Goal: Task Accomplishment & Management: Use online tool/utility

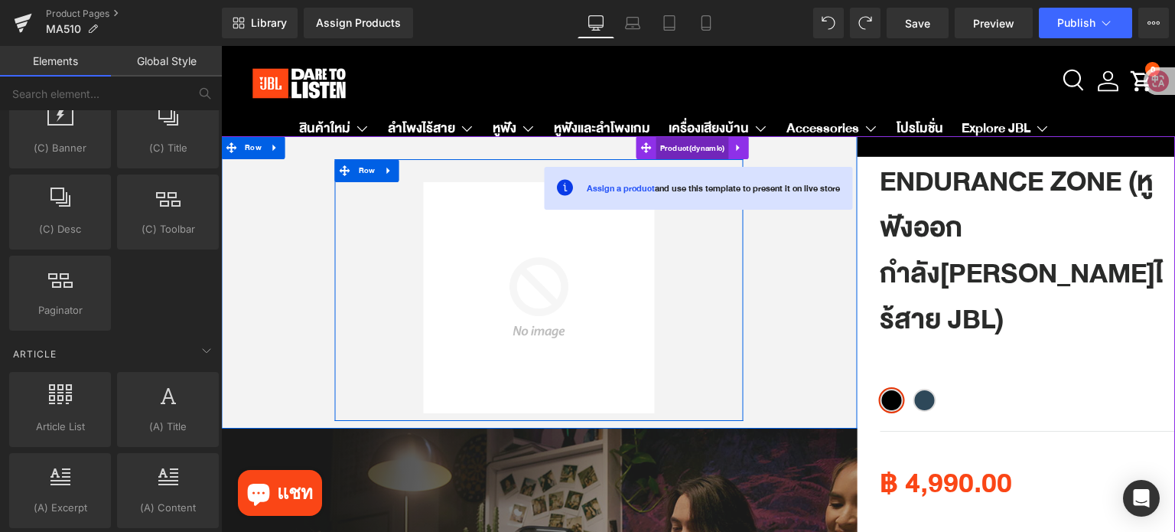
click at [694, 149] on span "Product" at bounding box center [692, 148] width 73 height 23
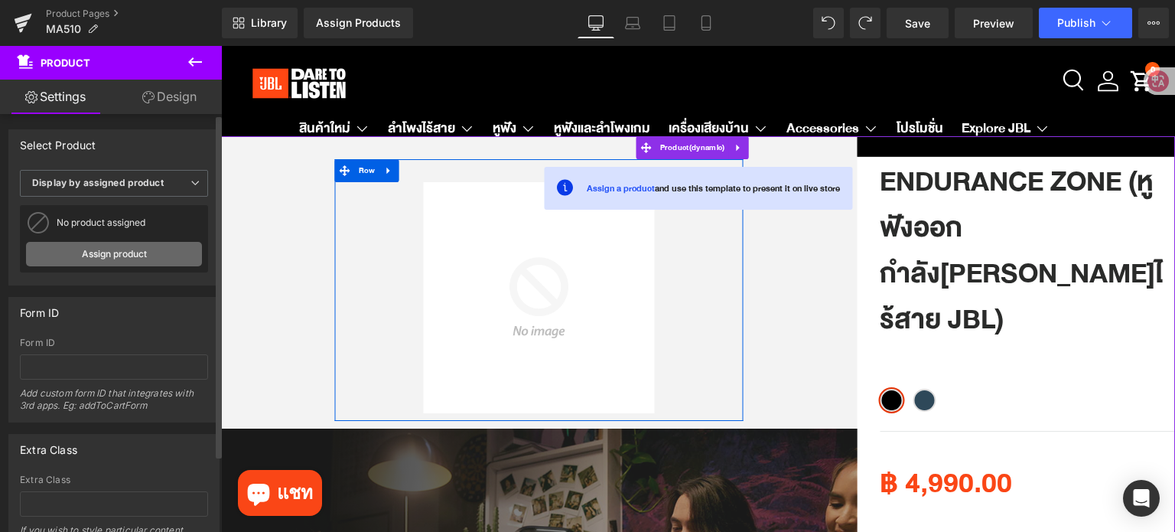
click at [113, 256] on link "Assign product" at bounding box center [114, 254] width 176 height 24
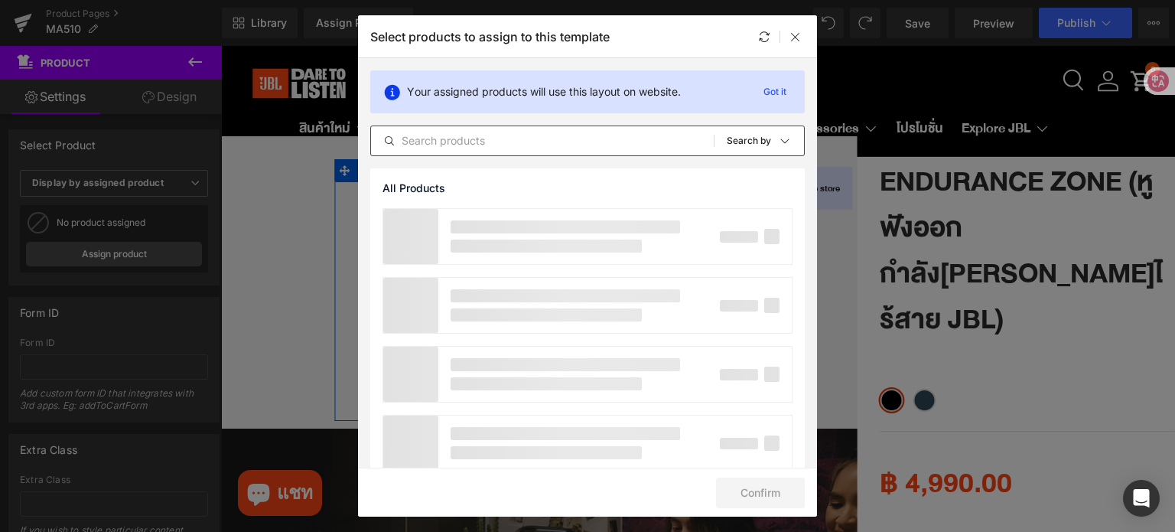
click at [532, 141] on input "text" at bounding box center [542, 141] width 343 height 18
type input "Ma"
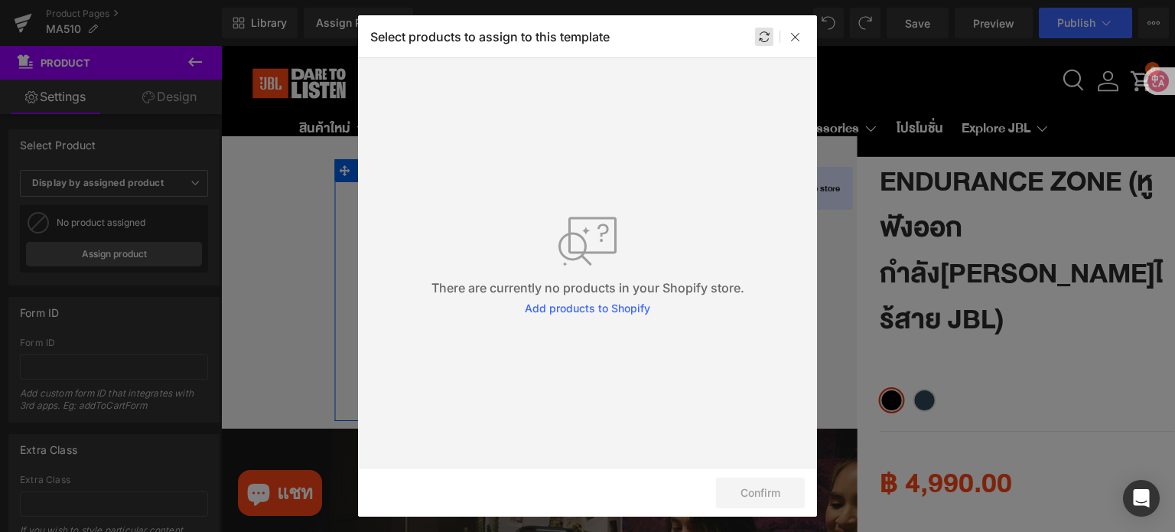
click at [757, 37] on div at bounding box center [764, 37] width 18 height 18
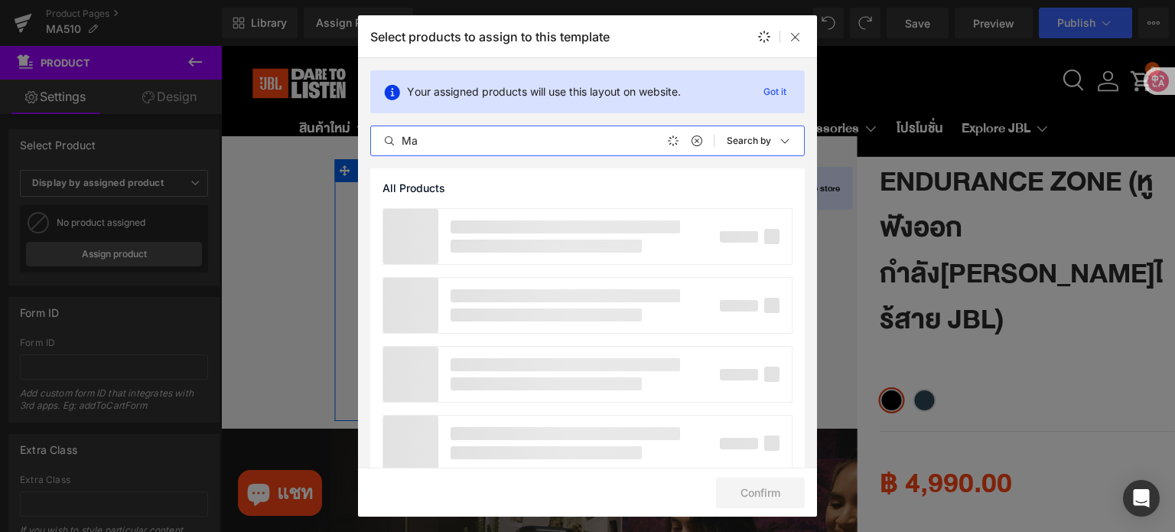
click at [506, 144] on input "Ma" at bounding box center [542, 141] width 343 height 18
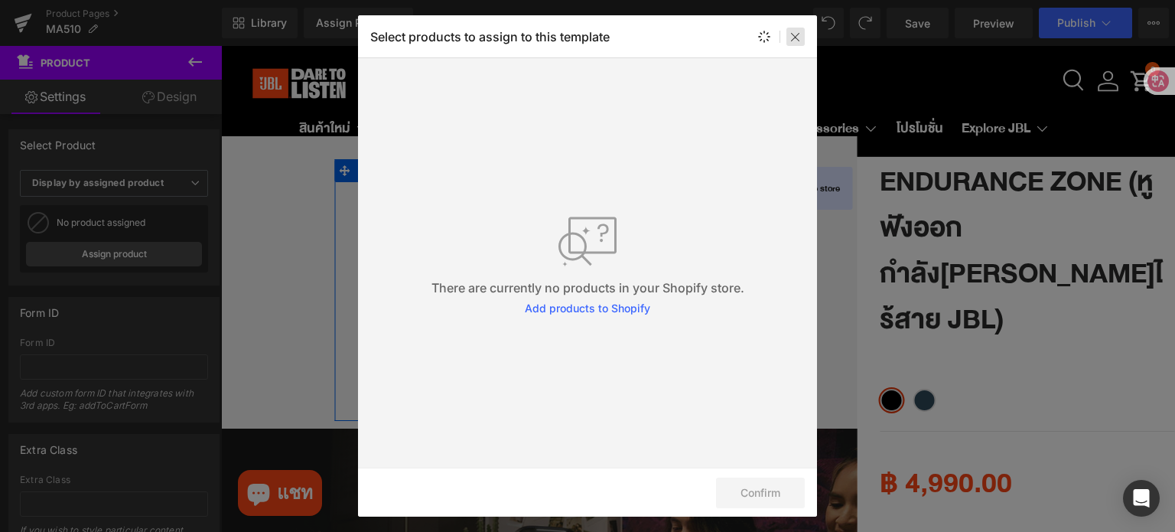
click at [798, 37] on icon at bounding box center [795, 37] width 12 height 12
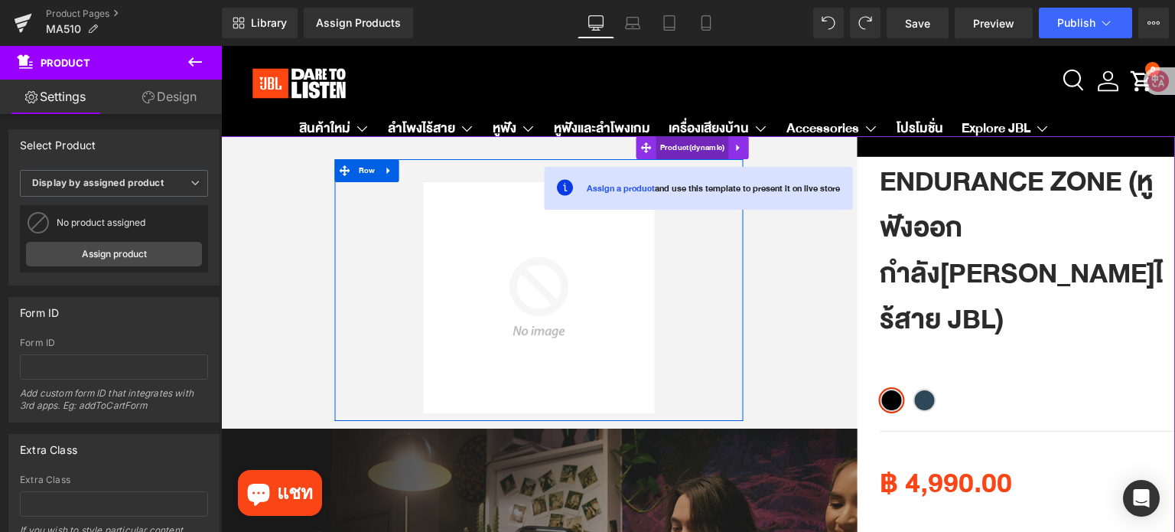
click at [675, 142] on span "Product" at bounding box center [692, 147] width 73 height 23
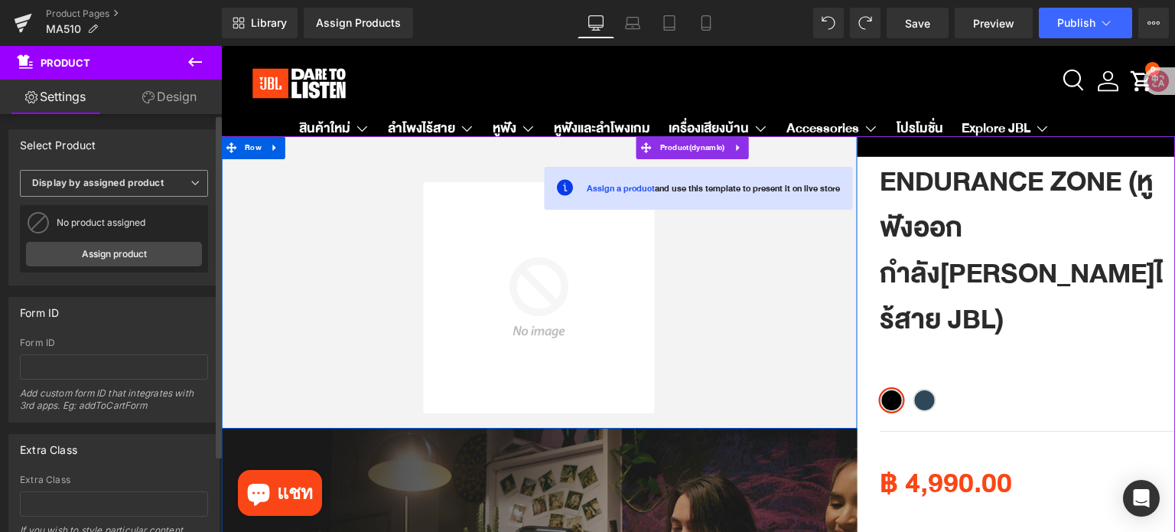
click at [150, 181] on b "Display by assigned product" at bounding box center [98, 182] width 132 height 11
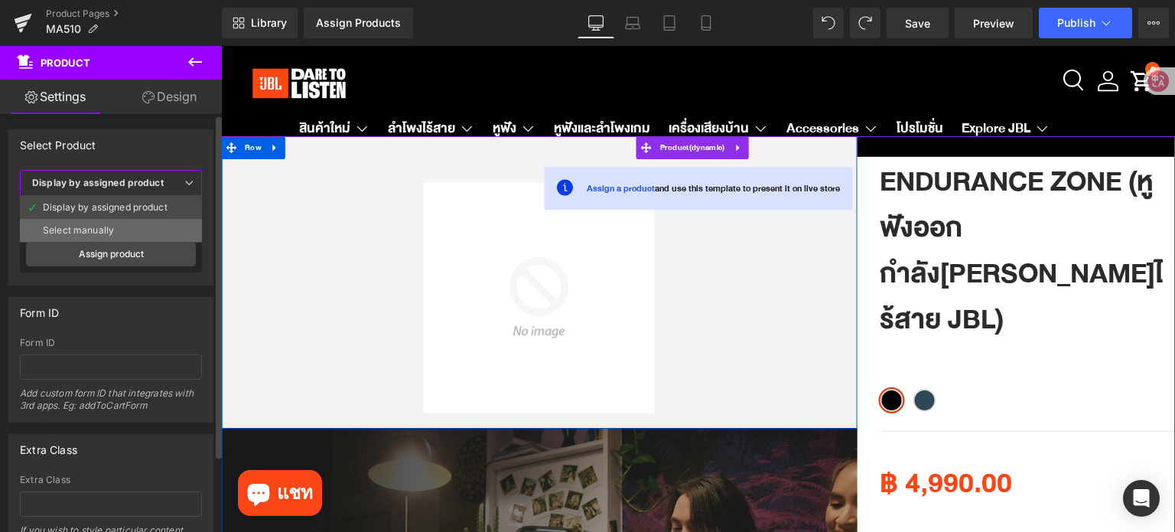
click at [129, 222] on li "Select manually" at bounding box center [111, 230] width 182 height 23
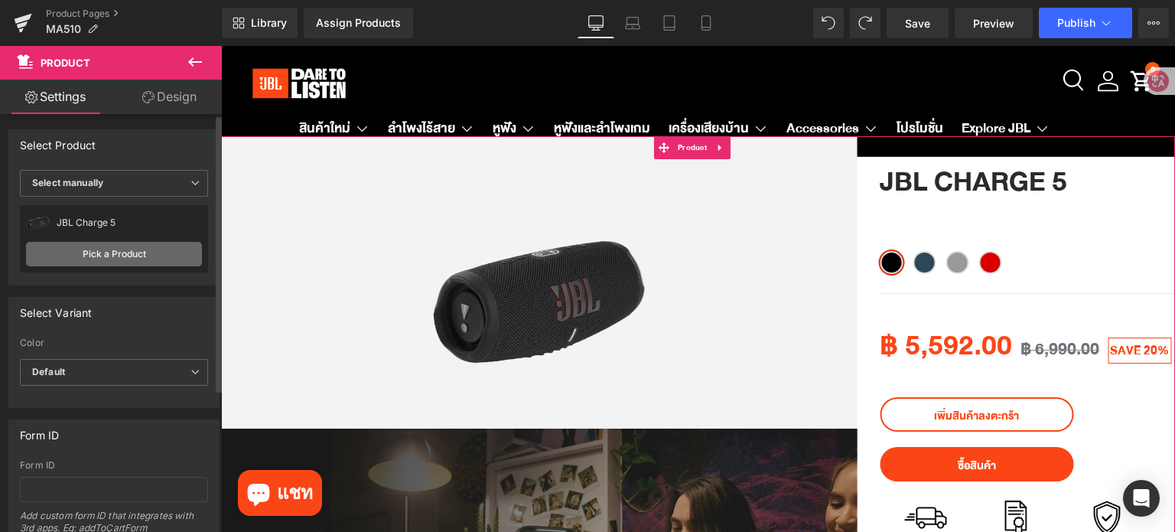
click at [100, 261] on link "Pick a Product" at bounding box center [114, 254] width 176 height 24
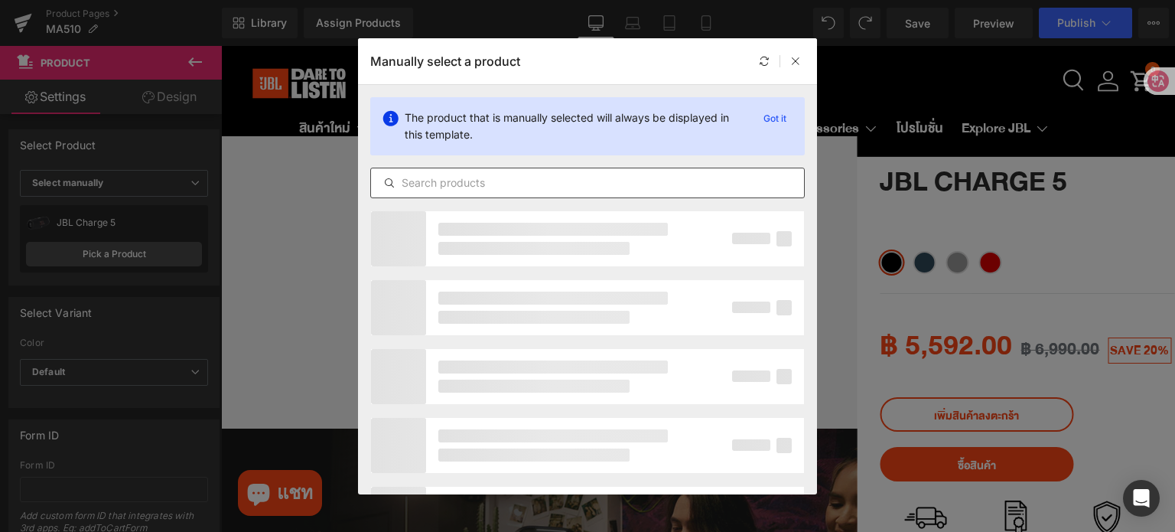
click at [601, 183] on input "text" at bounding box center [587, 183] width 433 height 18
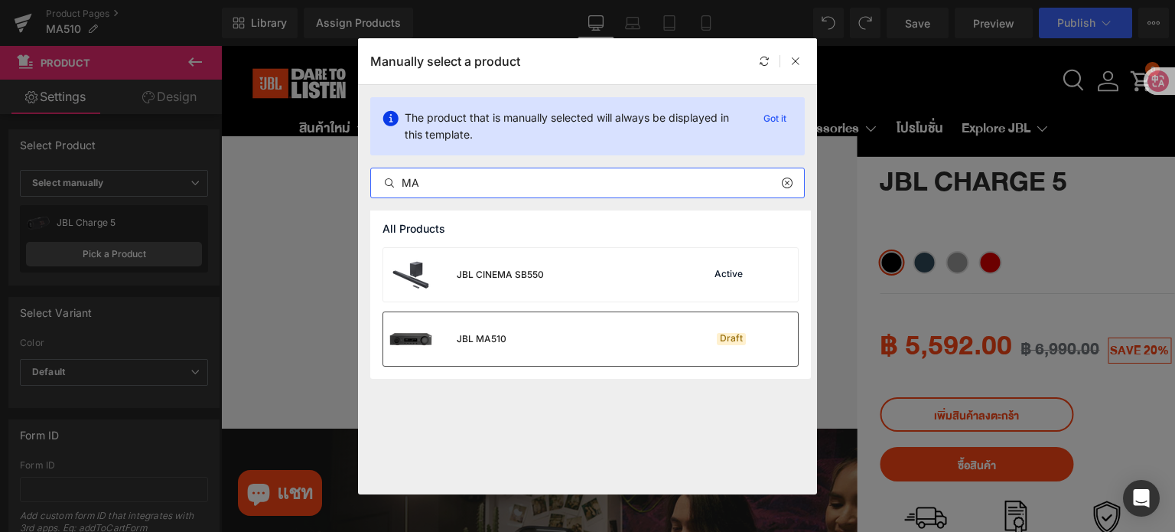
type input "MA"
click at [600, 332] on div "JBL MA510 Draft" at bounding box center [590, 339] width 415 height 54
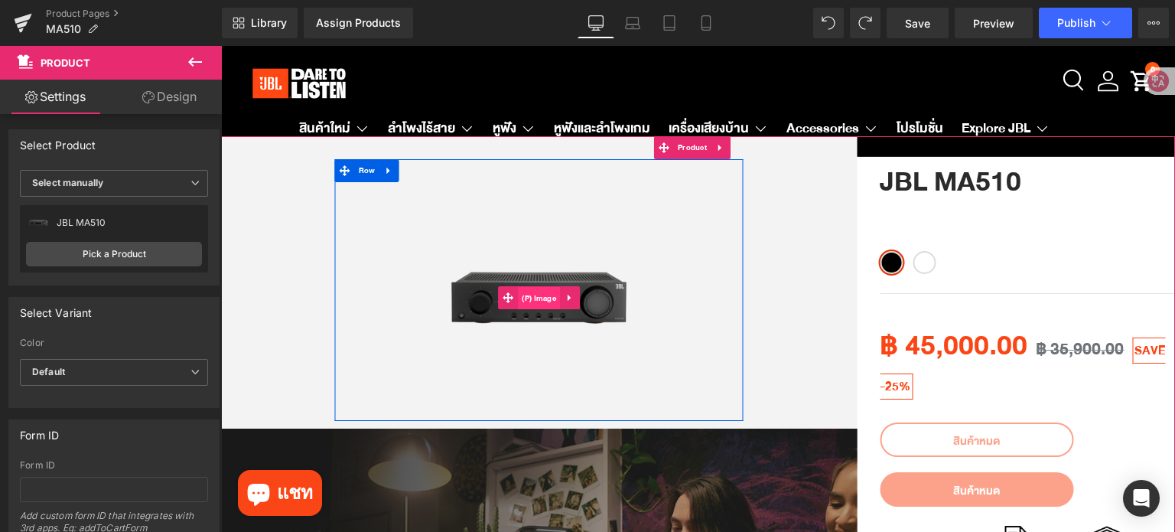
click at [532, 303] on span "(P) Image" at bounding box center [539, 298] width 42 height 23
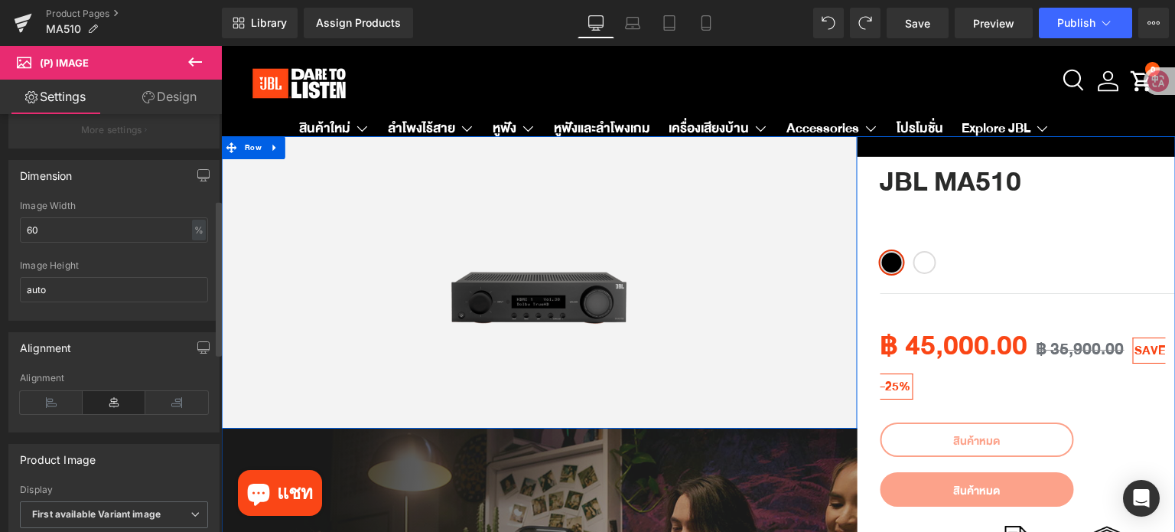
scroll to position [229, 0]
drag, startPoint x: 30, startPoint y: 237, endPoint x: 21, endPoint y: 237, distance: 8.4
click at [21, 237] on input "60" at bounding box center [114, 228] width 188 height 25
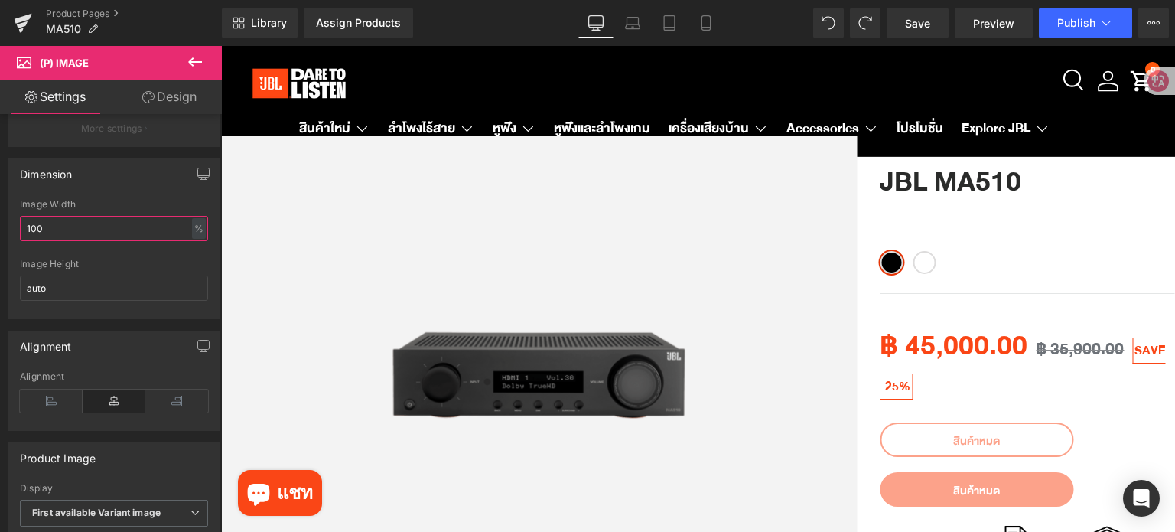
type input "100"
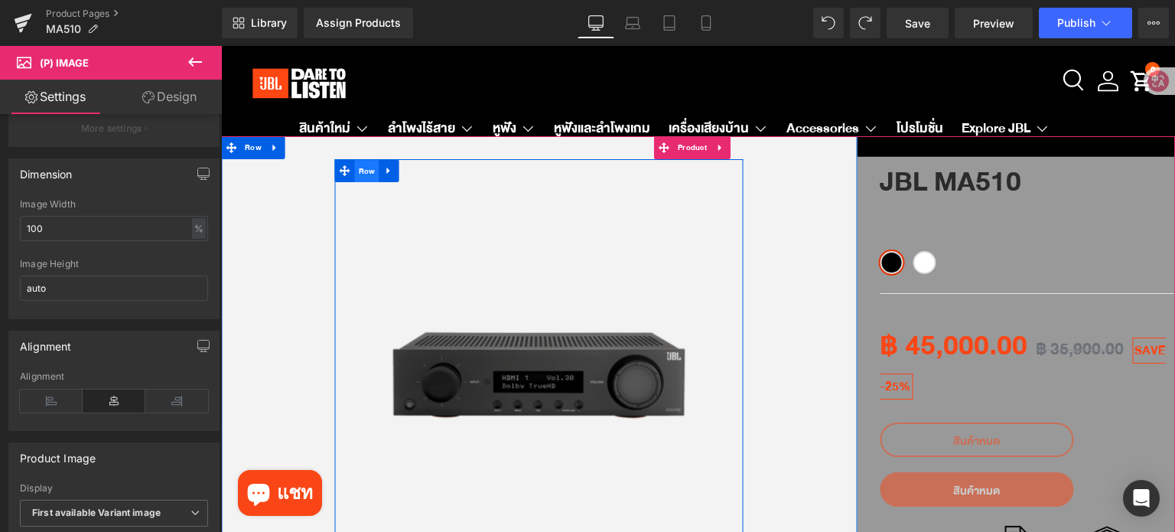
click at [364, 175] on span "Row" at bounding box center [367, 171] width 24 height 23
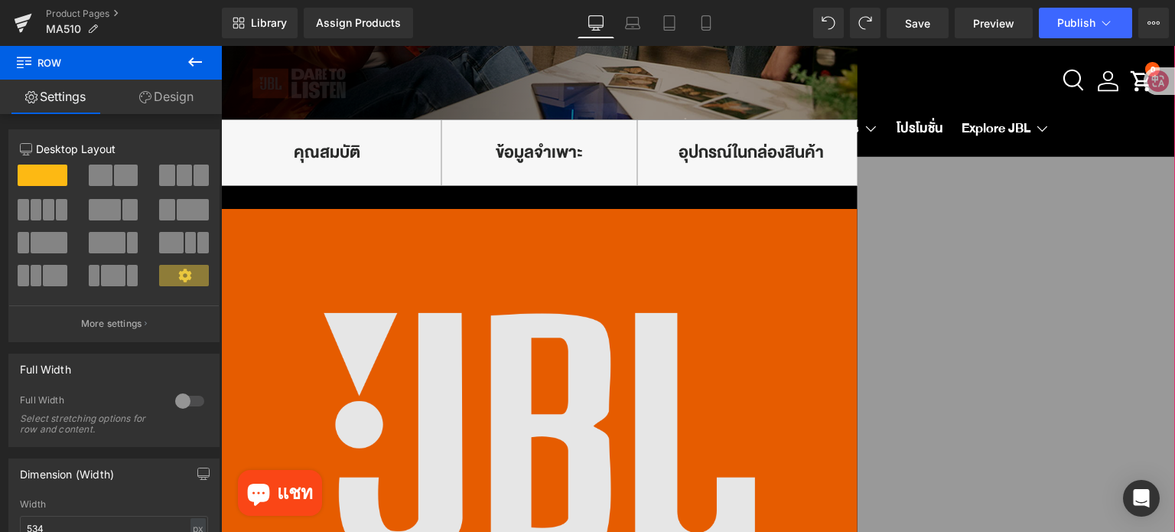
scroll to position [841, 0]
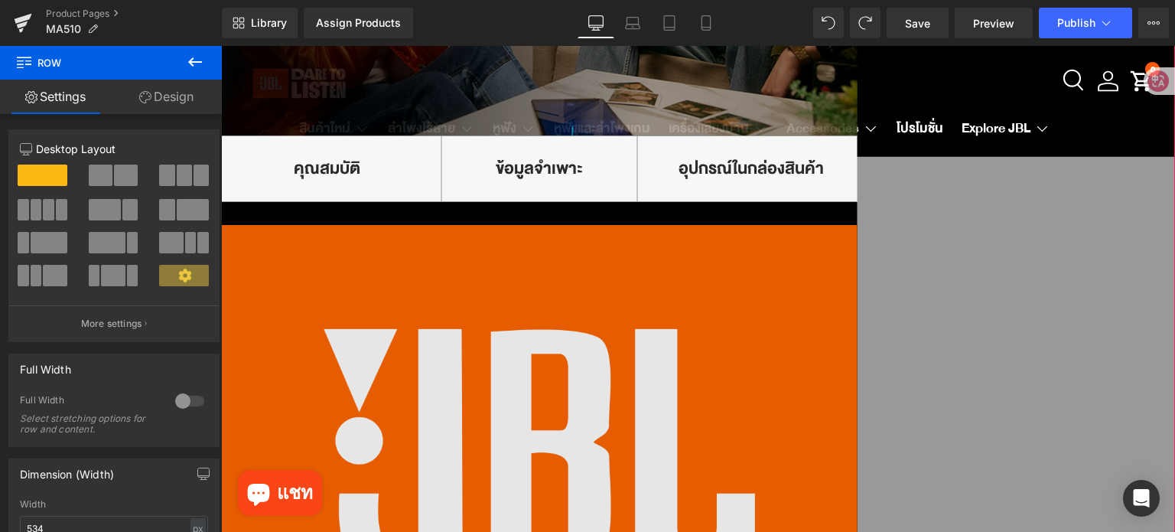
click at [686, 364] on img at bounding box center [539, 448] width 636 height 447
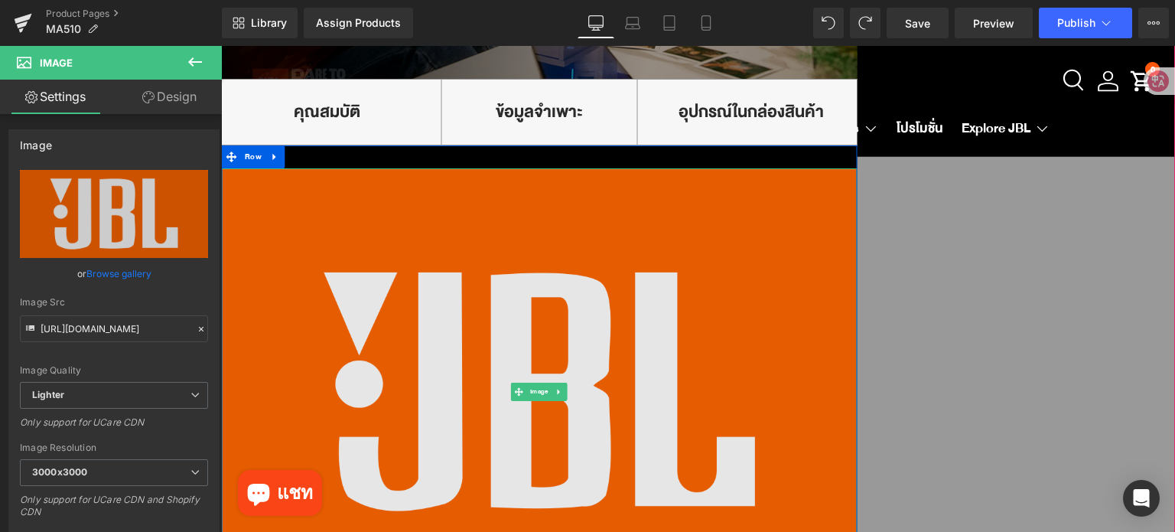
scroll to position [918, 0]
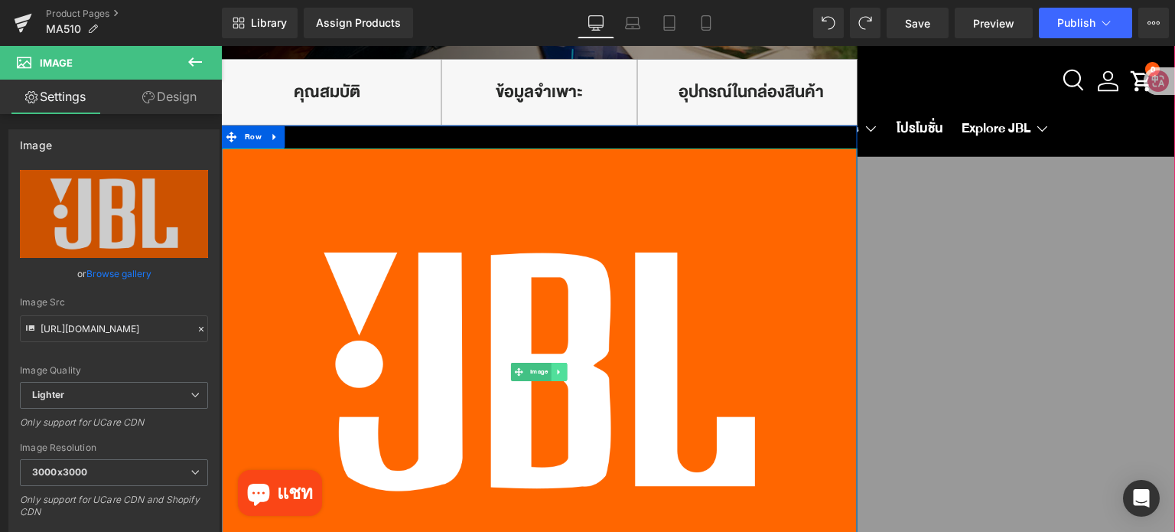
click at [558, 372] on link at bounding box center [560, 372] width 16 height 18
click at [563, 370] on icon at bounding box center [567, 371] width 8 height 8
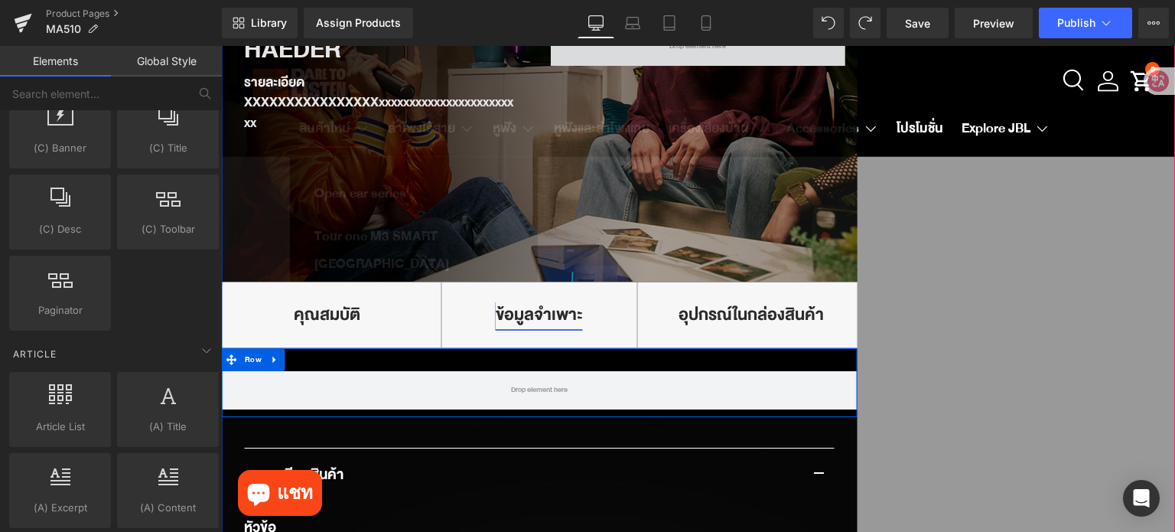
scroll to position [688, 0]
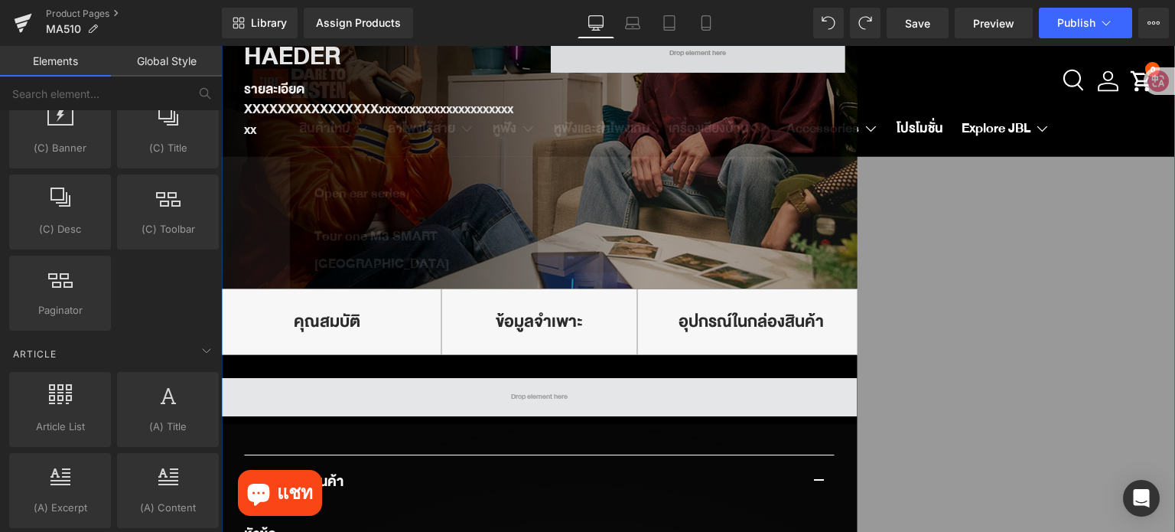
click at [278, 394] on span at bounding box center [539, 397] width 636 height 38
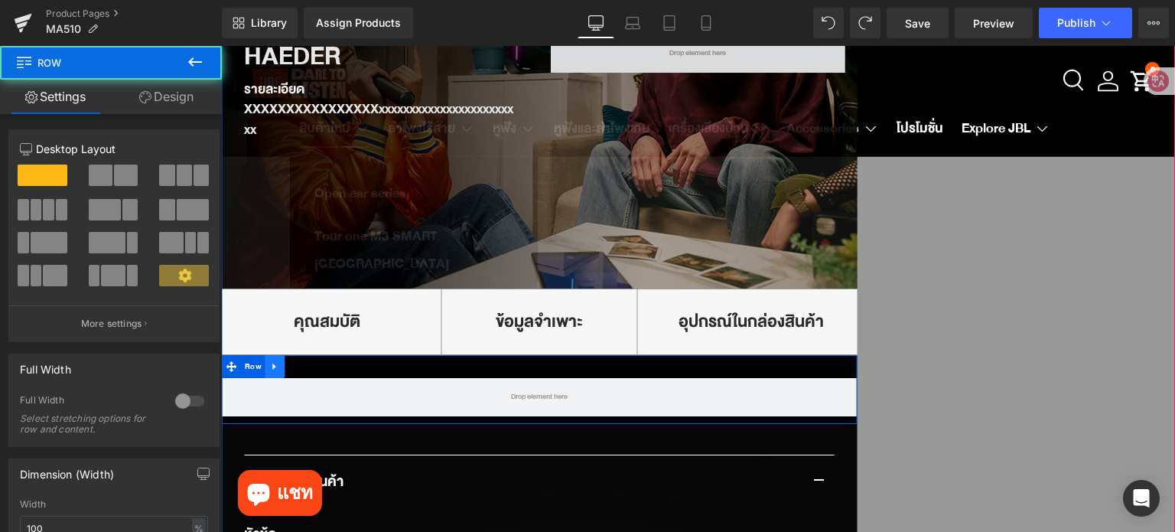
click at [274, 369] on icon at bounding box center [275, 365] width 11 height 11
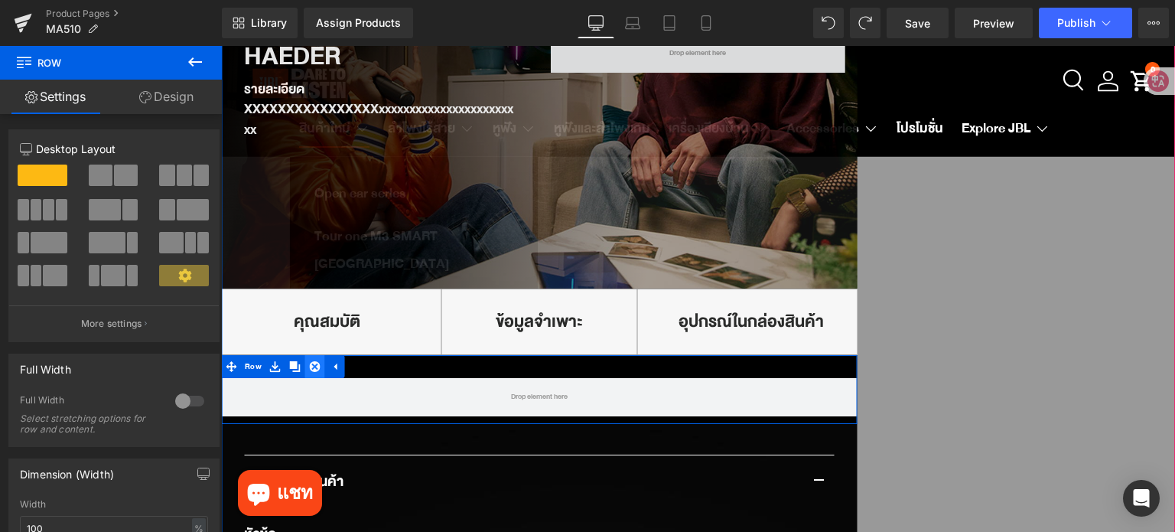
click at [310, 367] on icon at bounding box center [315, 365] width 11 height 11
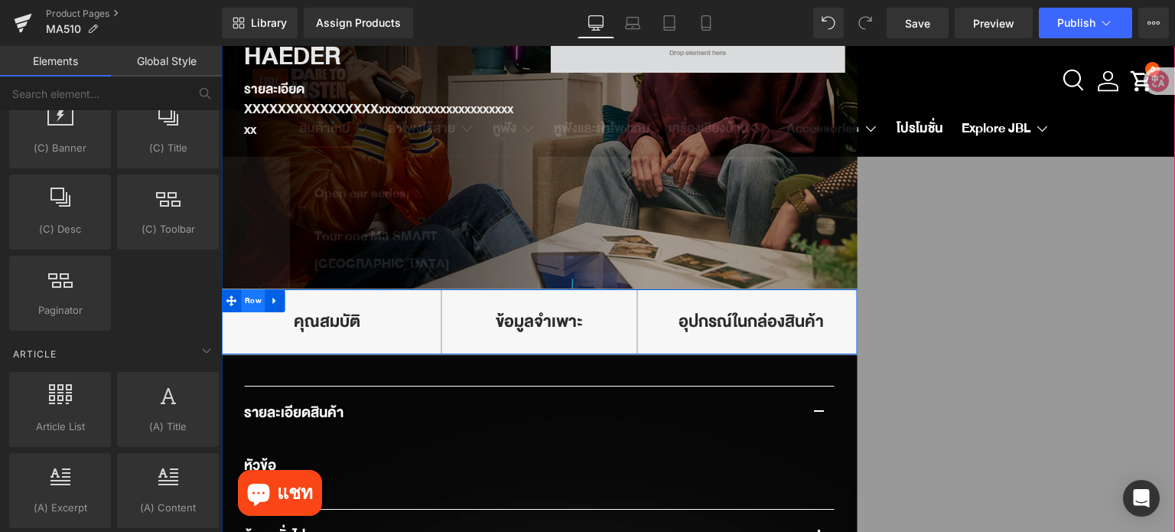
click at [249, 300] on span "Row" at bounding box center [253, 300] width 24 height 23
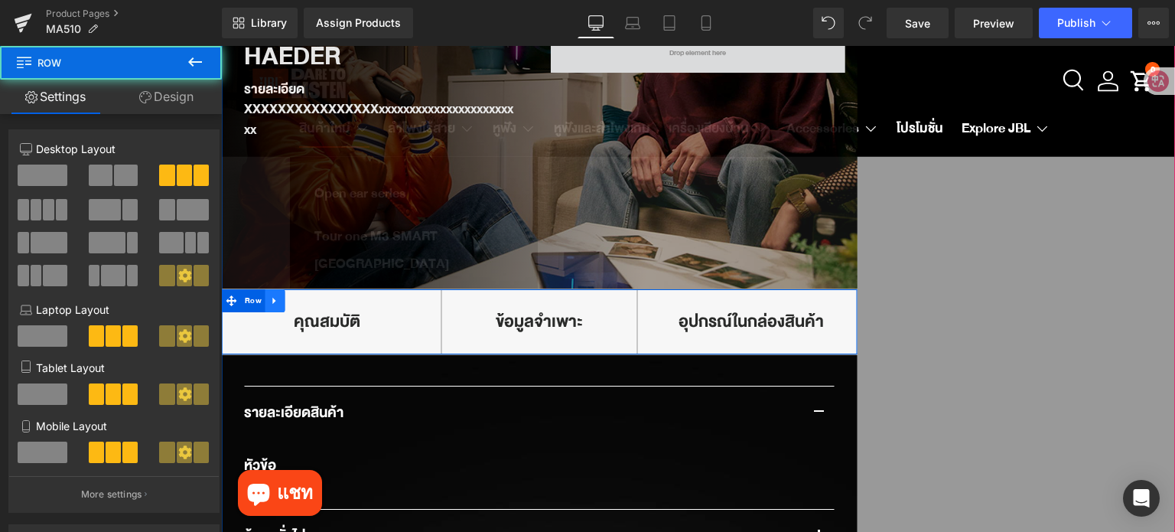
click at [278, 299] on link at bounding box center [275, 300] width 20 height 23
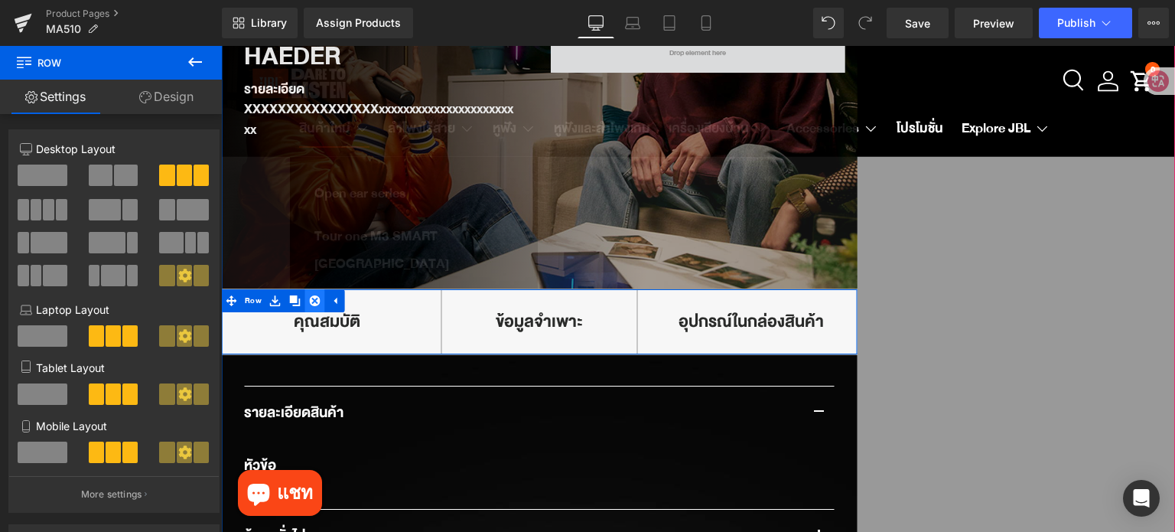
click at [310, 301] on icon at bounding box center [315, 300] width 11 height 11
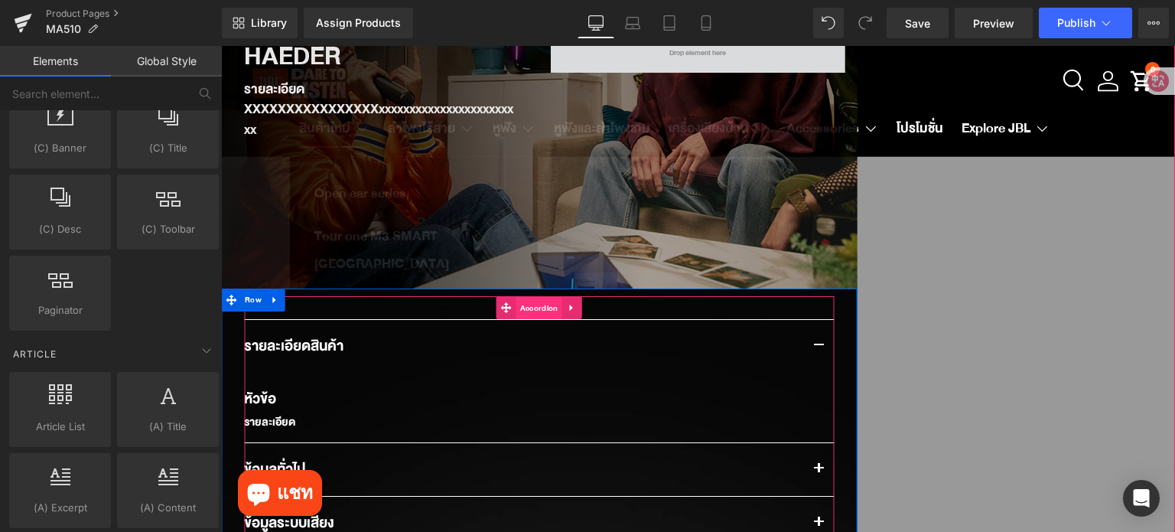
click at [529, 304] on span "Accordion" at bounding box center [539, 308] width 46 height 23
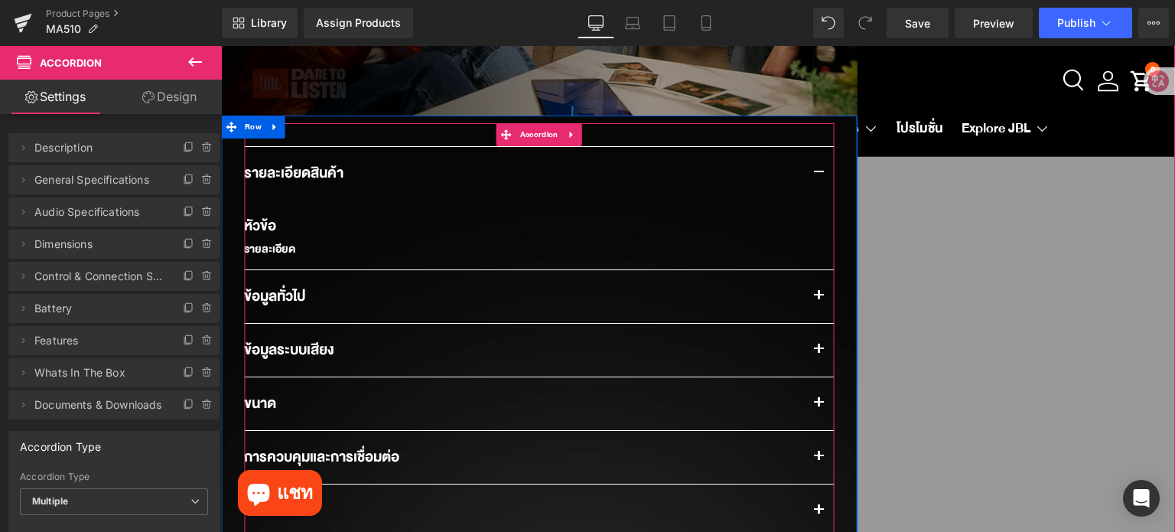
scroll to position [841, 0]
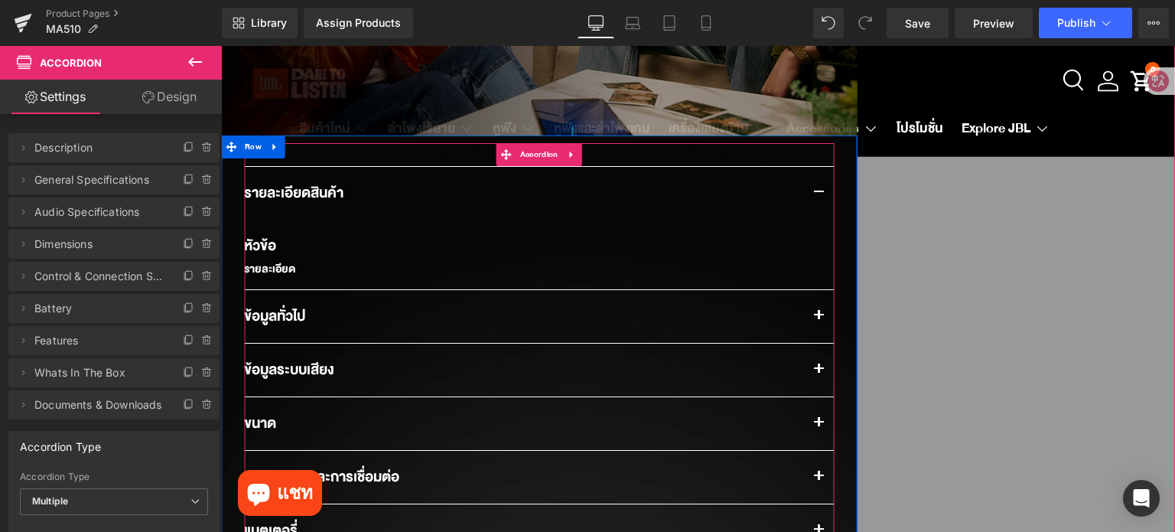
click at [818, 320] on span "button" at bounding box center [818, 320] width 0 height 0
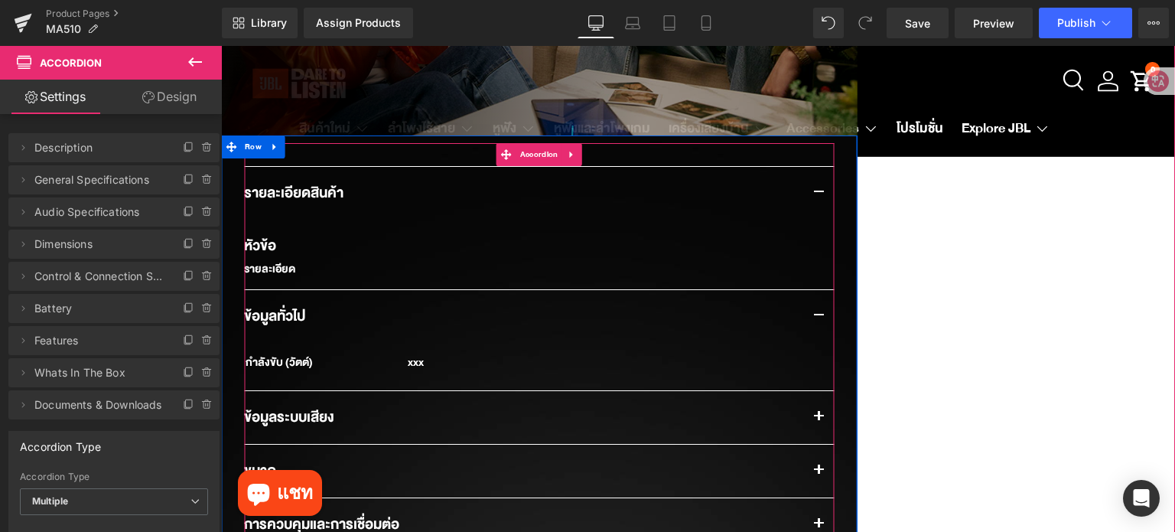
click at [818, 320] on span "button" at bounding box center [818, 320] width 0 height 0
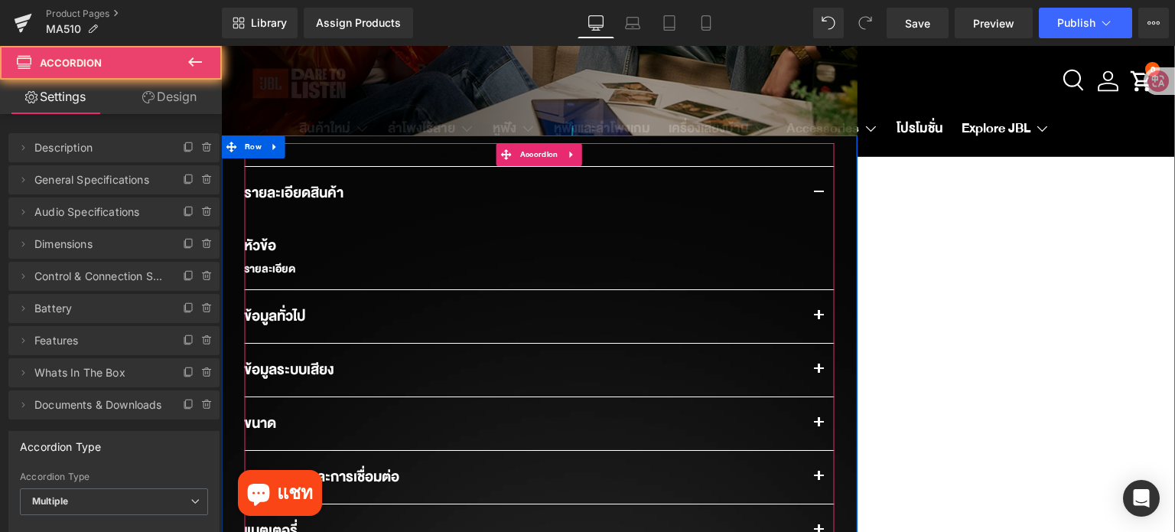
click at [815, 189] on button "button" at bounding box center [818, 193] width 31 height 53
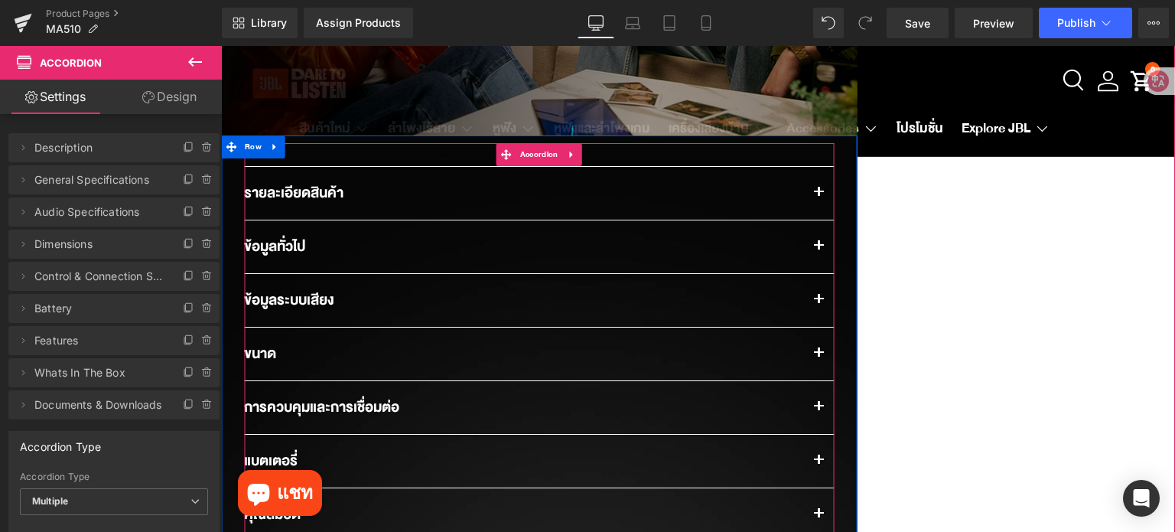
click at [815, 189] on button "button" at bounding box center [818, 193] width 31 height 53
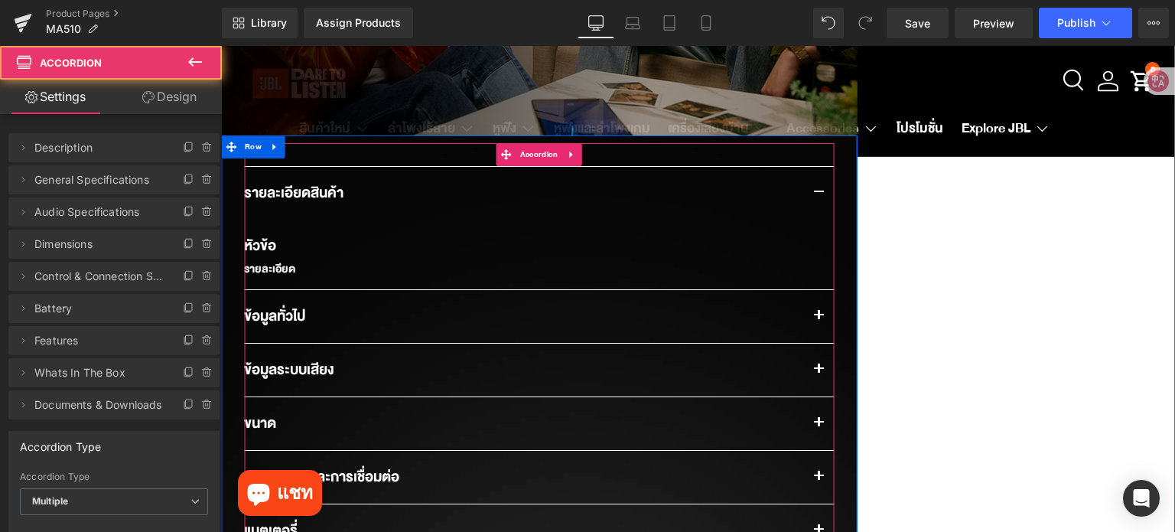
click at [818, 373] on span "button" at bounding box center [818, 373] width 0 height 0
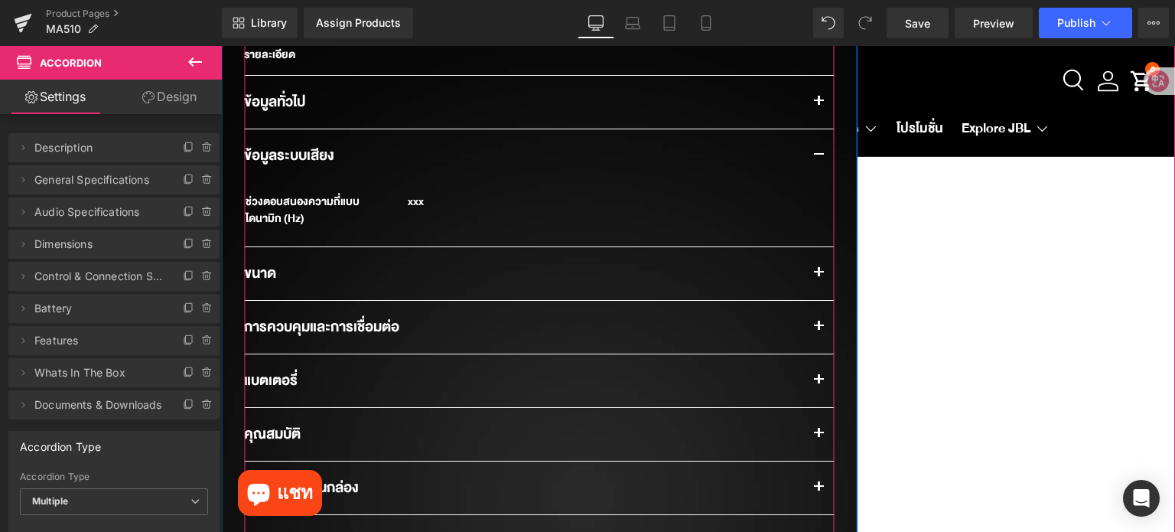
scroll to position [1071, 0]
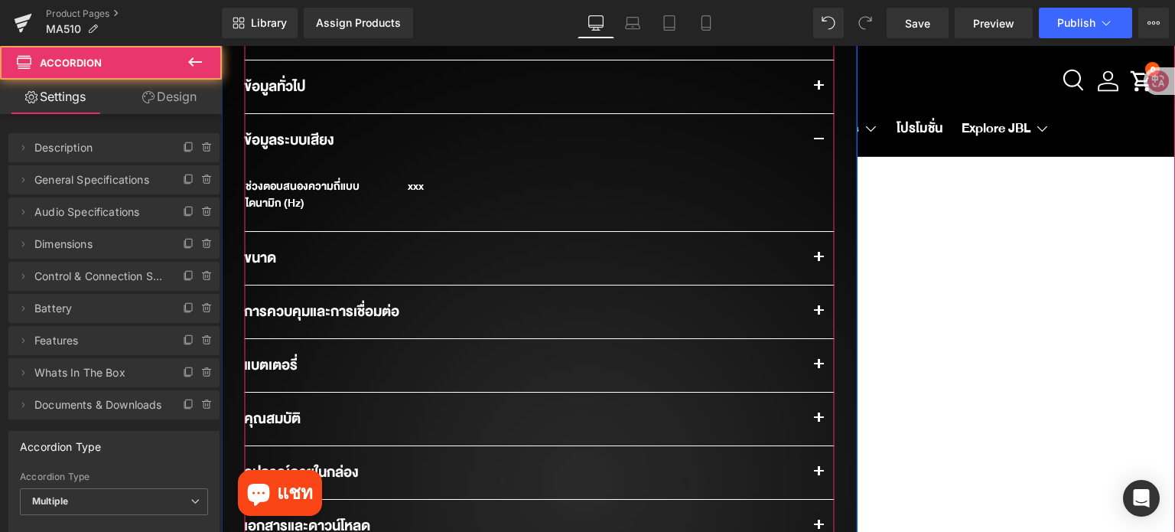
click at [812, 262] on button "button" at bounding box center [818, 258] width 31 height 53
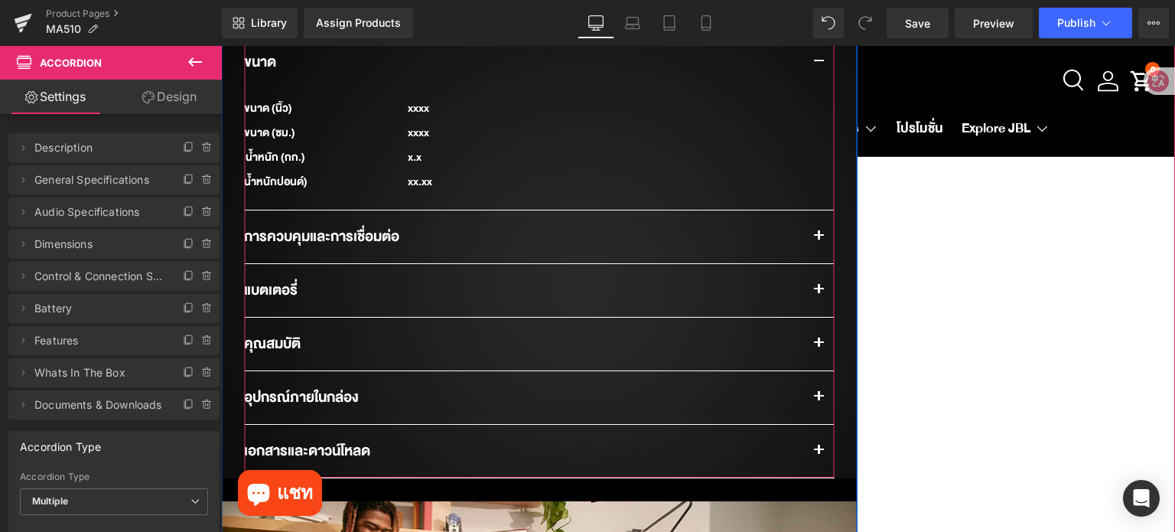
scroll to position [1300, 0]
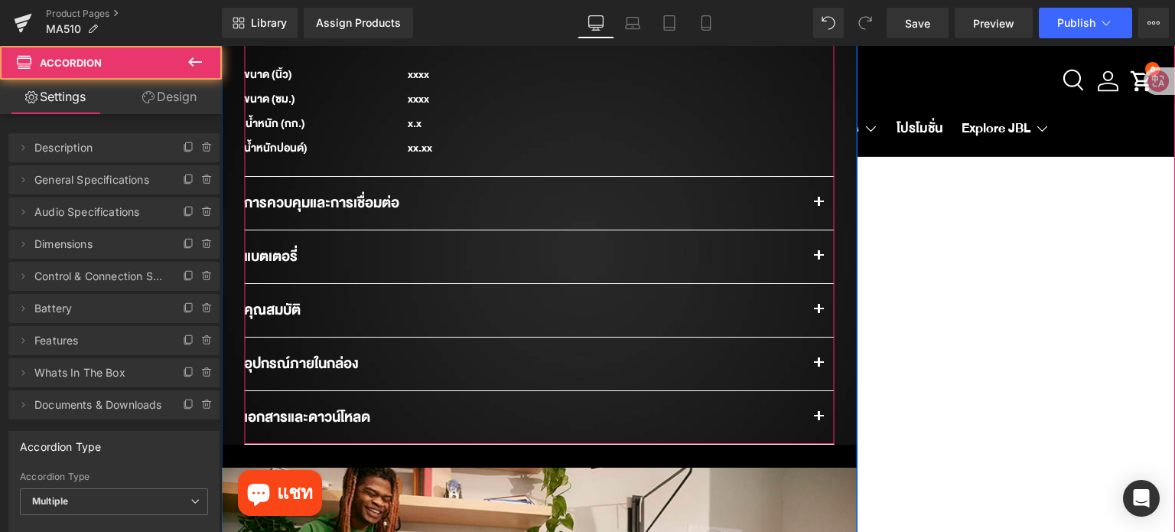
click at [811, 198] on button "button" at bounding box center [818, 203] width 31 height 53
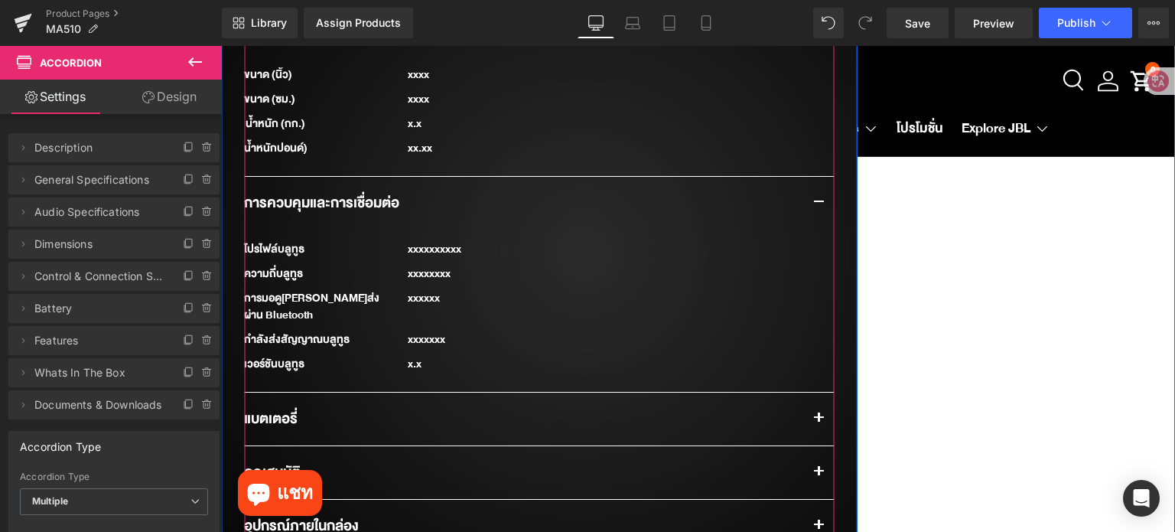
click at [809, 405] on button "button" at bounding box center [818, 418] width 31 height 53
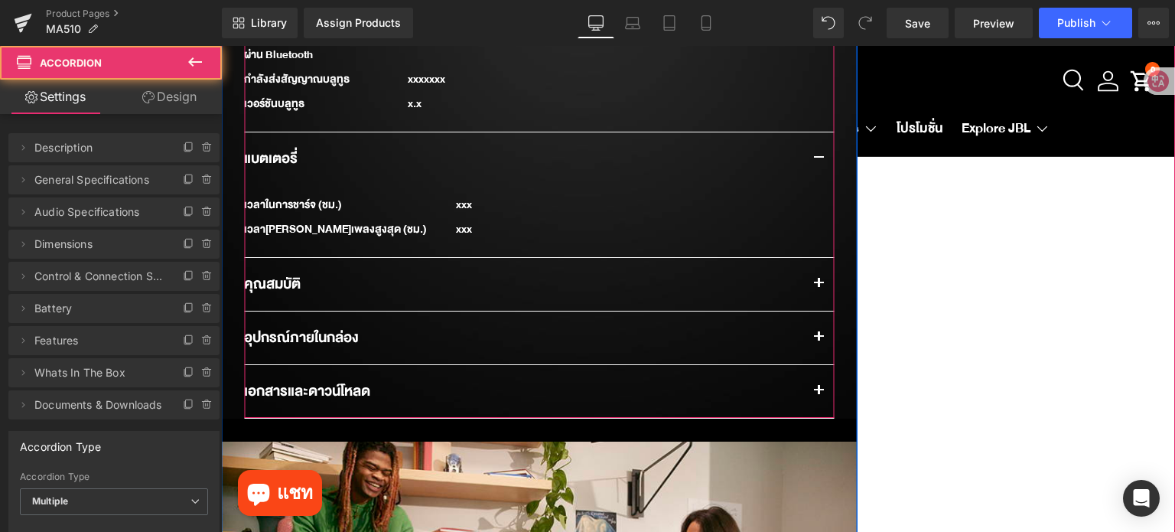
scroll to position [1683, 0]
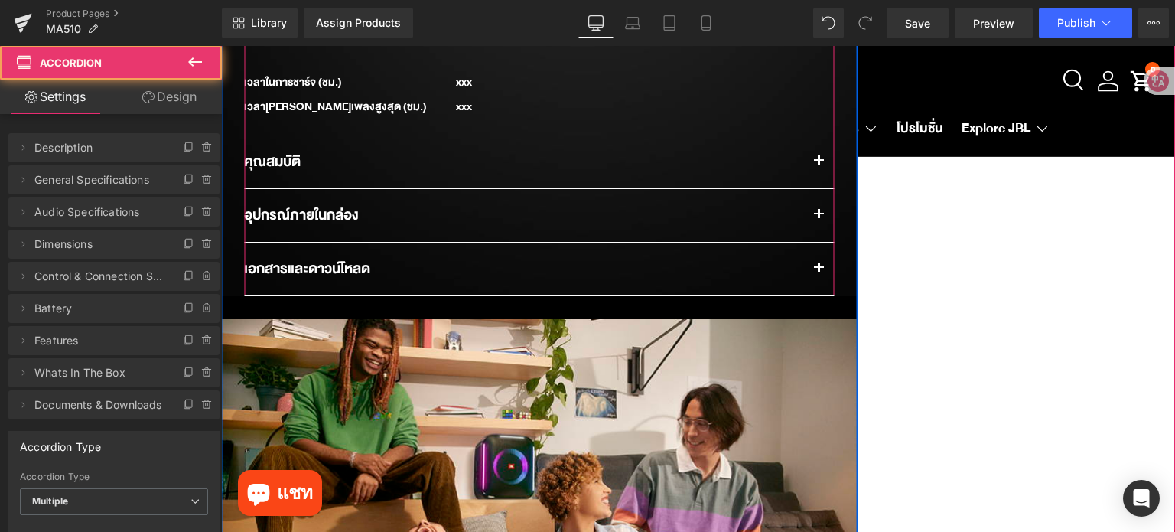
click at [818, 148] on button "button" at bounding box center [818, 161] width 31 height 53
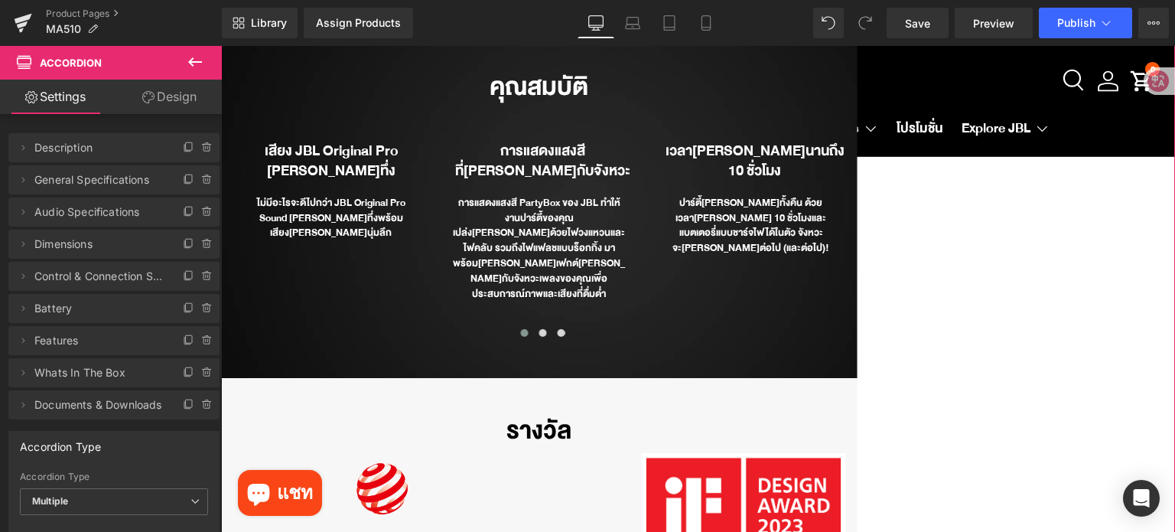
scroll to position [2601, 0]
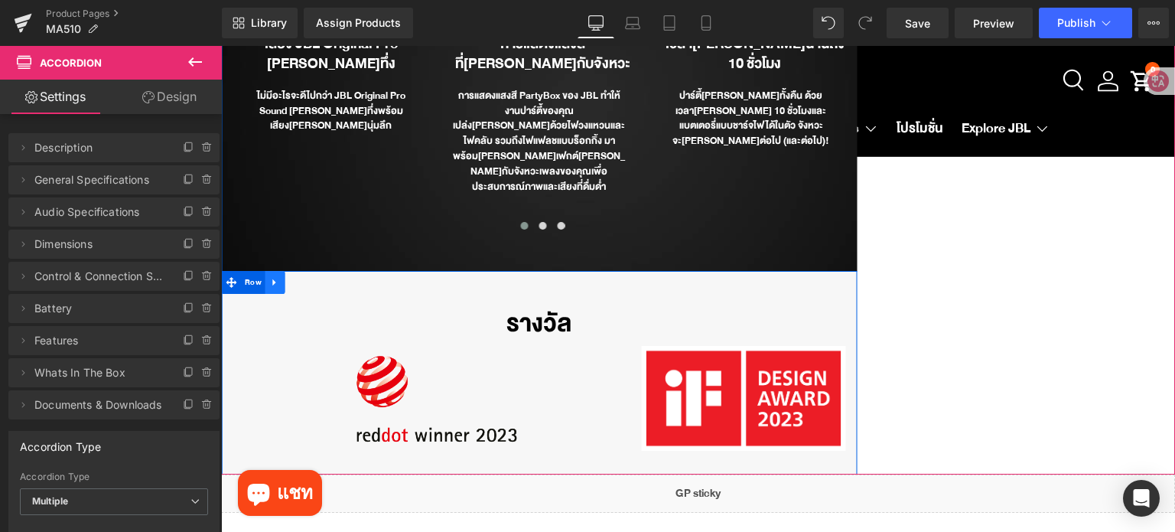
click at [273, 271] on link at bounding box center [275, 282] width 20 height 23
click at [310, 277] on icon at bounding box center [315, 282] width 11 height 11
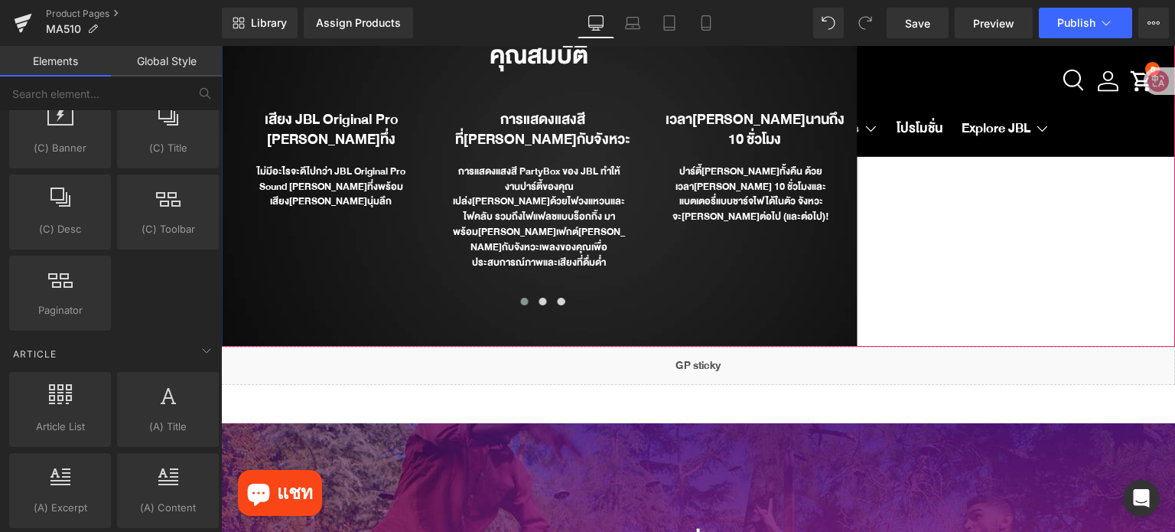
scroll to position [2524, 0]
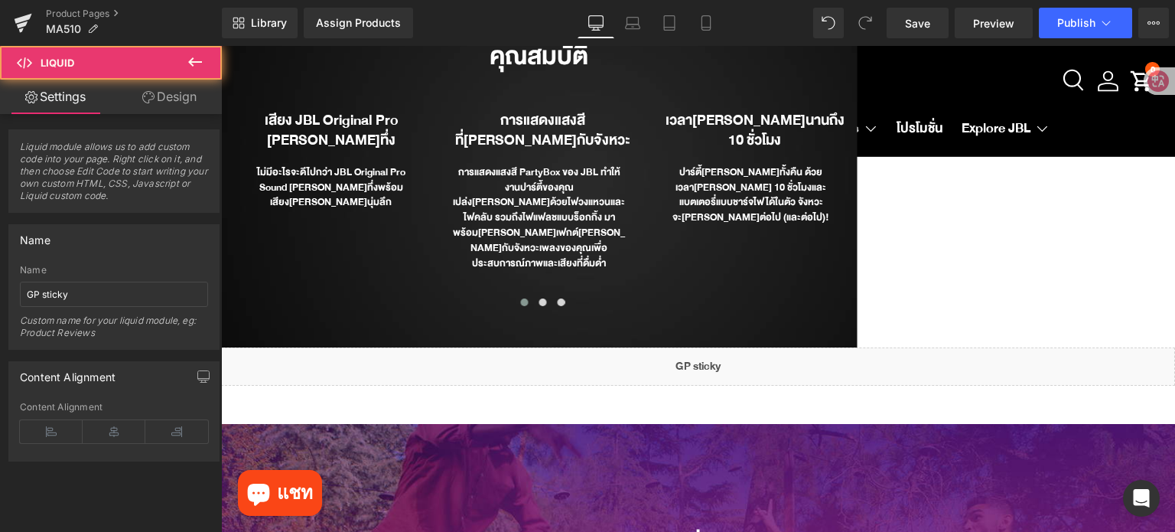
click at [653, 347] on div "Liquid" at bounding box center [698, 366] width 954 height 38
click at [675, 349] on span "Liquid" at bounding box center [684, 360] width 30 height 23
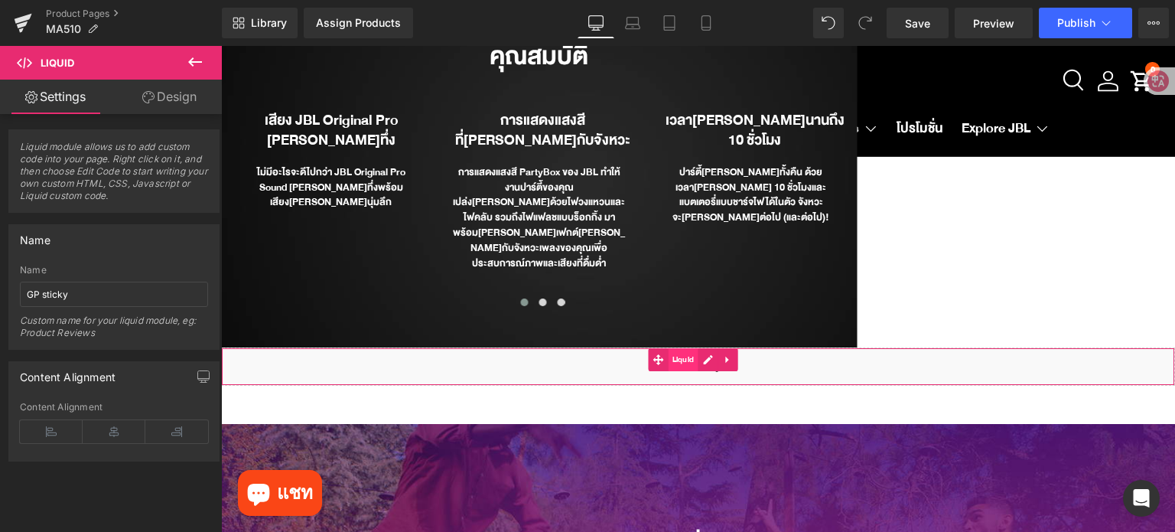
click at [688, 348] on span "Liquid" at bounding box center [684, 359] width 30 height 23
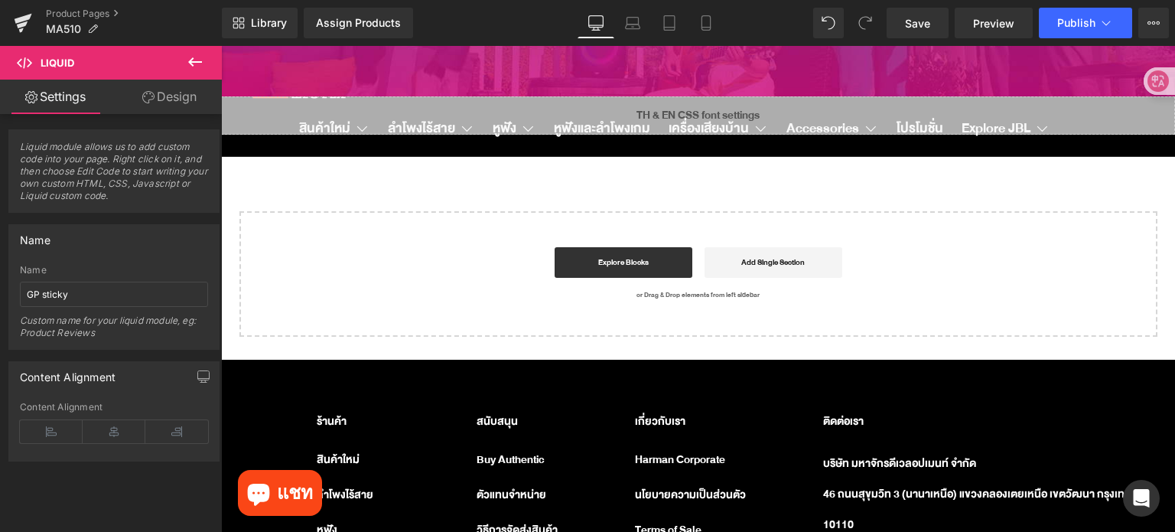
scroll to position [2830, 0]
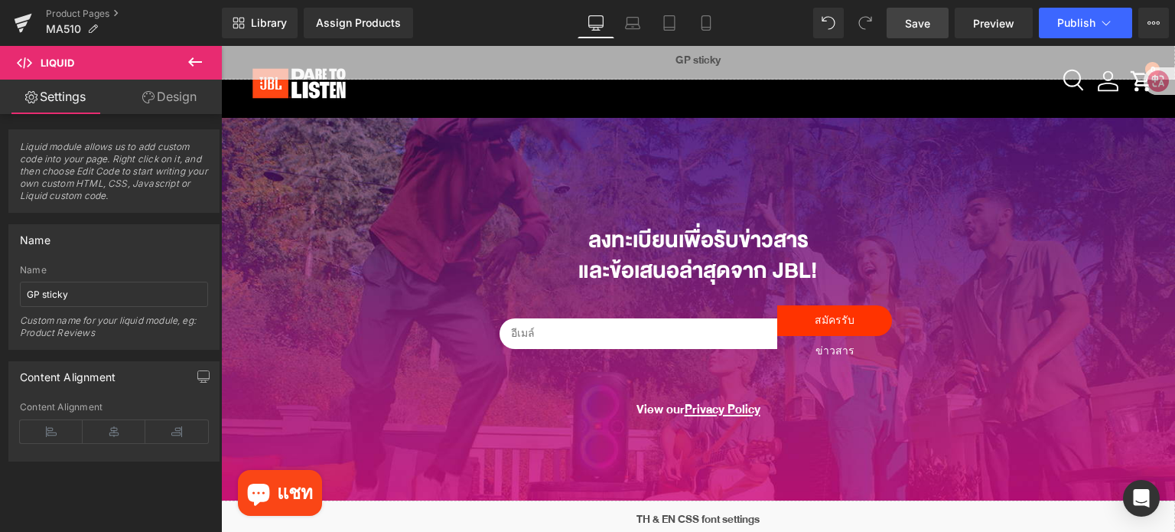
click at [898, 24] on link "Save" at bounding box center [918, 23] width 62 height 31
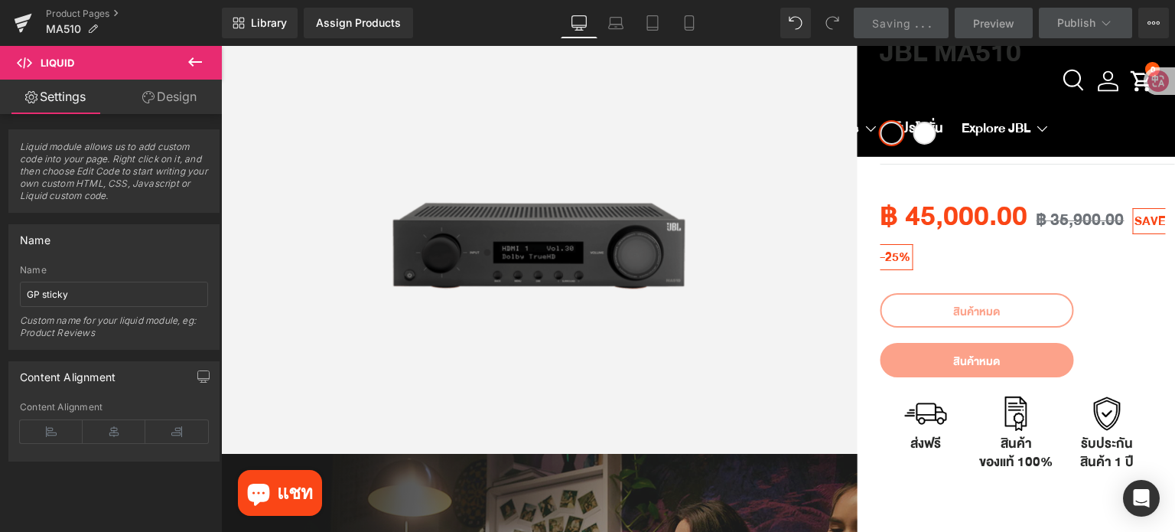
scroll to position [0, 0]
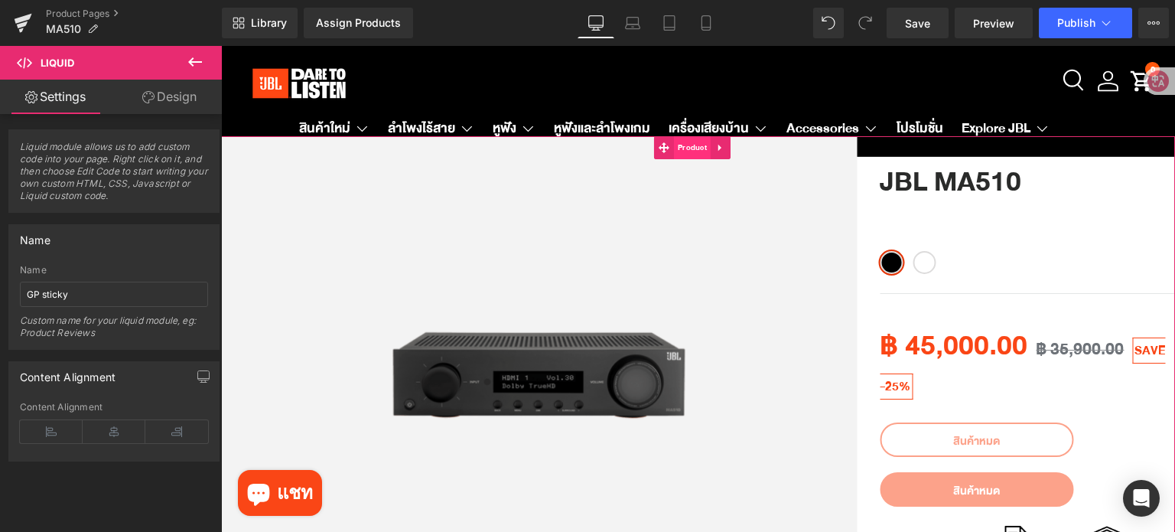
click at [685, 157] on span "Product" at bounding box center [692, 147] width 37 height 23
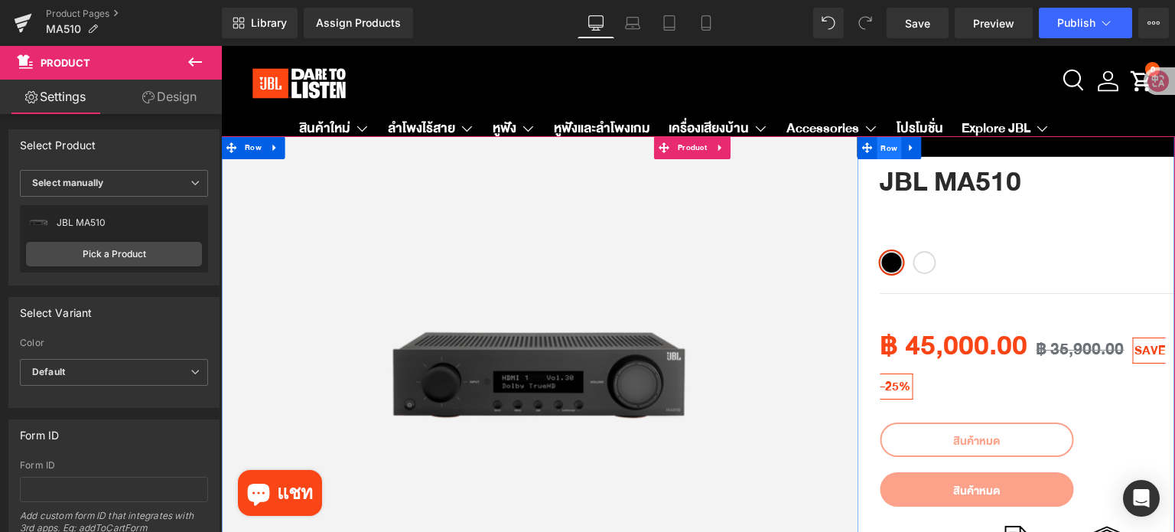
click at [882, 147] on span "Row" at bounding box center [889, 148] width 24 height 23
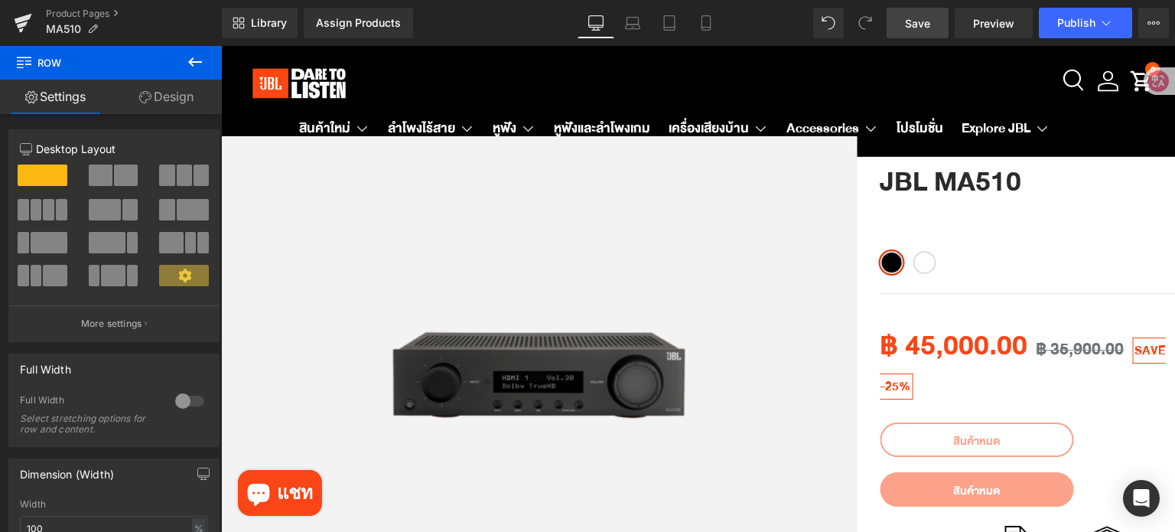
click at [906, 20] on span "Save" at bounding box center [917, 23] width 25 height 16
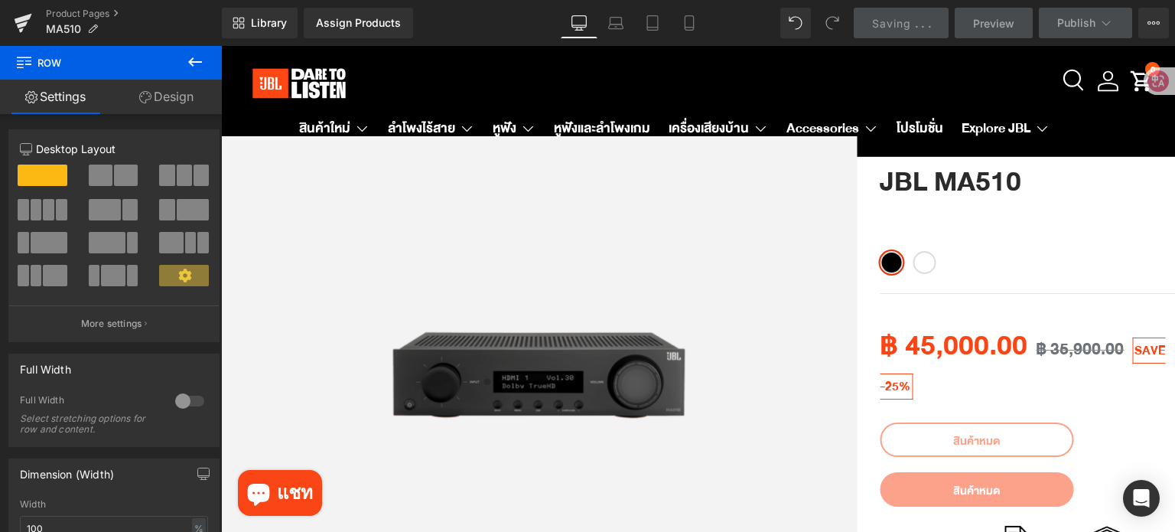
click at [493, 21] on div "Library Assign Products Product Preview No product match your search. Please tr…" at bounding box center [698, 23] width 953 height 31
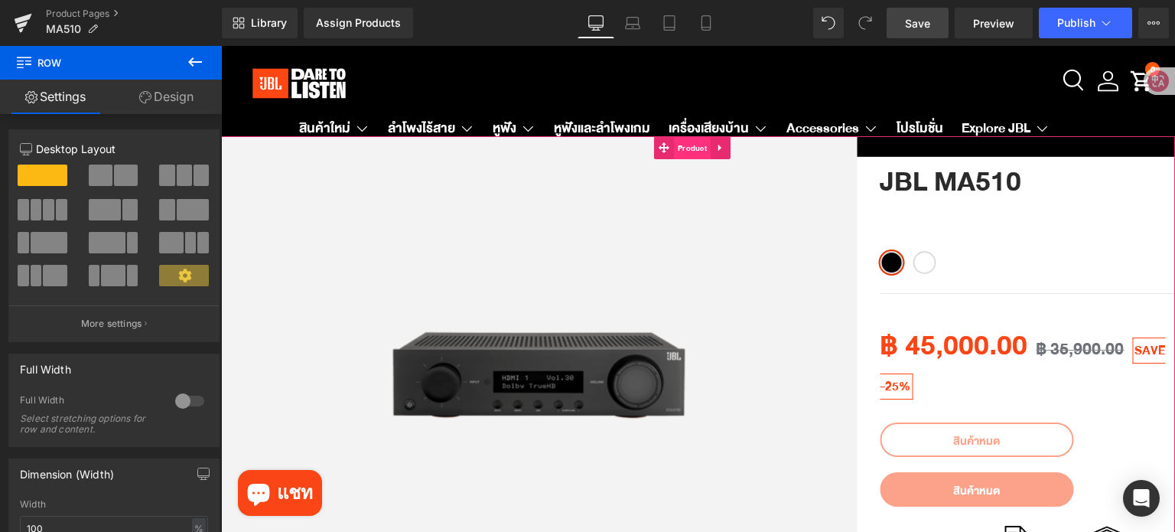
click at [686, 149] on span "Product" at bounding box center [692, 148] width 37 height 23
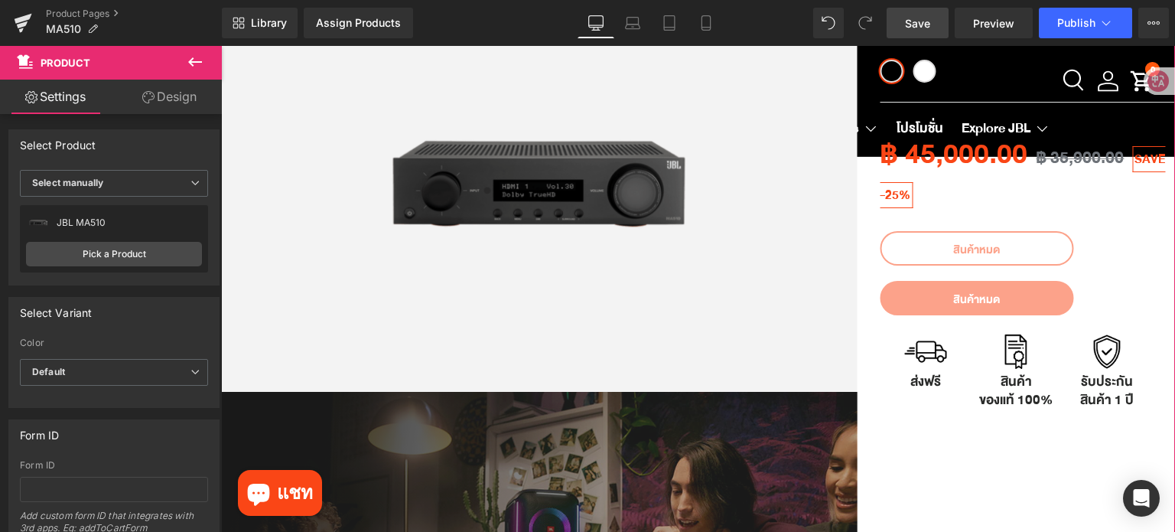
scroll to position [153, 0]
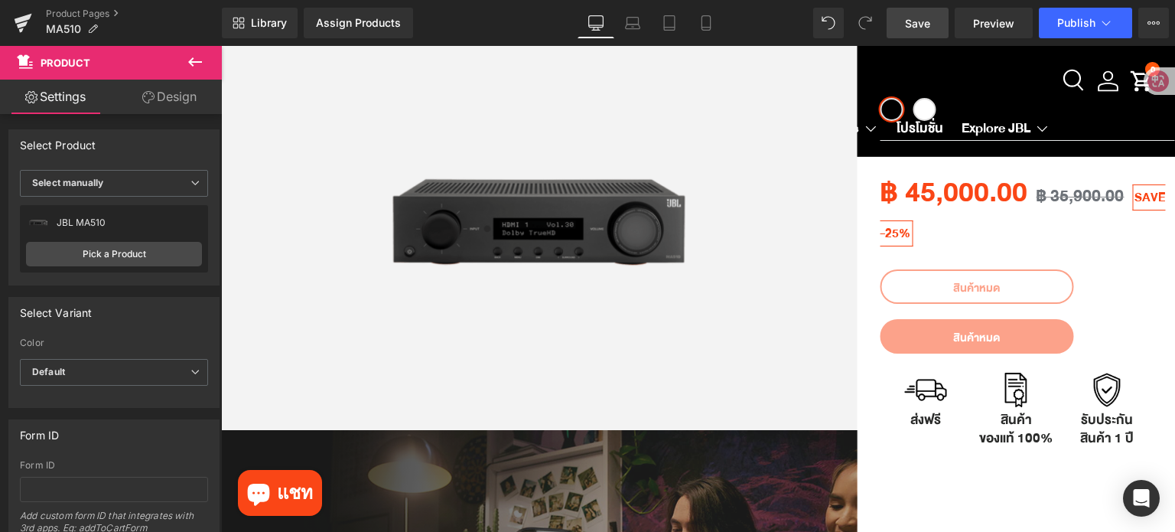
click at [197, 57] on icon at bounding box center [195, 62] width 18 height 18
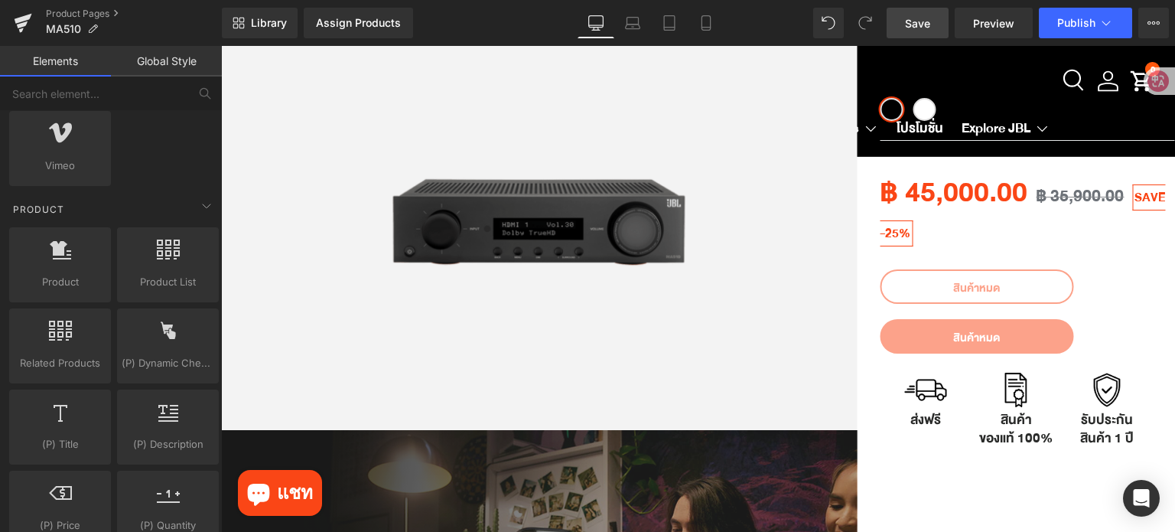
scroll to position [1224, 0]
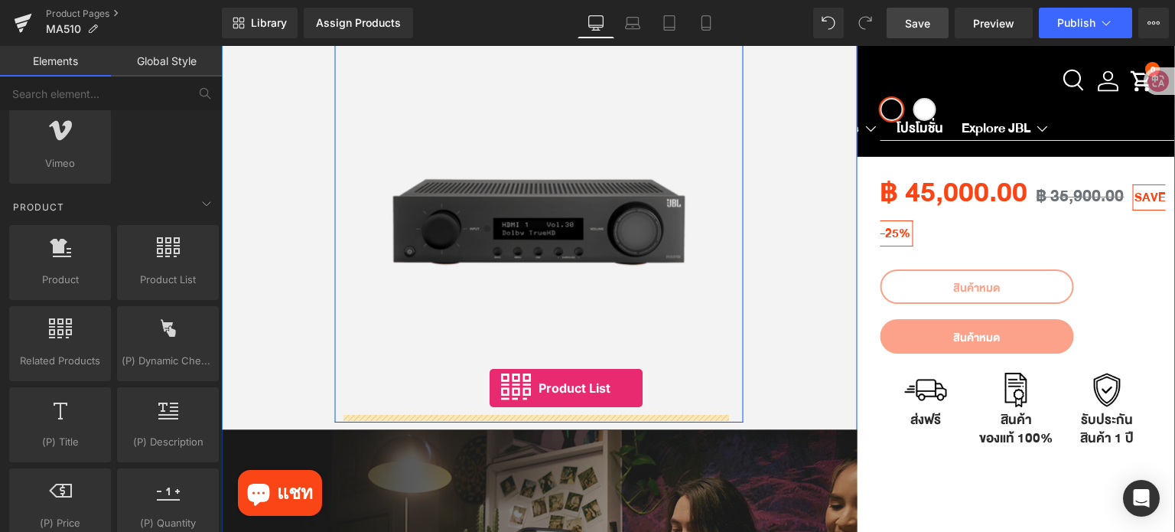
drag, startPoint x: 365, startPoint y: 293, endPoint x: 490, endPoint y: 388, distance: 156.7
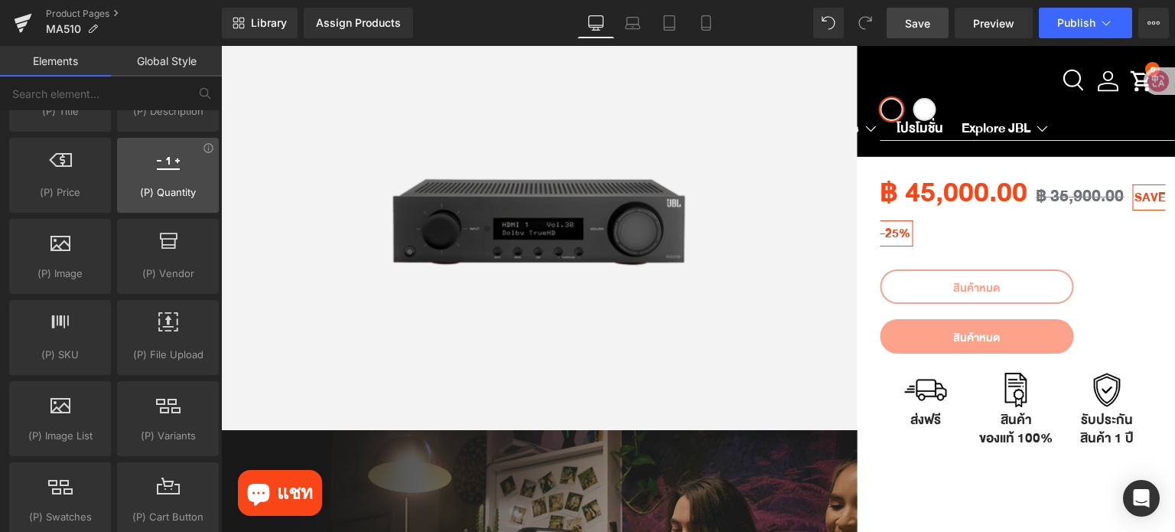
scroll to position [1606, 0]
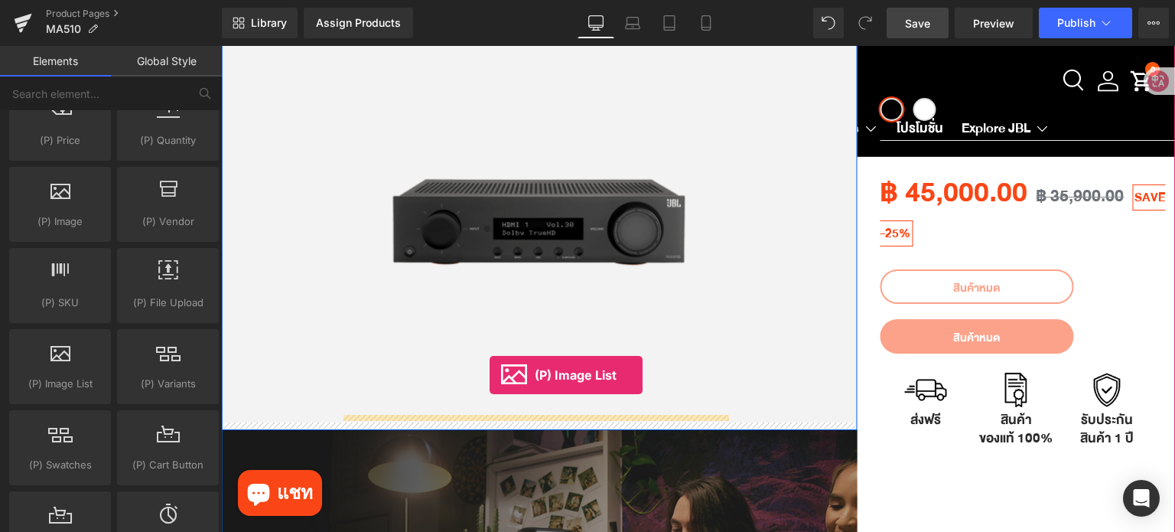
drag, startPoint x: 258, startPoint y: 410, endPoint x: 488, endPoint y: 376, distance: 232.8
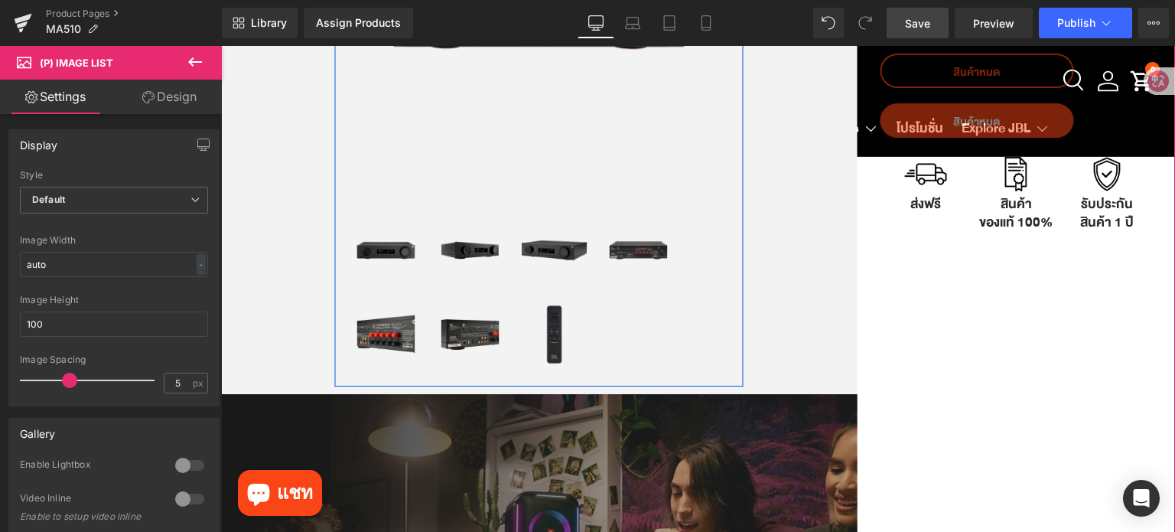
scroll to position [382, 0]
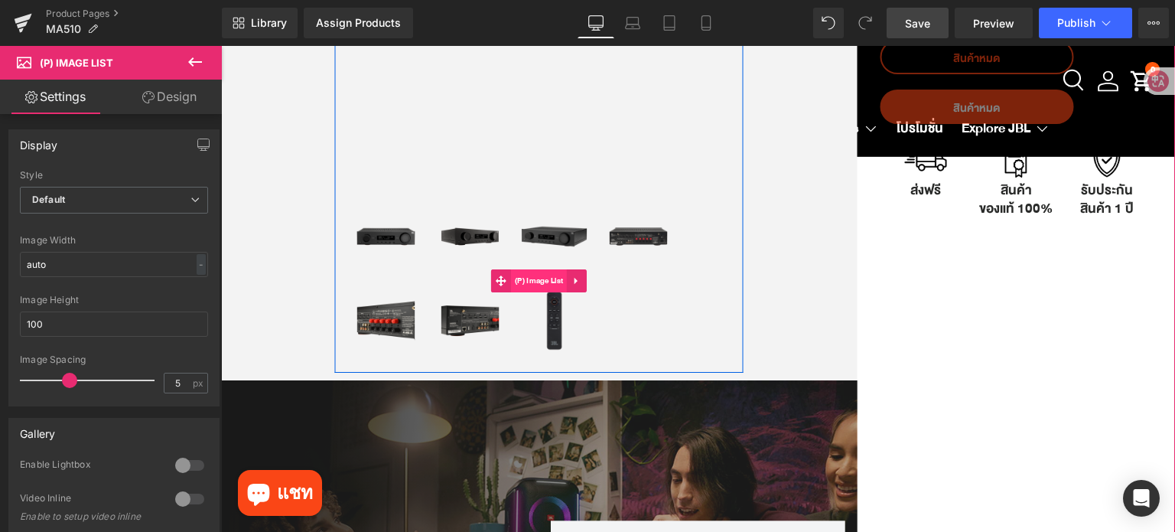
click at [532, 275] on span "(P) Image List" at bounding box center [539, 280] width 56 height 23
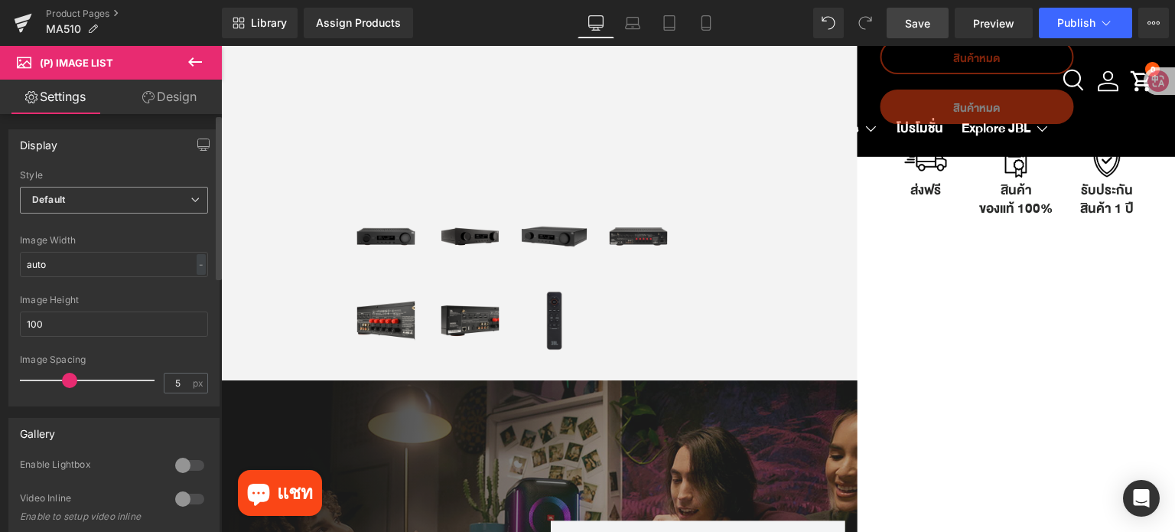
click at [133, 207] on span "Default" at bounding box center [114, 200] width 188 height 27
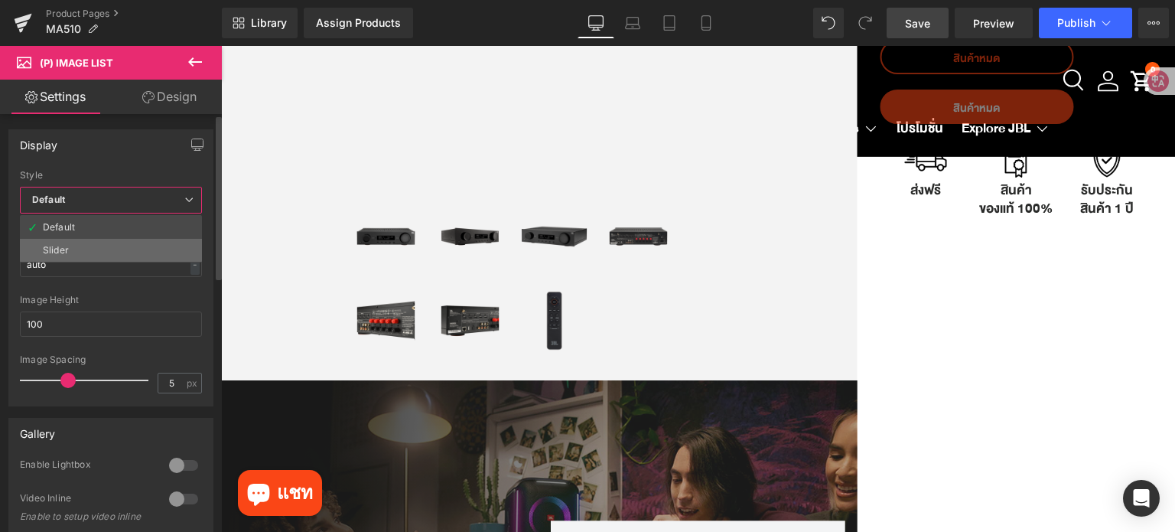
click at [128, 241] on li "Slider" at bounding box center [111, 250] width 182 height 23
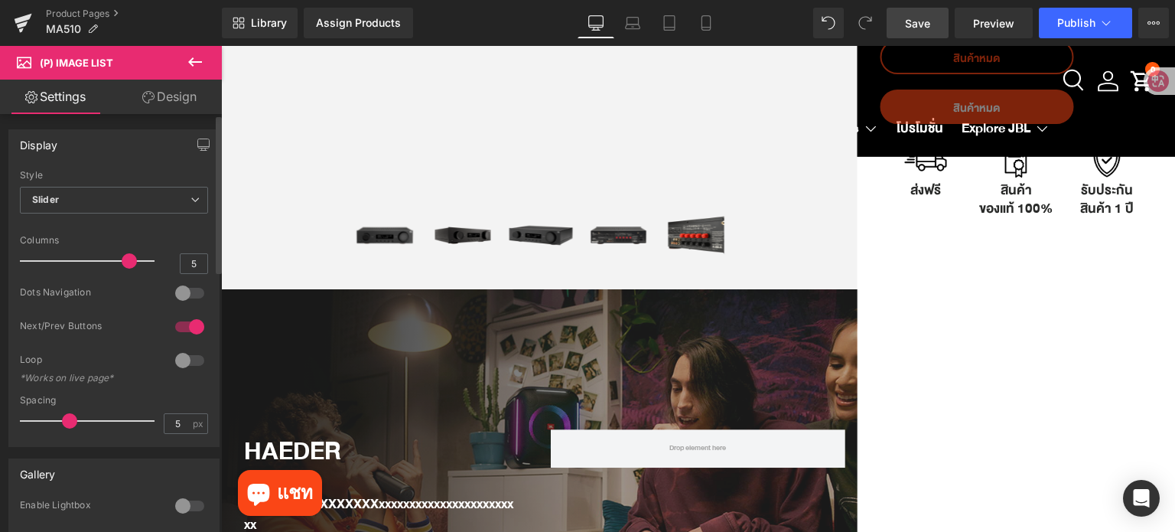
type input "4"
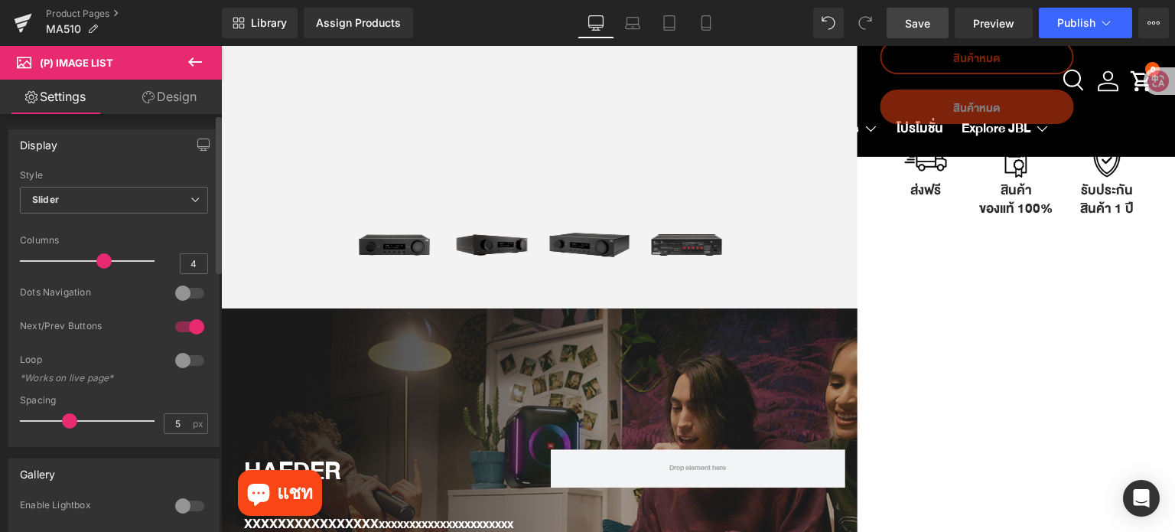
drag, startPoint x: 125, startPoint y: 259, endPoint x: 104, endPoint y: 259, distance: 21.4
click at [104, 259] on span at bounding box center [103, 260] width 15 height 15
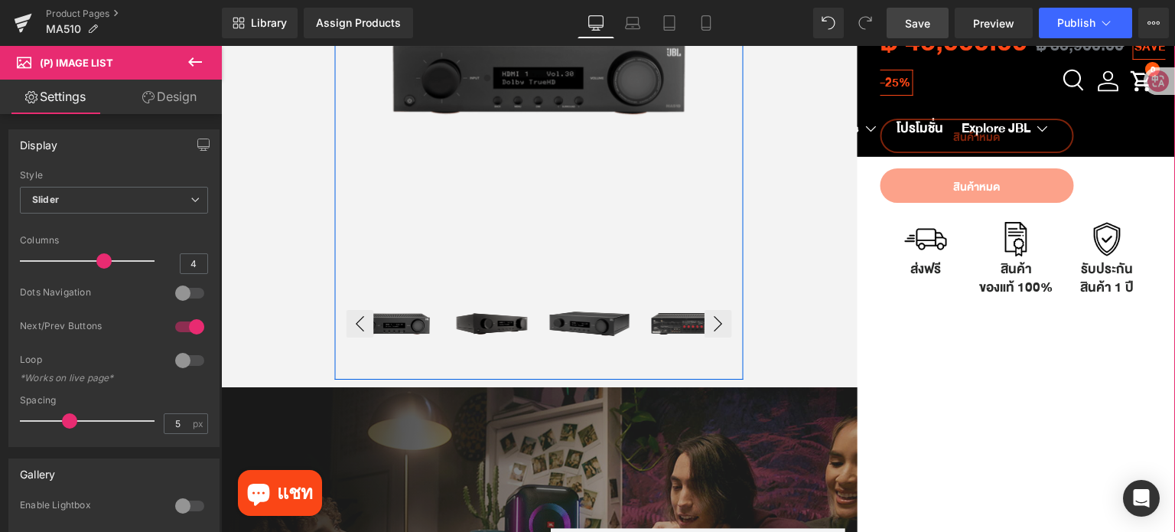
scroll to position [306, 0]
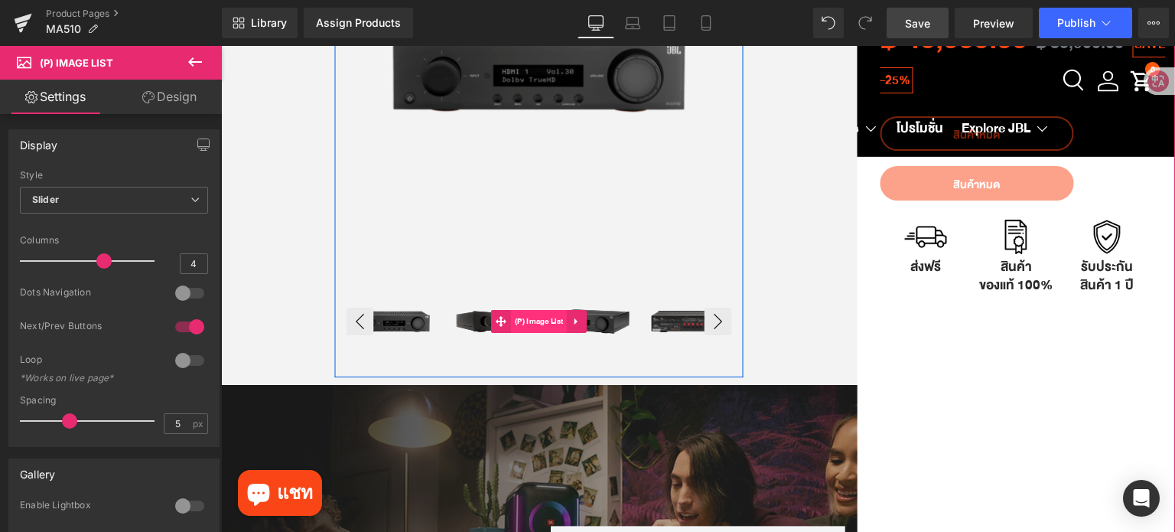
click at [522, 321] on span "(P) Image List" at bounding box center [539, 321] width 56 height 23
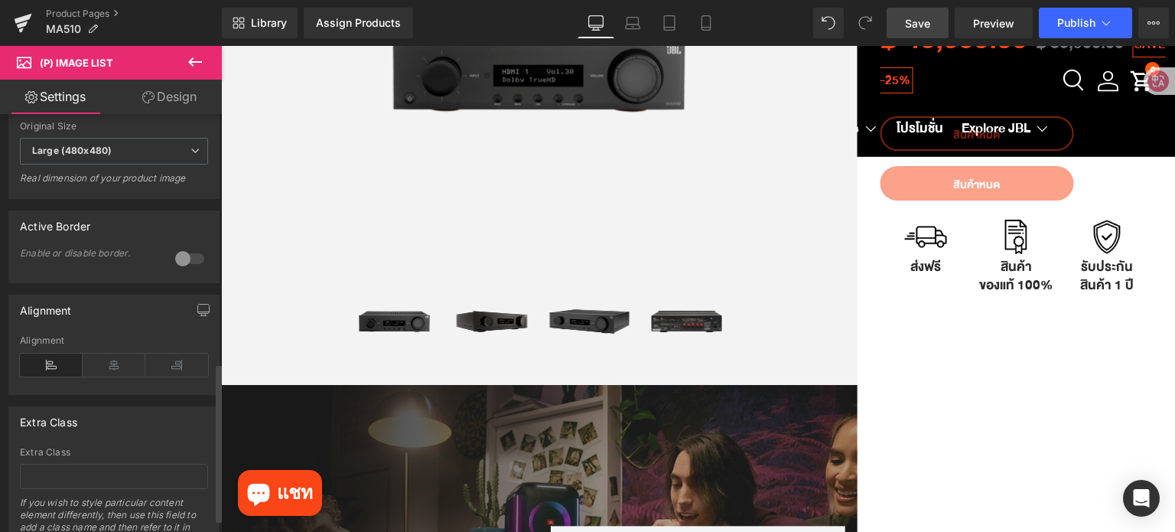
scroll to position [611, 0]
click at [106, 376] on icon at bounding box center [114, 366] width 63 height 23
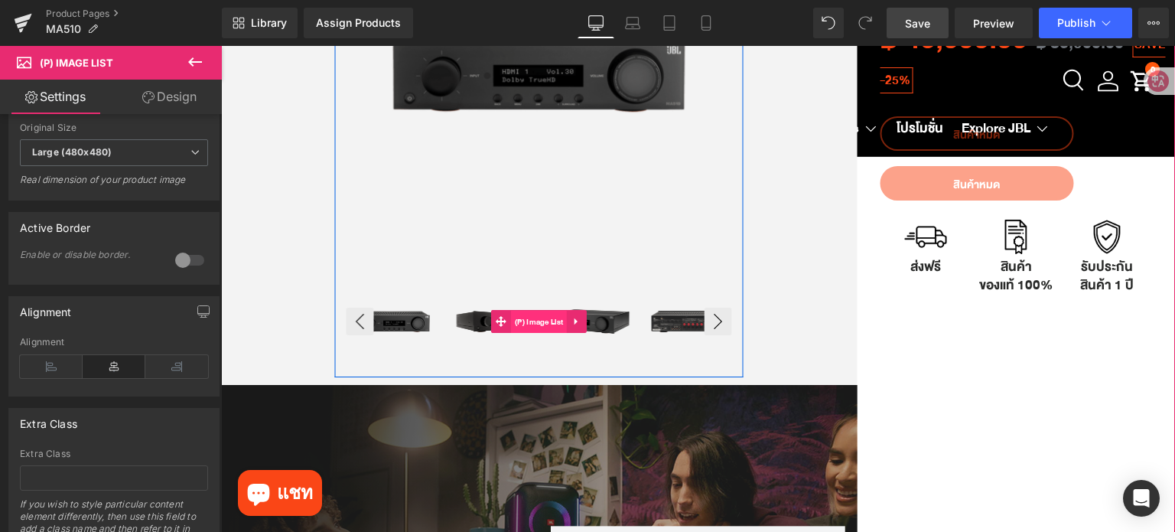
click at [532, 314] on span "(P) Image List" at bounding box center [539, 322] width 56 height 23
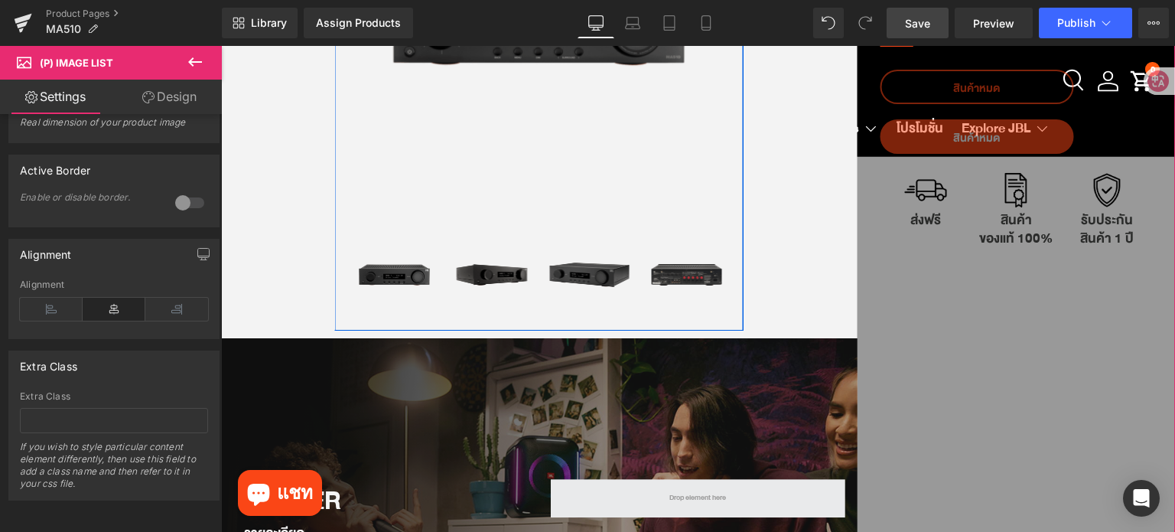
scroll to position [382, 0]
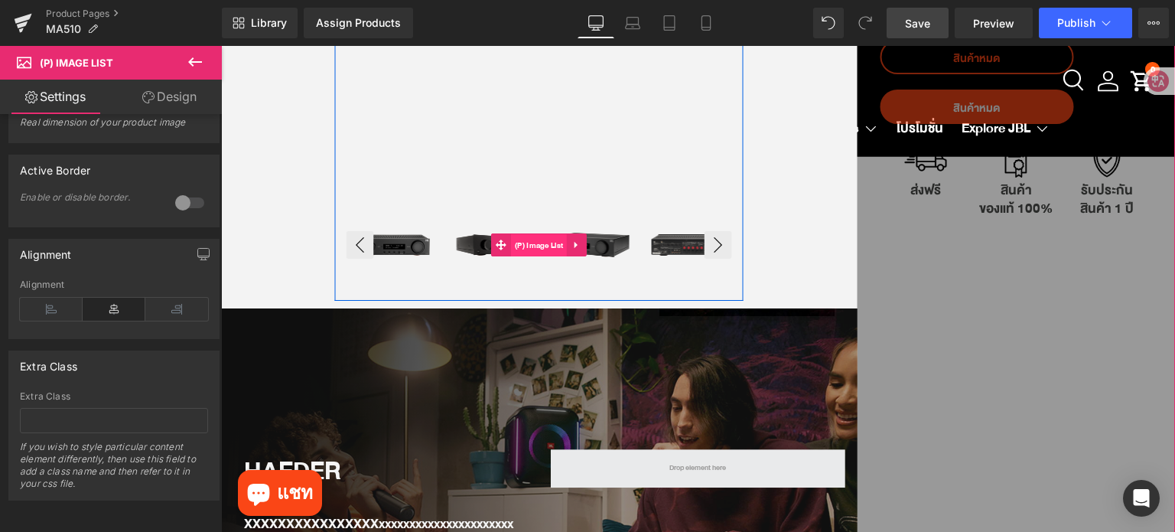
click at [529, 240] on span "(P) Image List" at bounding box center [539, 245] width 56 height 23
click at [542, 240] on span "(P) Image List" at bounding box center [539, 245] width 56 height 23
click at [520, 241] on span "(P) Image List" at bounding box center [539, 245] width 56 height 23
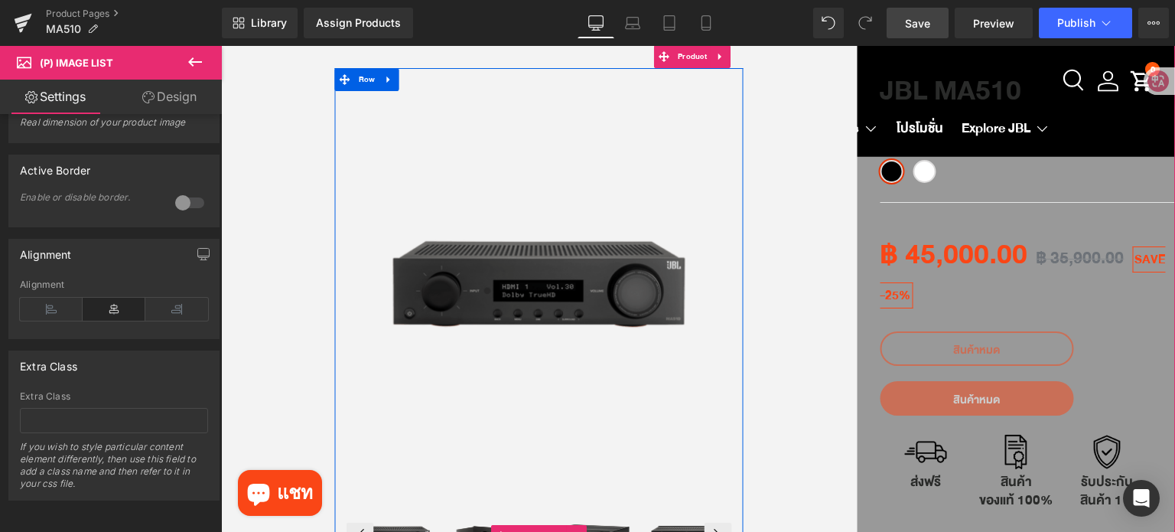
scroll to position [0, 0]
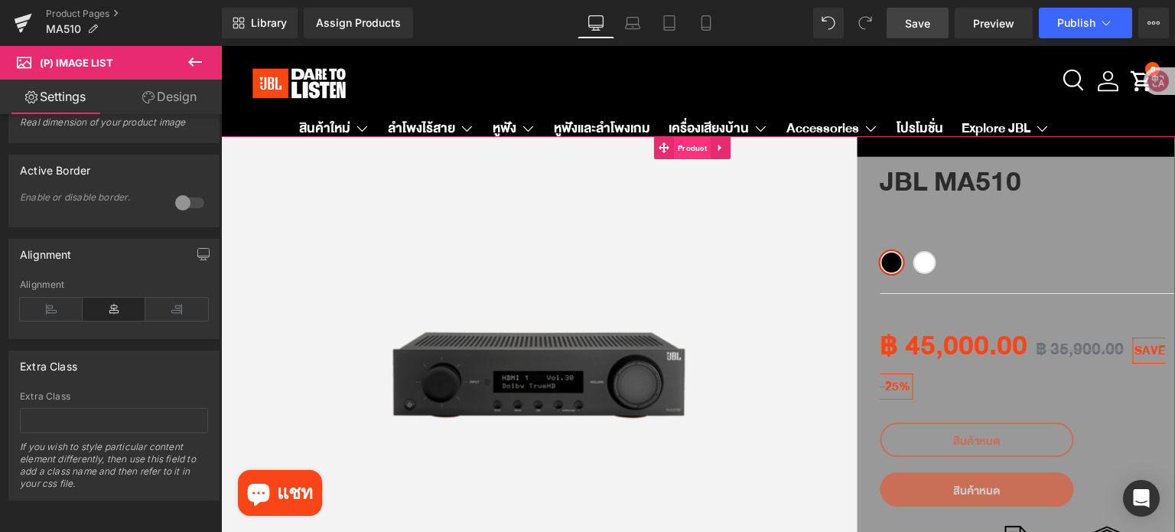
click at [680, 149] on span "Product" at bounding box center [692, 148] width 37 height 23
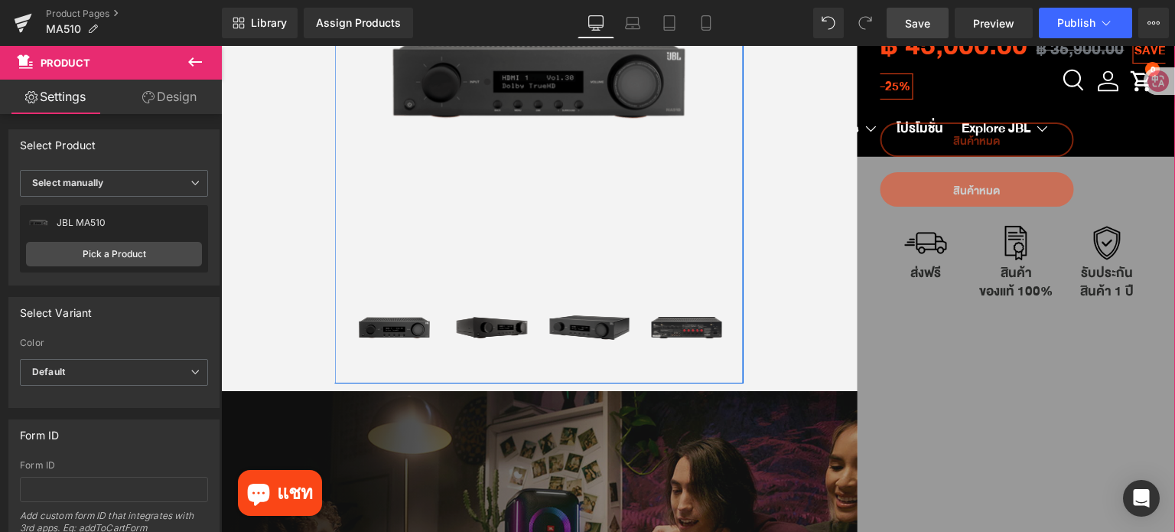
scroll to position [306, 0]
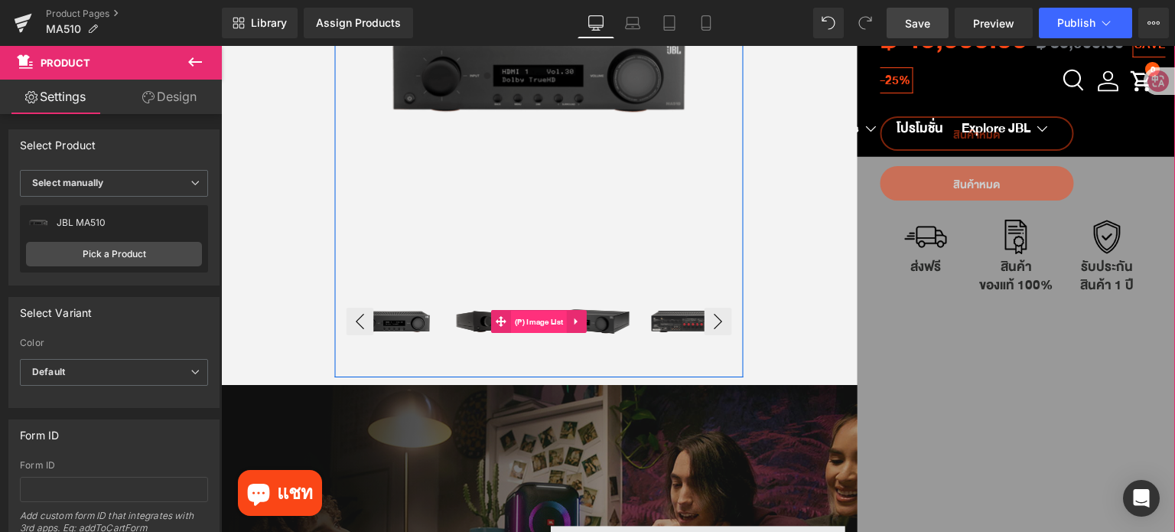
click at [530, 321] on span "(P) Image List" at bounding box center [539, 322] width 56 height 23
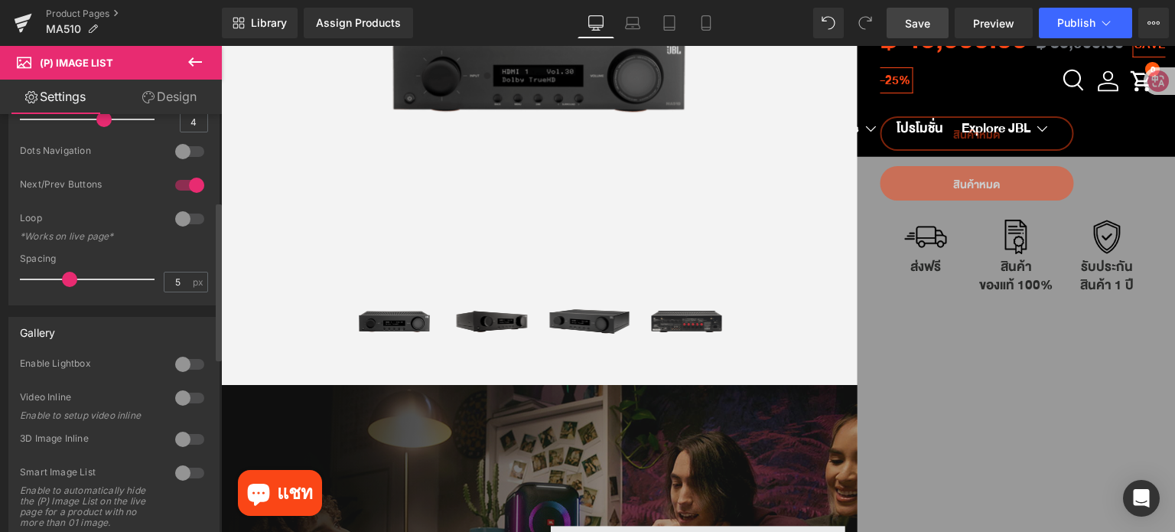
scroll to position [0, 0]
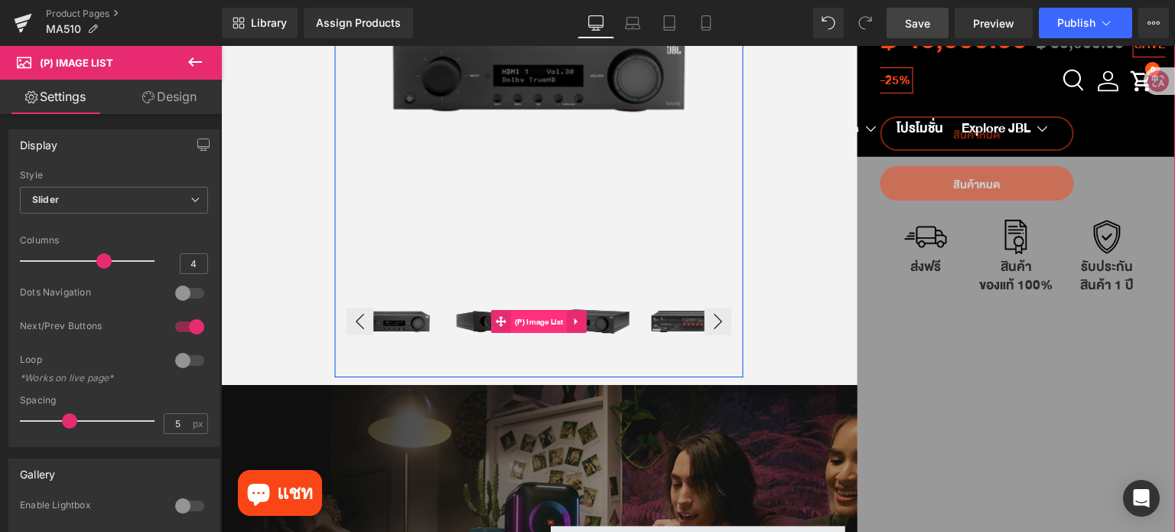
click at [542, 321] on span "(P) Image List" at bounding box center [539, 322] width 56 height 23
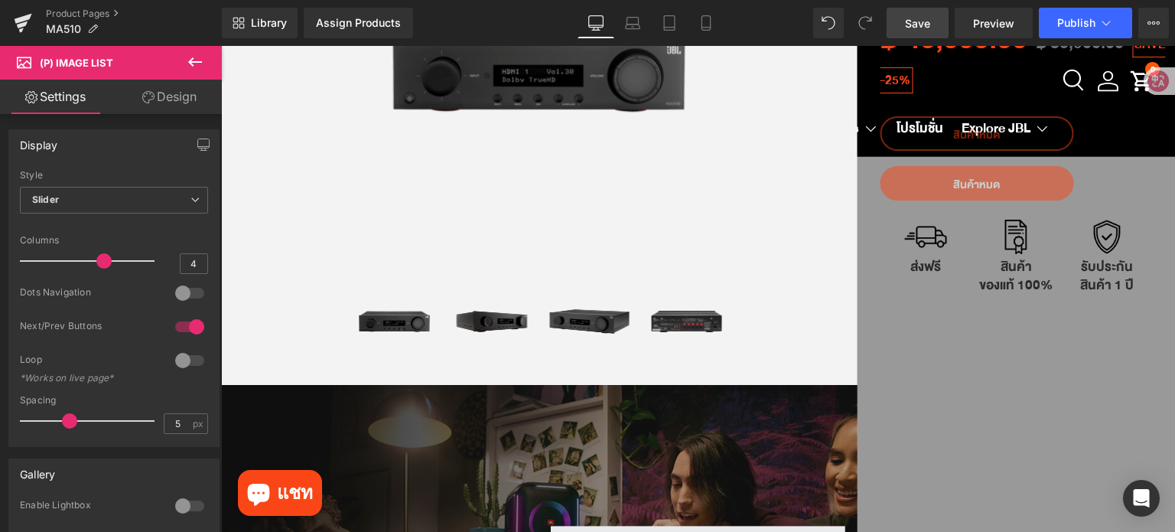
click at [168, 94] on link "Design" at bounding box center [169, 97] width 111 height 34
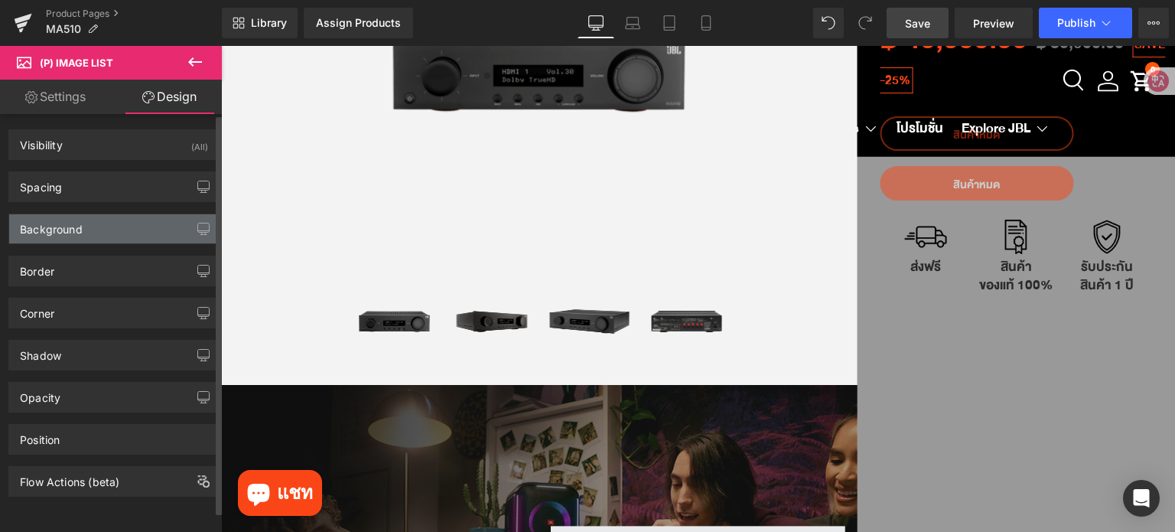
click at [82, 227] on div "Background" at bounding box center [114, 228] width 210 height 29
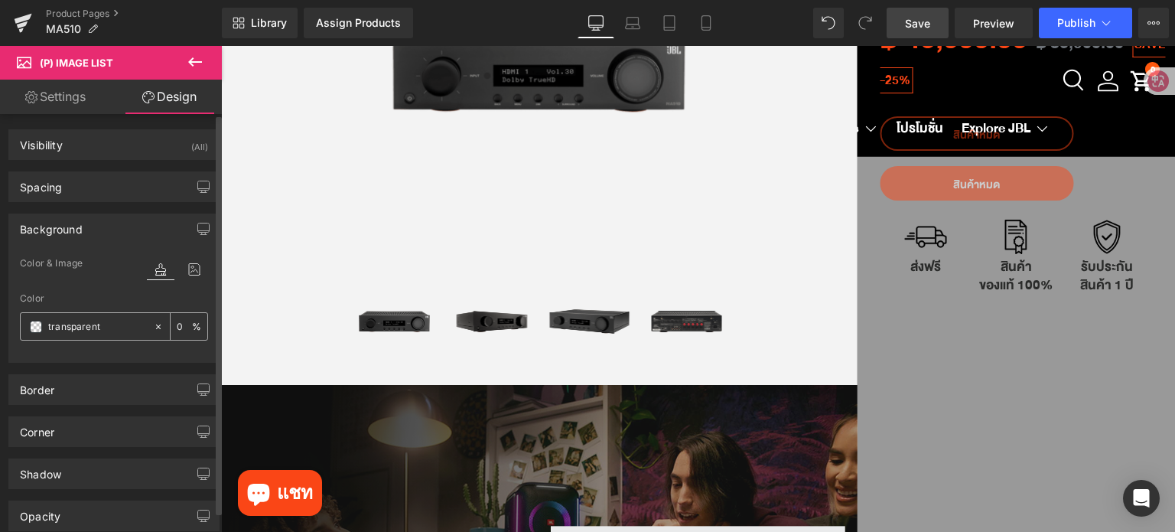
click at [37, 327] on span at bounding box center [36, 327] width 12 height 12
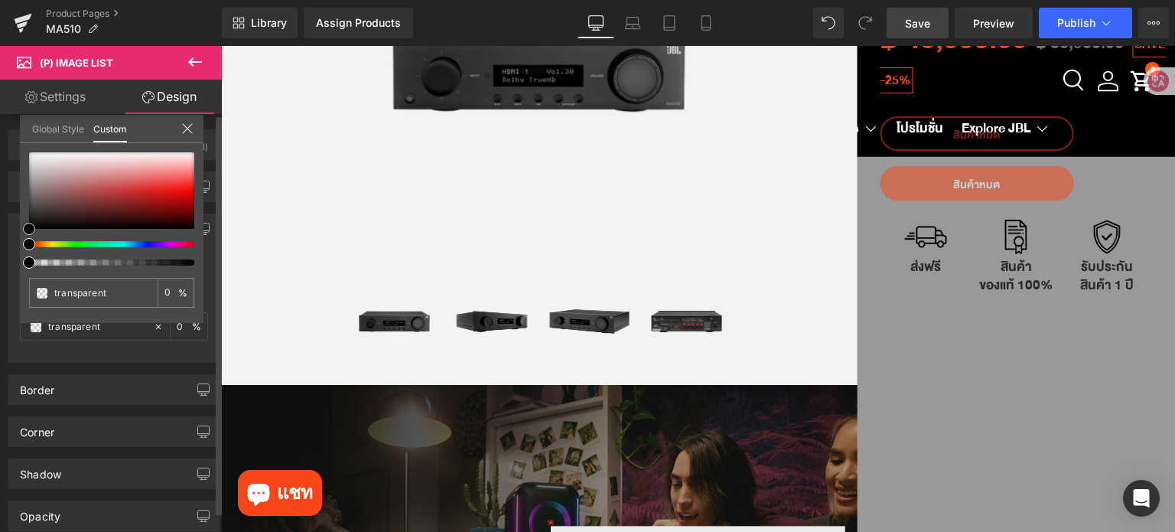
type input "#e0dada"
type input "100"
type input "#e0dada"
type input "100"
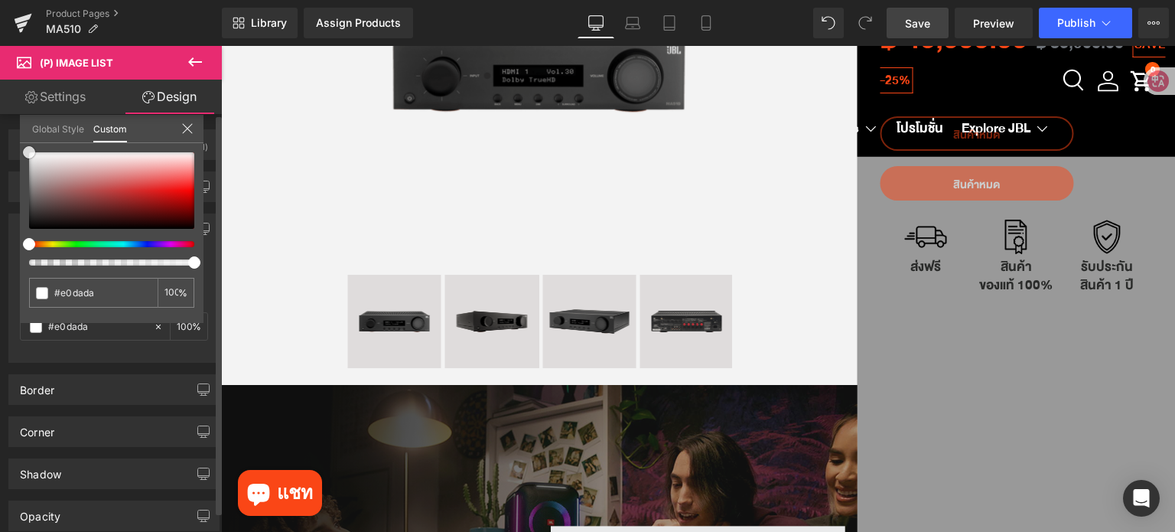
type input "#dfdcdc"
type input "#ffffff"
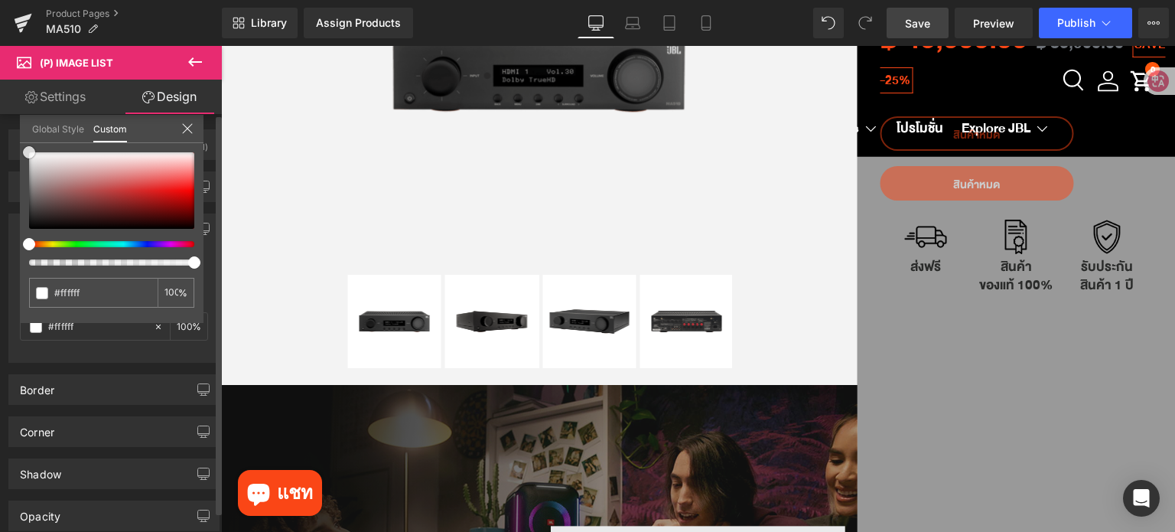
drag, startPoint x: 26, startPoint y: 156, endPoint x: 0, endPoint y: 140, distance: 30.6
click at [0, 202] on div "Background Color & Image color rgba(255, 255, 255, 1) Color #ffffff 100 % Image…" at bounding box center [114, 282] width 229 height 161
click at [187, 130] on icon at bounding box center [187, 128] width 12 height 12
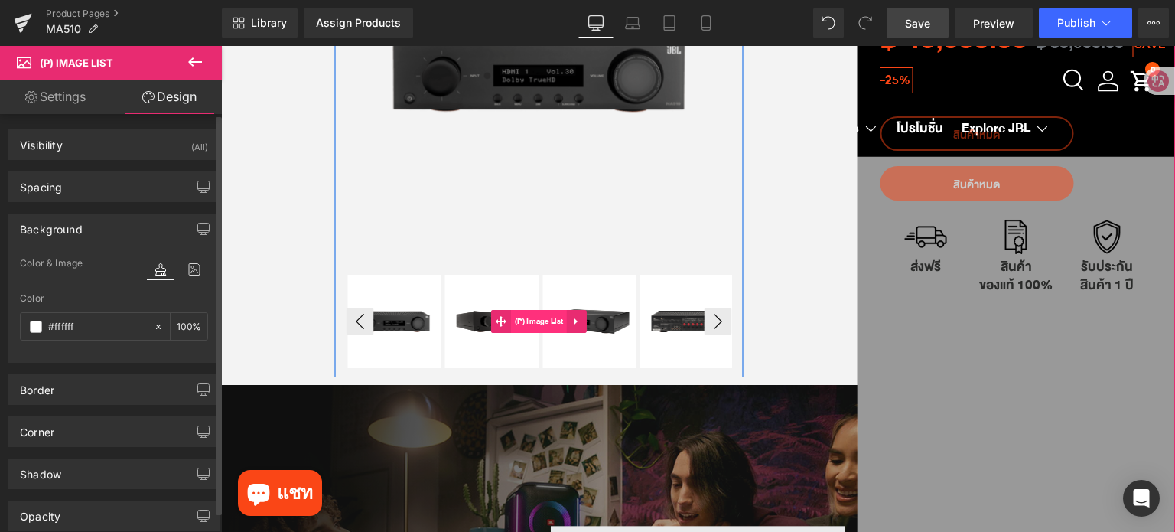
click at [536, 318] on span "(P) Image List" at bounding box center [539, 321] width 56 height 23
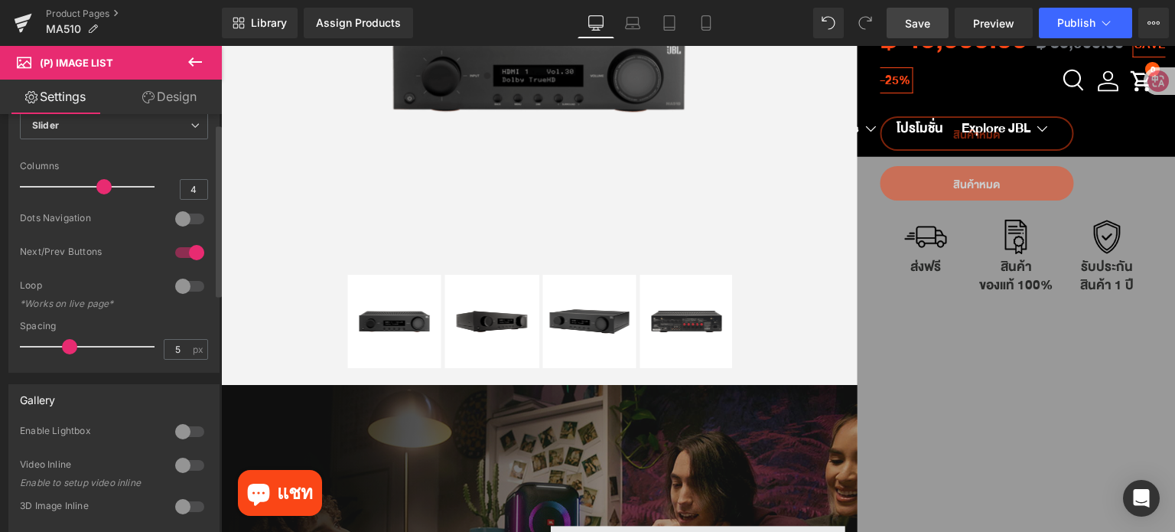
scroll to position [76, 0]
type input "3"
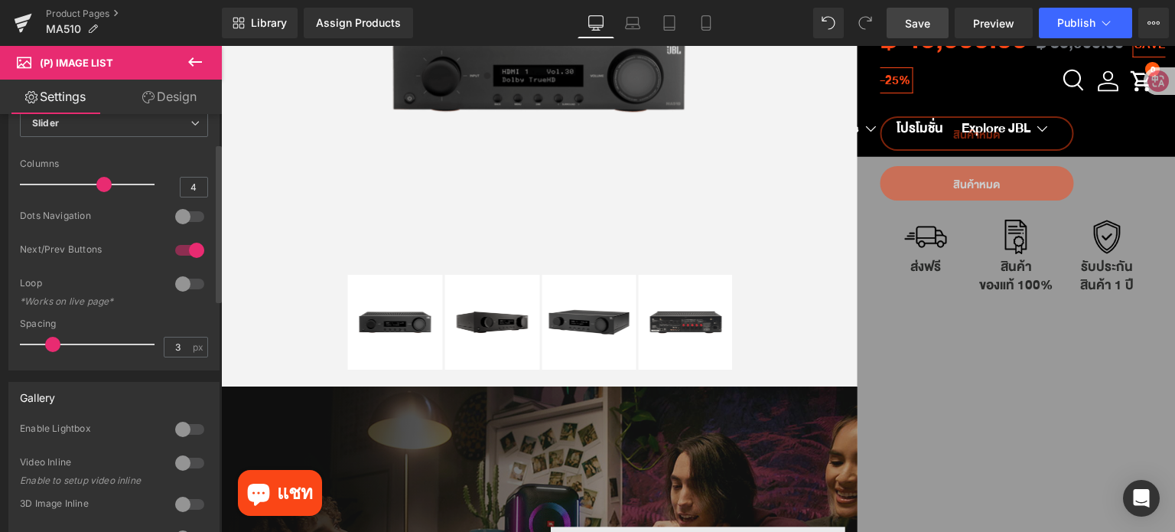
drag, startPoint x: 64, startPoint y: 341, endPoint x: 50, endPoint y: 340, distance: 14.6
click at [50, 340] on span at bounding box center [52, 344] width 15 height 15
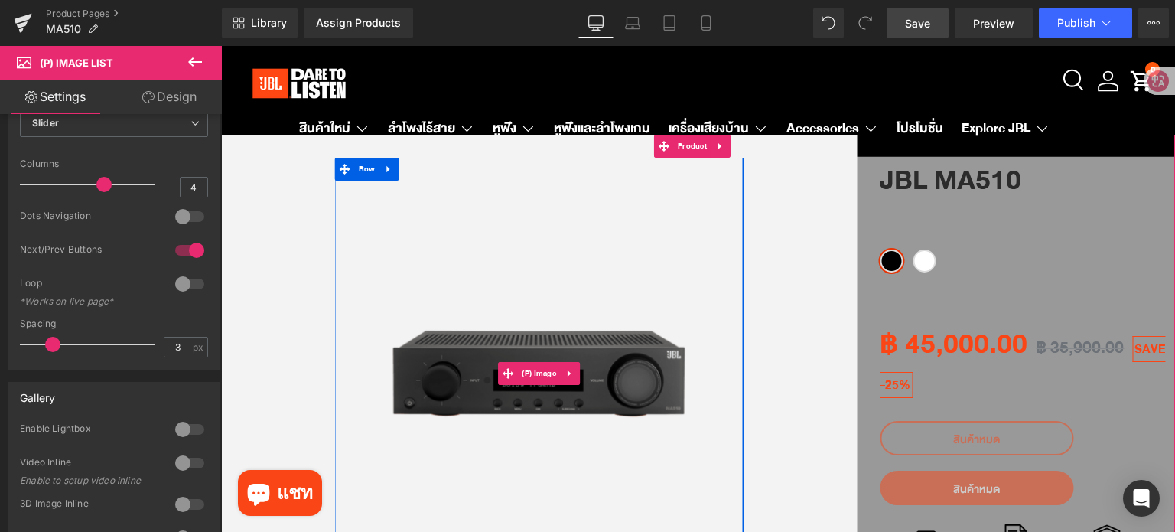
scroll to position [0, 0]
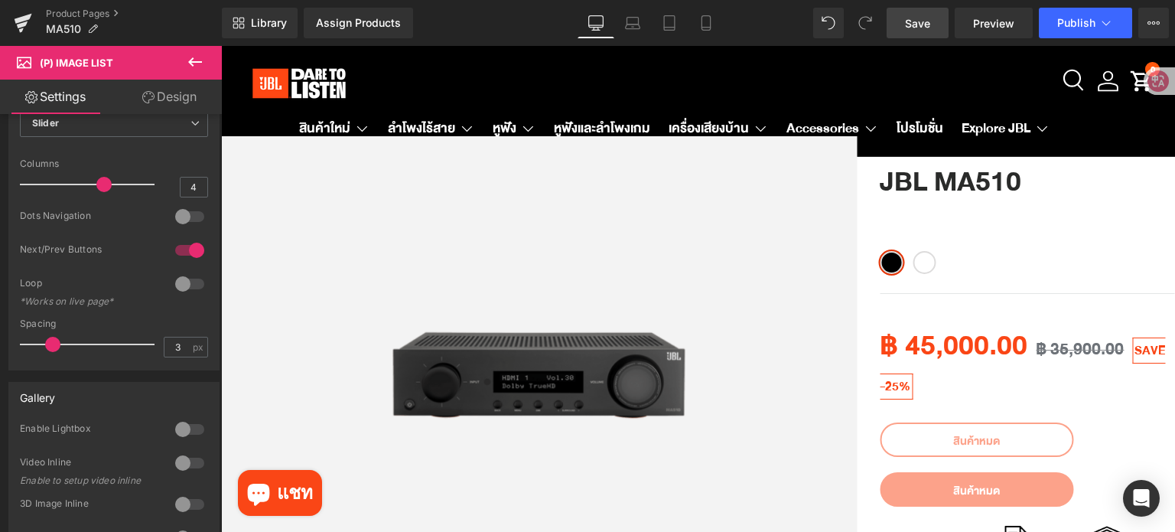
click at [913, 23] on span "Save" at bounding box center [917, 23] width 25 height 16
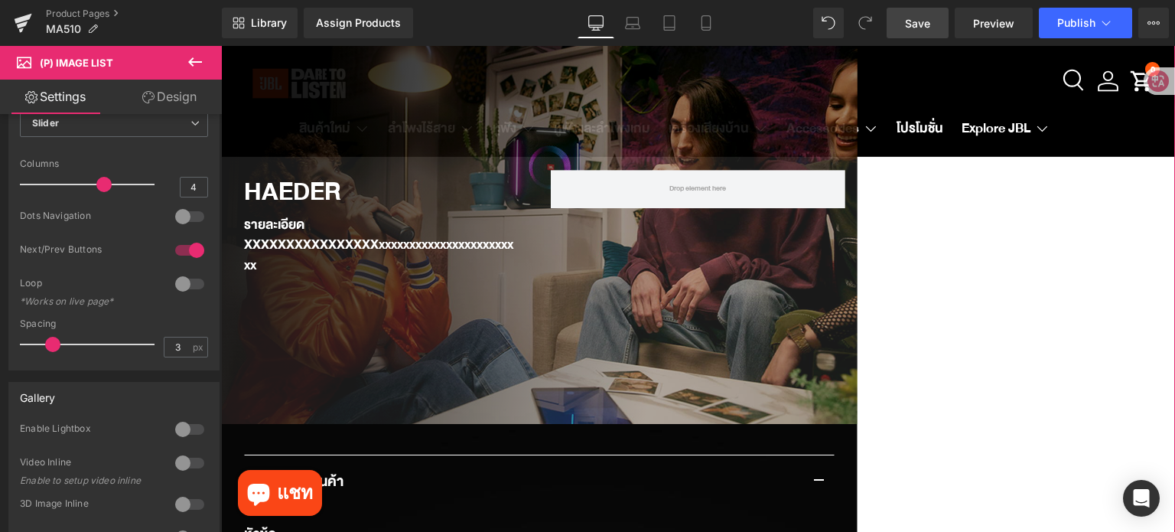
scroll to position [765, 0]
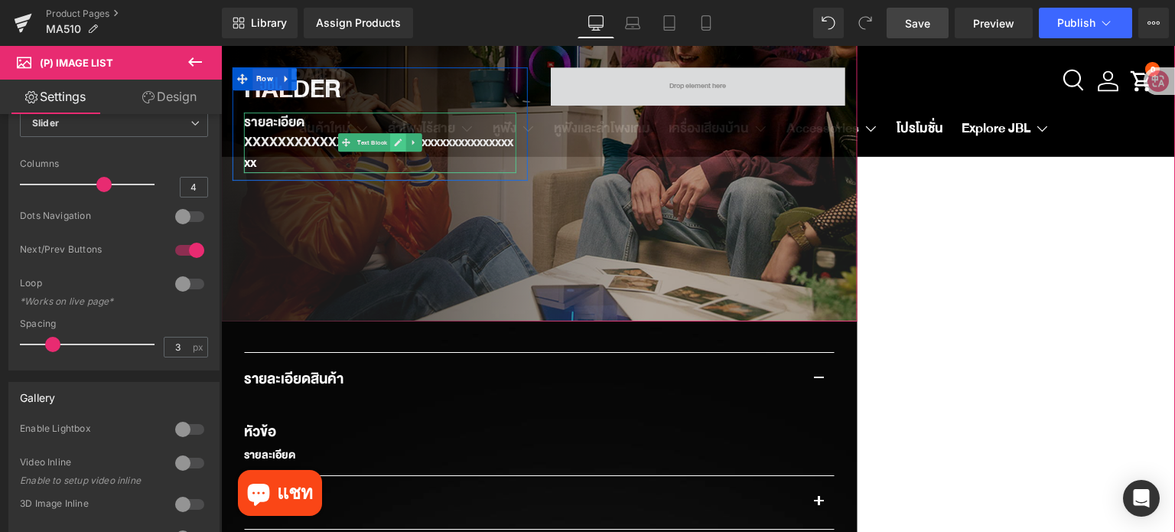
click at [395, 143] on icon at bounding box center [399, 143] width 8 height 8
click at [389, 143] on div "XXXXXXXXXXXXXXXXxxxxxxxxxxxxxxxxxxxxxxxx" at bounding box center [380, 152] width 272 height 41
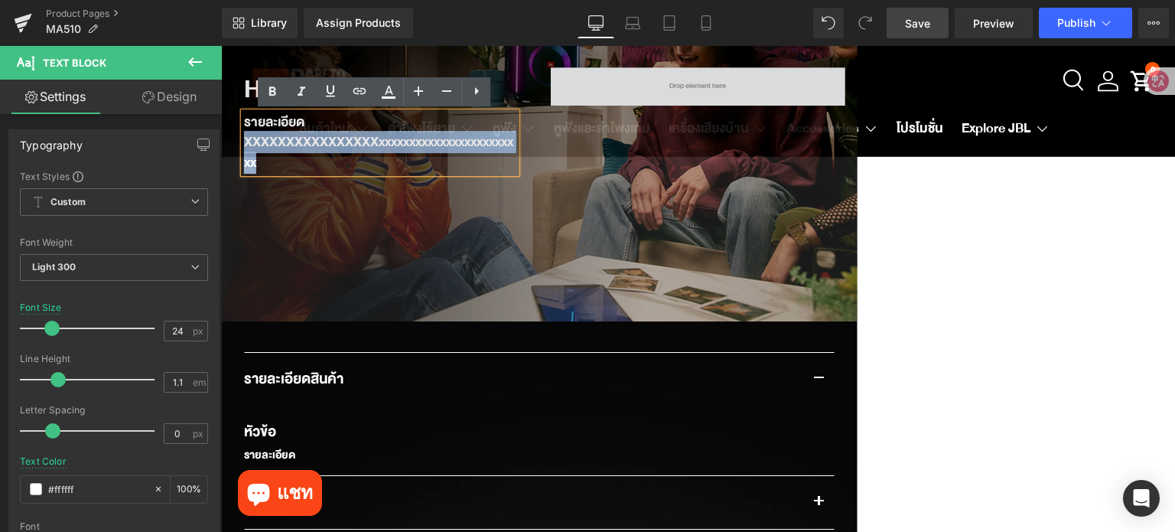
paste div
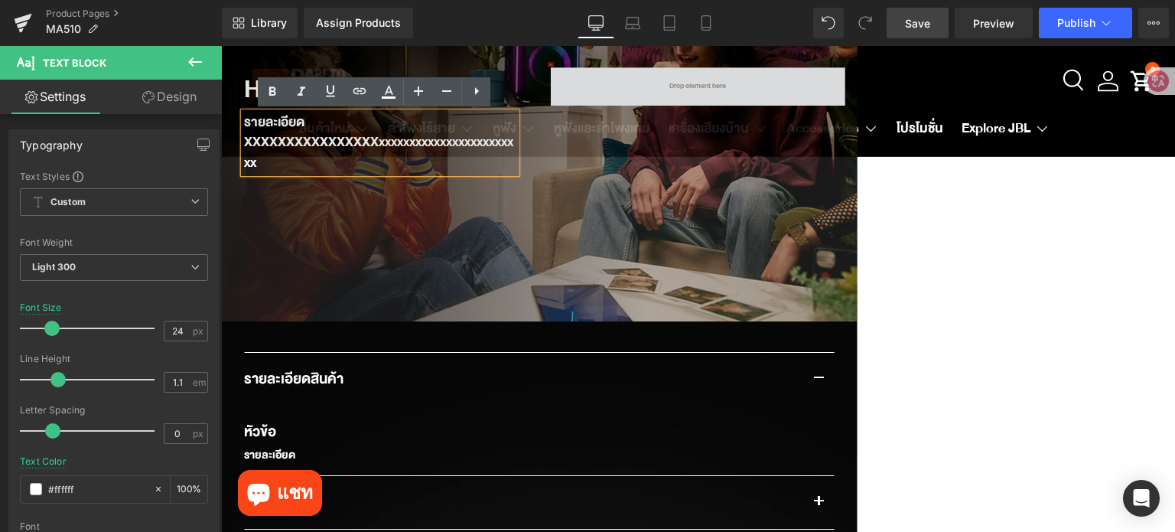
scroll to position [744, 0]
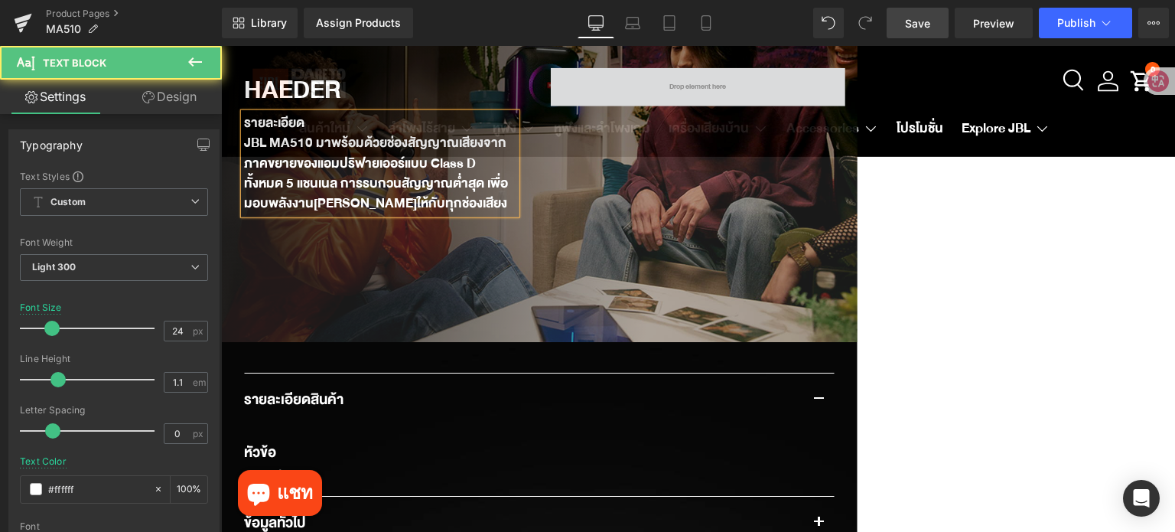
click at [321, 125] on div "รายละเอียด JBL MA510 มาพร้อมด้วยช่องสัญญาณเสียงจากภาคขยายของแอมปริฟายเออร์แบบ C…" at bounding box center [380, 162] width 272 height 101
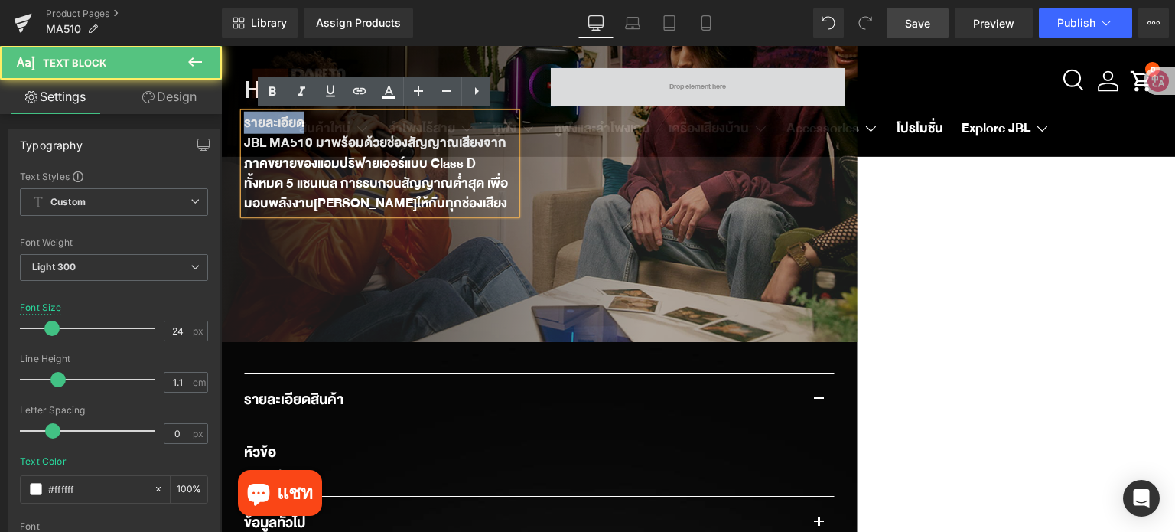
drag, startPoint x: 321, startPoint y: 125, endPoint x: 225, endPoint y: 125, distance: 96.4
click at [225, 125] on div "HAEDER Heading รายละเอียด JBL MA510 มาพร้อมด้วยช่องสัญญาณเสียงจากภาคขยายของแอมป…" at bounding box center [380, 145] width 318 height 154
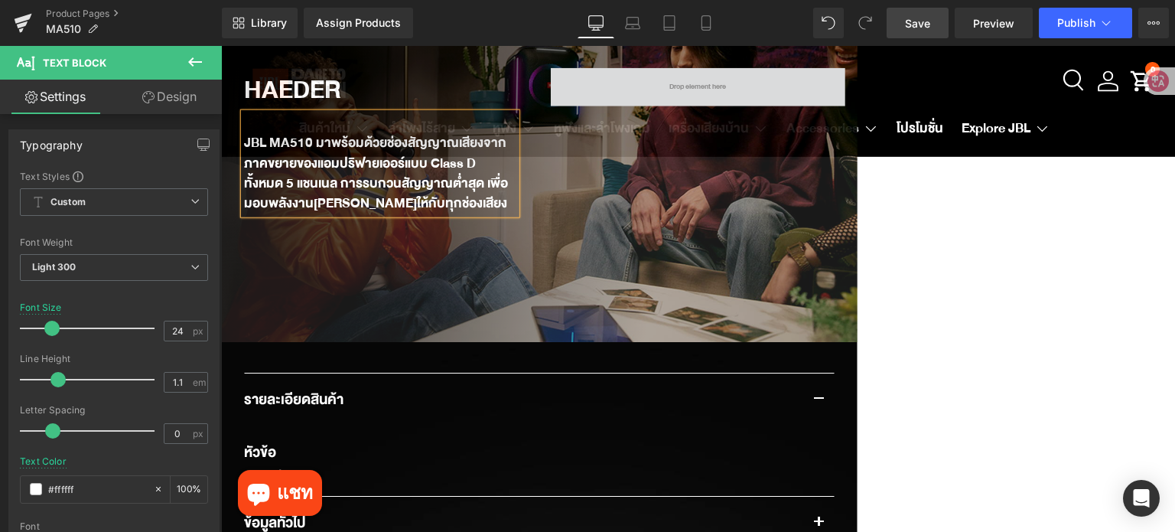
click at [244, 138] on div "JBL MA510 มาพร้อมด้วยช่องสัญญาณเสียงจากภาคขยายของแอมปริฟายเออร์แบบ Class D ทั้ง…" at bounding box center [380, 173] width 272 height 81
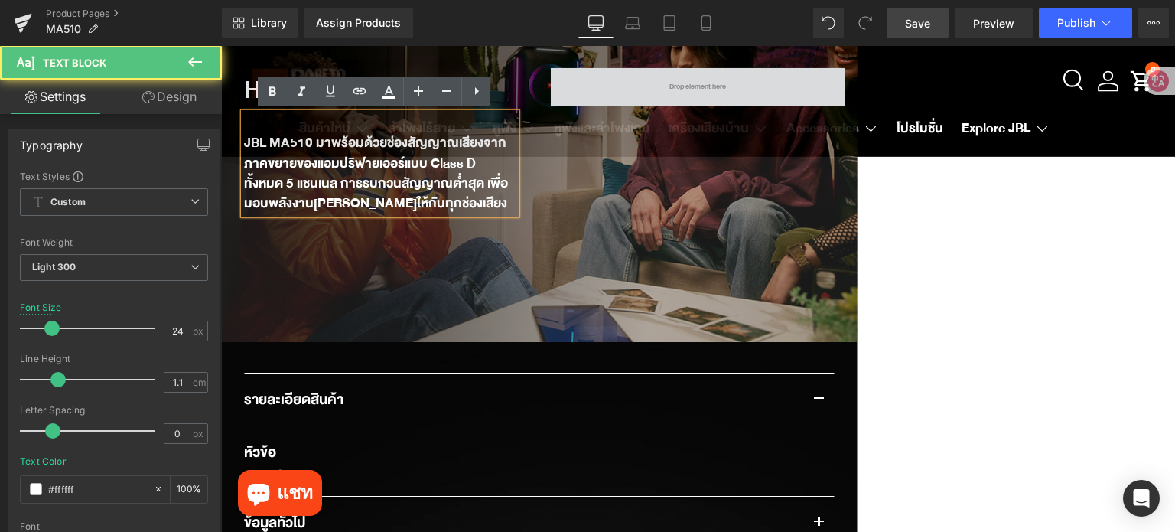
scroll to position [754, 0]
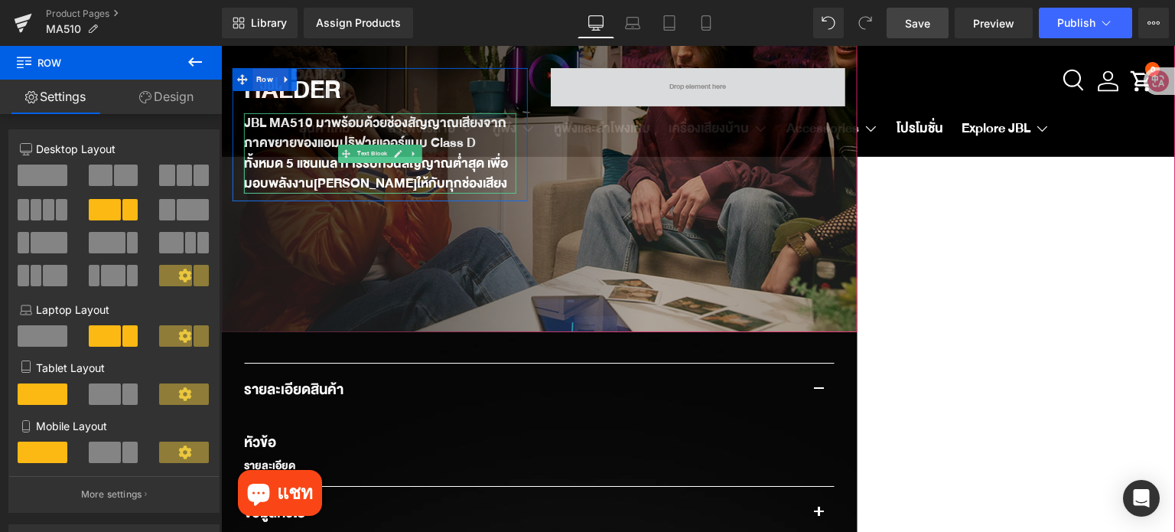
click at [369, 143] on div "JBL MA510 มาพร้อมด้วยช่องสัญญาณเสียงจากภาคขยายของแอมปริฟายเออร์แบบ Class D ทั้ง…" at bounding box center [380, 153] width 272 height 81
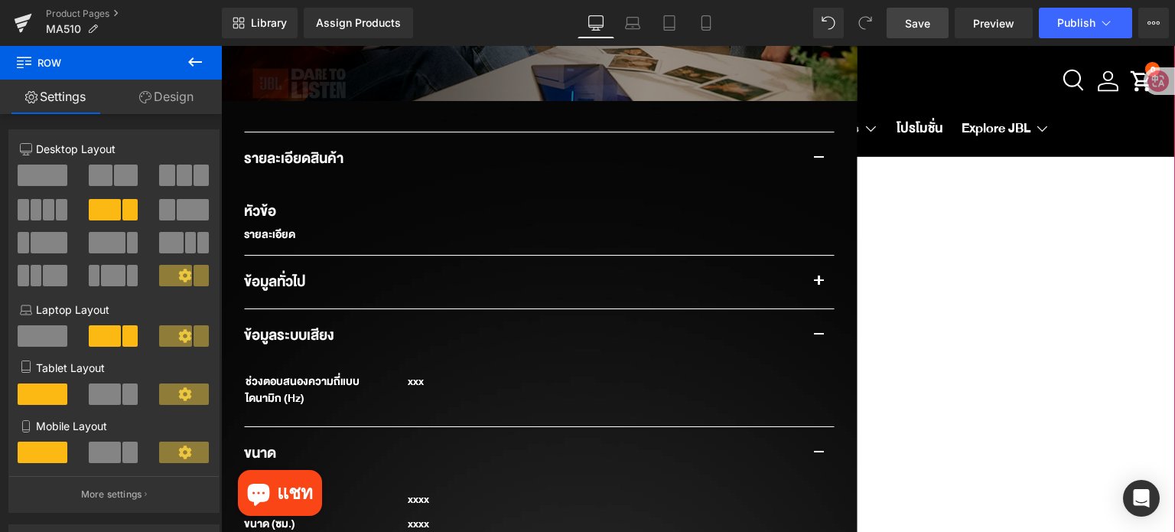
scroll to position [984, 0]
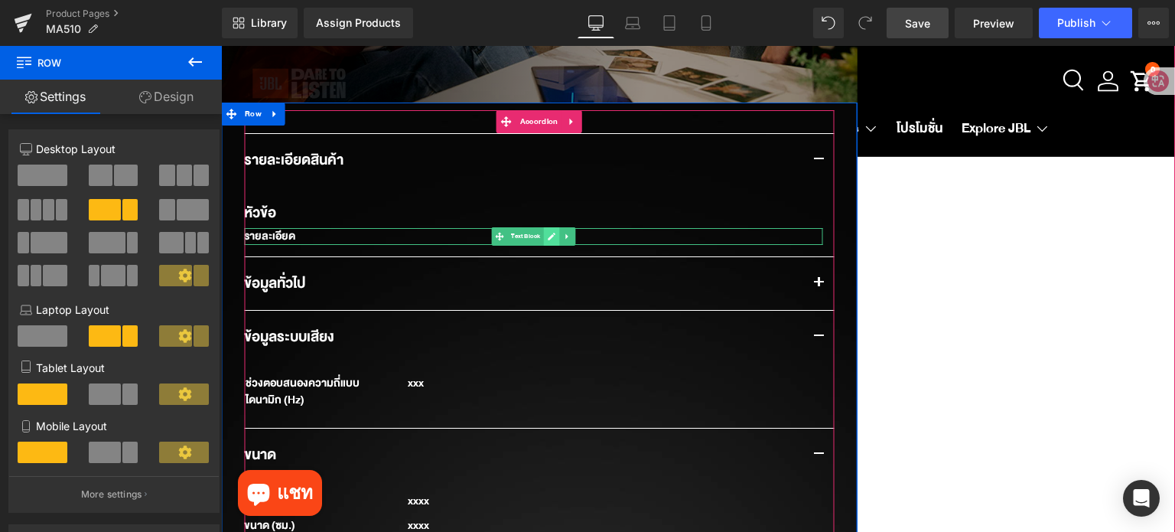
click at [547, 233] on icon at bounding box center [551, 236] width 8 height 9
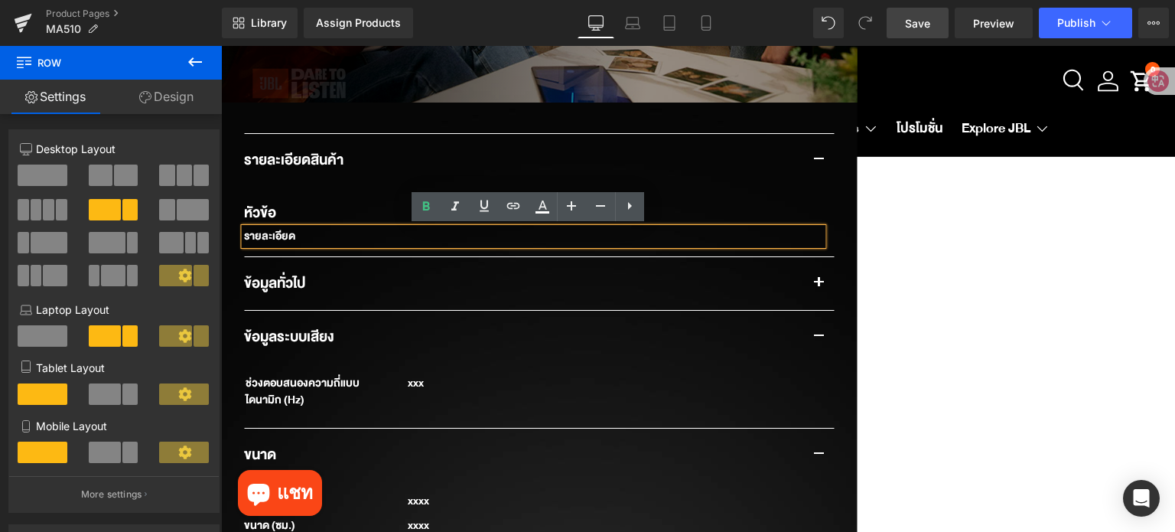
click at [334, 241] on div "รายละเอียด" at bounding box center [533, 236] width 578 height 17
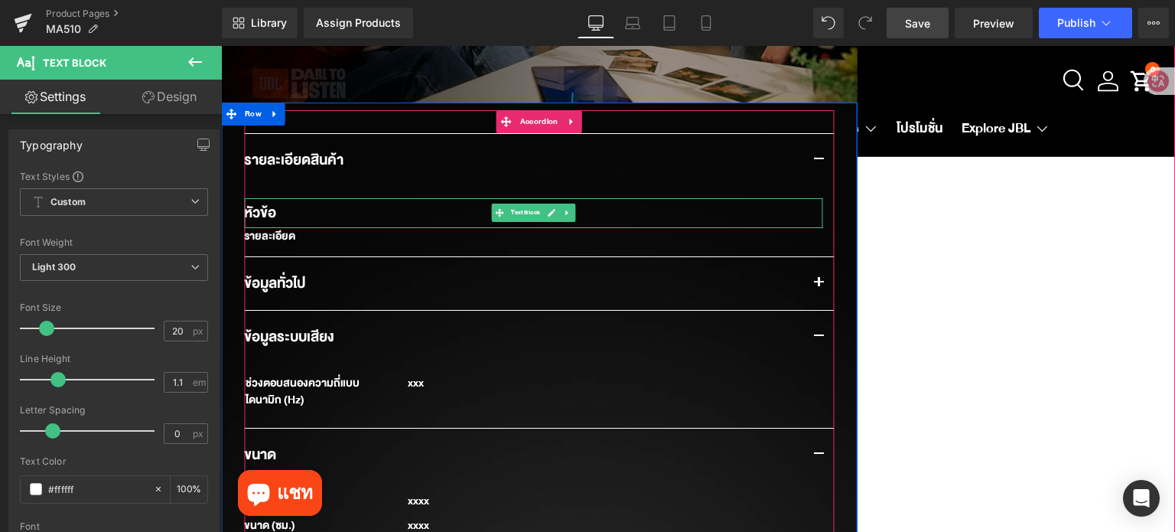
click at [282, 207] on div "หัวข้อ" at bounding box center [533, 213] width 578 height 30
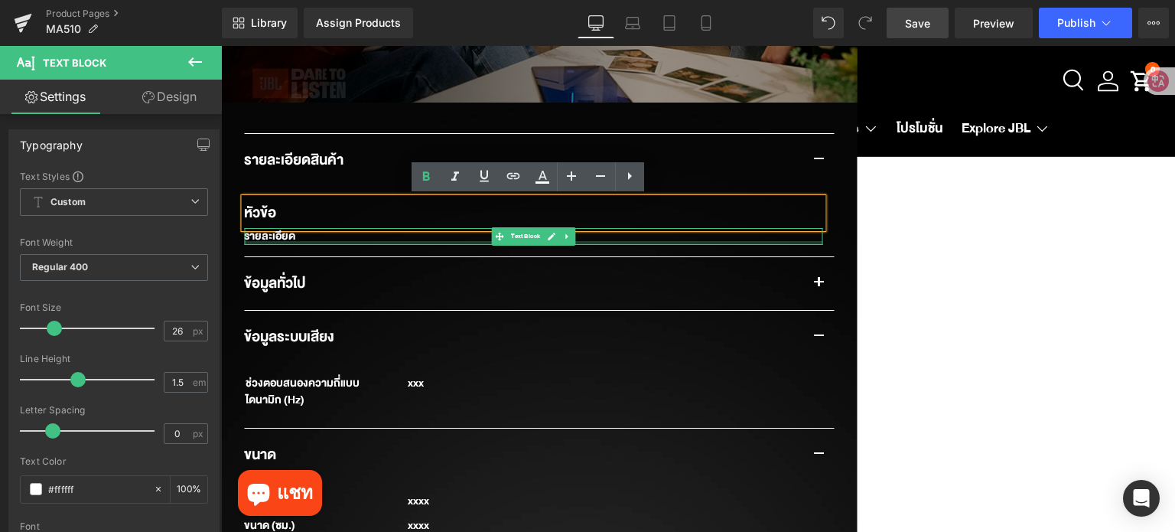
click at [300, 241] on div at bounding box center [533, 243] width 578 height 4
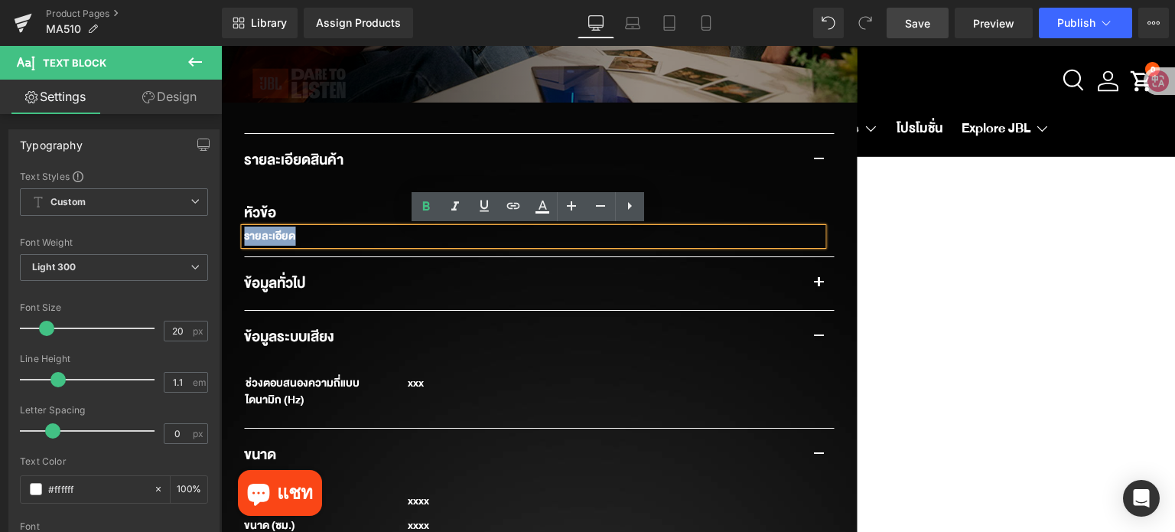
drag, startPoint x: 301, startPoint y: 235, endPoint x: 221, endPoint y: 230, distance: 79.7
copy div "รายละเอียด"
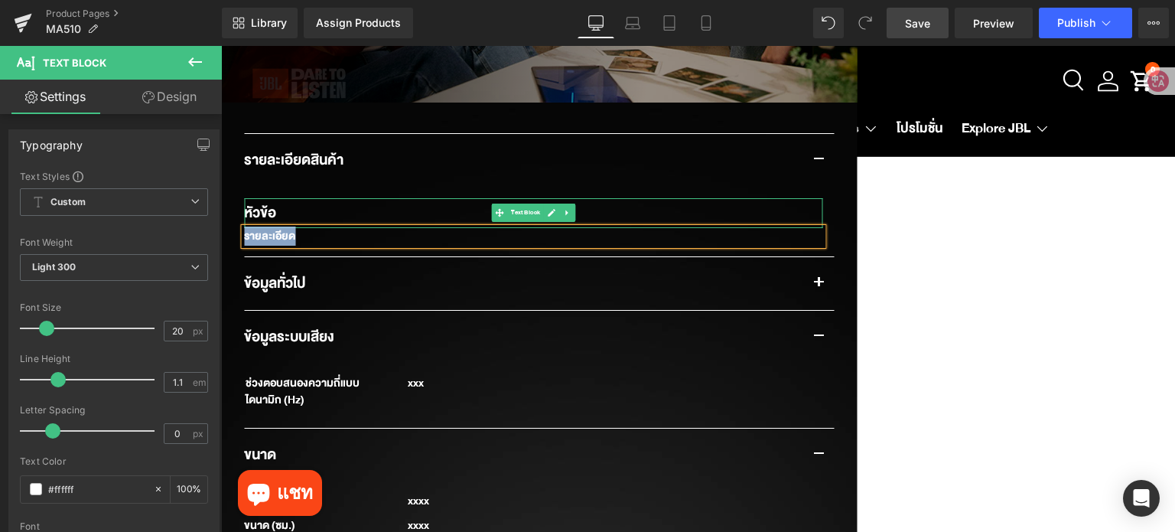
click at [278, 211] on div "หัวข้อ" at bounding box center [533, 213] width 578 height 30
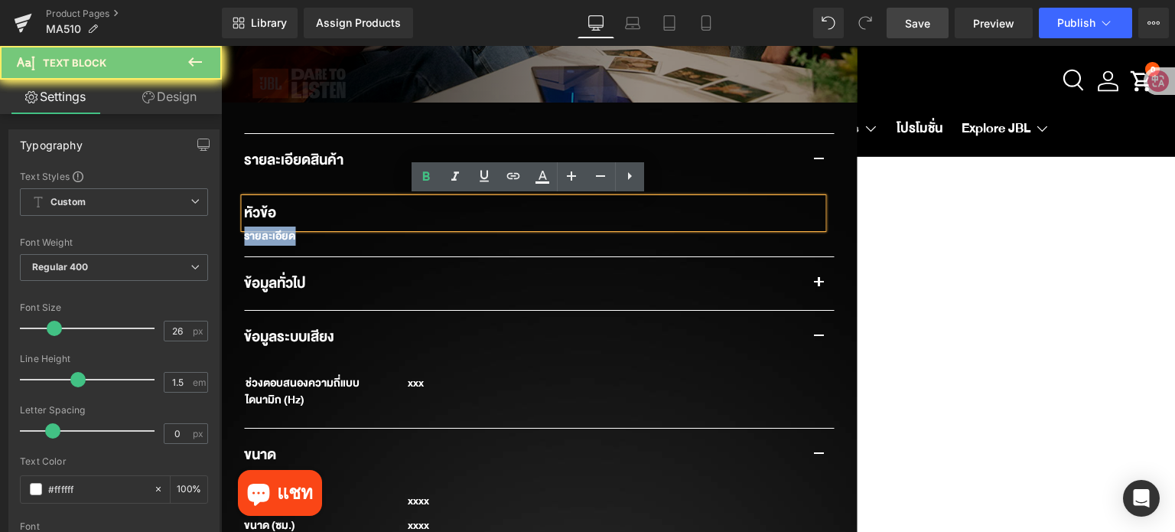
click at [278, 211] on div "หัวข้อ" at bounding box center [533, 213] width 578 height 30
click at [303, 228] on div "รายละเอียด Text Block" at bounding box center [533, 236] width 578 height 17
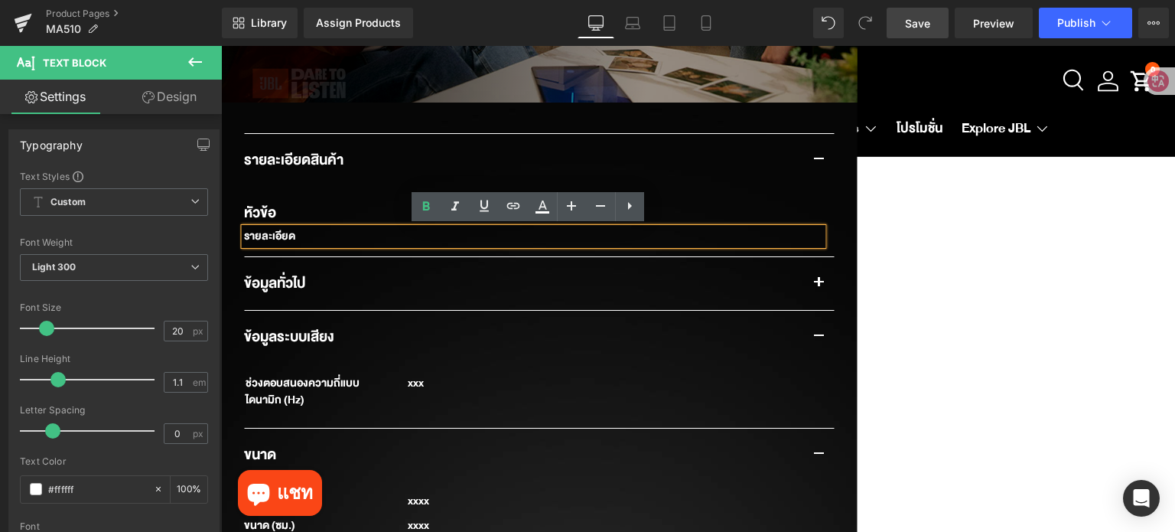
click at [309, 241] on div "รายละเอียด" at bounding box center [533, 236] width 578 height 17
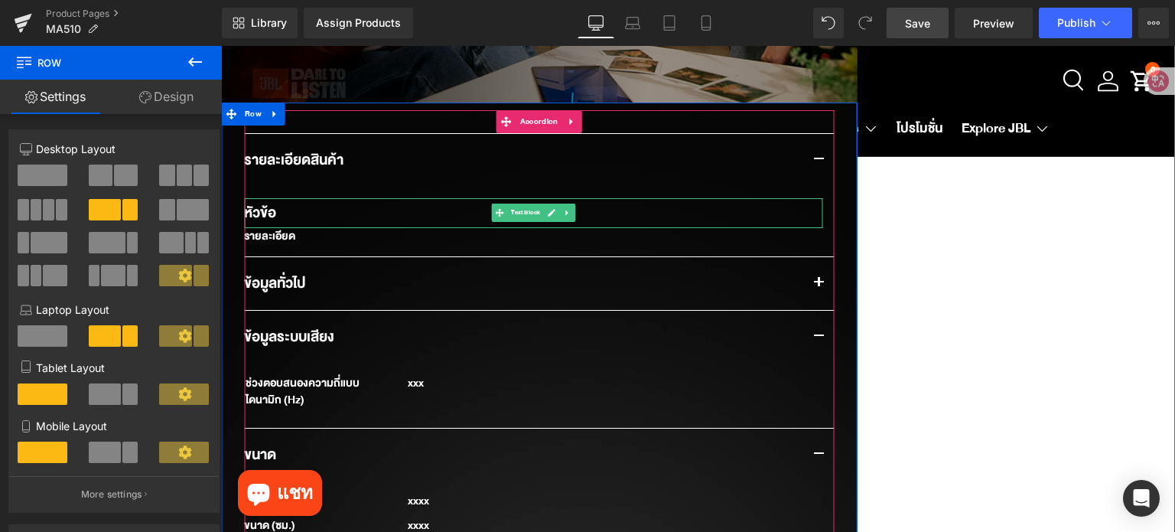
click at [294, 208] on div "หัวข้อ" at bounding box center [533, 213] width 578 height 30
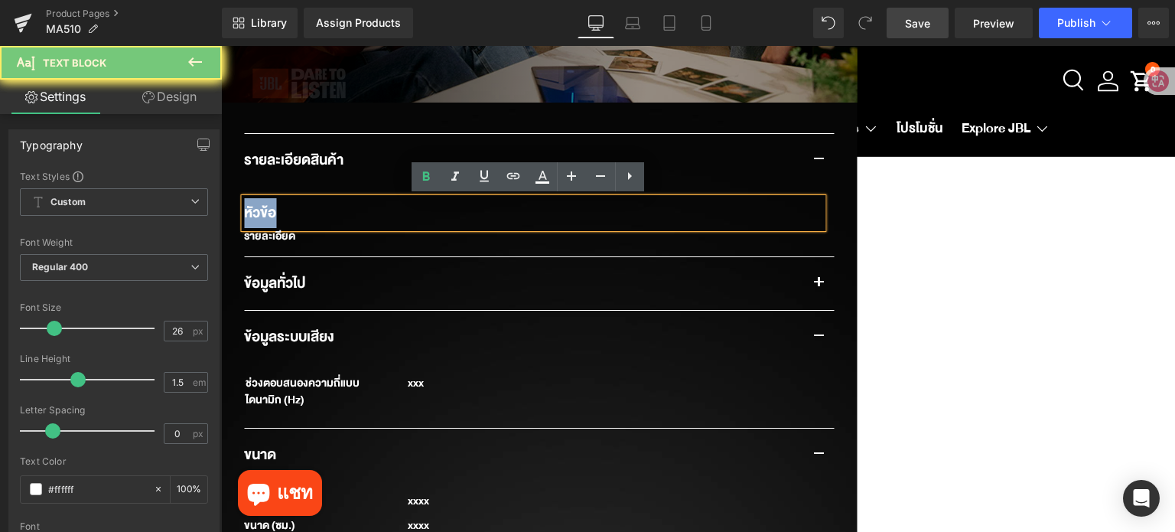
click at [294, 208] on div "หัวข้อ" at bounding box center [533, 213] width 578 height 30
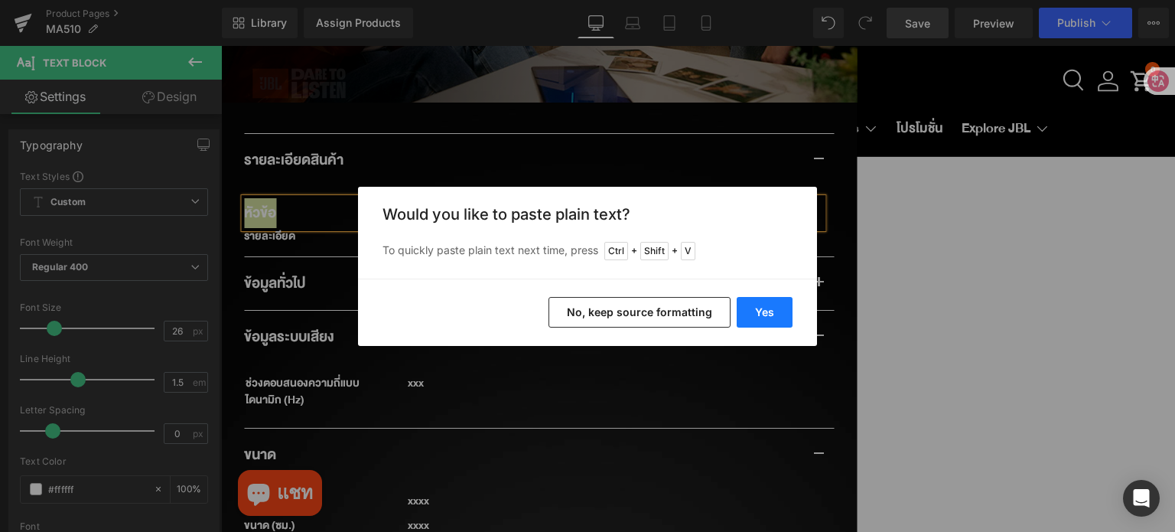
click at [765, 316] on button "Yes" at bounding box center [765, 312] width 56 height 31
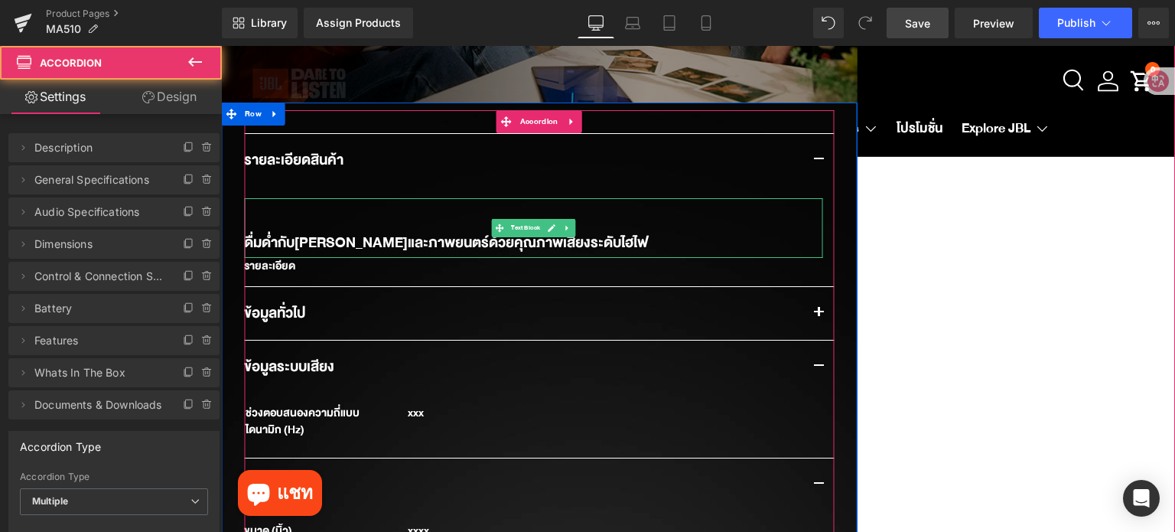
click at [244, 235] on div "ดื่มด่ำกับ[PERSON_NAME]และภาพยนตร์ด้วยคุณภาพเสียงระดับไฮไฟ" at bounding box center [533, 243] width 578 height 30
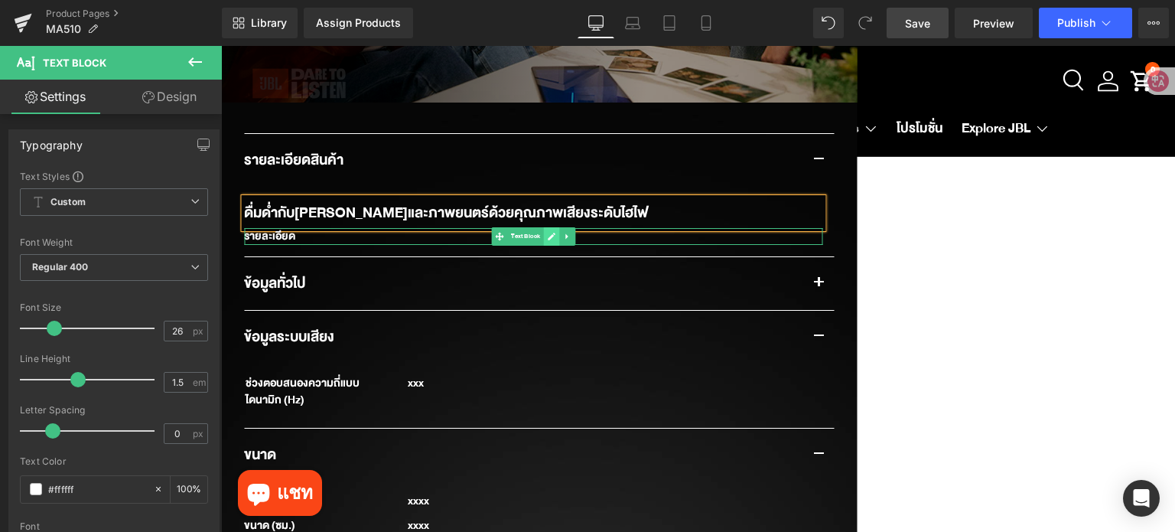
click at [543, 234] on link at bounding box center [551, 236] width 16 height 18
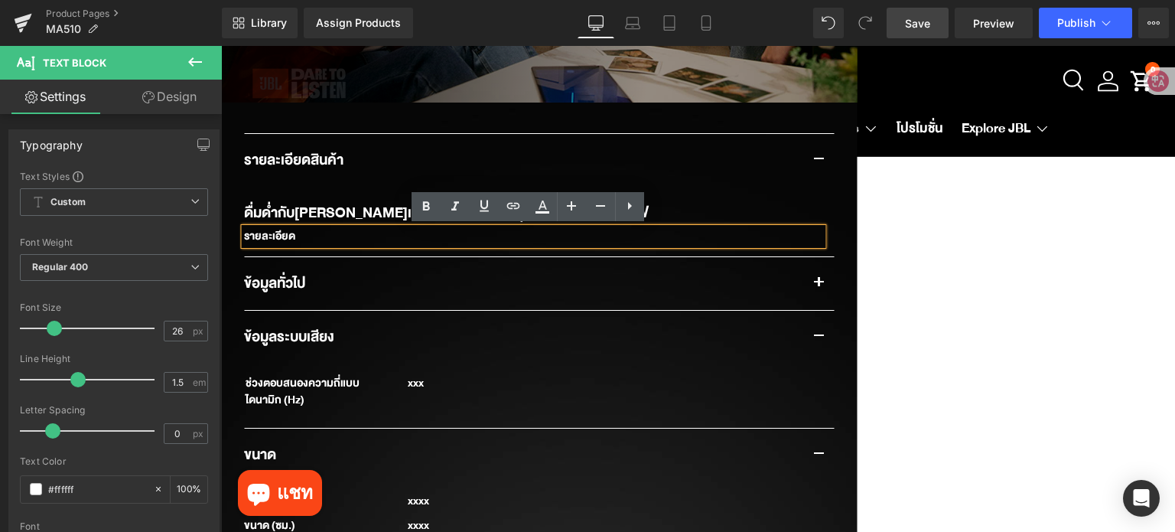
click at [539, 234] on div "รายละเอียด" at bounding box center [533, 236] width 578 height 17
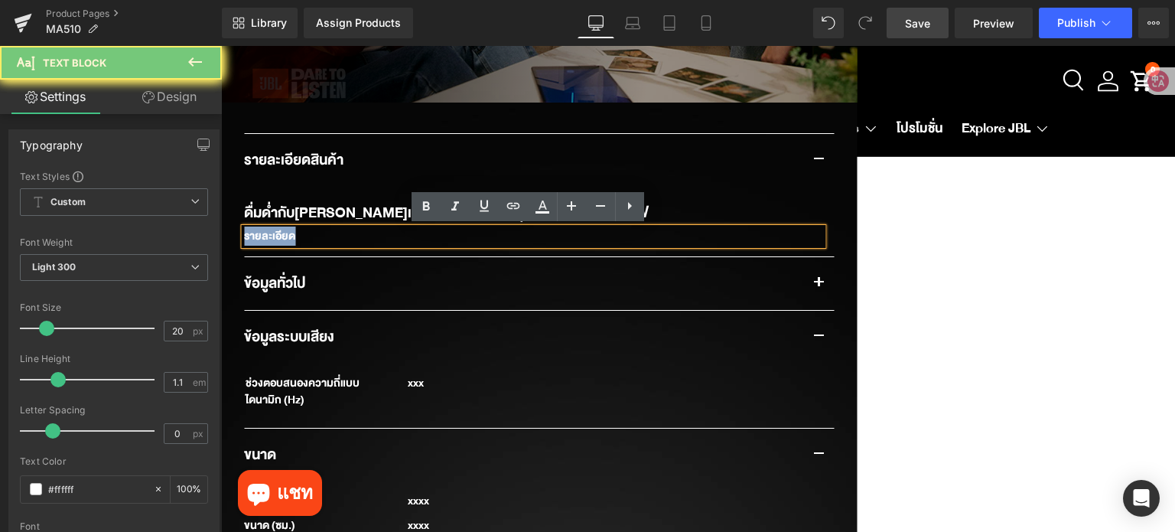
click at [539, 234] on div "รายละเอียด" at bounding box center [533, 236] width 578 height 17
paste div
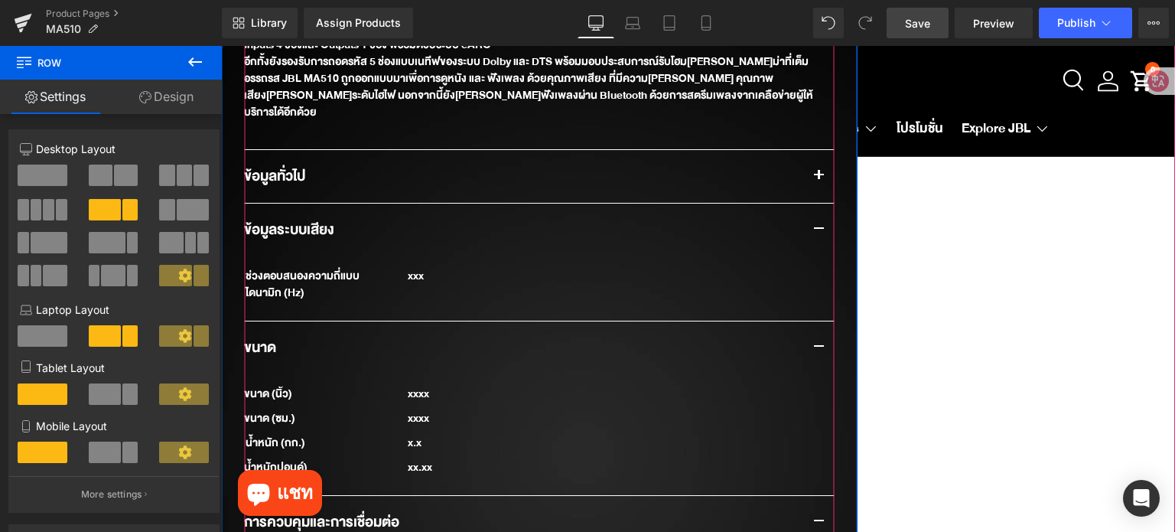
scroll to position [1213, 0]
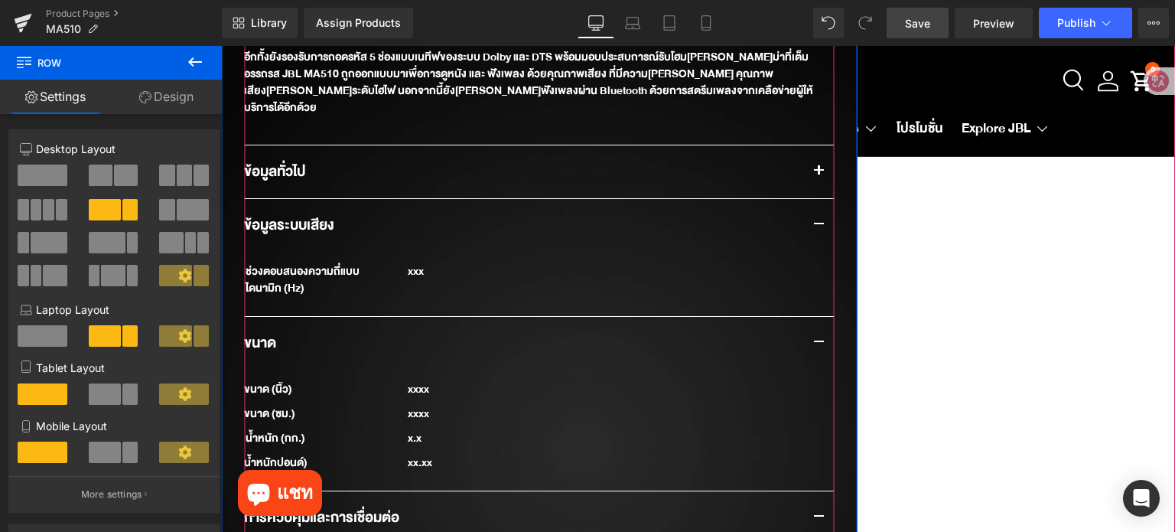
click at [818, 175] on span "button" at bounding box center [818, 175] width 0 height 0
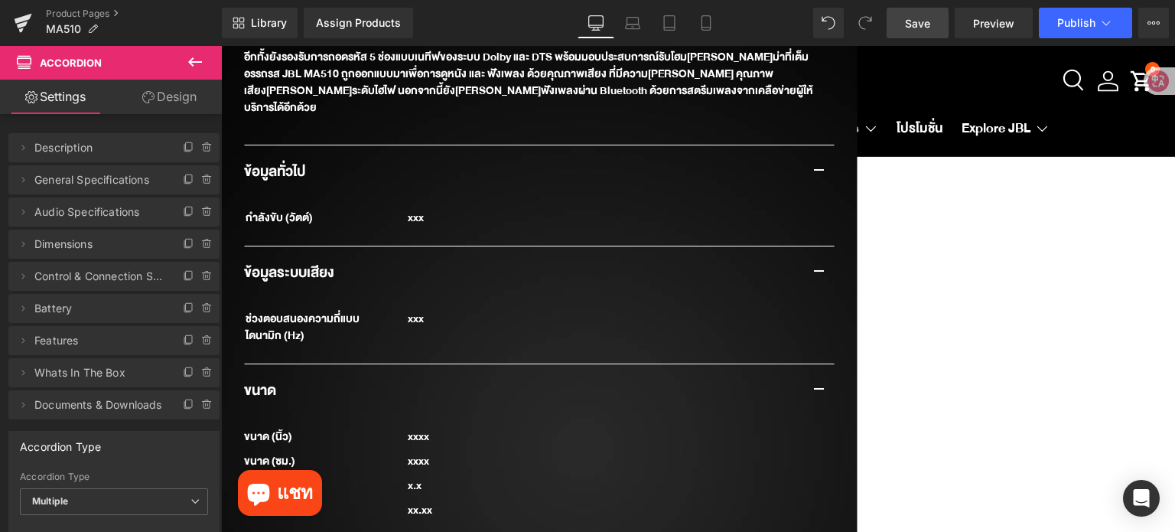
click at [902, 28] on link "Save" at bounding box center [918, 23] width 62 height 31
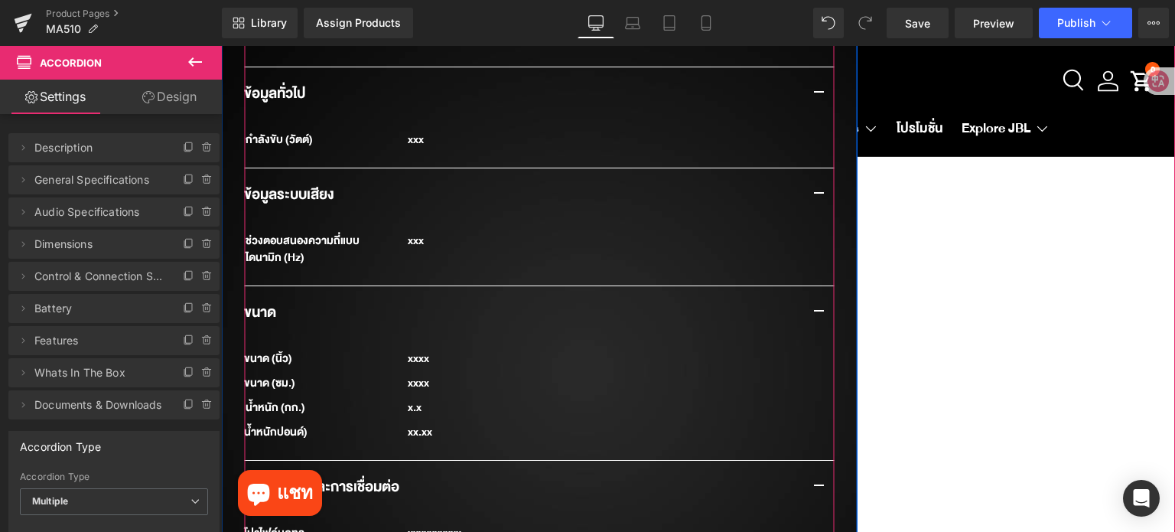
scroll to position [1290, 0]
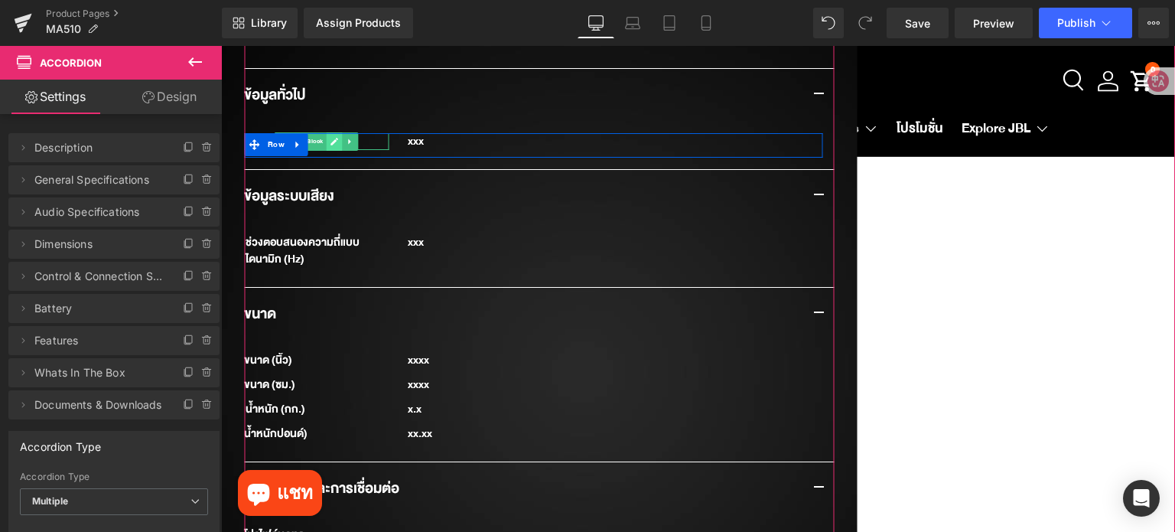
click at [330, 137] on icon at bounding box center [334, 141] width 8 height 9
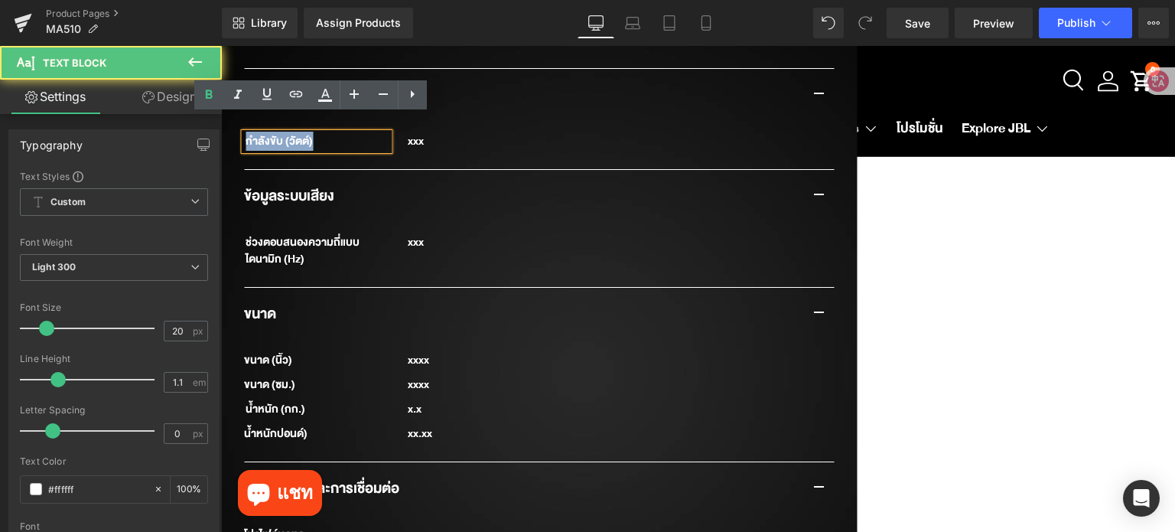
drag, startPoint x: 285, startPoint y: 130, endPoint x: 239, endPoint y: 129, distance: 45.9
click at [244, 133] on div "กำลังขับ (วัตต์)" at bounding box center [316, 141] width 145 height 17
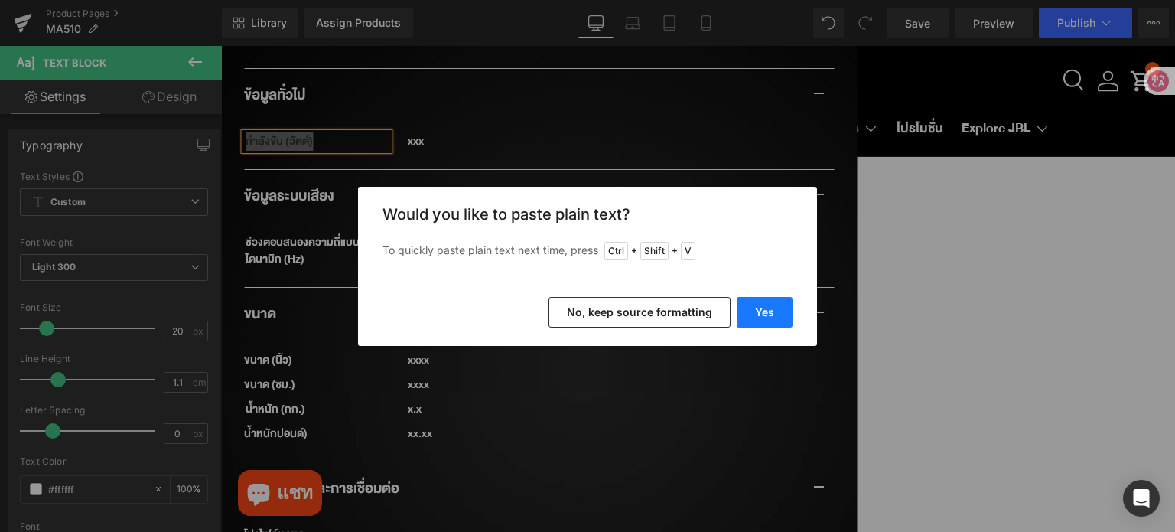
click at [762, 311] on button "Yes" at bounding box center [765, 312] width 56 height 31
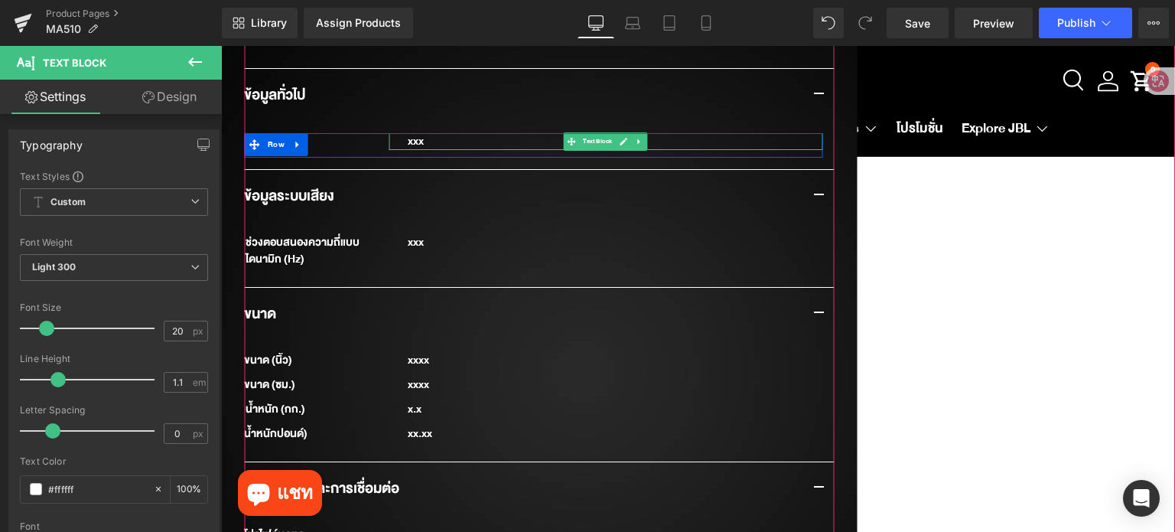
click at [413, 133] on div "xxx" at bounding box center [606, 141] width 434 height 17
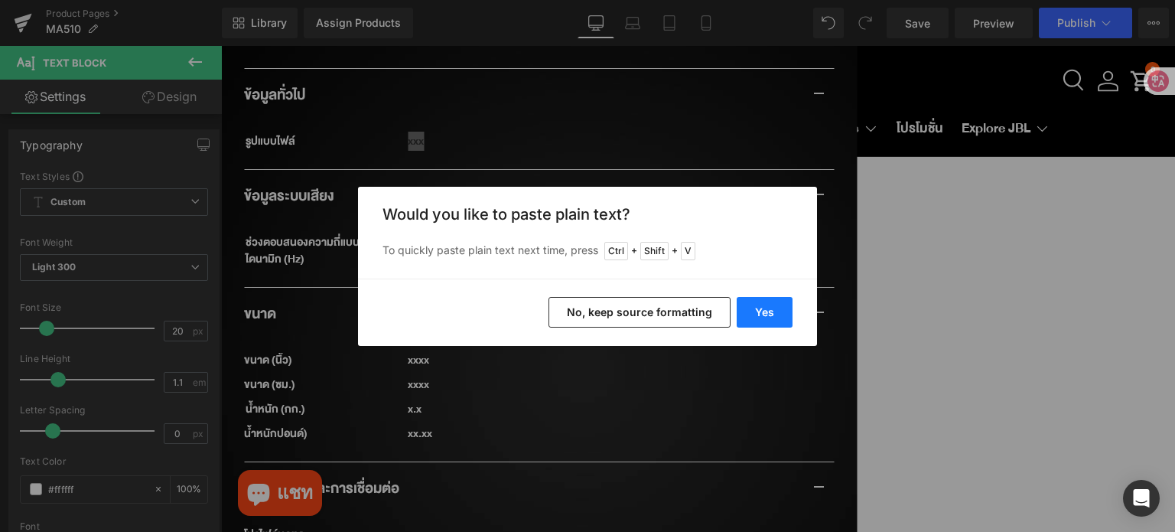
click at [772, 314] on button "Yes" at bounding box center [765, 312] width 56 height 31
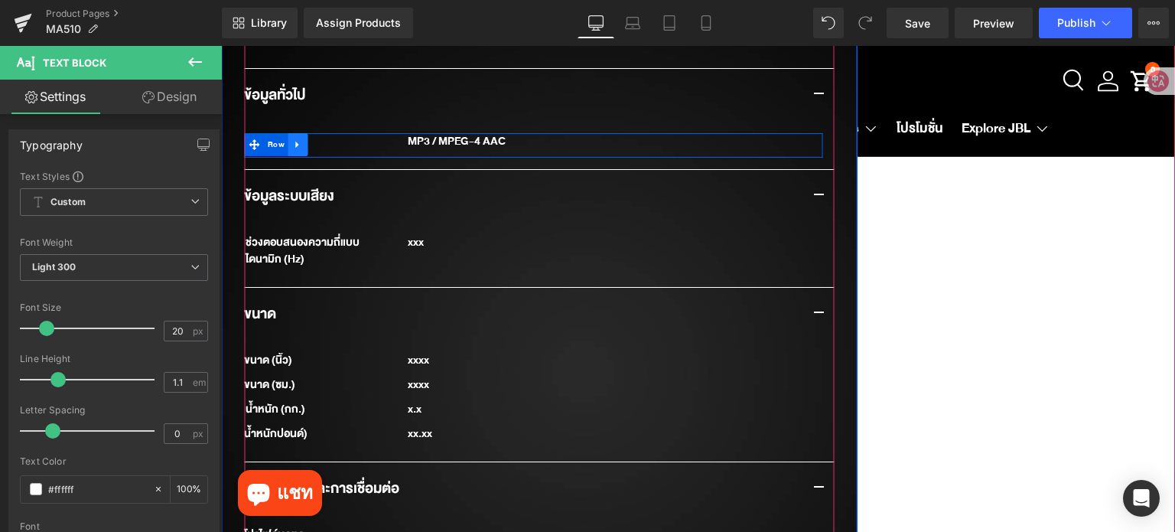
click at [290, 135] on link at bounding box center [298, 144] width 20 height 23
click at [313, 139] on icon at bounding box center [318, 144] width 11 height 11
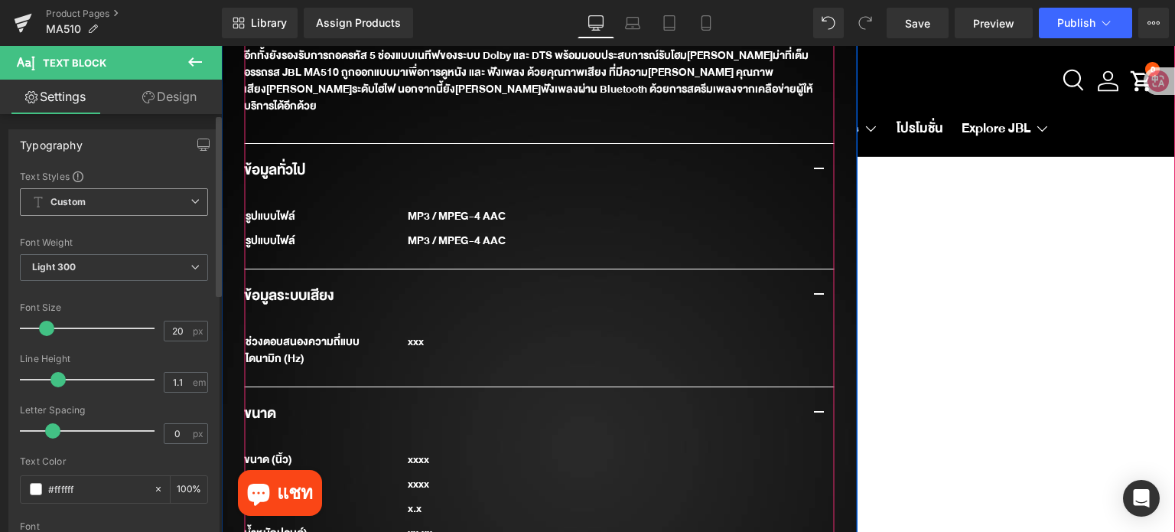
scroll to position [1213, 0]
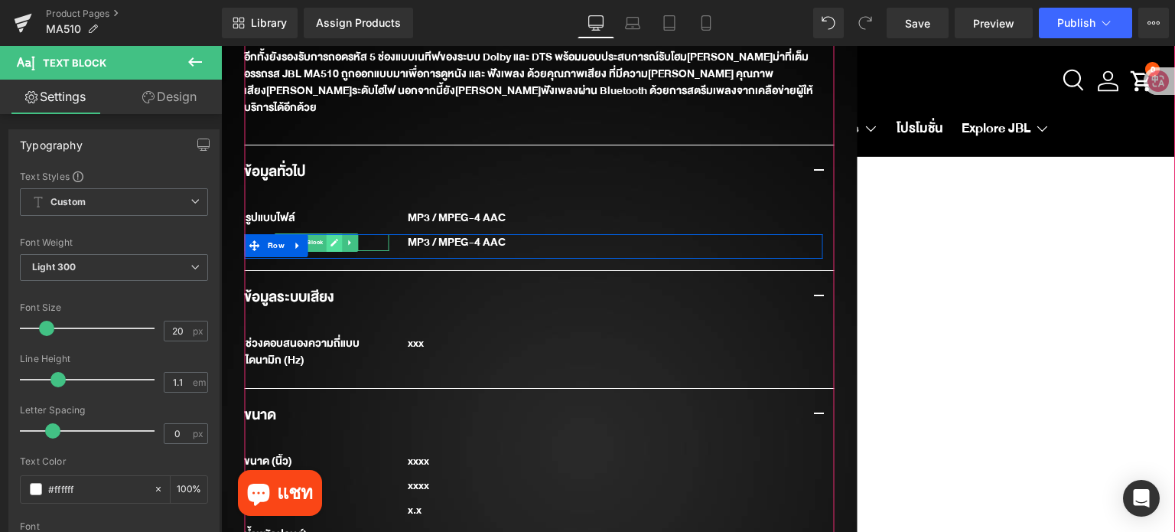
click at [330, 233] on link at bounding box center [335, 242] width 16 height 18
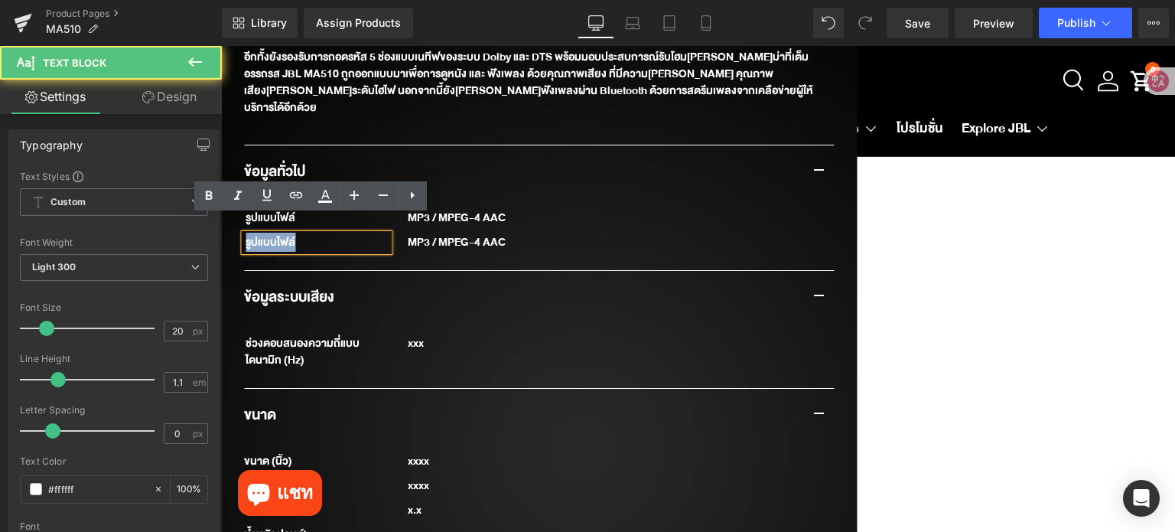
drag, startPoint x: 312, startPoint y: 229, endPoint x: 231, endPoint y: 229, distance: 81.1
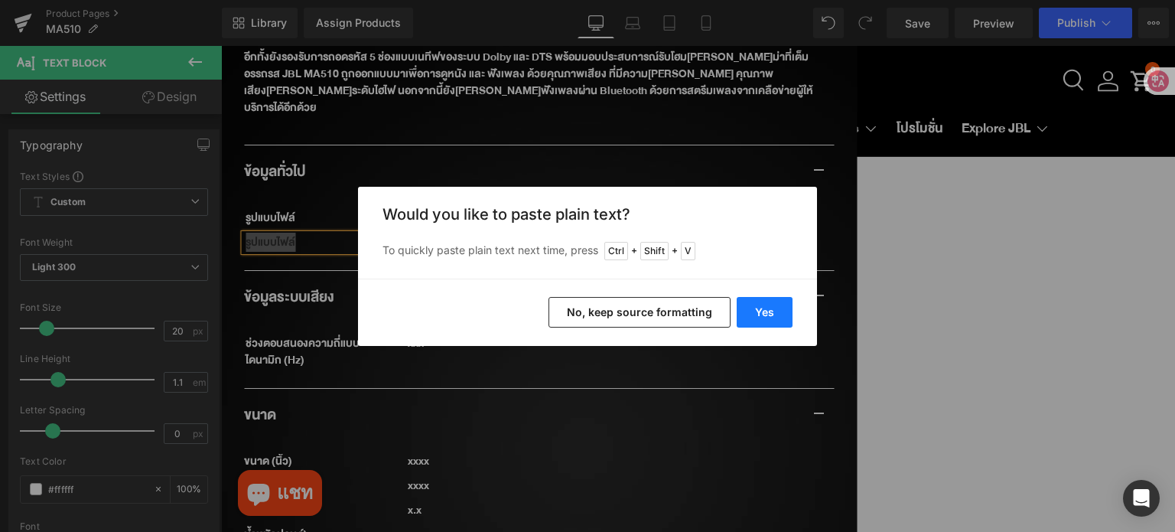
click at [775, 314] on button "Yes" at bounding box center [765, 312] width 56 height 31
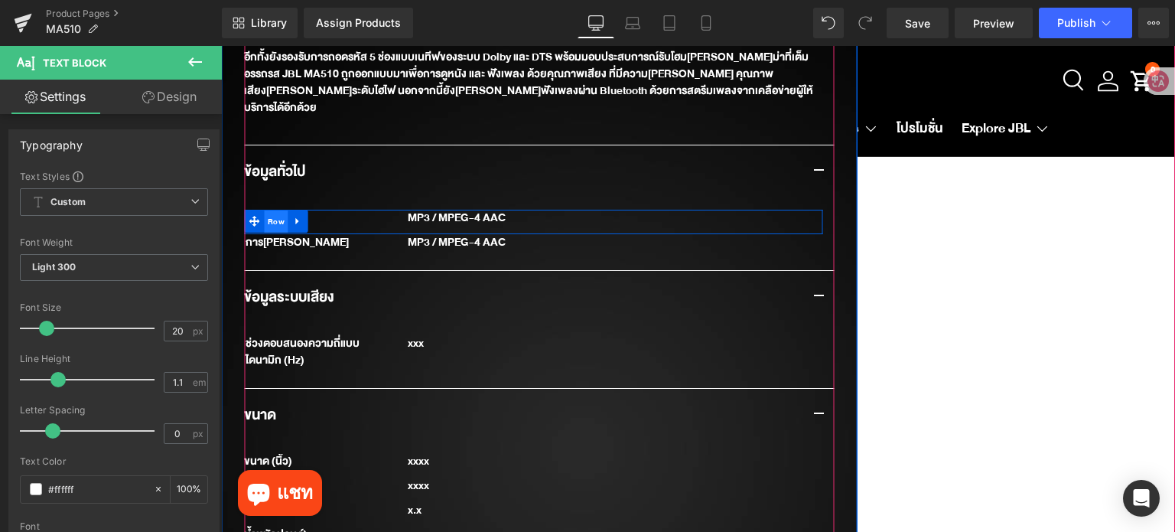
click at [264, 210] on span "Row" at bounding box center [276, 221] width 24 height 23
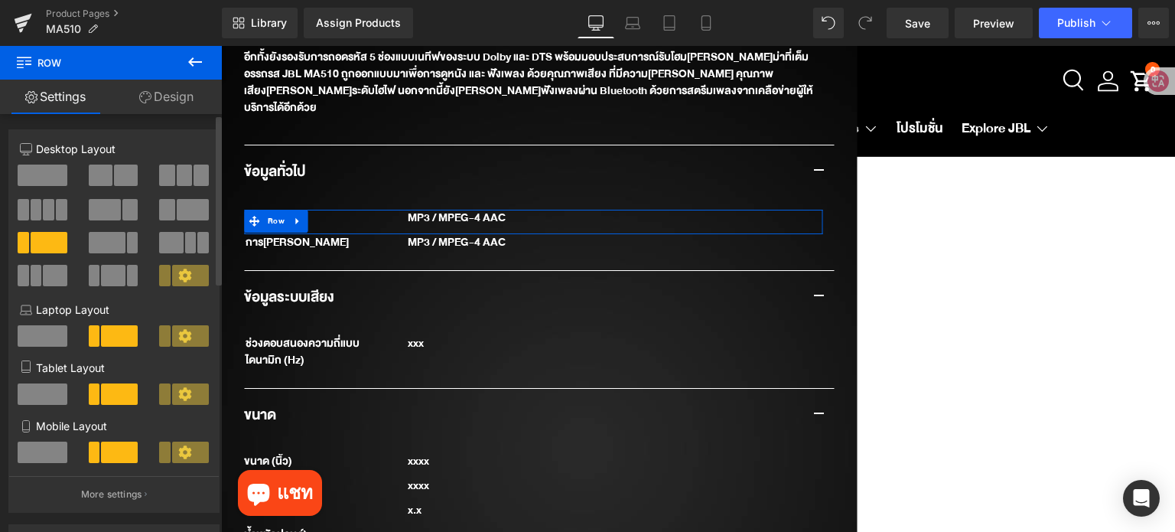
click at [163, 213] on span at bounding box center [166, 209] width 15 height 21
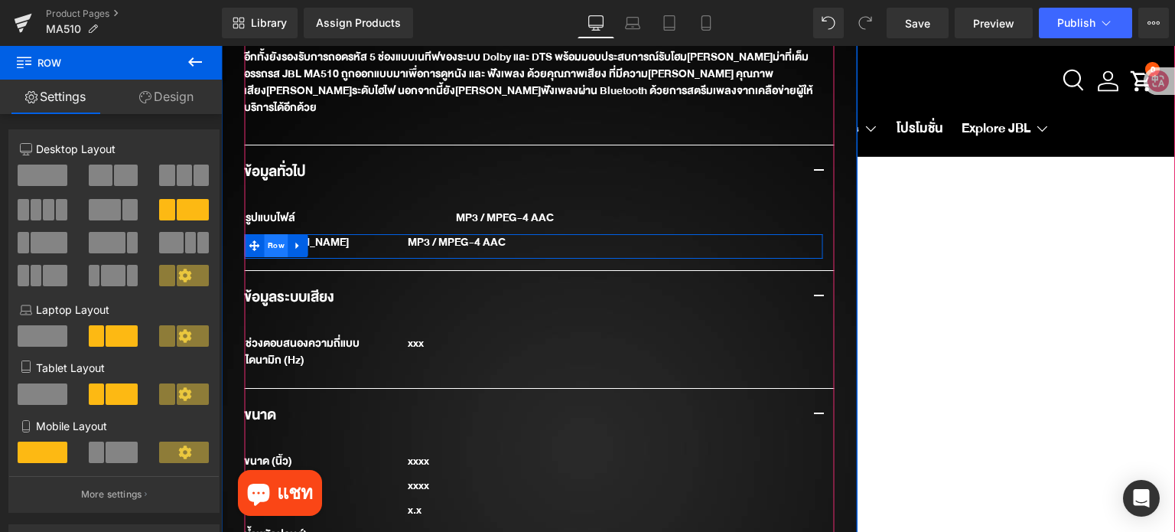
click at [273, 234] on span "Row" at bounding box center [276, 245] width 24 height 23
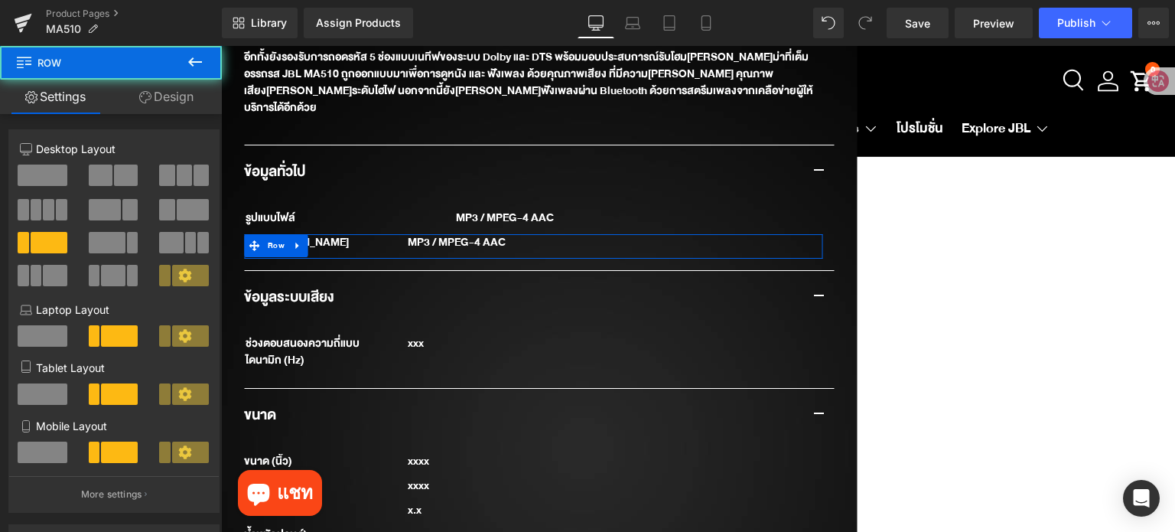
click at [180, 212] on span at bounding box center [193, 209] width 32 height 21
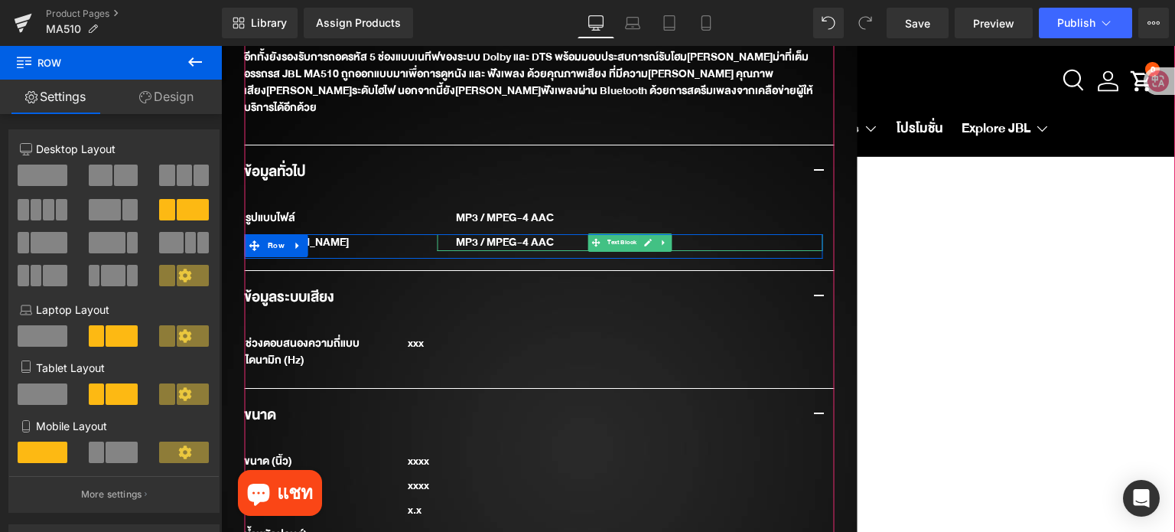
click at [552, 234] on div "MP3 / MPEG-4 AAC" at bounding box center [630, 242] width 386 height 17
click at [554, 234] on div "MP3 / MPEG-4 AAC" at bounding box center [630, 242] width 386 height 17
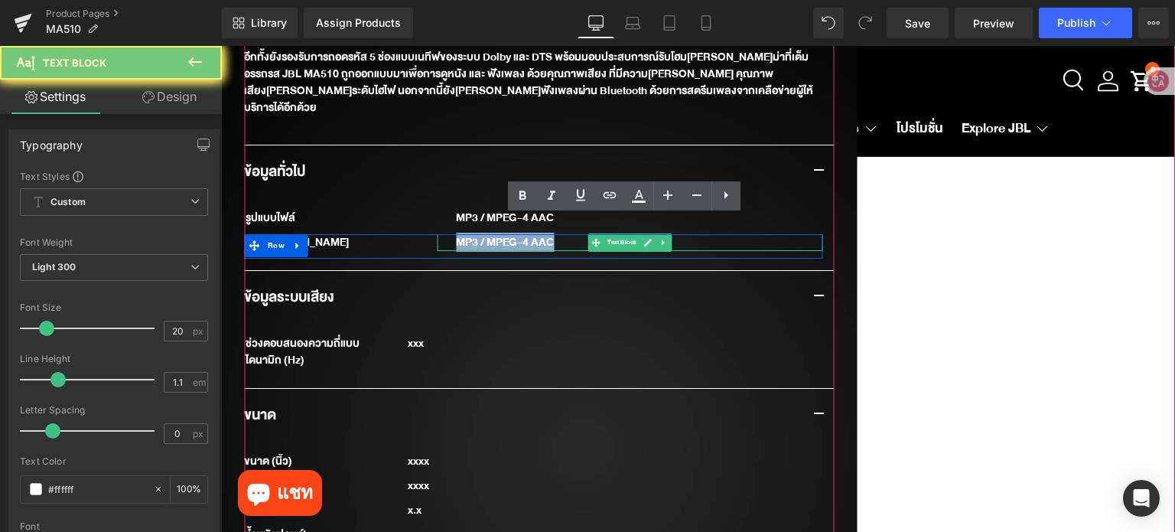
click at [554, 234] on div "MP3 / MPEG-4 AAC" at bounding box center [630, 242] width 386 height 17
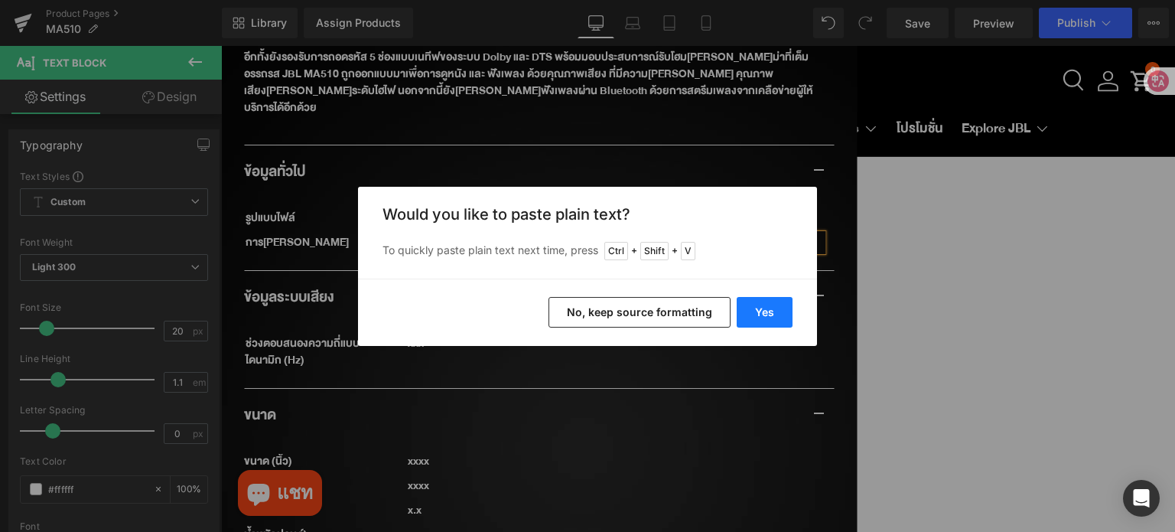
click at [768, 314] on button "Yes" at bounding box center [765, 312] width 56 height 31
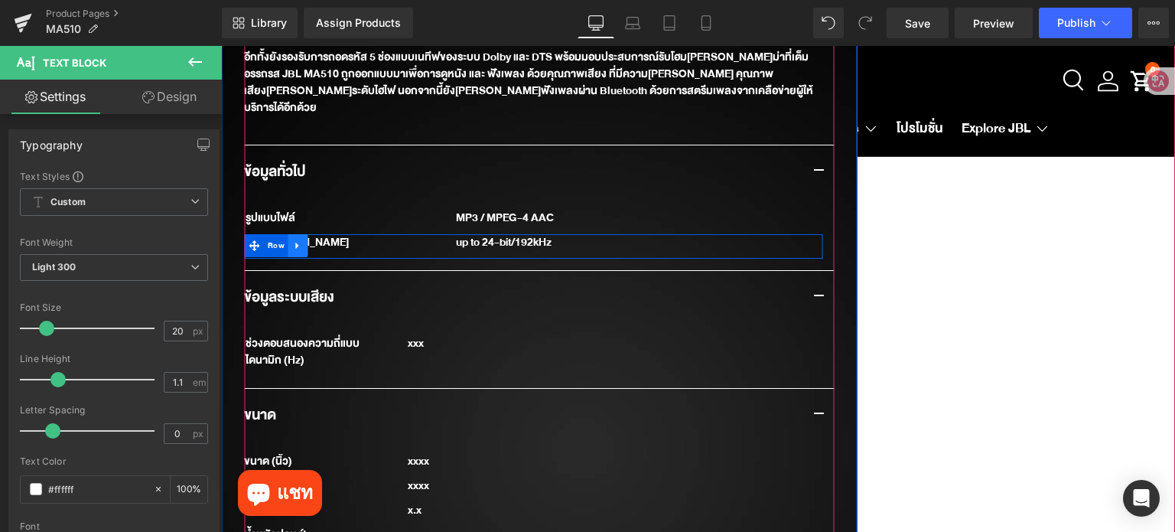
click at [293, 239] on icon at bounding box center [298, 244] width 11 height 11
click at [313, 240] on icon at bounding box center [318, 245] width 11 height 11
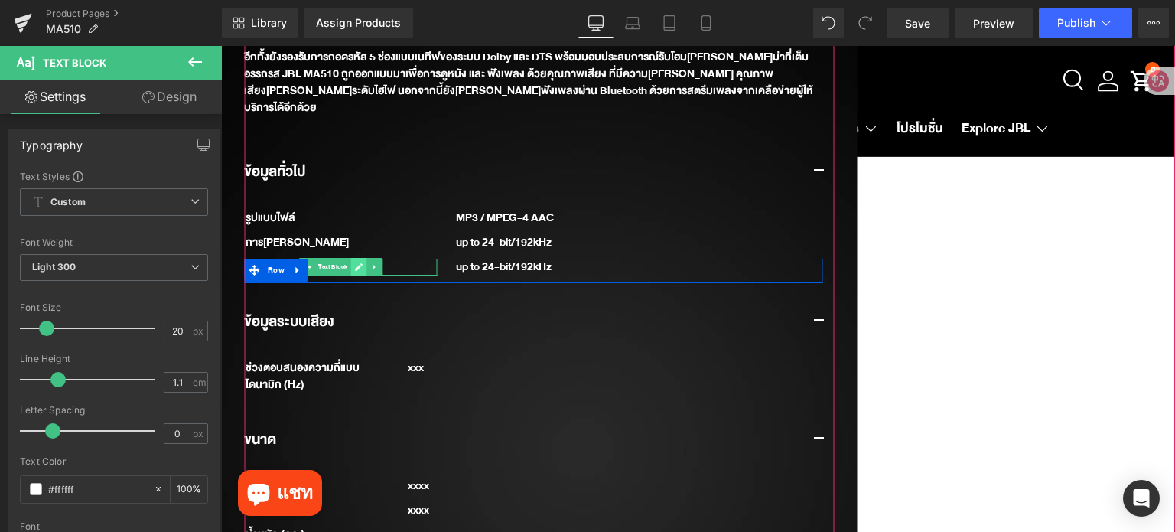
click at [354, 262] on icon at bounding box center [358, 266] width 8 height 9
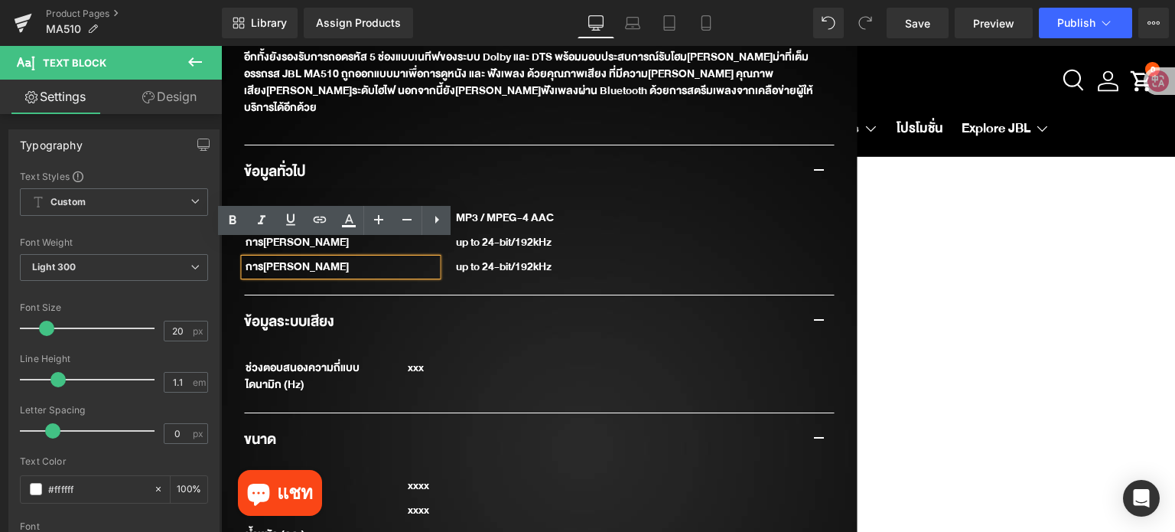
click at [353, 259] on div "การ[PERSON_NAME]" at bounding box center [340, 267] width 193 height 17
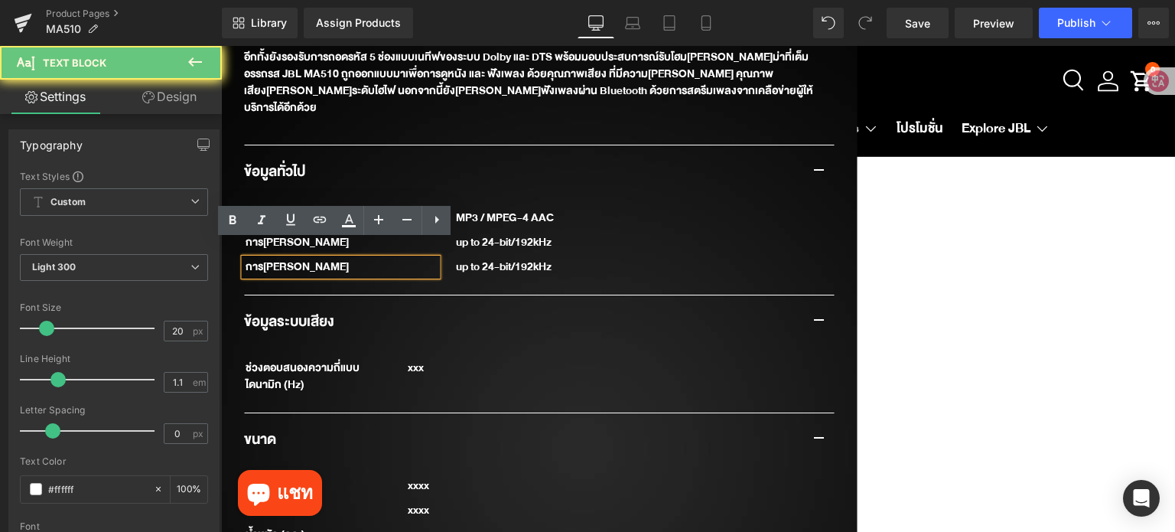
click at [353, 259] on div "การ[PERSON_NAME]" at bounding box center [340, 267] width 193 height 17
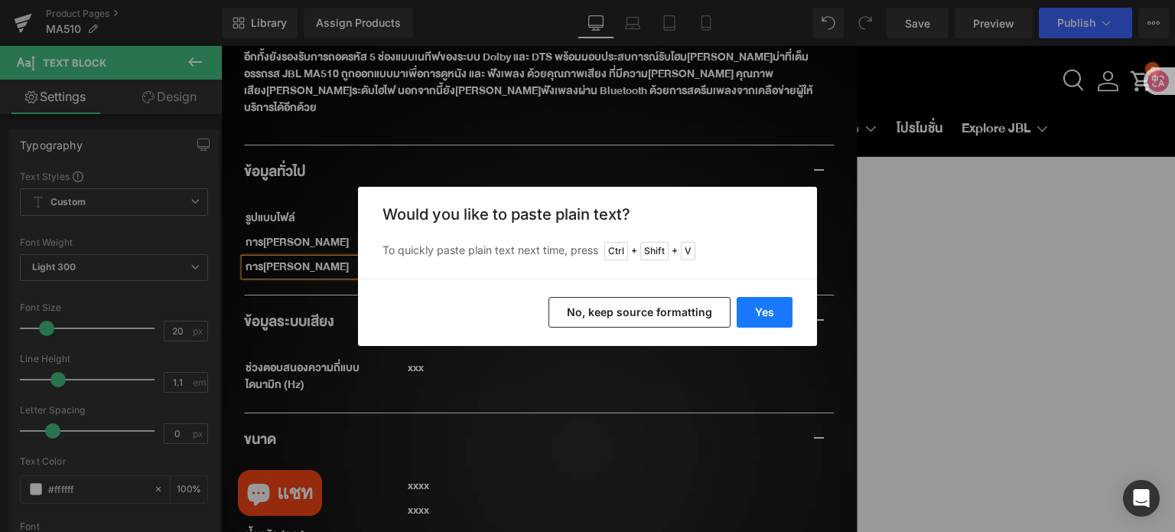
click at [757, 311] on button "Yes" at bounding box center [765, 312] width 56 height 31
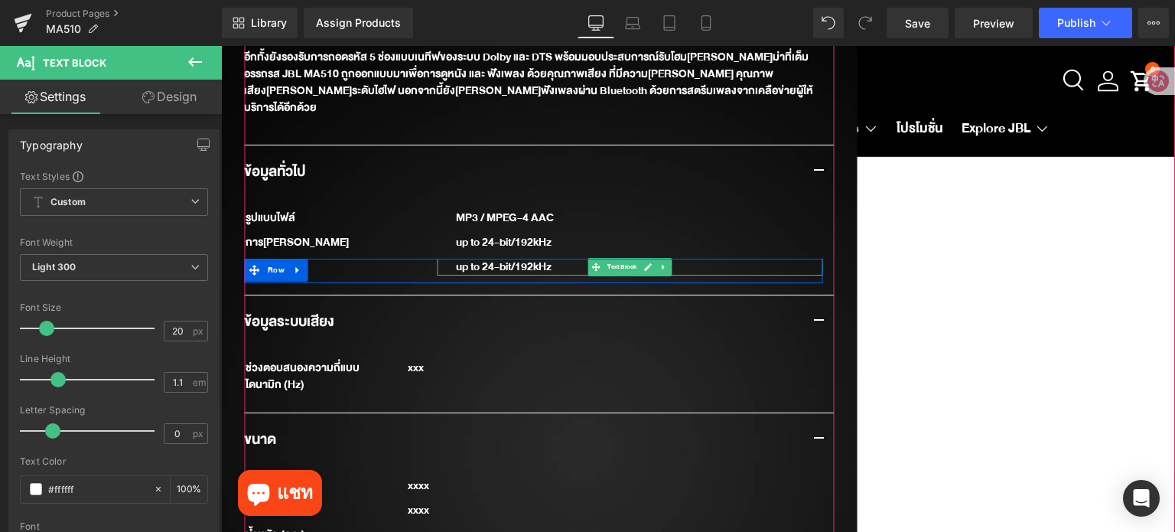
click at [520, 259] on div "up to 24-bit/192kHz" at bounding box center [630, 267] width 386 height 17
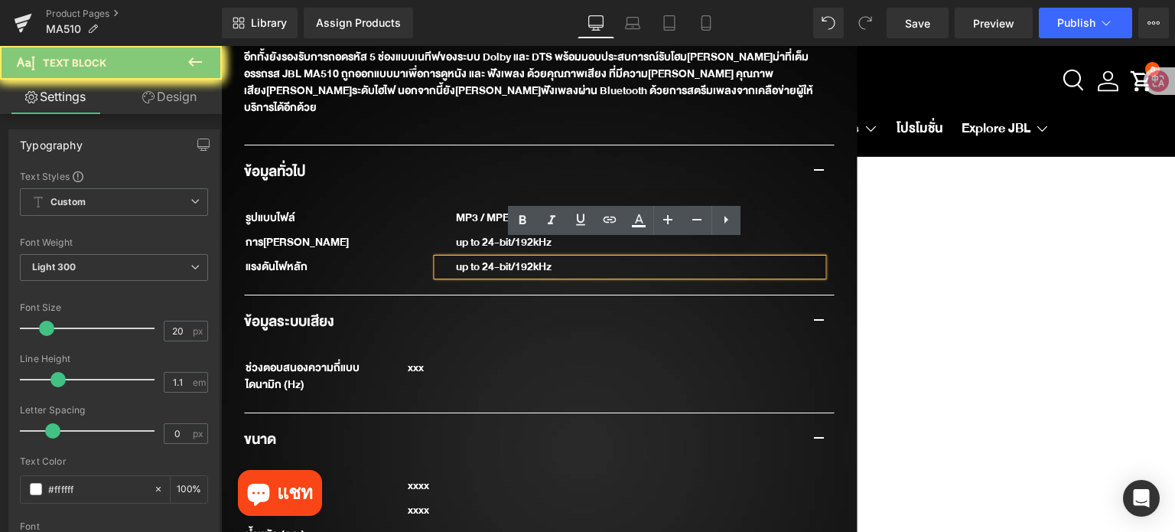
click at [520, 259] on div "up to 24-bit/192kHz" at bounding box center [630, 267] width 386 height 17
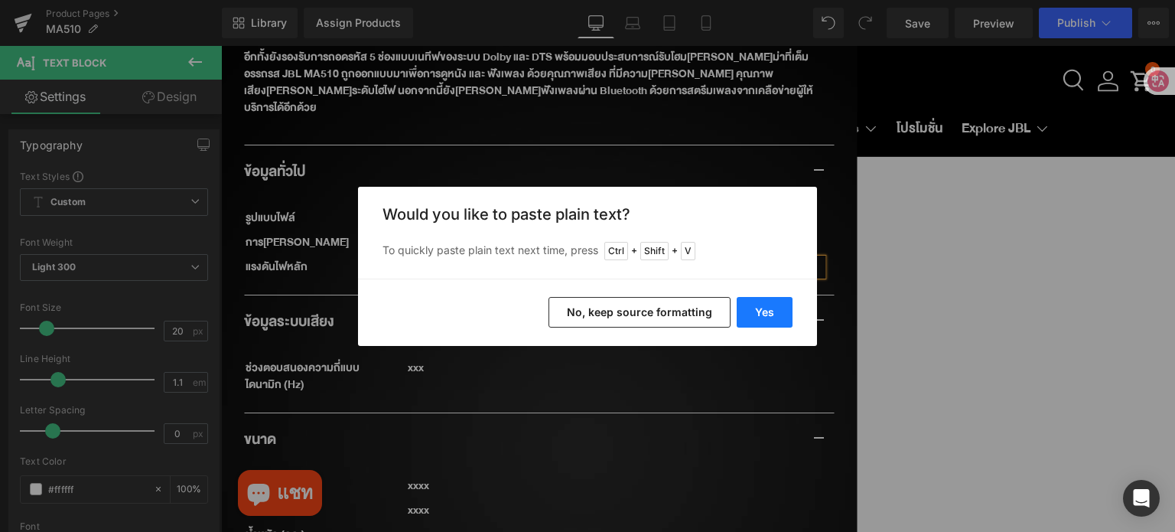
click at [765, 311] on button "Yes" at bounding box center [765, 312] width 56 height 31
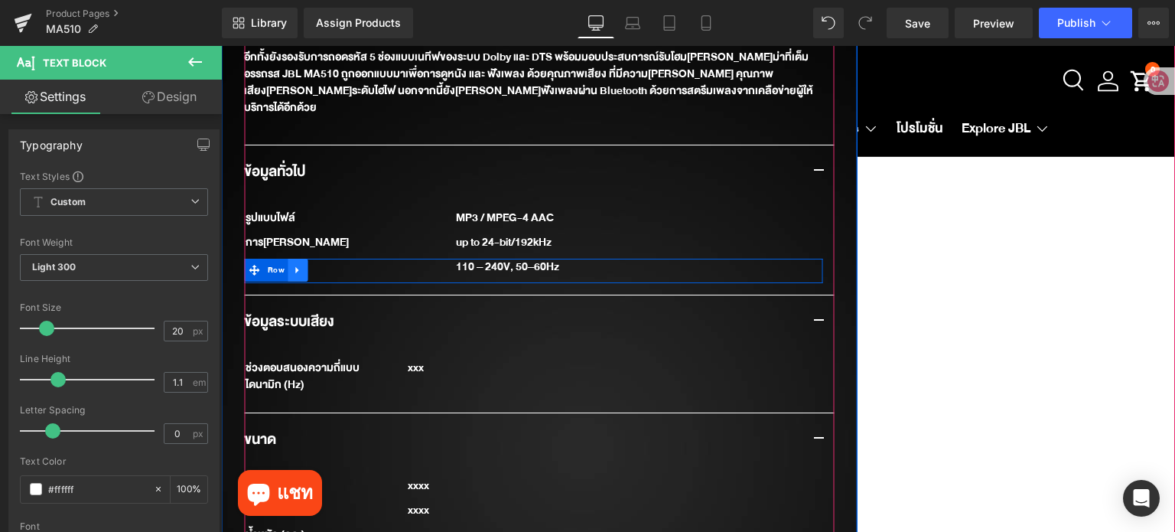
click at [293, 264] on icon at bounding box center [298, 269] width 11 height 11
click at [313, 265] on icon at bounding box center [318, 270] width 11 height 11
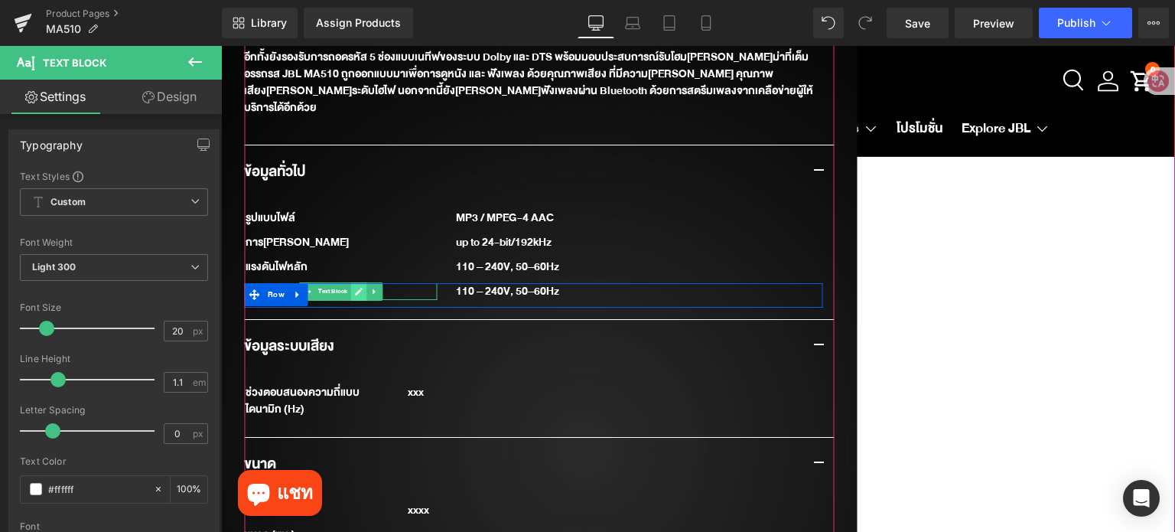
click at [352, 282] on link at bounding box center [358, 291] width 16 height 18
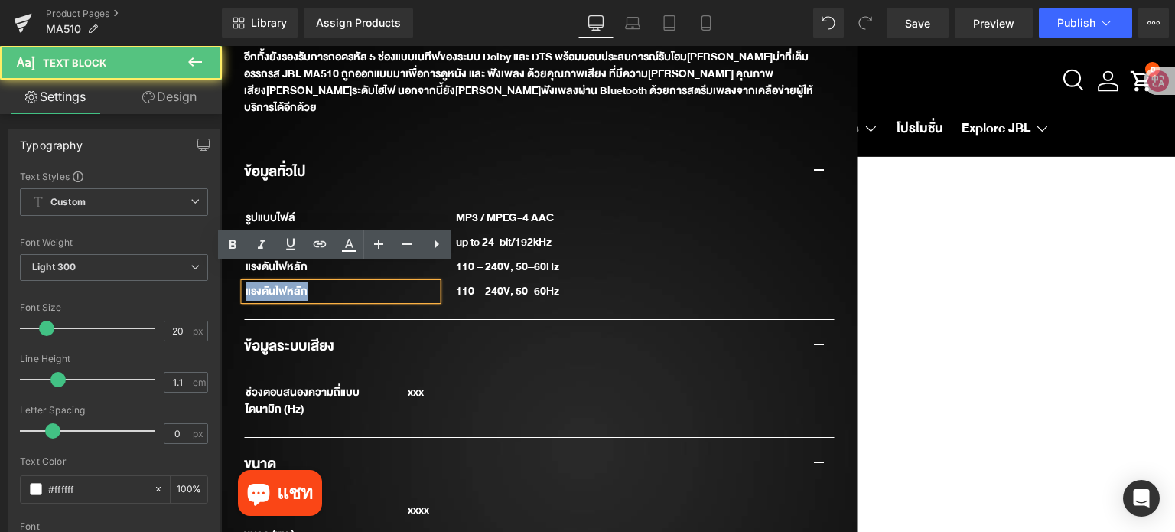
drag, startPoint x: 311, startPoint y: 281, endPoint x: 238, endPoint y: 280, distance: 73.4
click at [244, 283] on div "แรงดันไฟหลัก" at bounding box center [340, 291] width 193 height 17
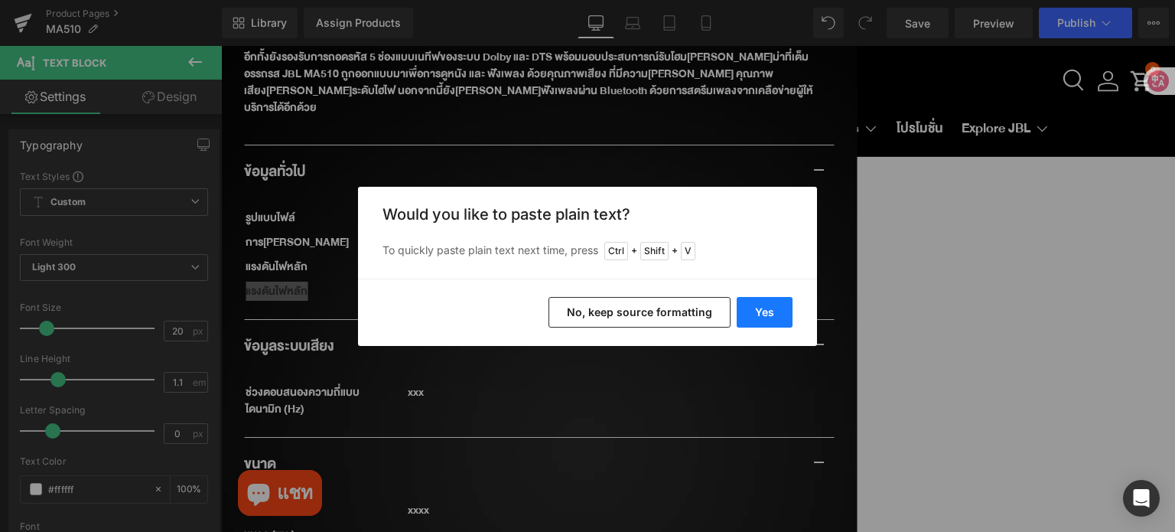
click at [780, 311] on button "Yes" at bounding box center [765, 312] width 56 height 31
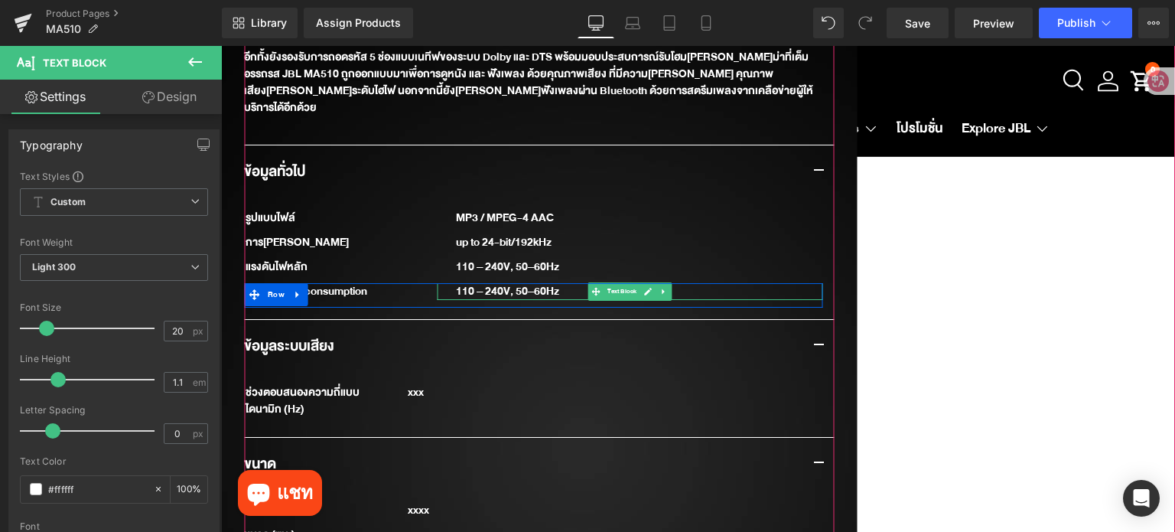
click at [537, 283] on div "110 – 240V, 50–60Hz" at bounding box center [630, 291] width 386 height 17
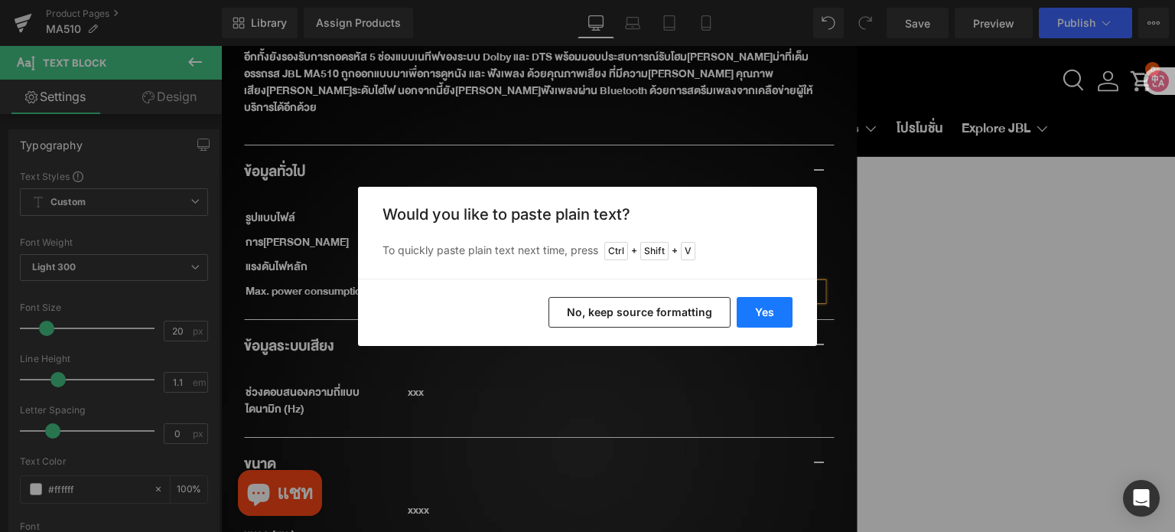
click at [757, 309] on button "Yes" at bounding box center [765, 312] width 56 height 31
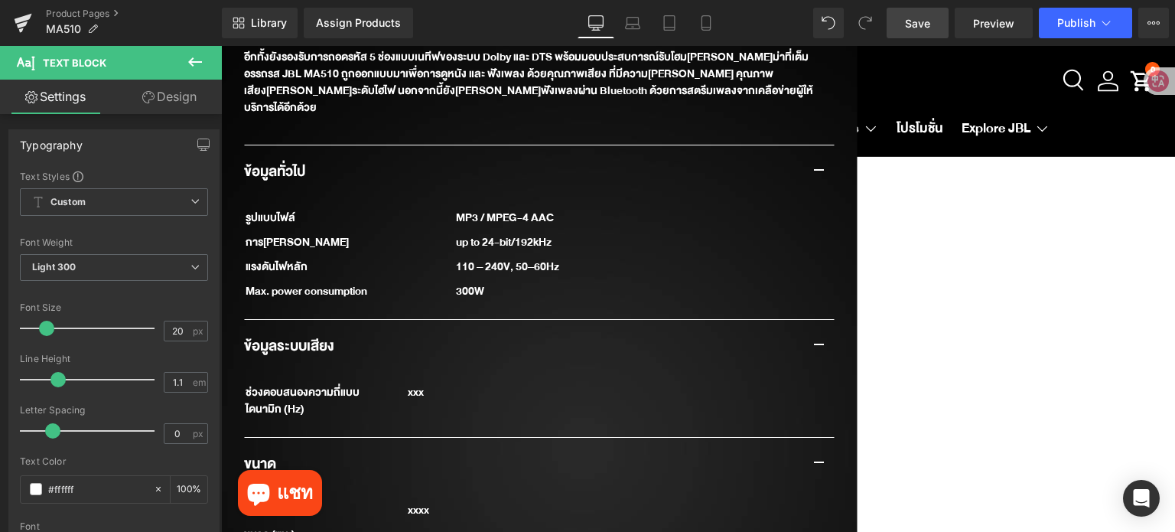
click at [909, 36] on link "Save" at bounding box center [918, 23] width 62 height 31
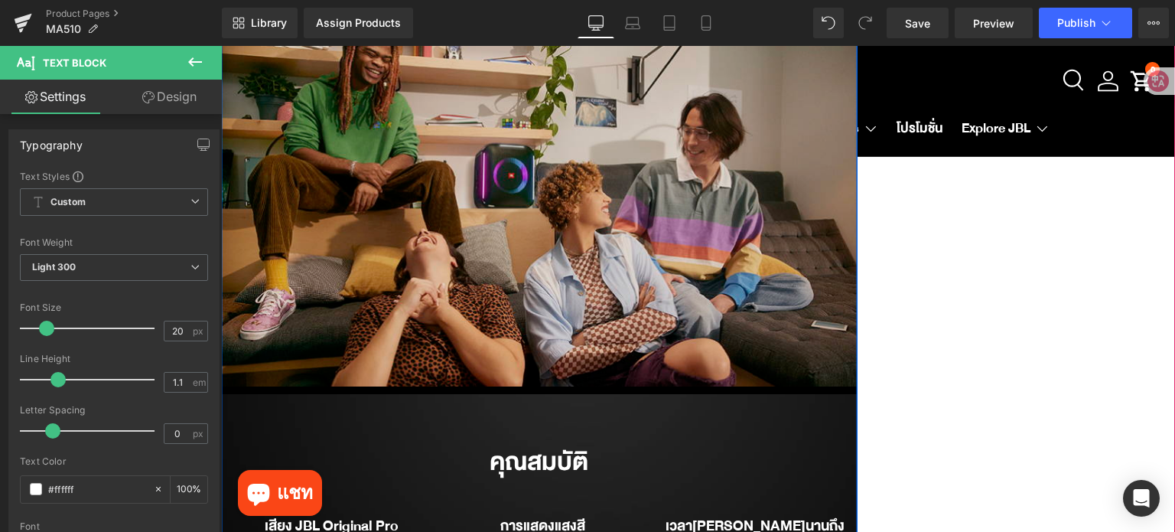
scroll to position [2743, 0]
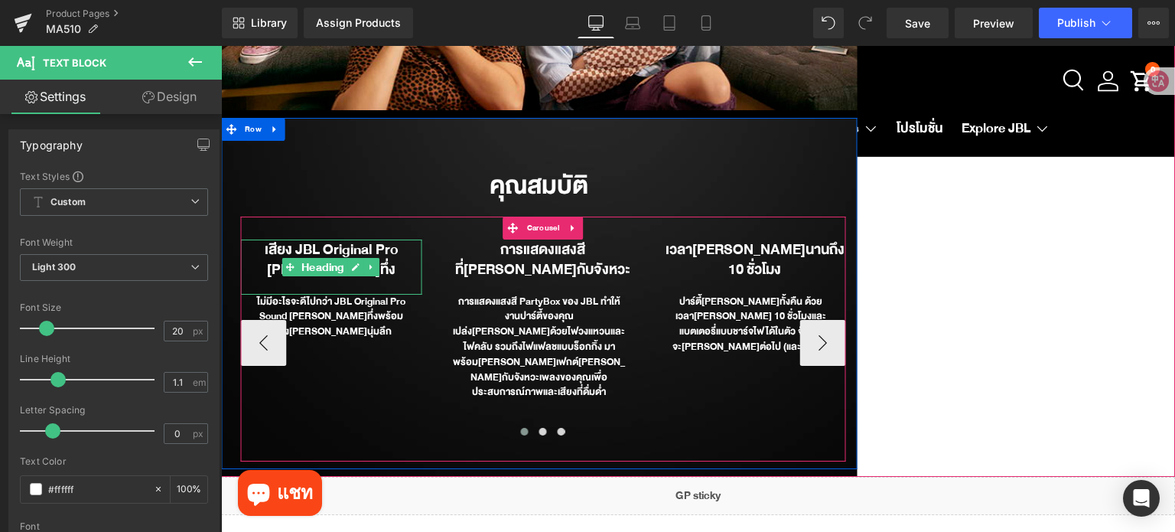
click at [352, 263] on icon at bounding box center [356, 267] width 8 height 8
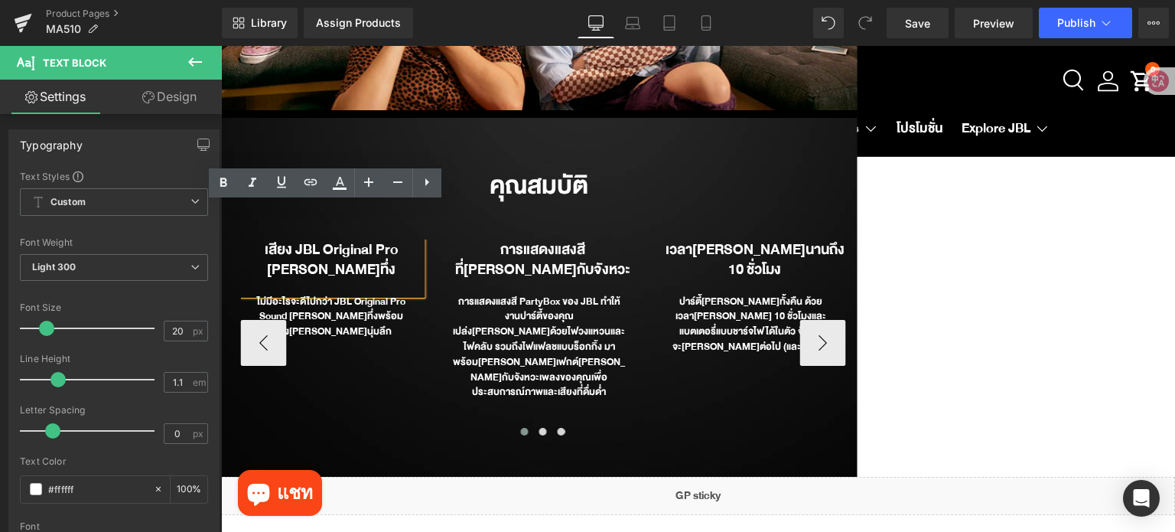
click at [346, 237] on b "เสียง JBL Original Pro [PERSON_NAME]ทึ่ง" at bounding box center [331, 259] width 133 height 44
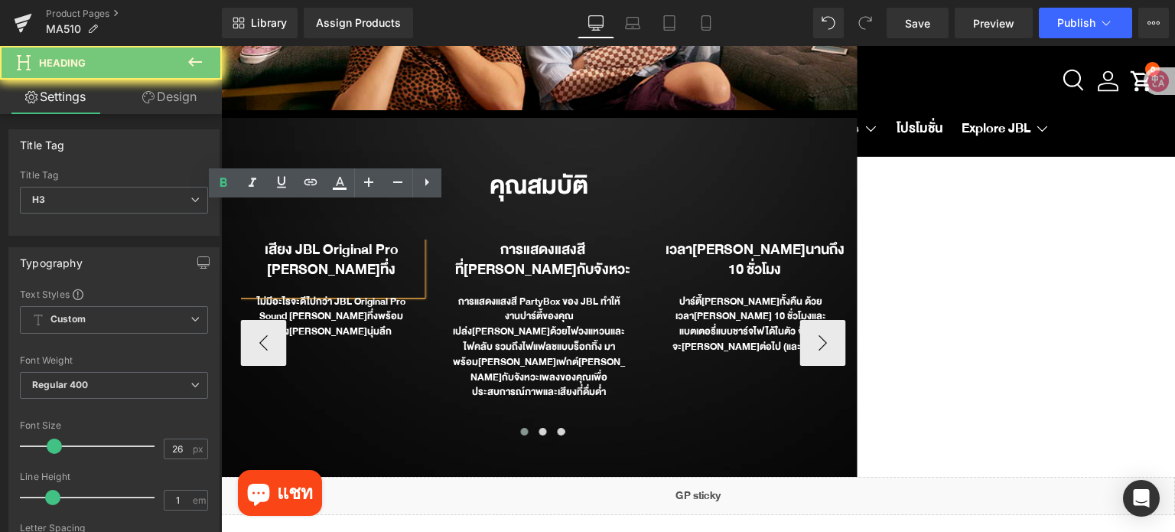
click at [346, 237] on b "เสียง JBL Original Pro [PERSON_NAME]ทึ่ง" at bounding box center [331, 259] width 133 height 44
paste div
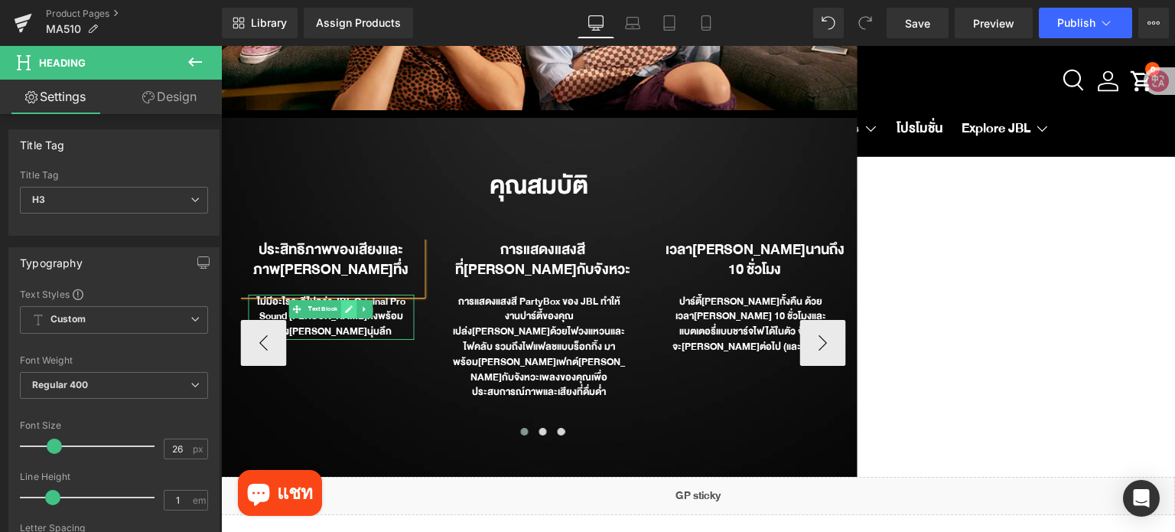
click at [348, 300] on link at bounding box center [349, 309] width 16 height 18
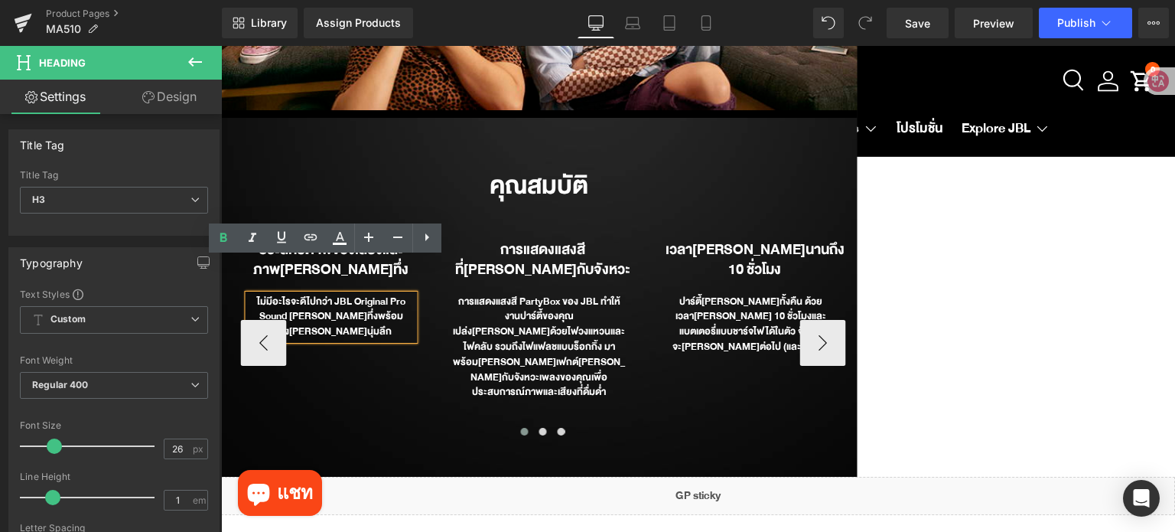
click at [348, 294] on div "ไม่มีอะไรจะดีไปกว่า JBL Original Pro Sound [PERSON_NAME]ทึ่งพร้อมเสียง[PERSON_N…" at bounding box center [331, 316] width 166 height 45
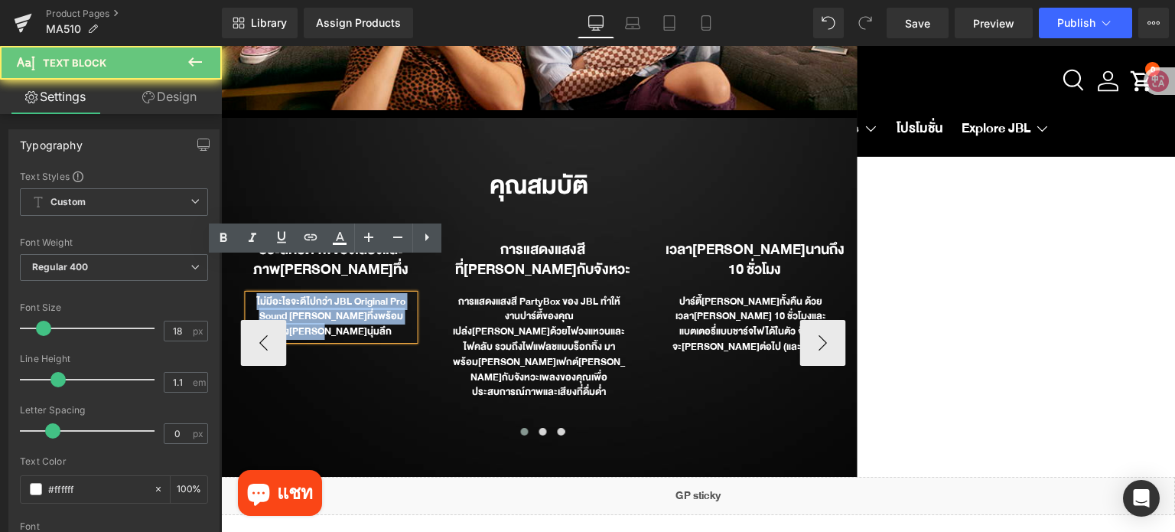
click at [348, 294] on div "ไม่มีอะไรจะดีไปกว่า JBL Original Pro Sound [PERSON_NAME]ทึ่งพร้อมเสียง[PERSON_N…" at bounding box center [331, 316] width 166 height 45
paste div
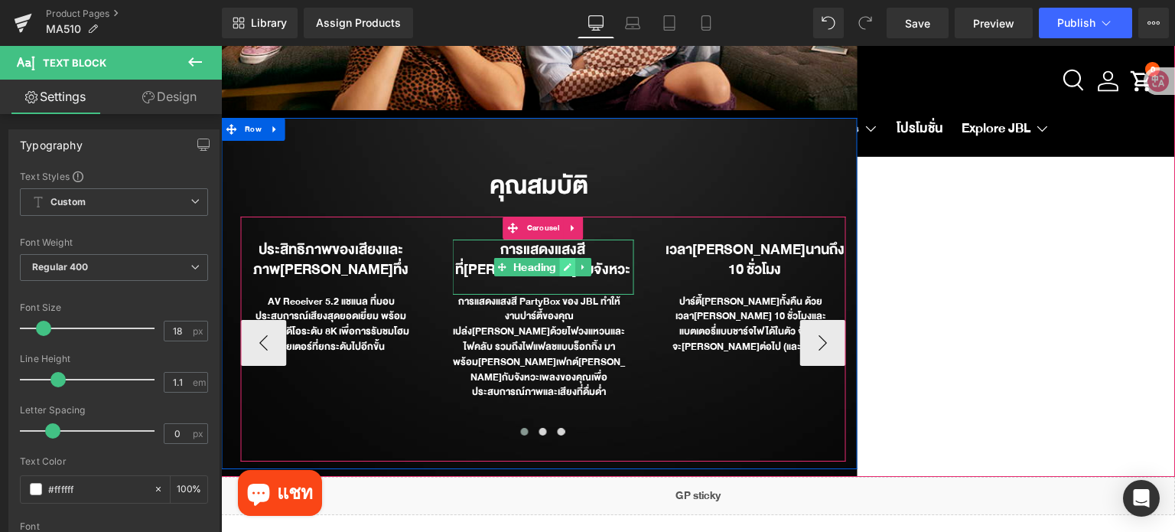
click at [564, 263] on icon at bounding box center [568, 267] width 8 height 8
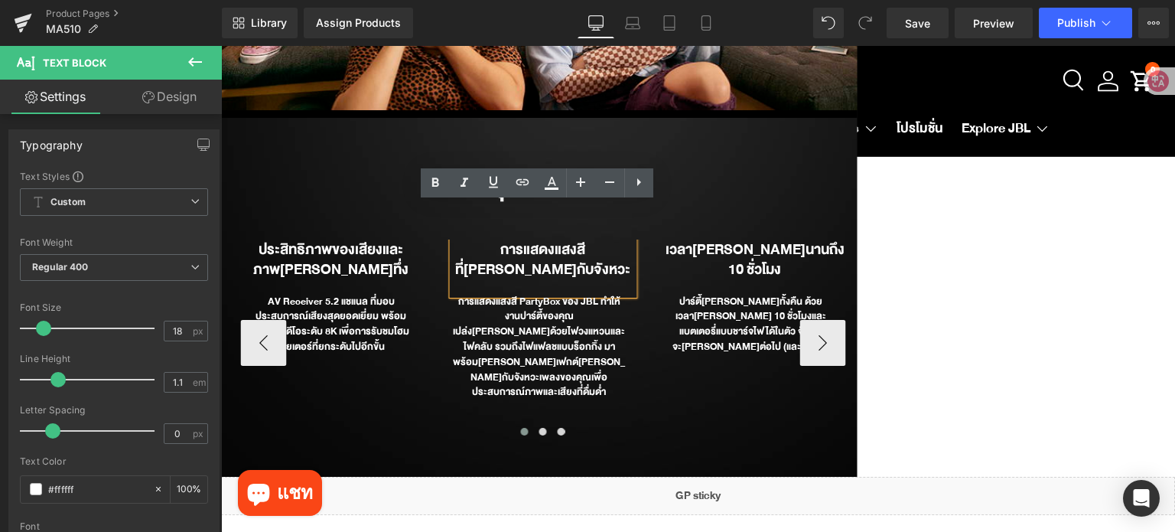
click at [563, 239] on h3 "การแสดงแสงสีที่[PERSON_NAME]กับจังหวะ" at bounding box center [542, 259] width 181 height 40
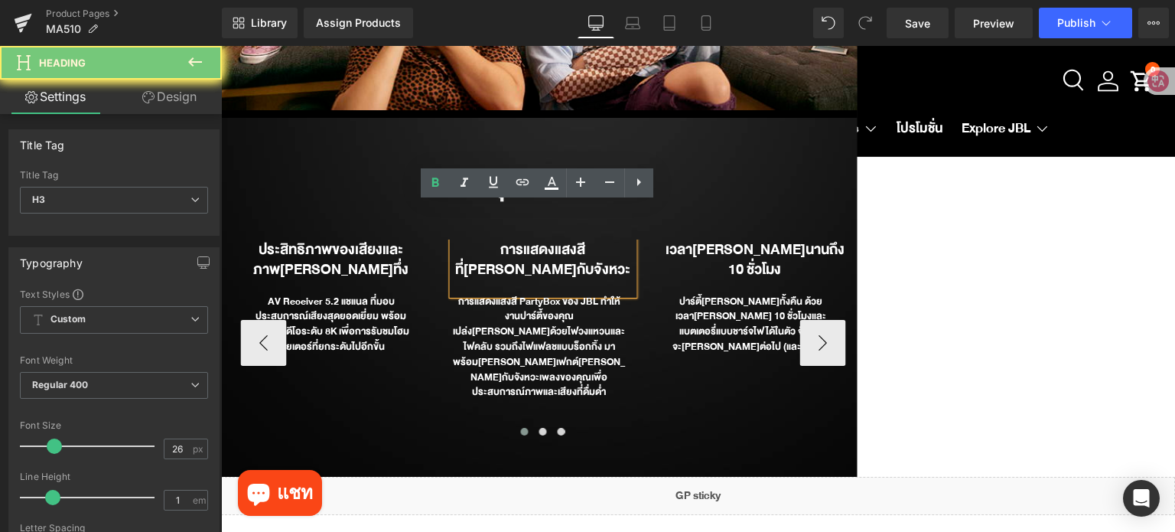
click at [563, 239] on h3 "การแสดงแสงสีที่[PERSON_NAME]กับจังหวะ" at bounding box center [542, 259] width 181 height 40
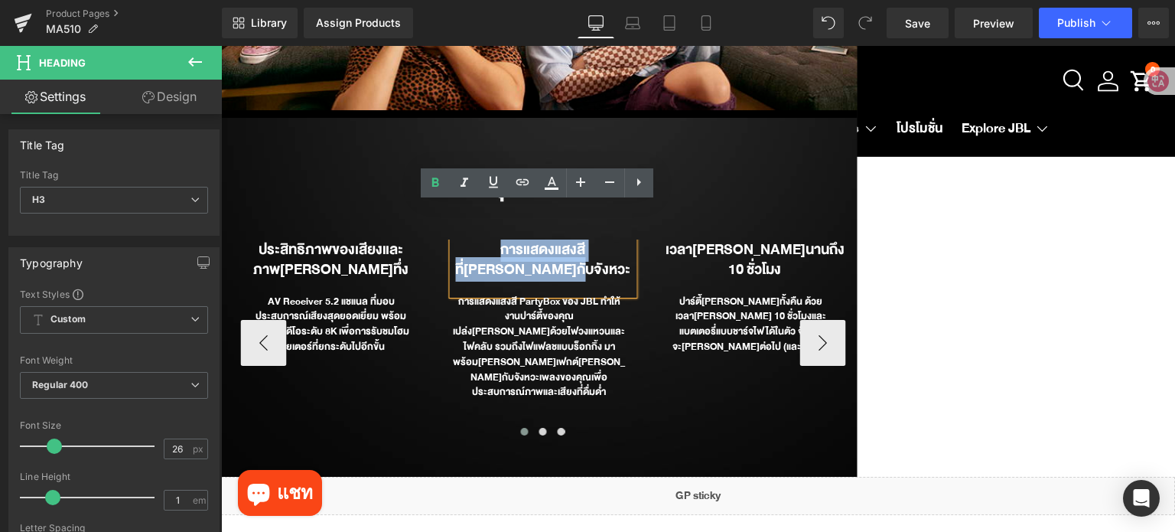
paste div
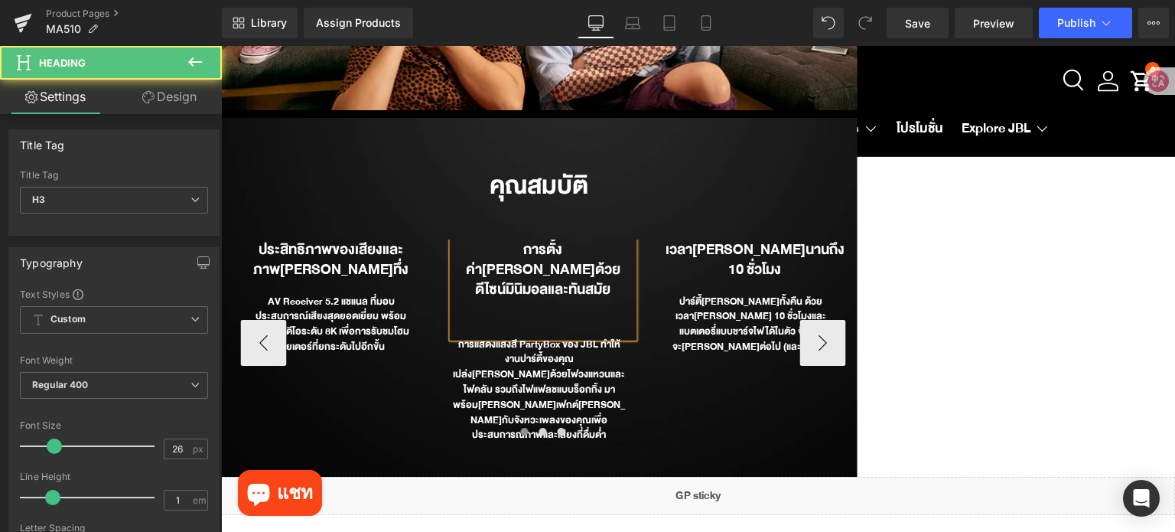
click at [551, 299] on div at bounding box center [542, 310] width 181 height 23
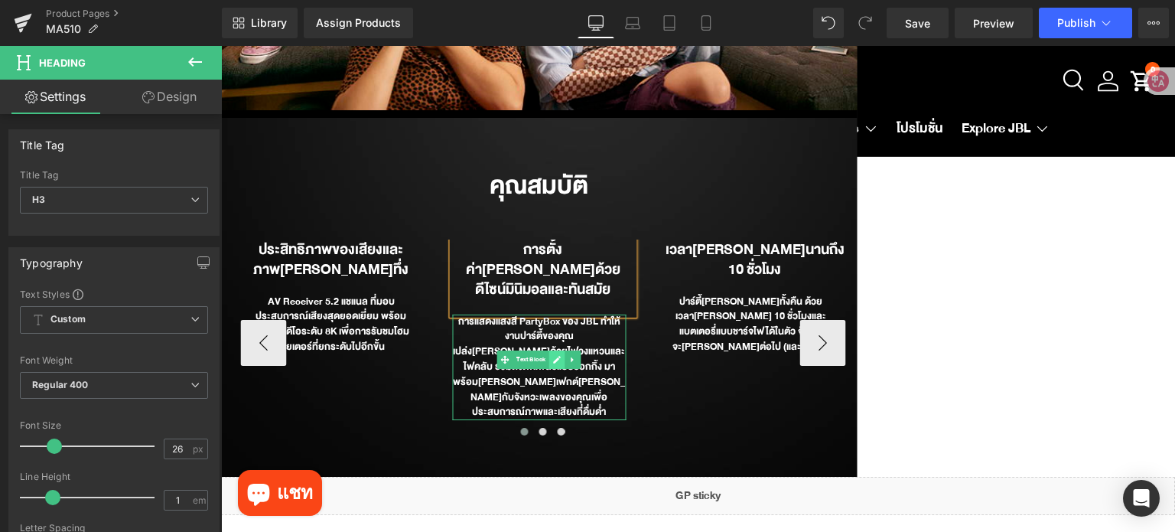
click at [553, 355] on icon at bounding box center [557, 359] width 8 height 9
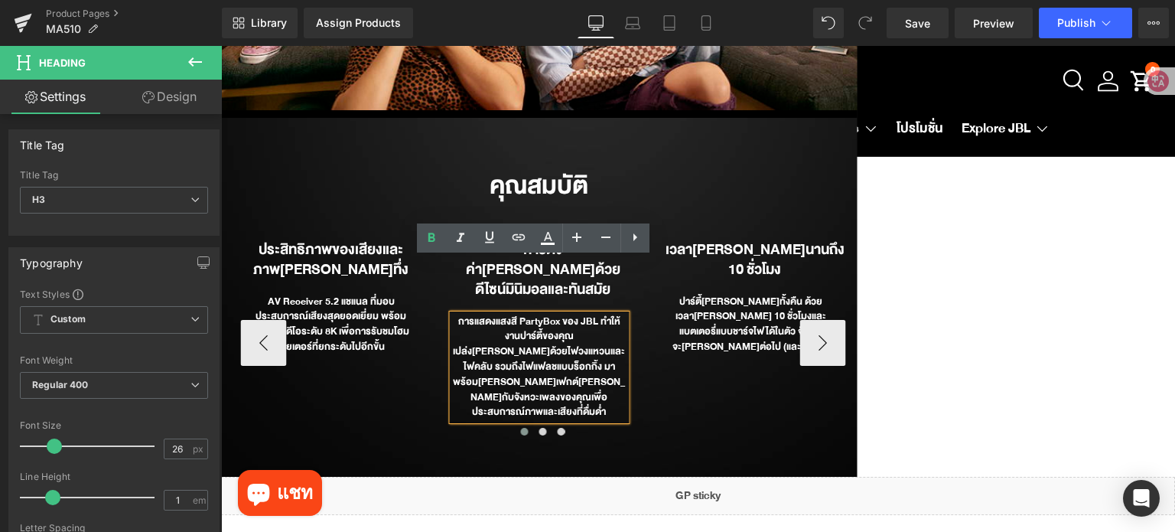
click at [547, 314] on div "การแสดงแสงสี PartyBox ของ JBL ทำให้งานปาร์ตี้ของคุณเปล่ง[PERSON_NAME]ด้วยไฟวงแห…" at bounding box center [539, 367] width 174 height 106
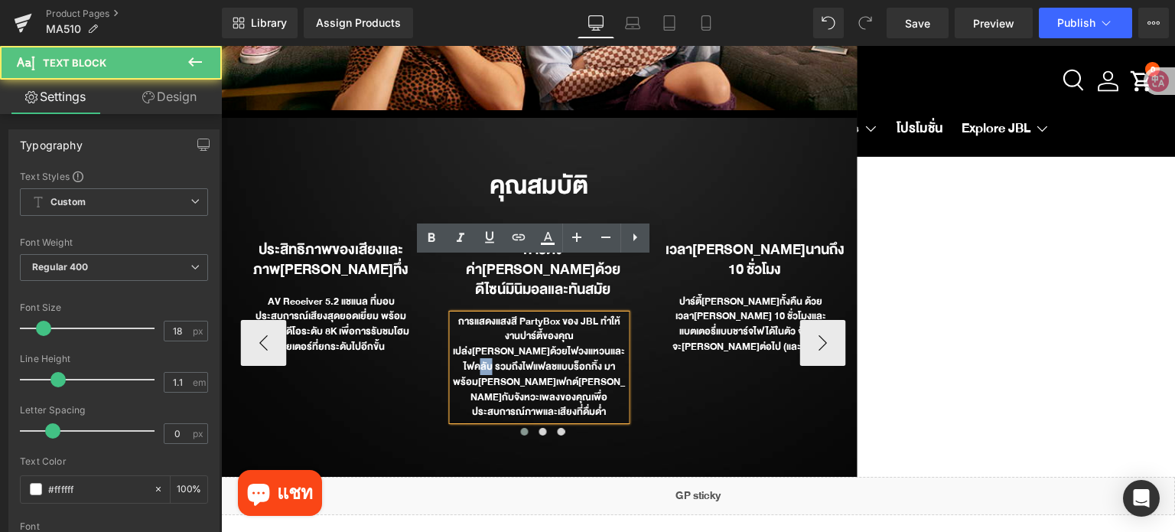
click at [547, 314] on div "การแสดงแสงสี PartyBox ของ JBL ทำให้งานปาร์ตี้ของคุณเปล่ง[PERSON_NAME]ด้วยไฟวงแห…" at bounding box center [539, 367] width 174 height 106
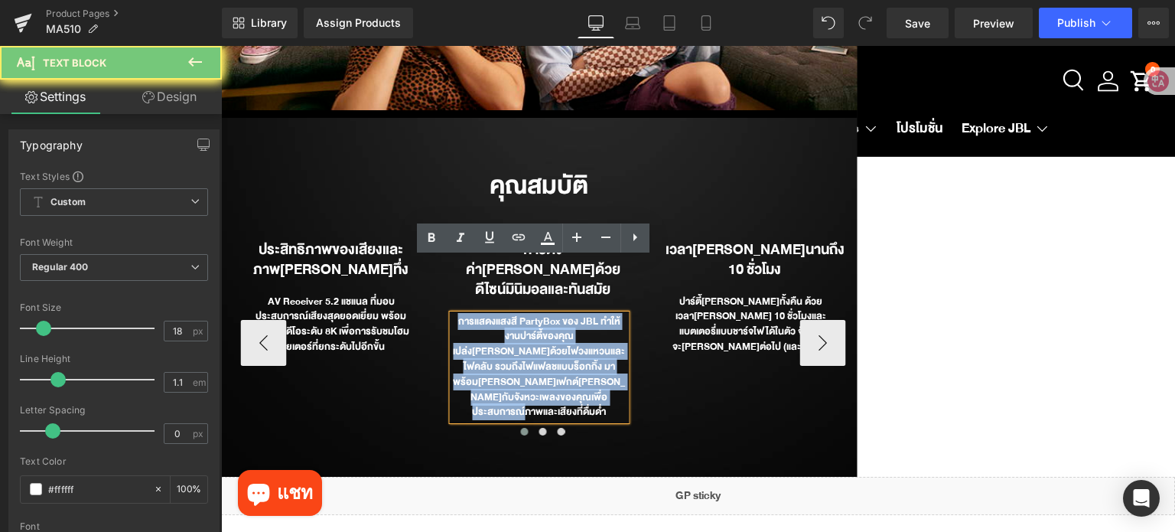
click at [547, 314] on div "การแสดงแสงสี PartyBox ของ JBL ทำให้งานปาร์ตี้ของคุณเปล่ง[PERSON_NAME]ด้วยไฟวงแห…" at bounding box center [539, 367] width 174 height 106
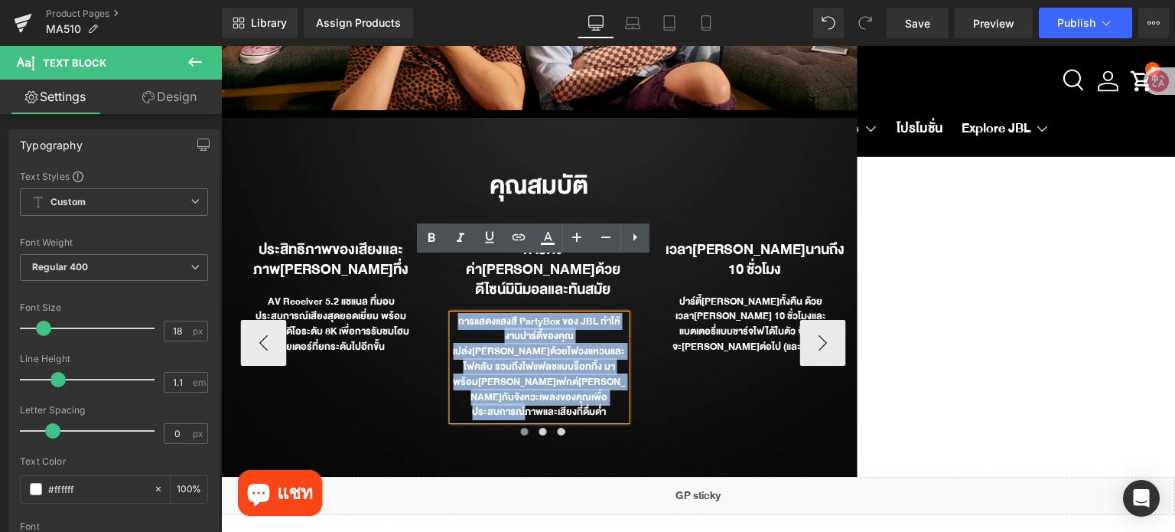
paste div
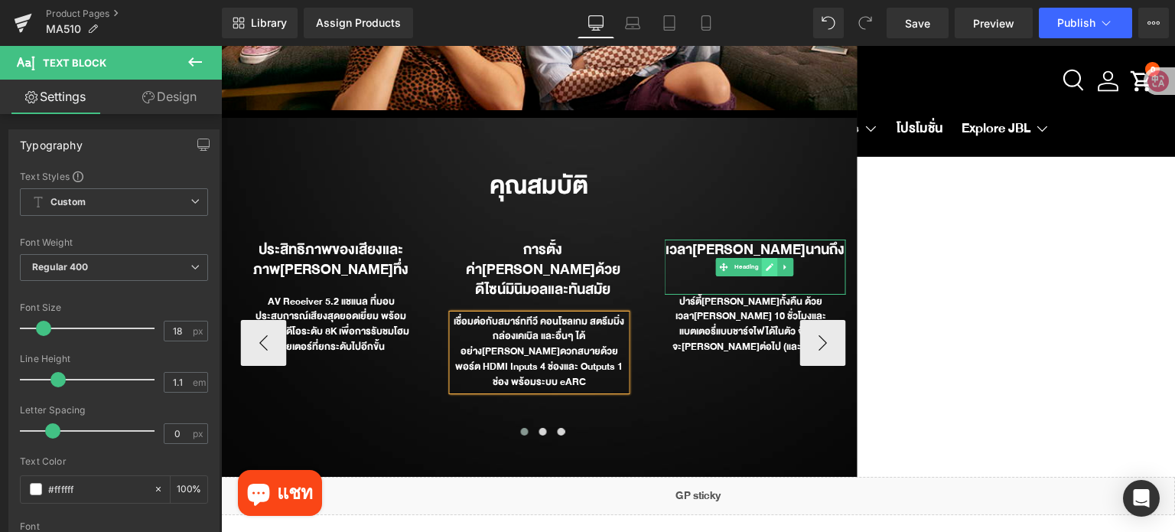
click at [766, 262] on icon at bounding box center [770, 266] width 8 height 9
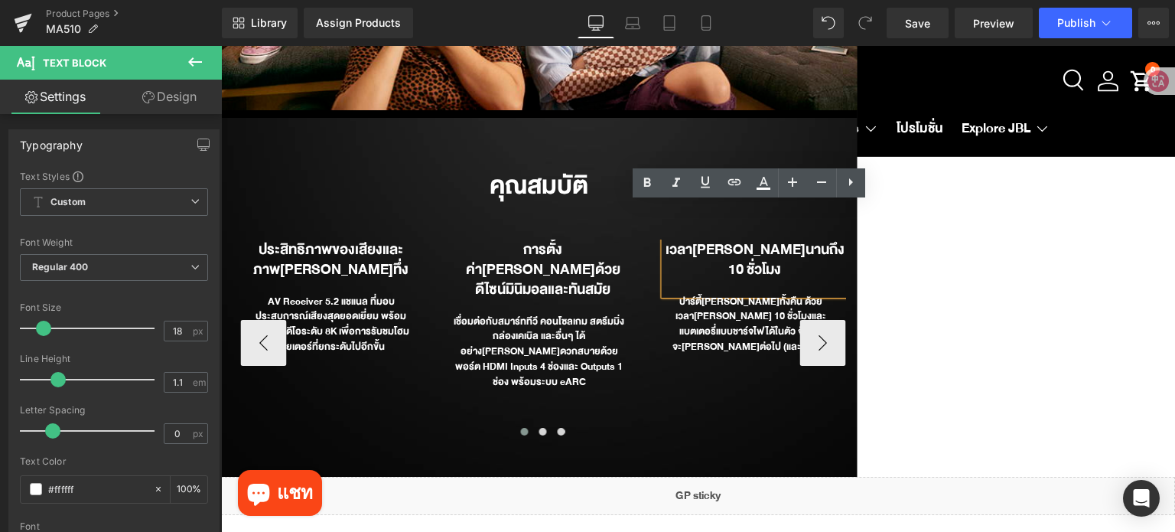
click at [760, 237] on b "เวลา[PERSON_NAME]นานถึง 10 ชั่วโมง" at bounding box center [754, 259] width 179 height 44
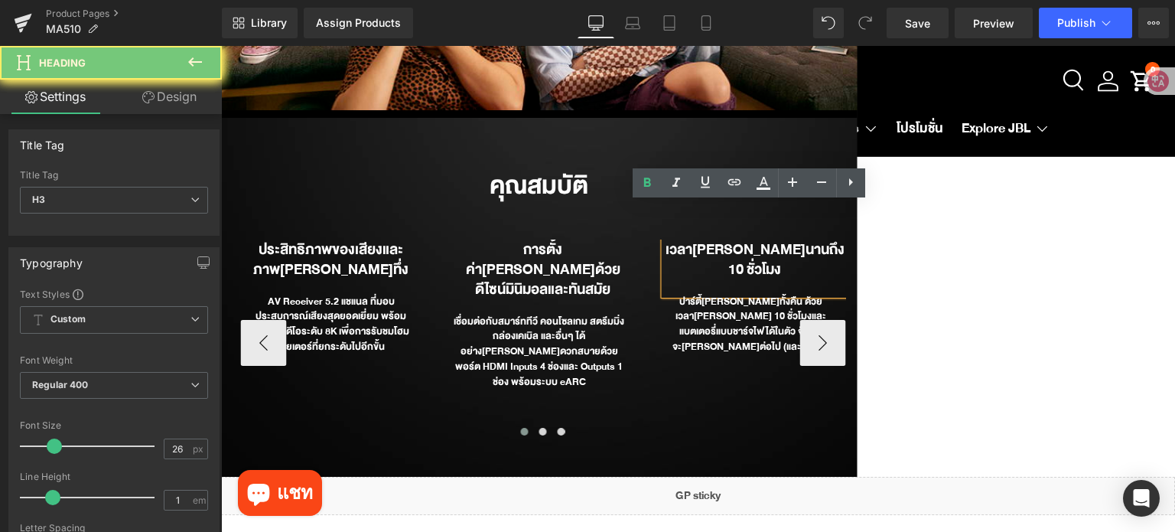
click at [760, 237] on b "เวลา[PERSON_NAME]นานถึง 10 ชั่วโมง" at bounding box center [754, 259] width 179 height 44
paste div
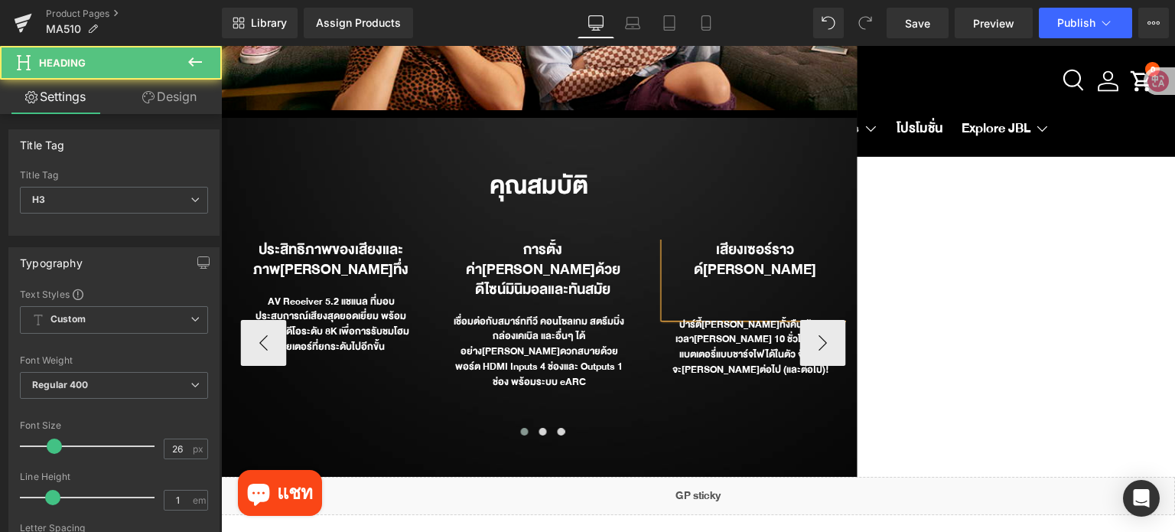
click at [749, 279] on div at bounding box center [754, 290] width 181 height 23
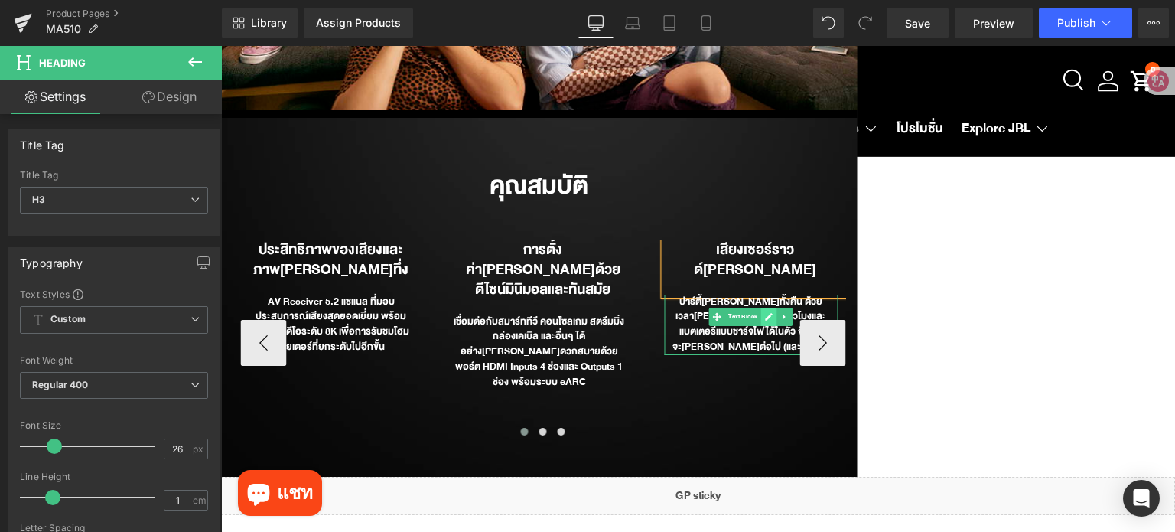
click at [765, 313] on icon at bounding box center [769, 317] width 8 height 8
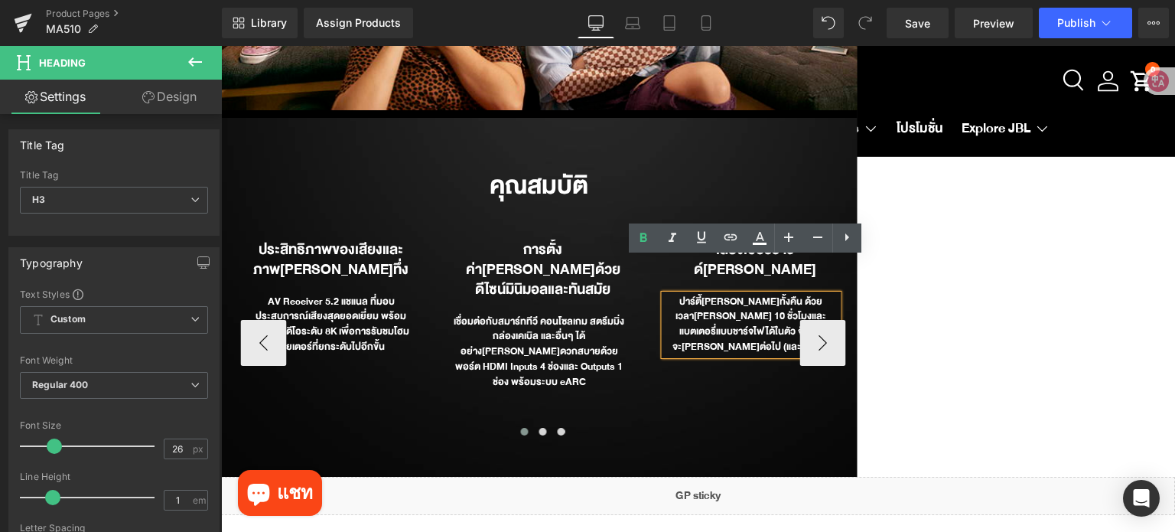
click at [760, 294] on div "ปาร์ตี้[PERSON_NAME]ทั้งคืน ด้วยเวลา[PERSON_NAME] 10 ชั่วโมงและแบตเตอรี่แบบชาร์…" at bounding box center [751, 324] width 174 height 60
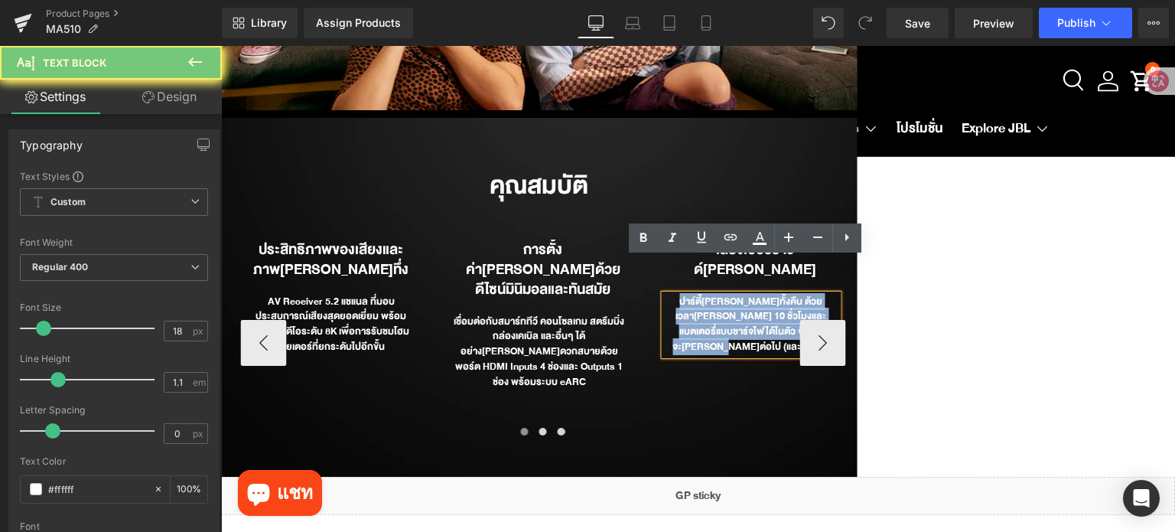
click at [760, 294] on div "ปาร์ตี้[PERSON_NAME]ทั้งคืน ด้วยเวลา[PERSON_NAME] 10 ชั่วโมงและแบตเตอรี่แบบชาร์…" at bounding box center [751, 324] width 174 height 60
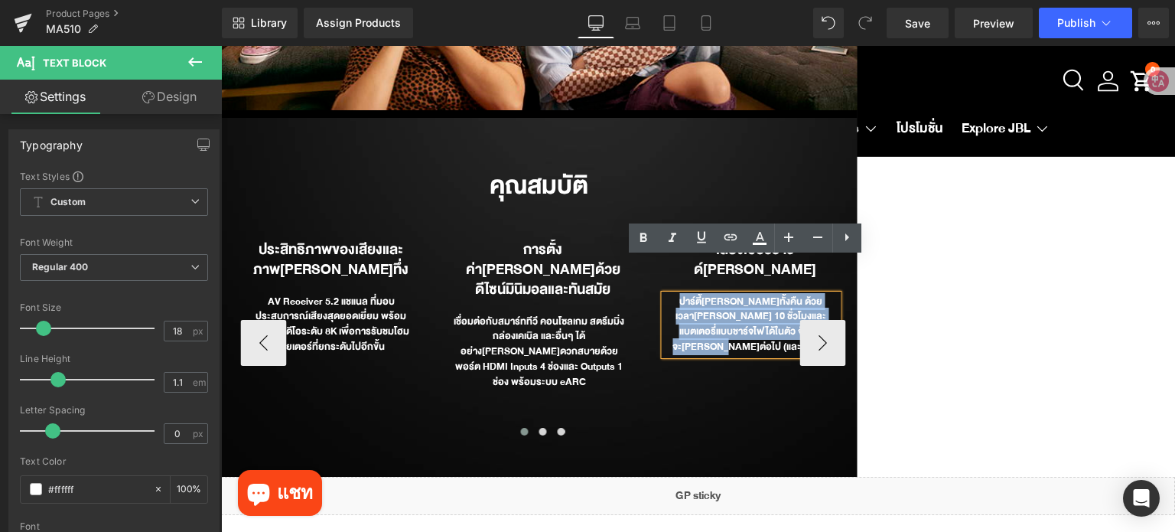
paste div
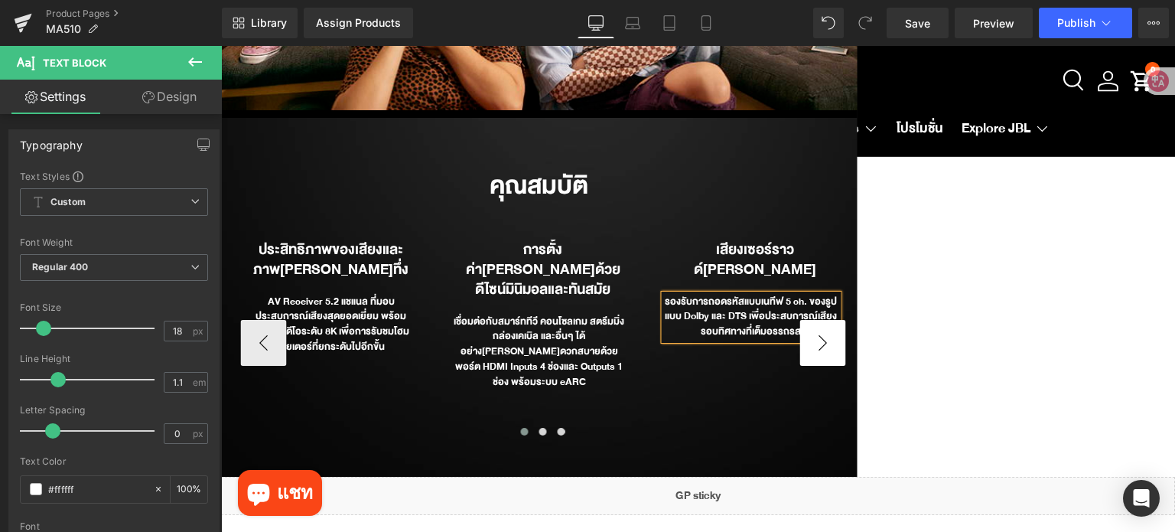
click at [808, 320] on button "›" at bounding box center [822, 343] width 46 height 46
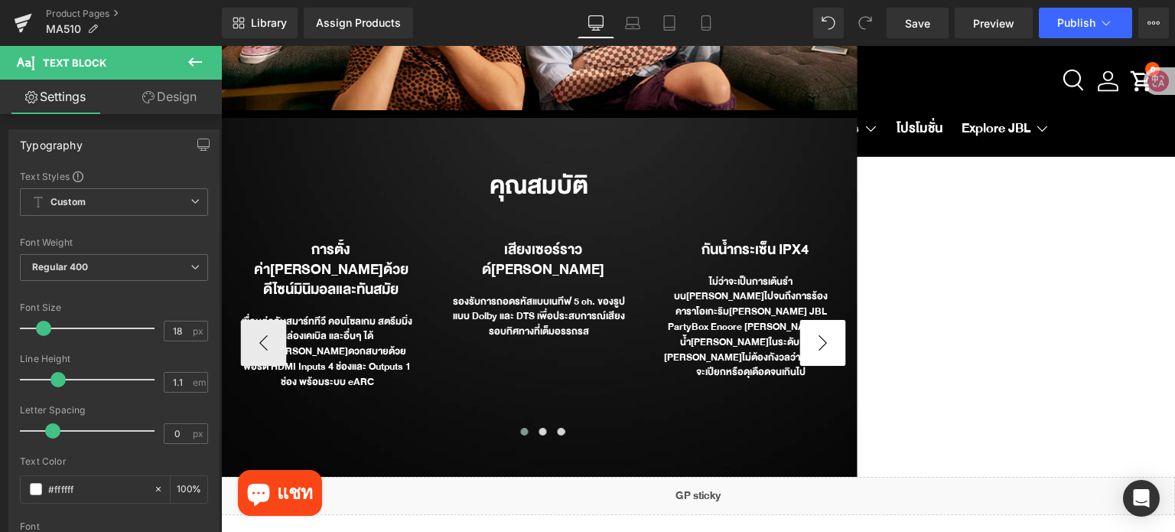
click at [808, 320] on button "›" at bounding box center [822, 343] width 46 height 46
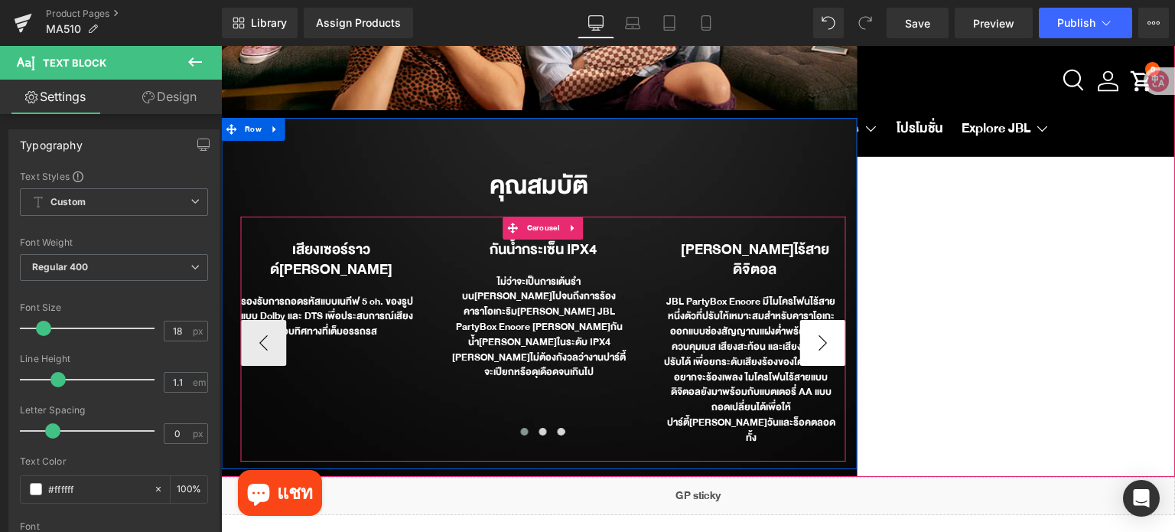
click at [808, 320] on button "›" at bounding box center [822, 343] width 46 height 46
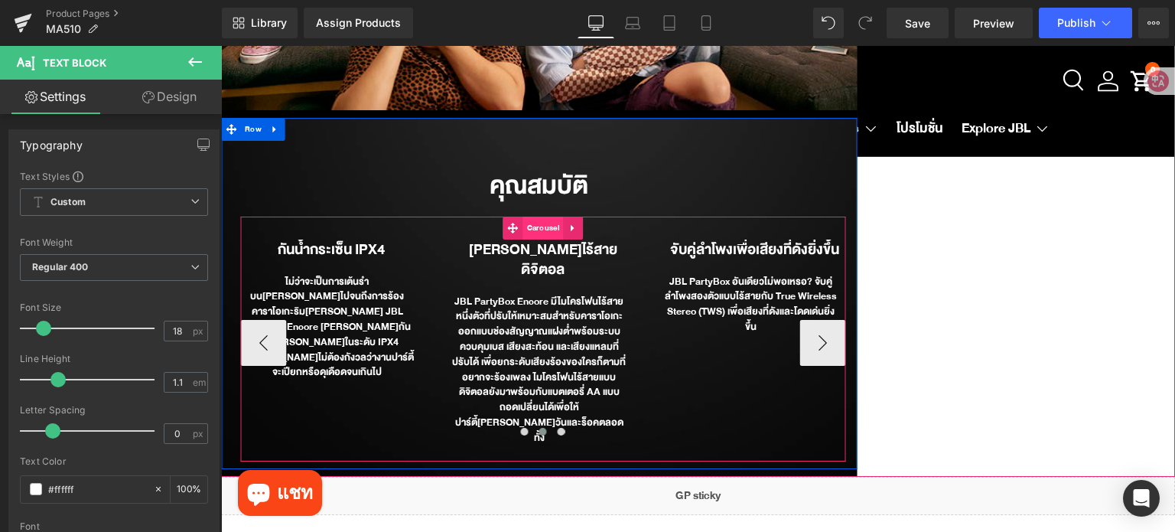
click at [532, 216] on span "Carousel" at bounding box center [543, 227] width 40 height 23
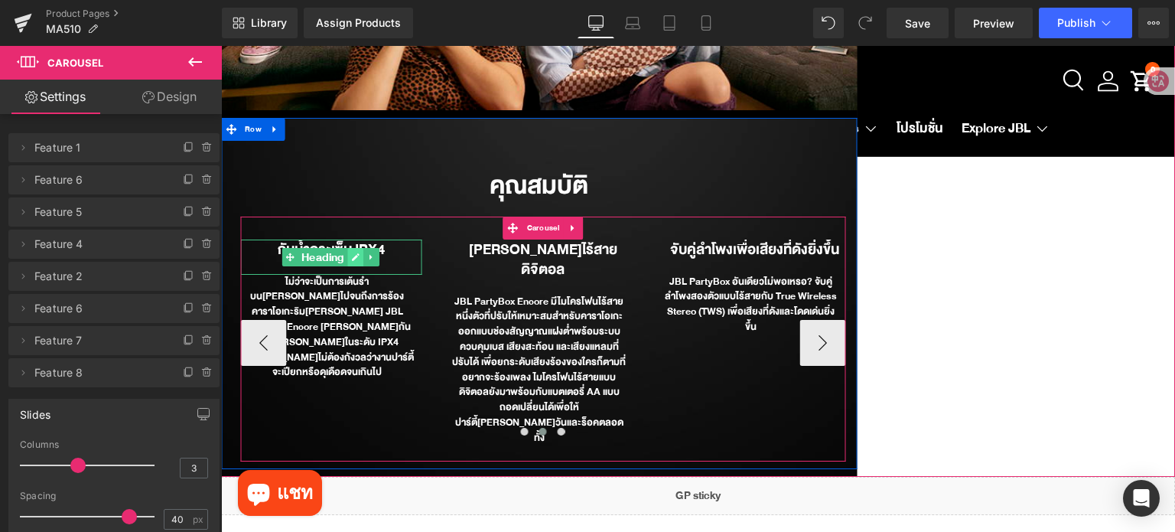
click at [351, 252] on icon at bounding box center [355, 256] width 8 height 9
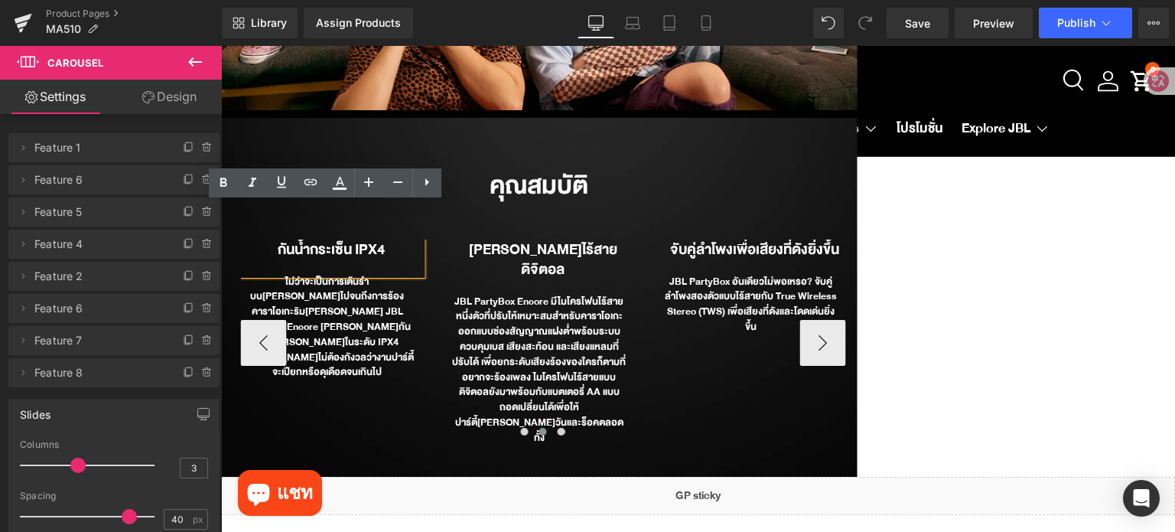
click at [347, 237] on b "กันน้ำกระเซ็น IPX4" at bounding box center [331, 249] width 107 height 24
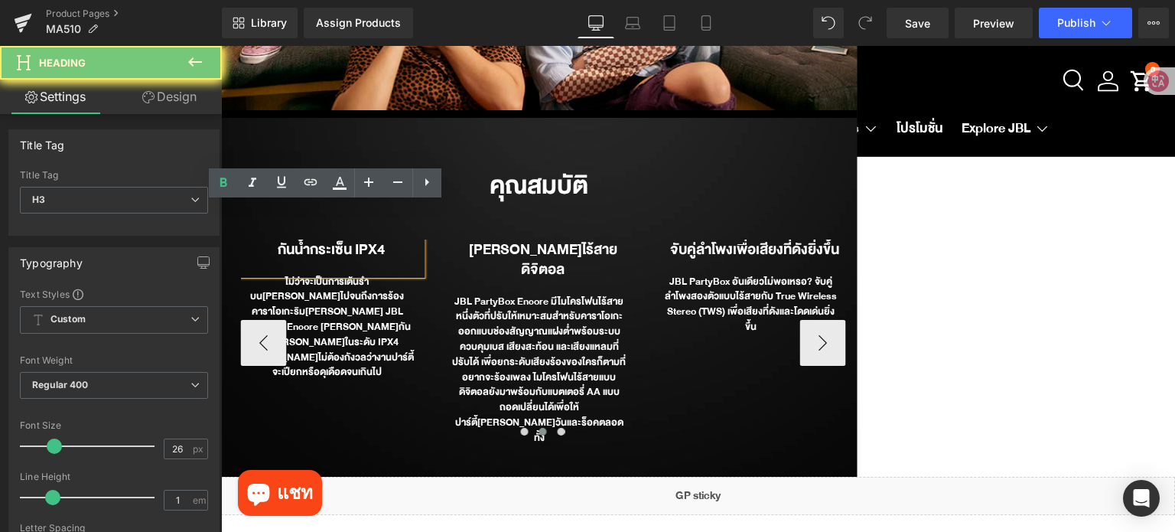
click at [347, 237] on b "กันน้ำกระเซ็น IPX4" at bounding box center [331, 249] width 107 height 24
paste div
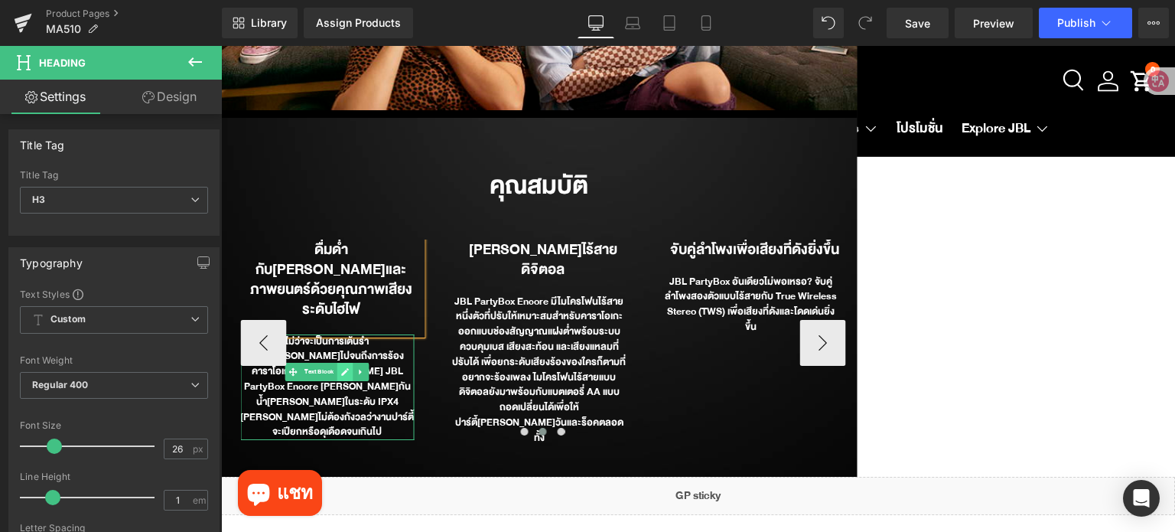
click at [341, 367] on icon at bounding box center [345, 371] width 8 height 9
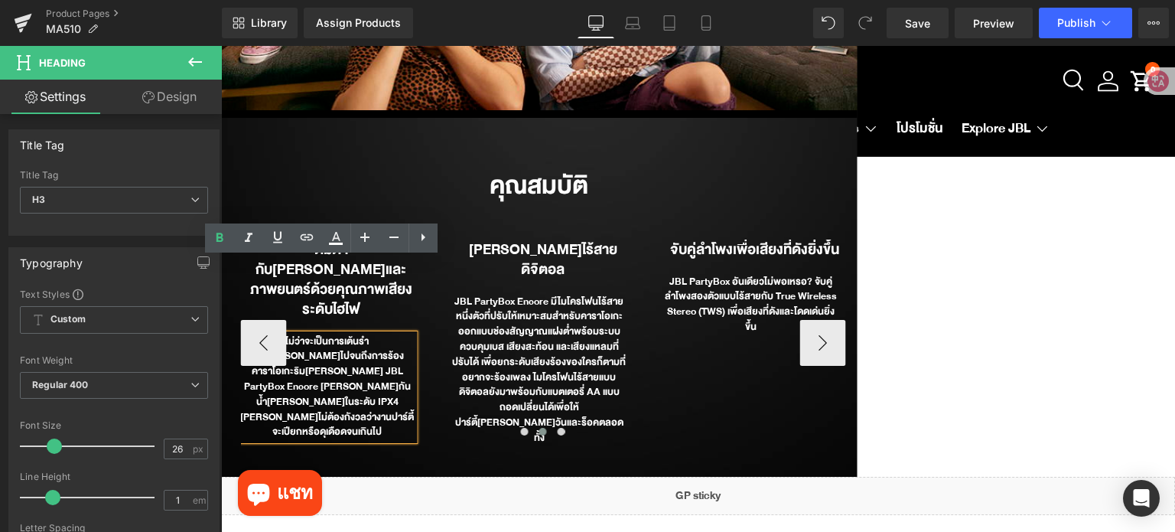
click at [338, 334] on div "ไม่ว่าจะเป็นการเต้นรำบน[PERSON_NAME]ไปจนถึงการร้องคาราโอเกะริม[PERSON_NAME] JBL…" at bounding box center [327, 387] width 174 height 106
click at [337, 334] on div "ไม่ว่าจะเป็นการเต้นรำบน[PERSON_NAME]ไปจนถึงการร้องคาราโอเกะริม[PERSON_NAME] JBL…" at bounding box center [327, 387] width 174 height 106
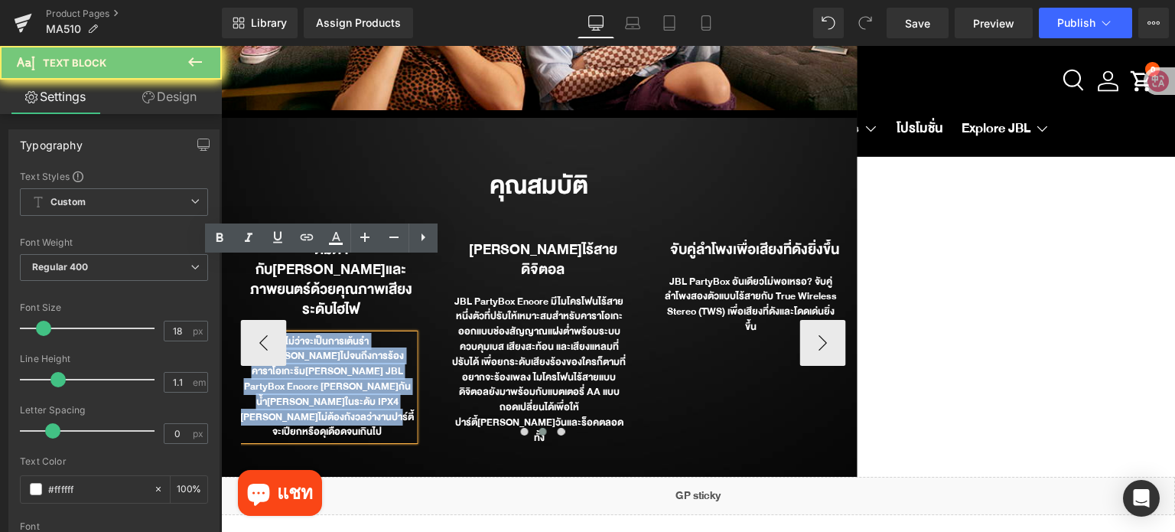
click at [337, 334] on div "ไม่ว่าจะเป็นการเต้นรำบน[PERSON_NAME]ไปจนถึงการร้องคาราโอเกะริม[PERSON_NAME] JBL…" at bounding box center [327, 387] width 174 height 106
paste div
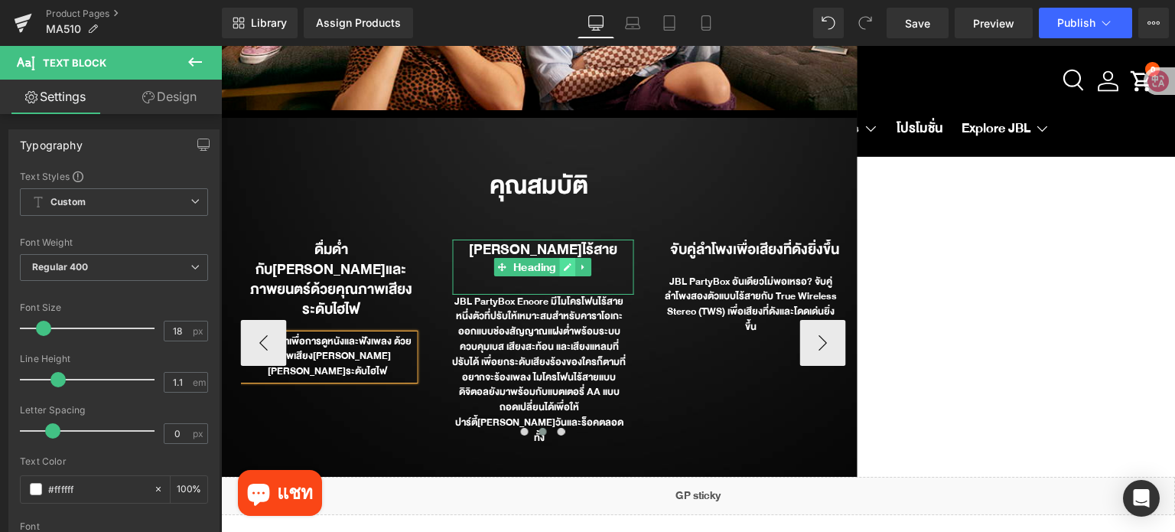
click at [564, 263] on icon at bounding box center [568, 267] width 8 height 8
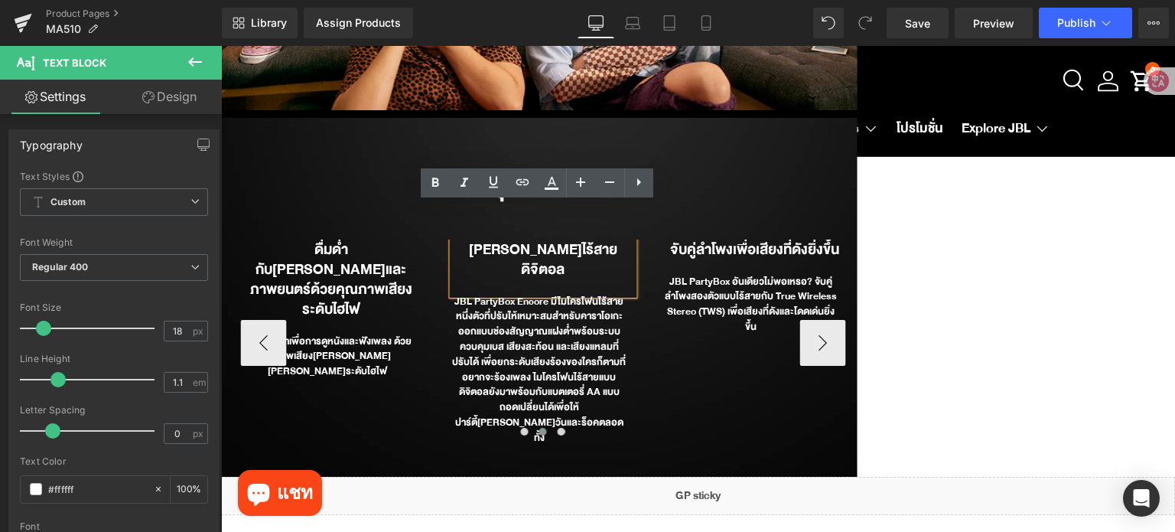
click at [545, 237] on b "[PERSON_NAME]ไร้สายดิจิตอล" at bounding box center [543, 259] width 148 height 44
click at [544, 237] on b "[PERSON_NAME]ไร้สายดิจิตอล" at bounding box center [543, 259] width 148 height 44
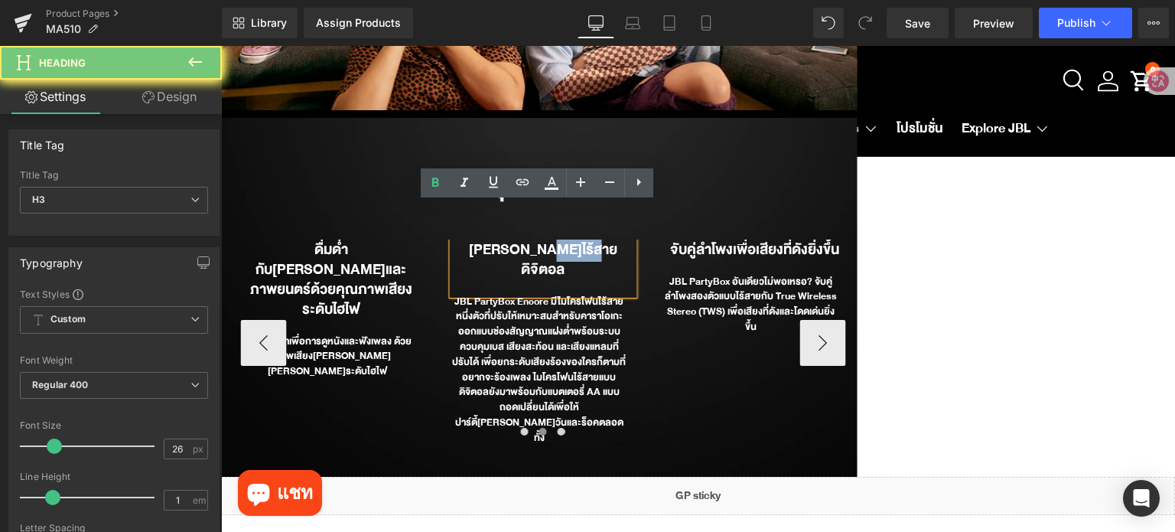
click at [544, 237] on b "[PERSON_NAME]ไร้สายดิจิตอล" at bounding box center [543, 259] width 148 height 44
paste div
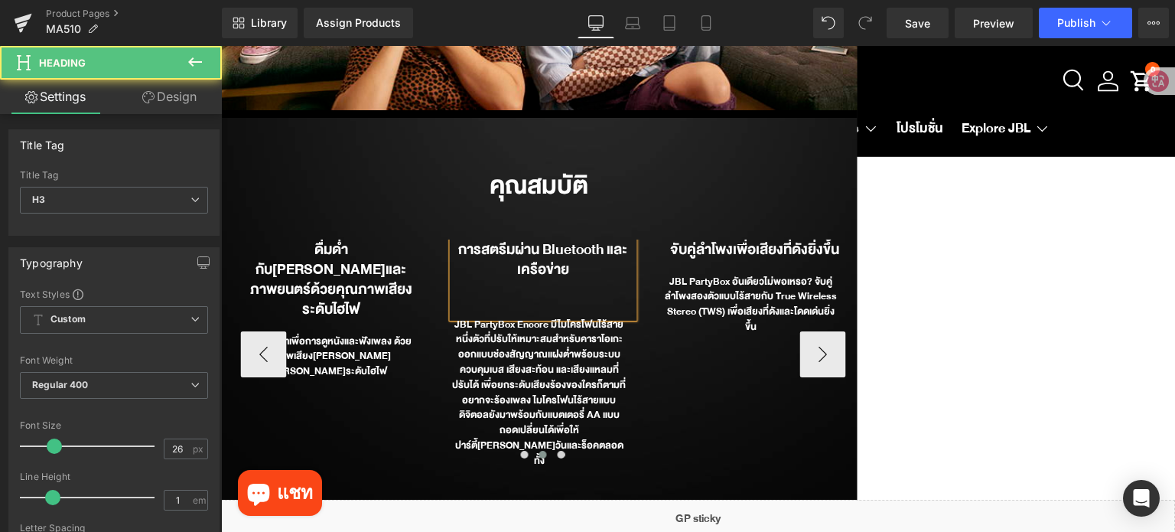
click at [537, 266] on div "การสตรีมผ่าน Bluetooth และเครือข่าย" at bounding box center [542, 278] width 181 height 78
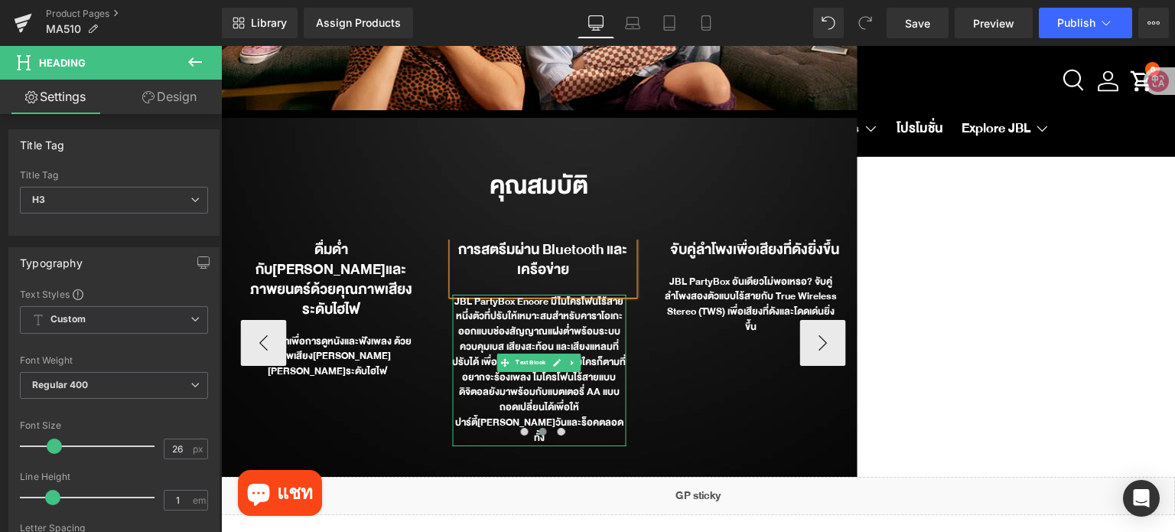
click at [545, 295] on div "JBL PartyBox Encore มีไมโครโฟนไร้สายหนึ่งตัวที่ปรับให้เหมาะสมสำหรับคาราโอเกะ ออ…" at bounding box center [539, 369] width 174 height 151
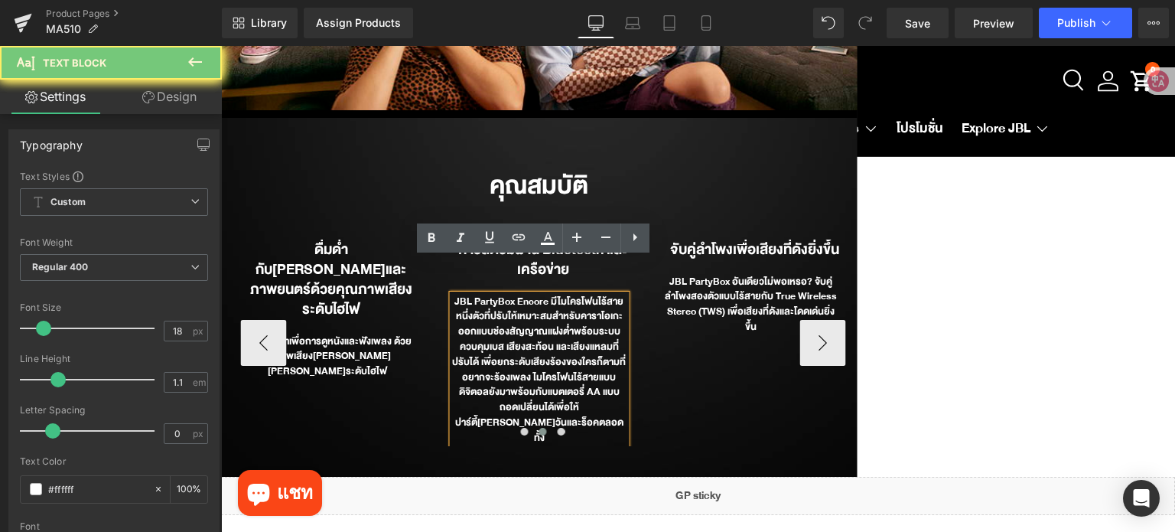
click at [545, 295] on div "JBL PartyBox Encore มีไมโครโฟนไร้สายหนึ่งตัวที่ปรับให้เหมาะสมสำหรับคาราโอเกะ ออ…" at bounding box center [539, 369] width 174 height 151
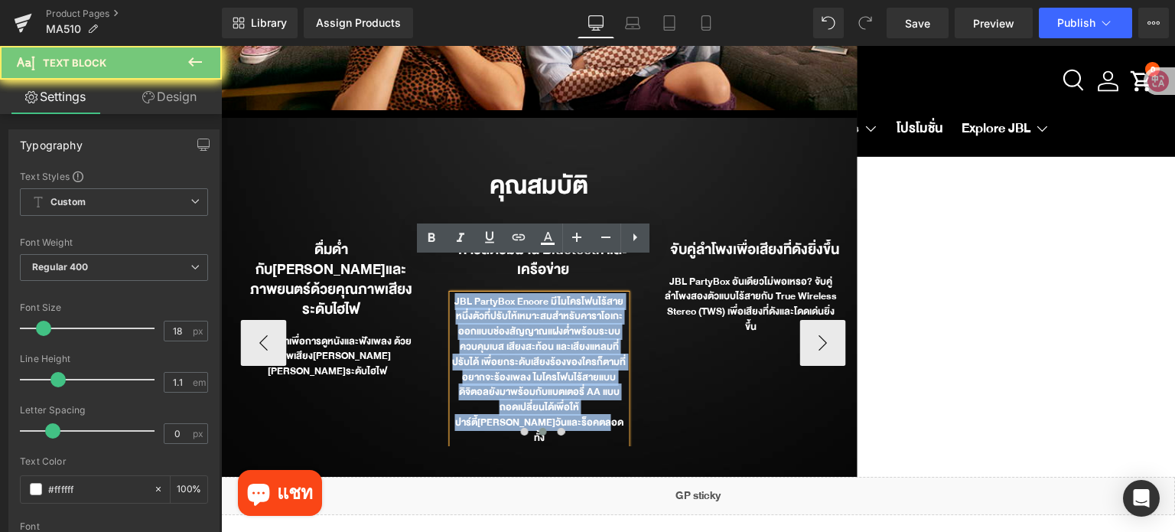
paste div
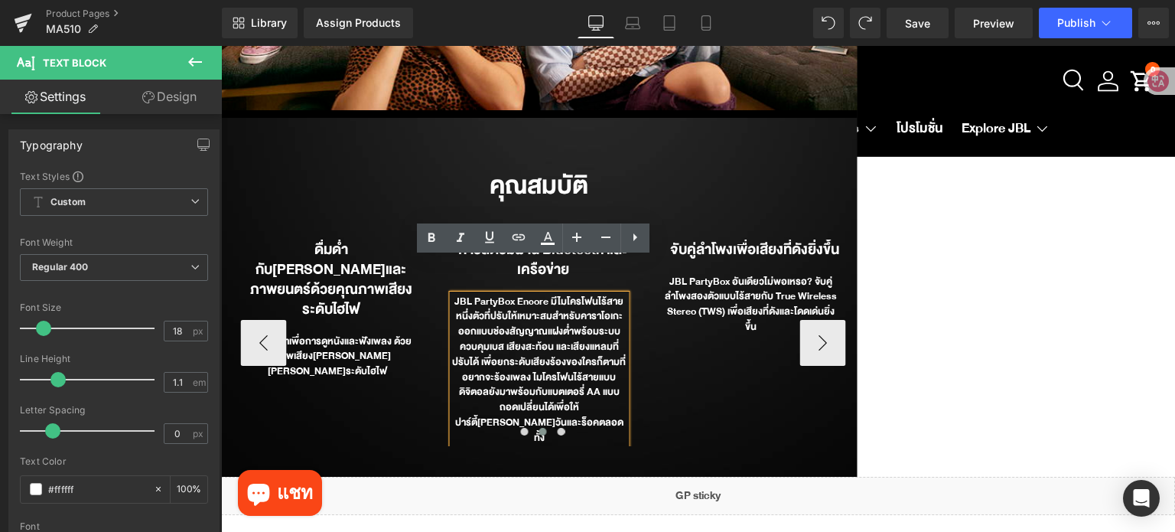
click at [548, 318] on div "JBL PartyBox Encore มีไมโครโฟนไร้สายหนึ่งตัวที่ปรับให้เหมาะสมสำหรับคาราโอเกะ ออ…" at bounding box center [539, 369] width 174 height 151
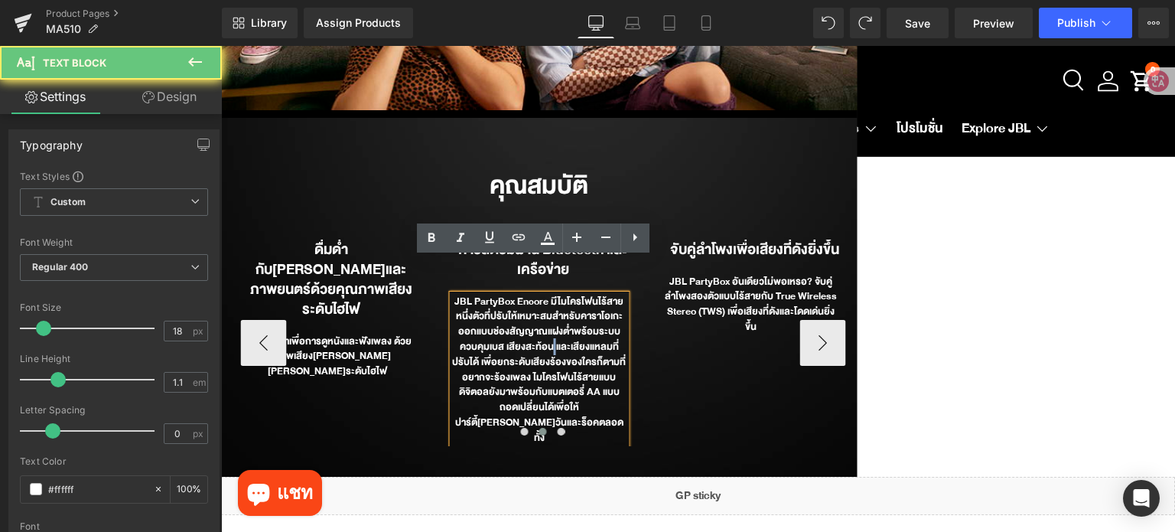
click at [548, 318] on div "JBL PartyBox Encore มีไมโครโฟนไร้สายหนึ่งตัวที่ปรับให้เหมาะสมสำหรับคาราโอเกะ ออ…" at bounding box center [539, 369] width 174 height 151
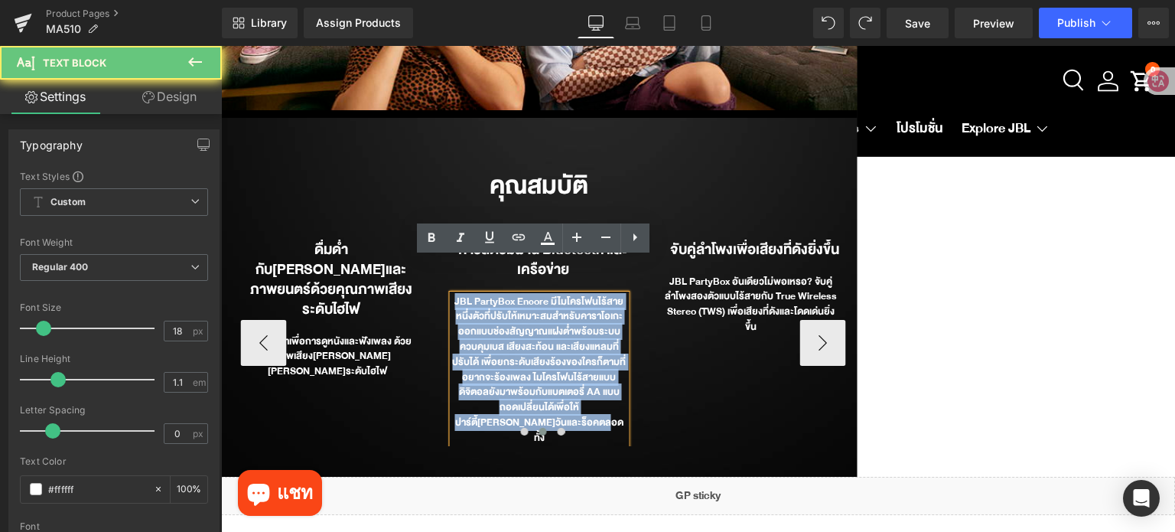
click at [548, 318] on div "JBL PartyBox Encore มีไมโครโฟนไร้สายหนึ่งตัวที่ปรับให้เหมาะสมสำหรับคาราโอเกะ ออ…" at bounding box center [539, 369] width 174 height 151
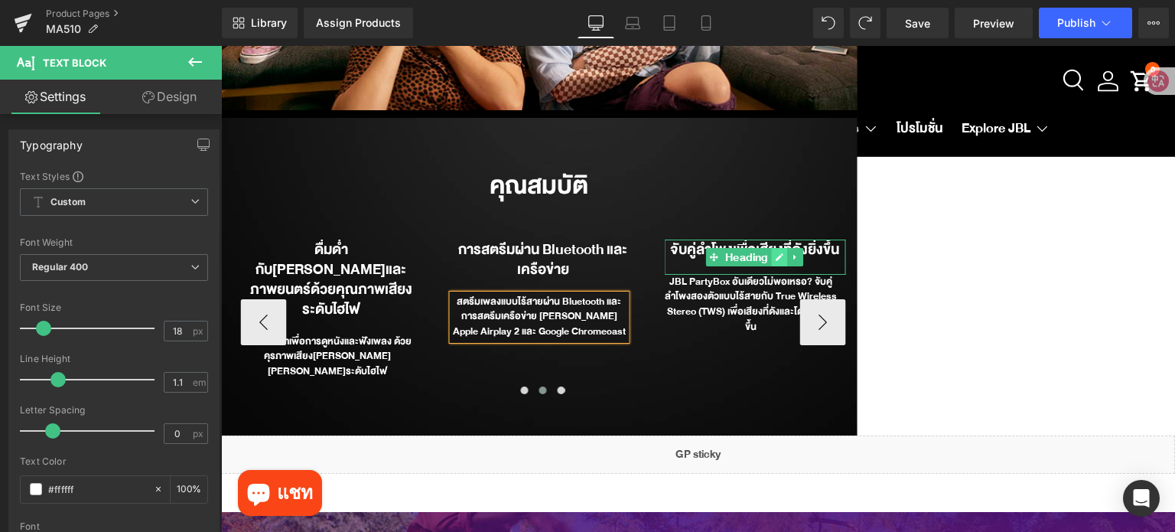
click at [779, 248] on link at bounding box center [780, 257] width 16 height 18
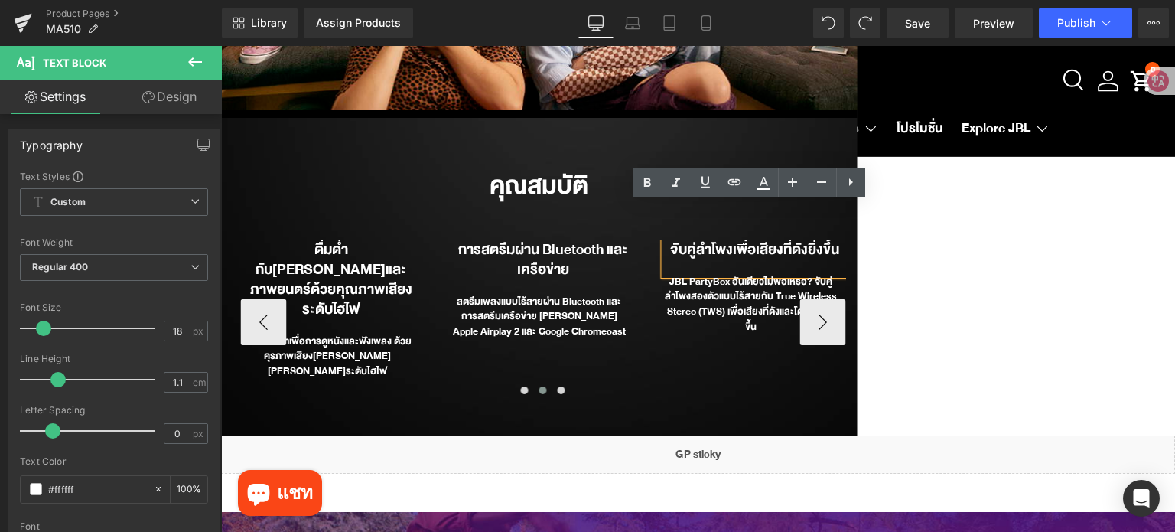
click at [779, 237] on b "จับคู่ลำโพงเพื่อเสียงที่ดังยิ่งขึ้น" at bounding box center [754, 249] width 169 height 24
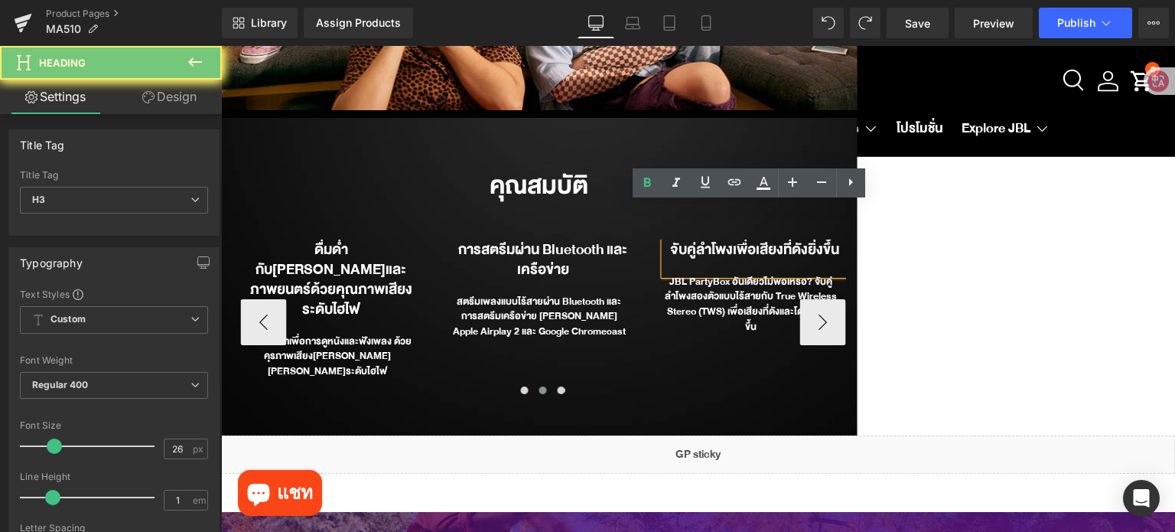
click at [779, 237] on b "จับคู่ลำโพงเพื่อเสียงที่ดังยิ่งขึ้น" at bounding box center [754, 249] width 169 height 24
paste div
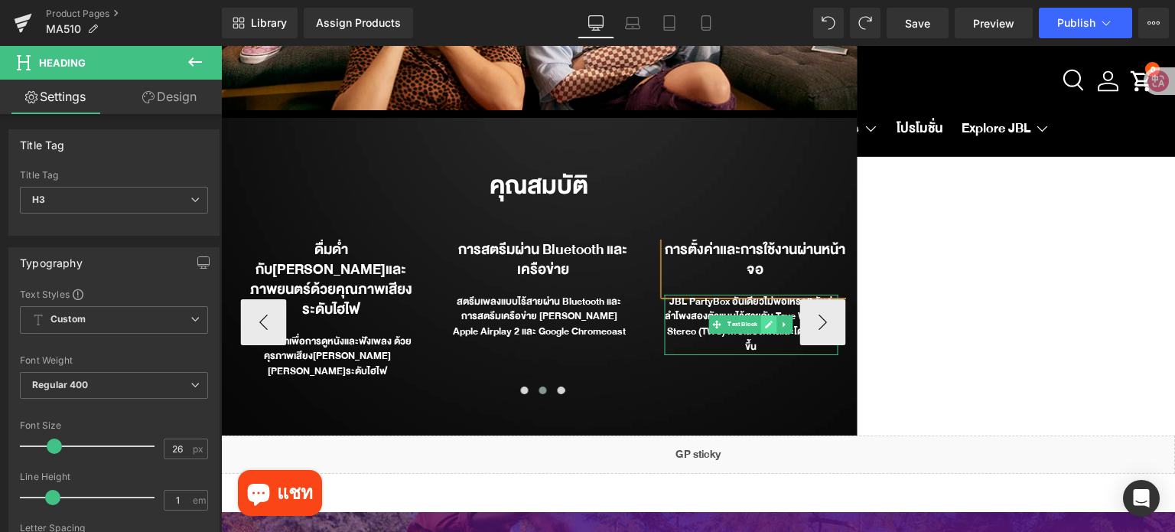
click at [761, 315] on link at bounding box center [769, 324] width 16 height 18
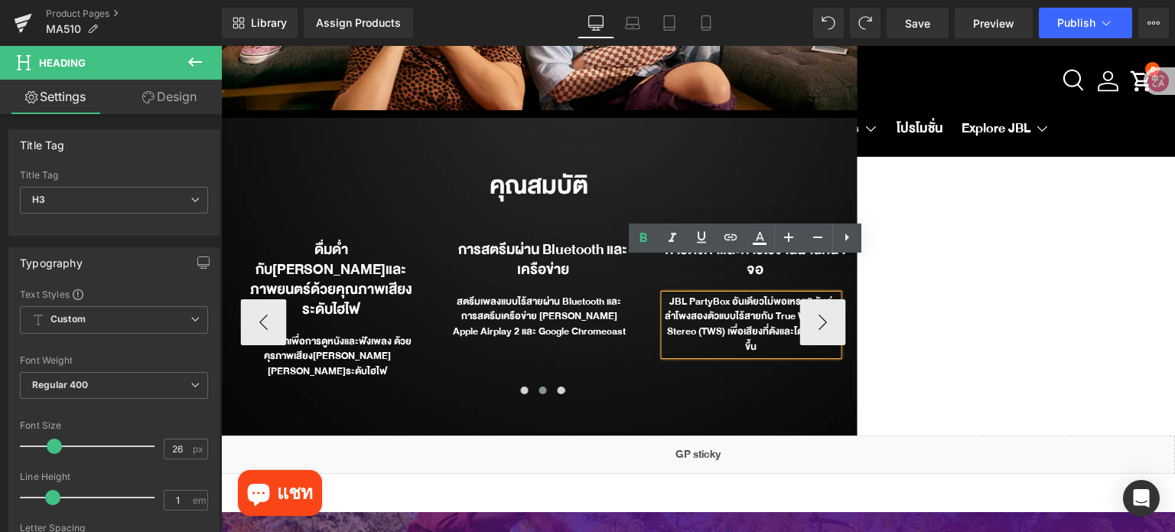
click at [755, 294] on div "JBL PartyBox อันเดียวไม่พอเหรอ? จับคู่ลำโพงสองตัวแบบไร้สายกับ True Wireless Ste…" at bounding box center [751, 324] width 174 height 60
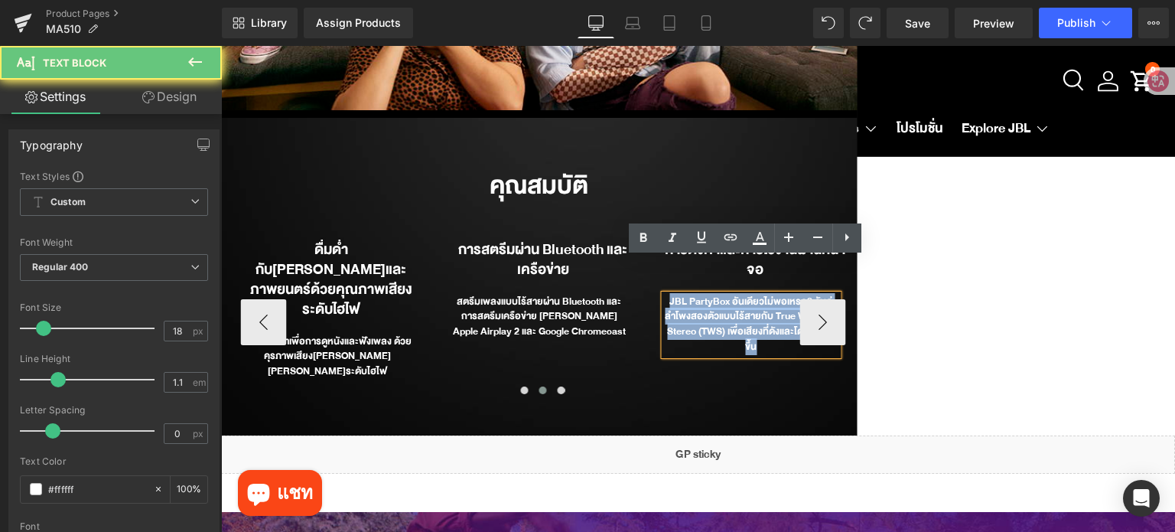
click at [755, 294] on div "JBL PartyBox อันเดียวไม่พอเหรอ? จับคู่ลำโพงสองตัวแบบไร้สายกับ True Wireless Ste…" at bounding box center [751, 324] width 174 height 60
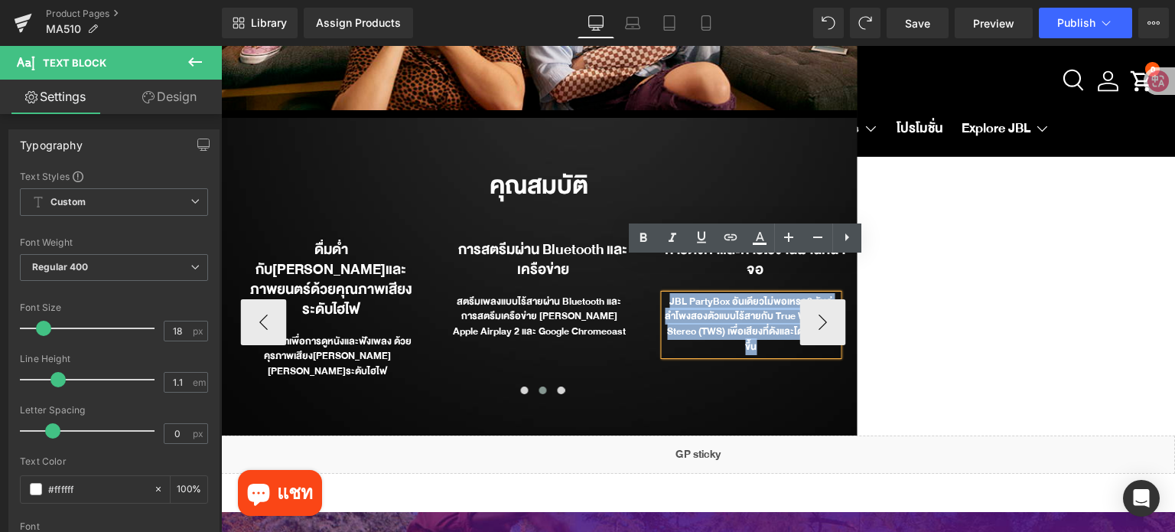
paste div
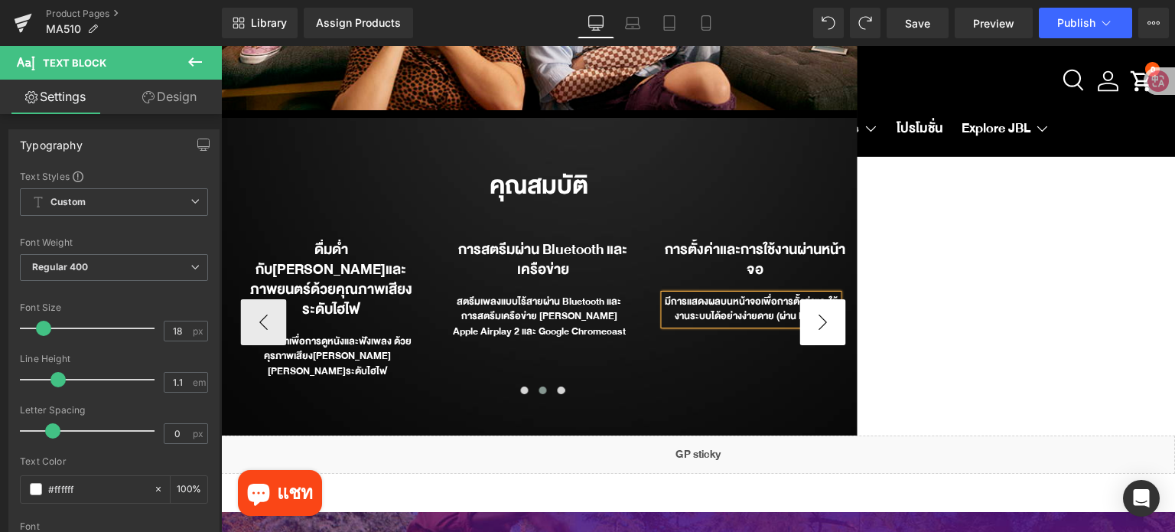
click at [817, 299] on button "›" at bounding box center [822, 322] width 46 height 46
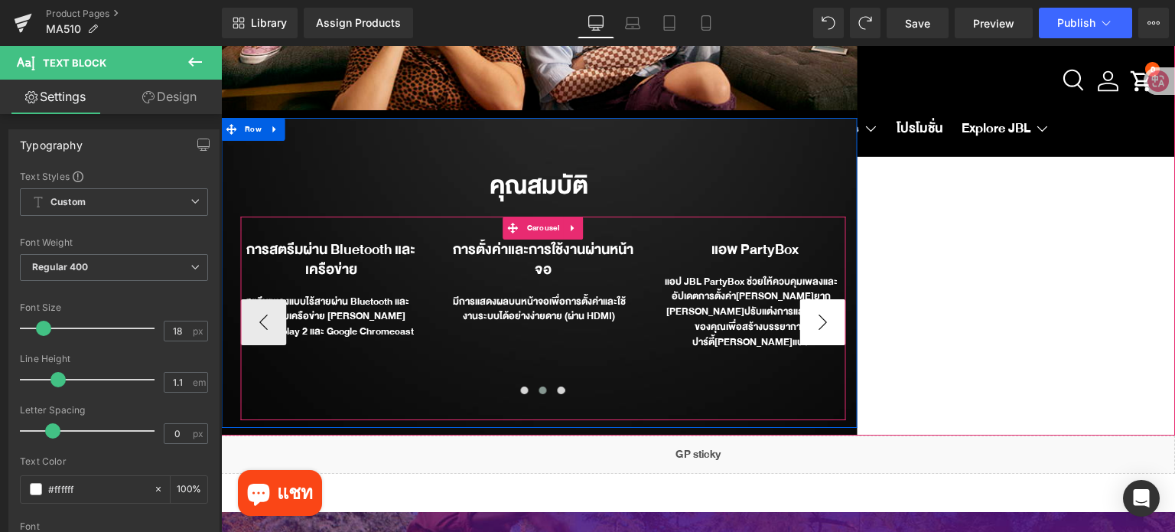
click at [817, 299] on button "›" at bounding box center [822, 322] width 46 height 46
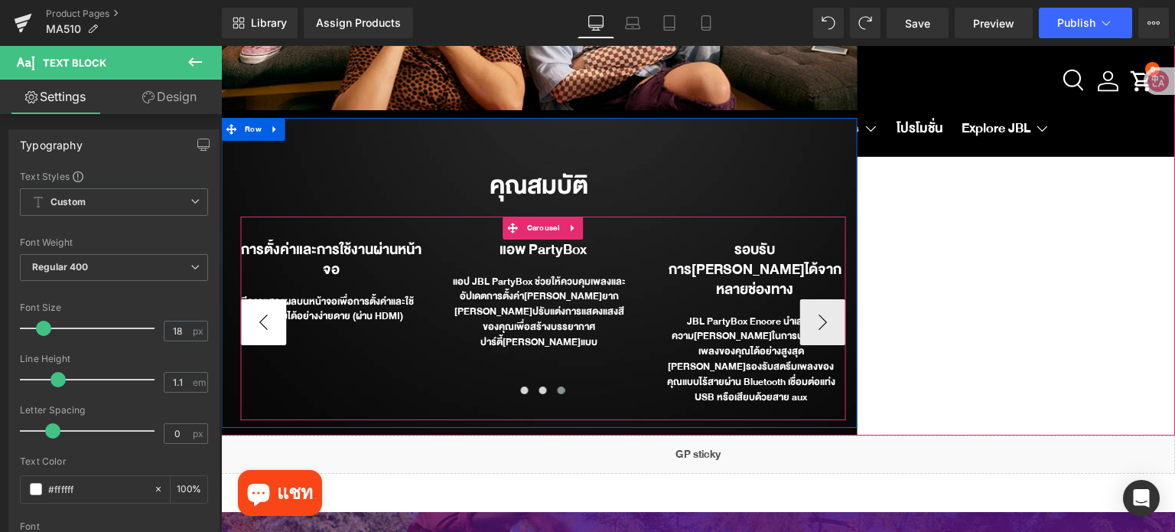
click at [262, 299] on button "‹" at bounding box center [263, 322] width 46 height 46
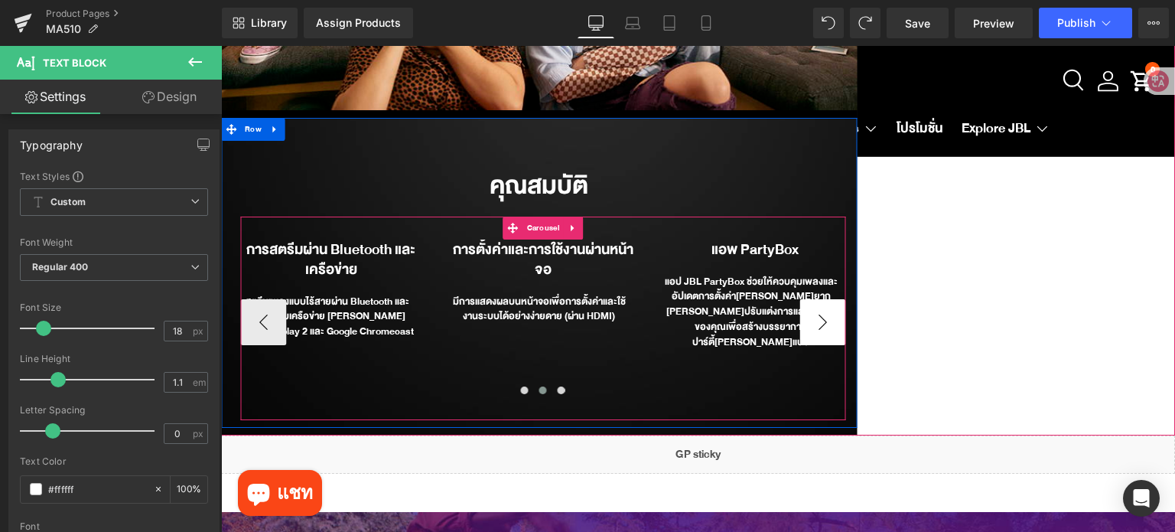
click at [799, 299] on button "›" at bounding box center [822, 322] width 46 height 46
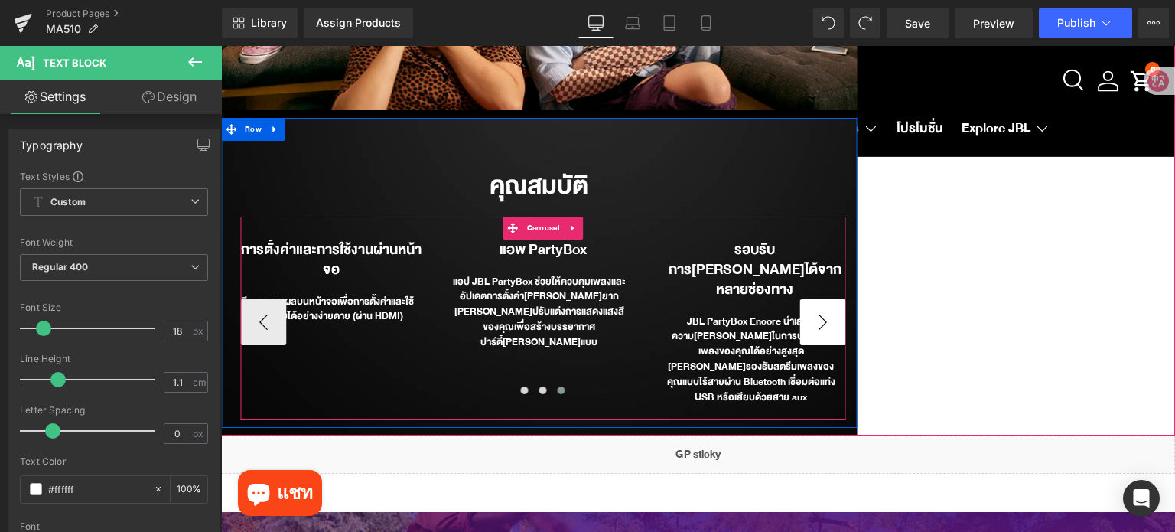
click at [799, 299] on button "›" at bounding box center [822, 322] width 46 height 46
click at [563, 252] on icon at bounding box center [567, 256] width 8 height 9
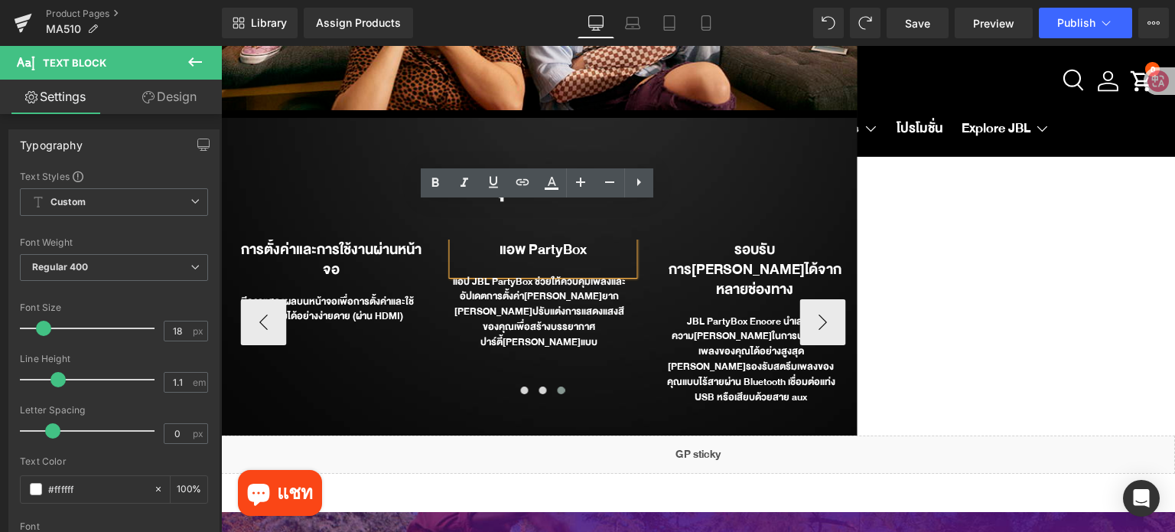
click at [557, 237] on b "แอพ PartyBox" at bounding box center [543, 249] width 87 height 24
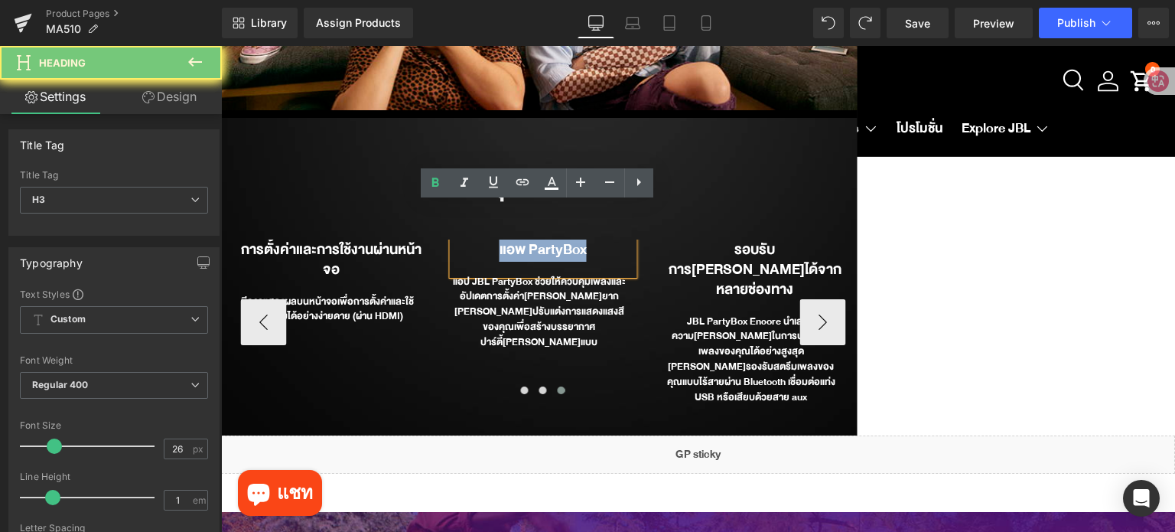
click at [557, 237] on b "แอพ PartyBox" at bounding box center [543, 249] width 87 height 24
paste div
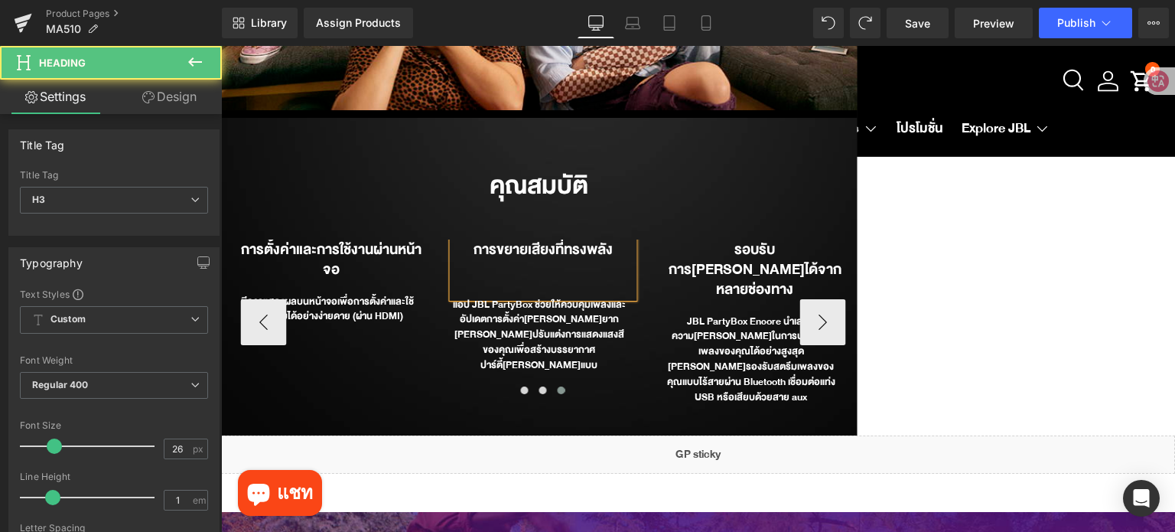
click at [532, 259] on div at bounding box center [542, 270] width 181 height 23
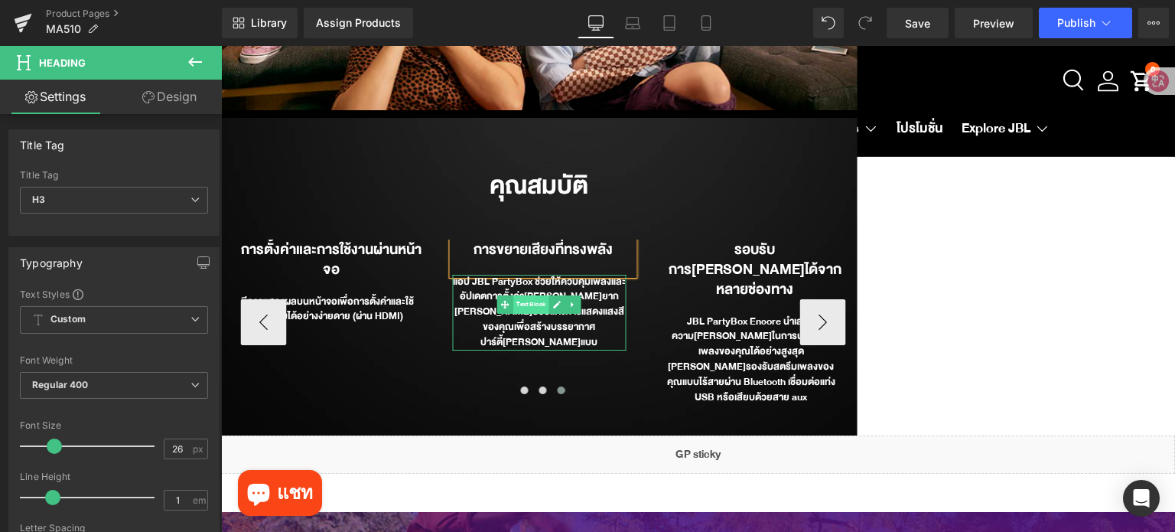
click at [539, 295] on span "Text Block" at bounding box center [531, 304] width 36 height 18
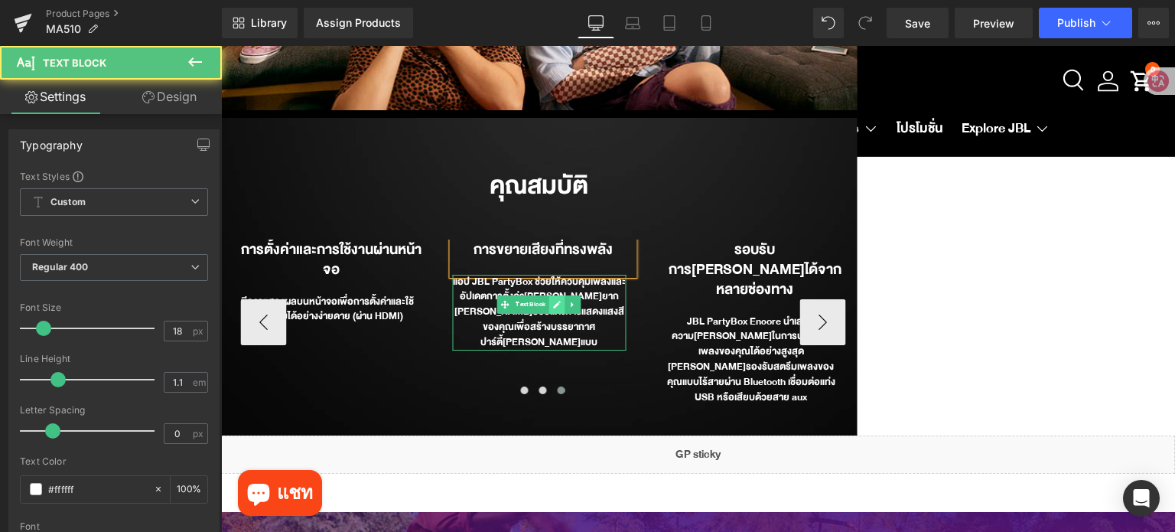
click at [553, 300] on icon at bounding box center [557, 304] width 8 height 9
click at [553, 275] on div "แอป JBL PartyBox ช่วยให้ควบคุมเพลงและอัปเดตการตั้งค่า[PERSON_NAME]ยาก [PERSON_N…" at bounding box center [539, 313] width 174 height 76
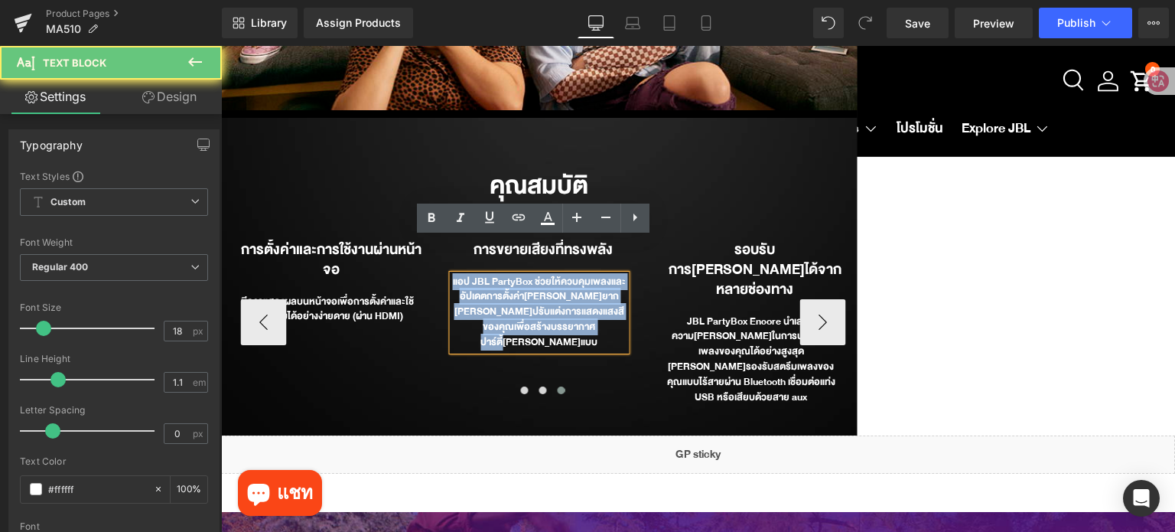
click at [553, 275] on div "แอป JBL PartyBox ช่วยให้ควบคุมเพลงและอัปเดตการตั้งค่า[PERSON_NAME]ยาก [PERSON_N…" at bounding box center [539, 313] width 174 height 76
paste div
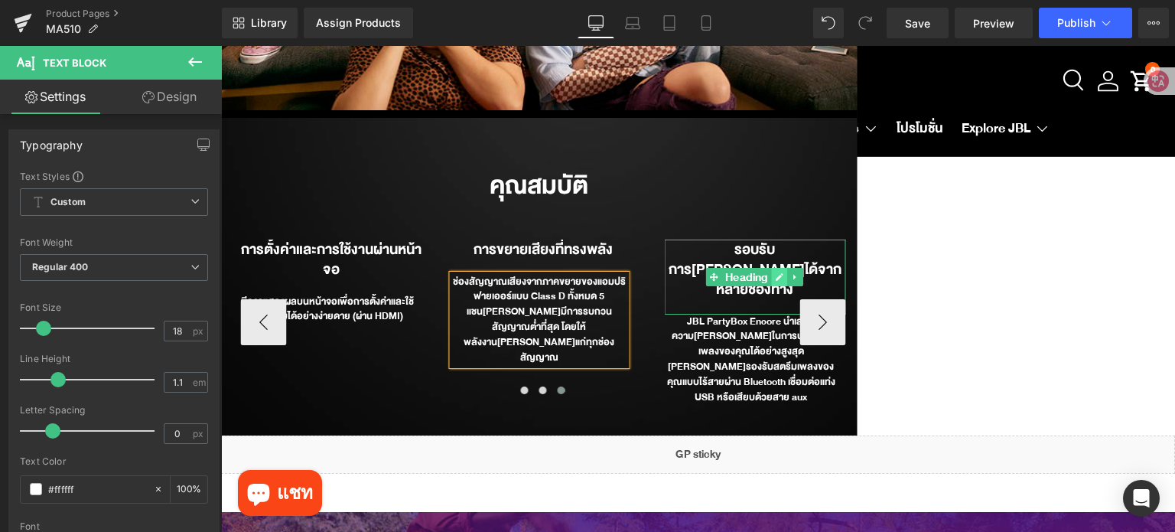
click at [775, 272] on icon at bounding box center [779, 276] width 8 height 9
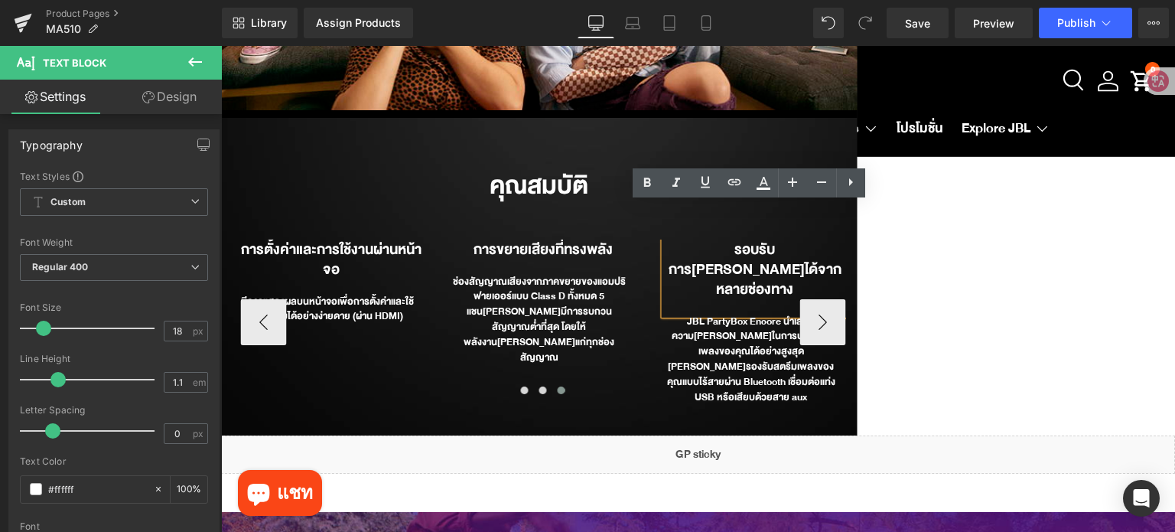
click at [770, 239] on h3 "รอบรับการ[PERSON_NAME]ได้จากหลายช่องทาง" at bounding box center [754, 269] width 181 height 60
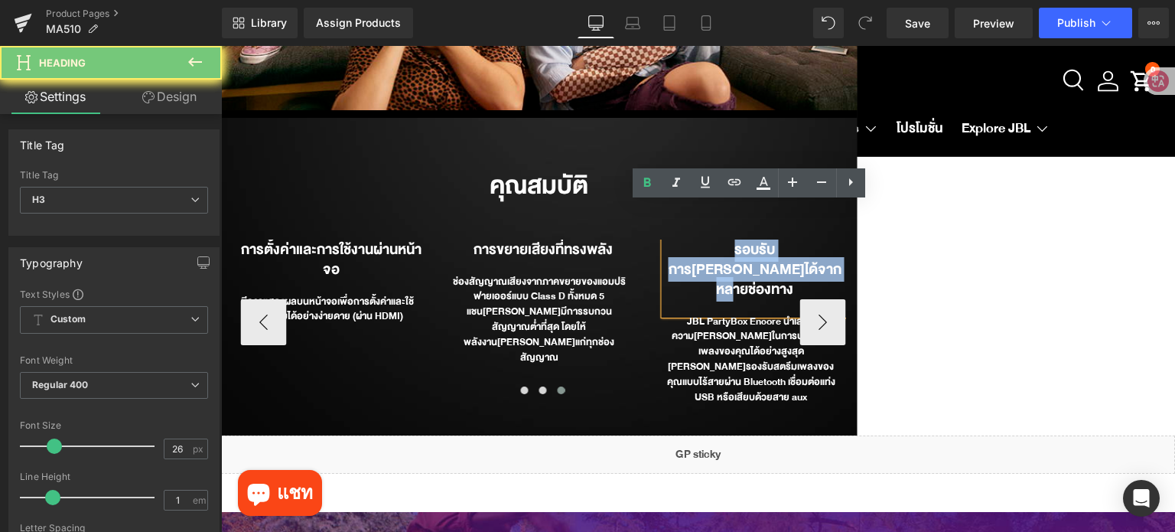
click at [770, 239] on h3 "รอบรับการ[PERSON_NAME]ได้จากหลายช่องทาง" at bounding box center [754, 269] width 181 height 60
paste div
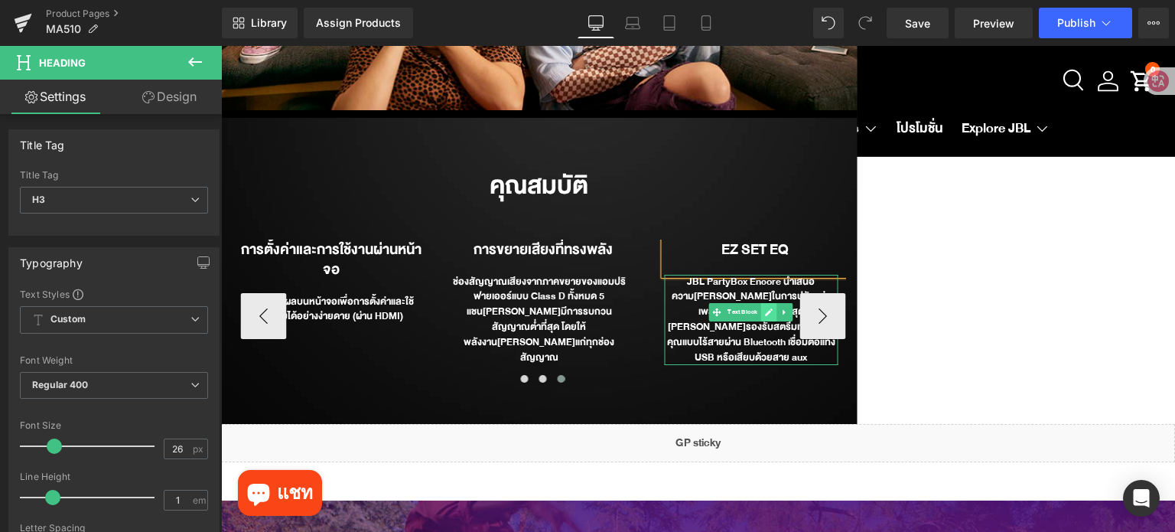
click at [761, 303] on link at bounding box center [769, 312] width 16 height 18
click at [760, 281] on div "JBL PartyBox Encore นำเสนอความ[PERSON_NAME]ในการปรับแต่งเพลงของคุณได้อย่างสูงสุ…" at bounding box center [751, 320] width 174 height 91
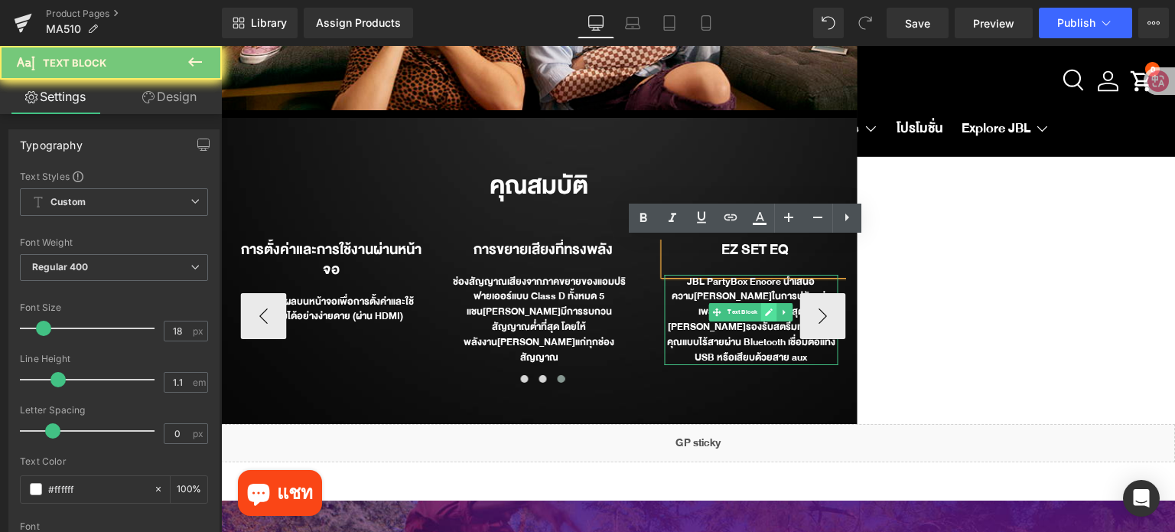
click at [760, 281] on div "JBL PartyBox Encore นำเสนอความ[PERSON_NAME]ในการปรับแต่งเพลงของคุณได้อย่างสูงสุ…" at bounding box center [751, 320] width 174 height 91
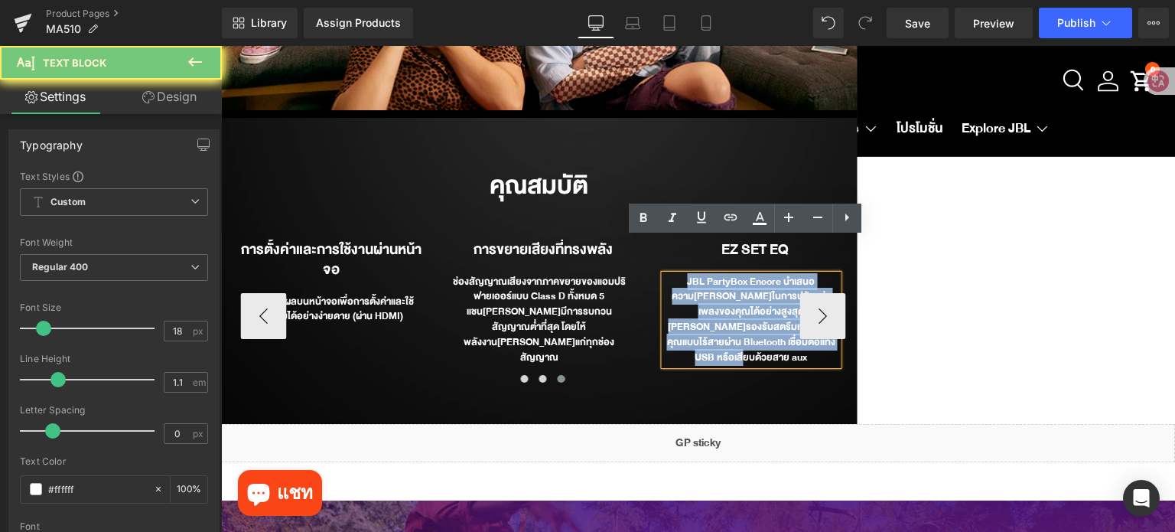
paste div
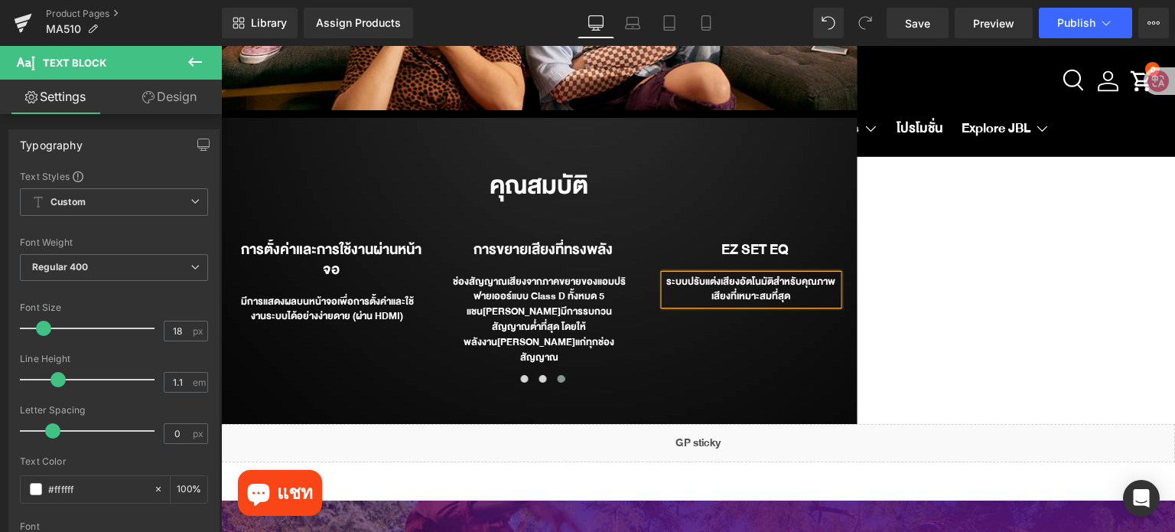
drag, startPoint x: 1066, startPoint y: 317, endPoint x: 1051, endPoint y: 306, distance: 19.1
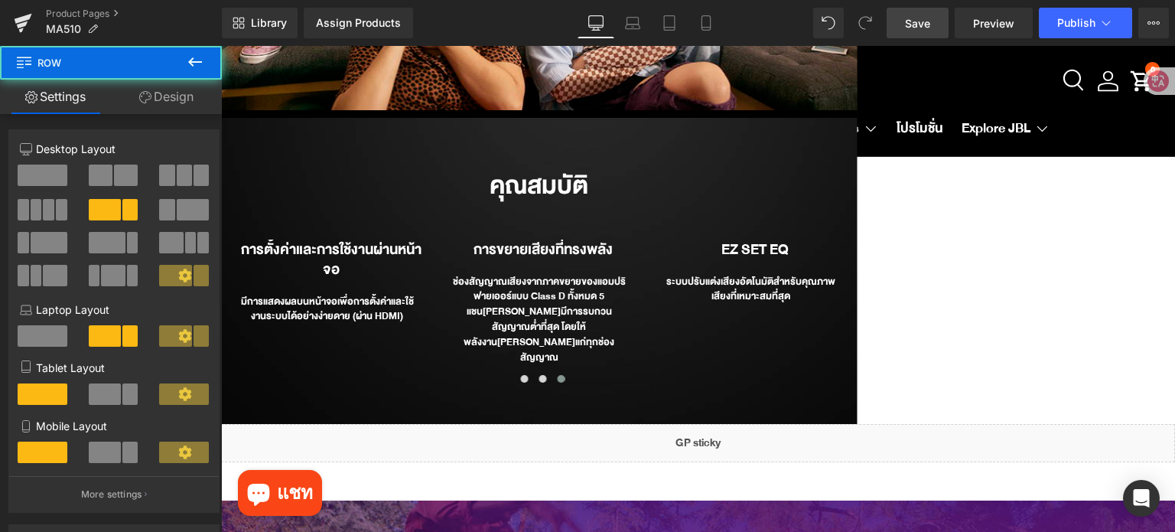
click at [910, 24] on span "Save" at bounding box center [917, 23] width 25 height 16
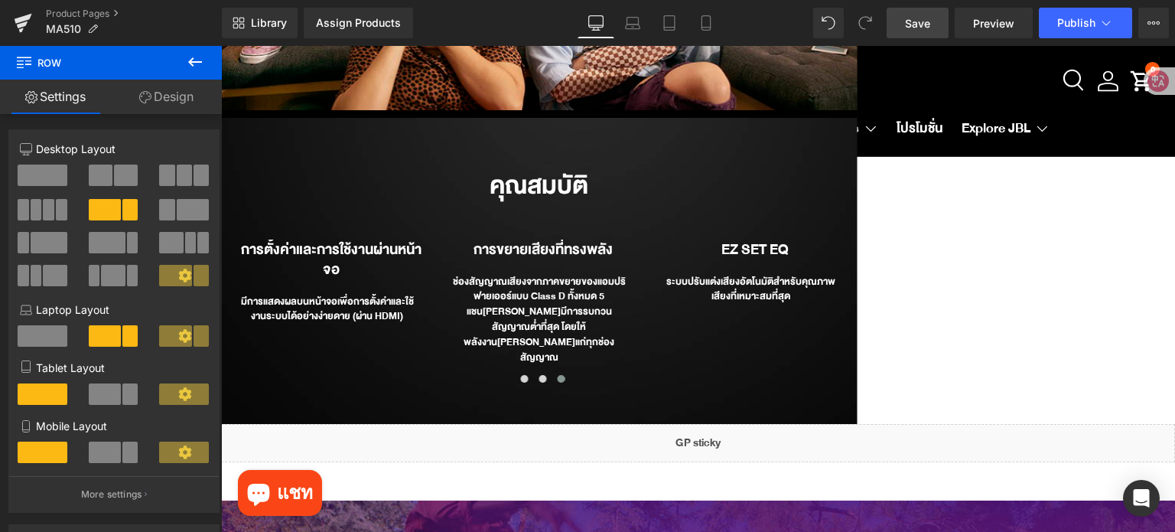
click at [905, 18] on link "Save" at bounding box center [918, 23] width 62 height 31
drag, startPoint x: 924, startPoint y: 15, endPoint x: 927, endPoint y: 2, distance: 12.6
click at [924, 15] on span "Save" at bounding box center [917, 23] width 25 height 16
